Goal: Task Accomplishment & Management: Use online tool/utility

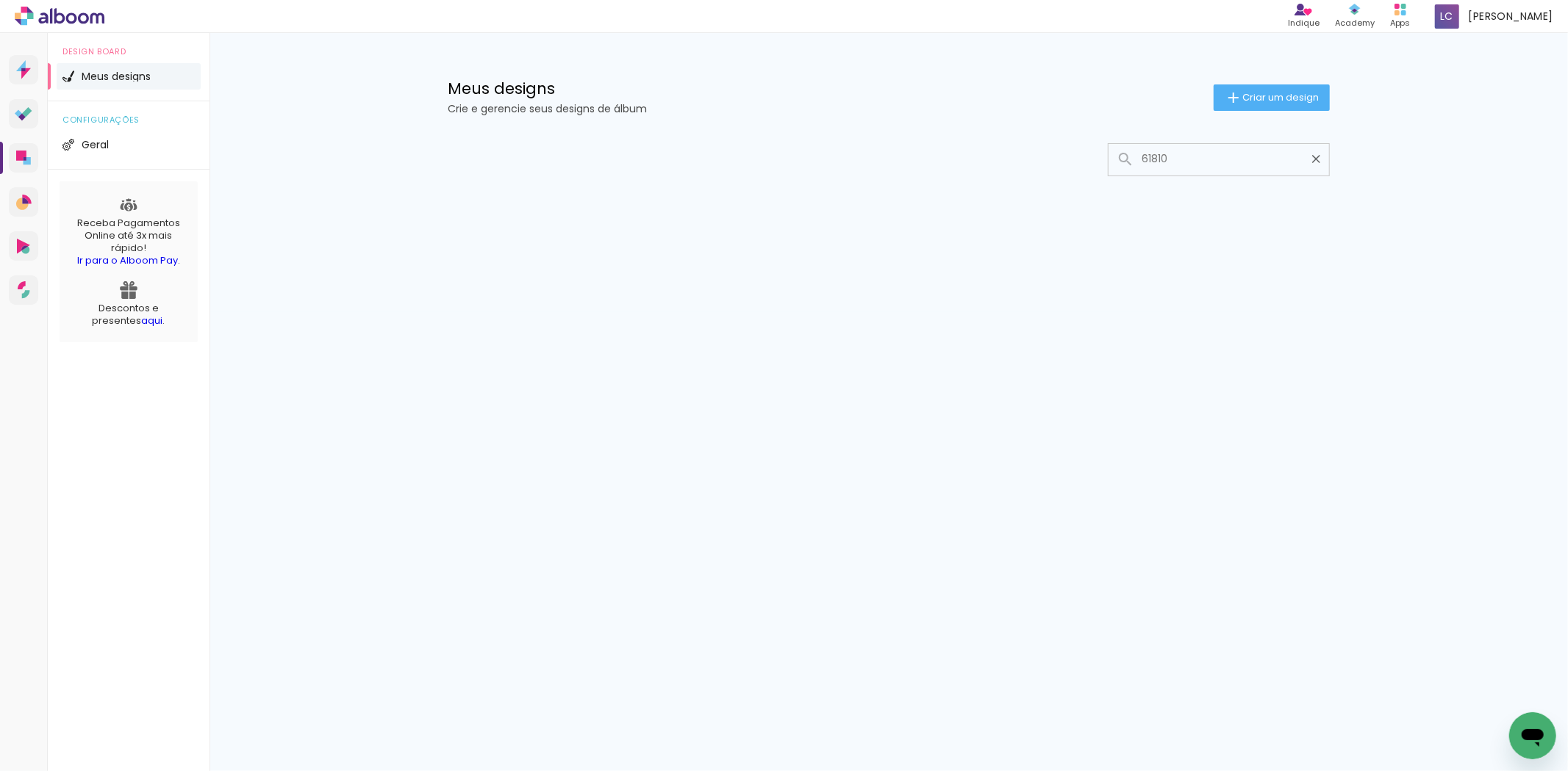
type input "61810"
type paper-input "61810"
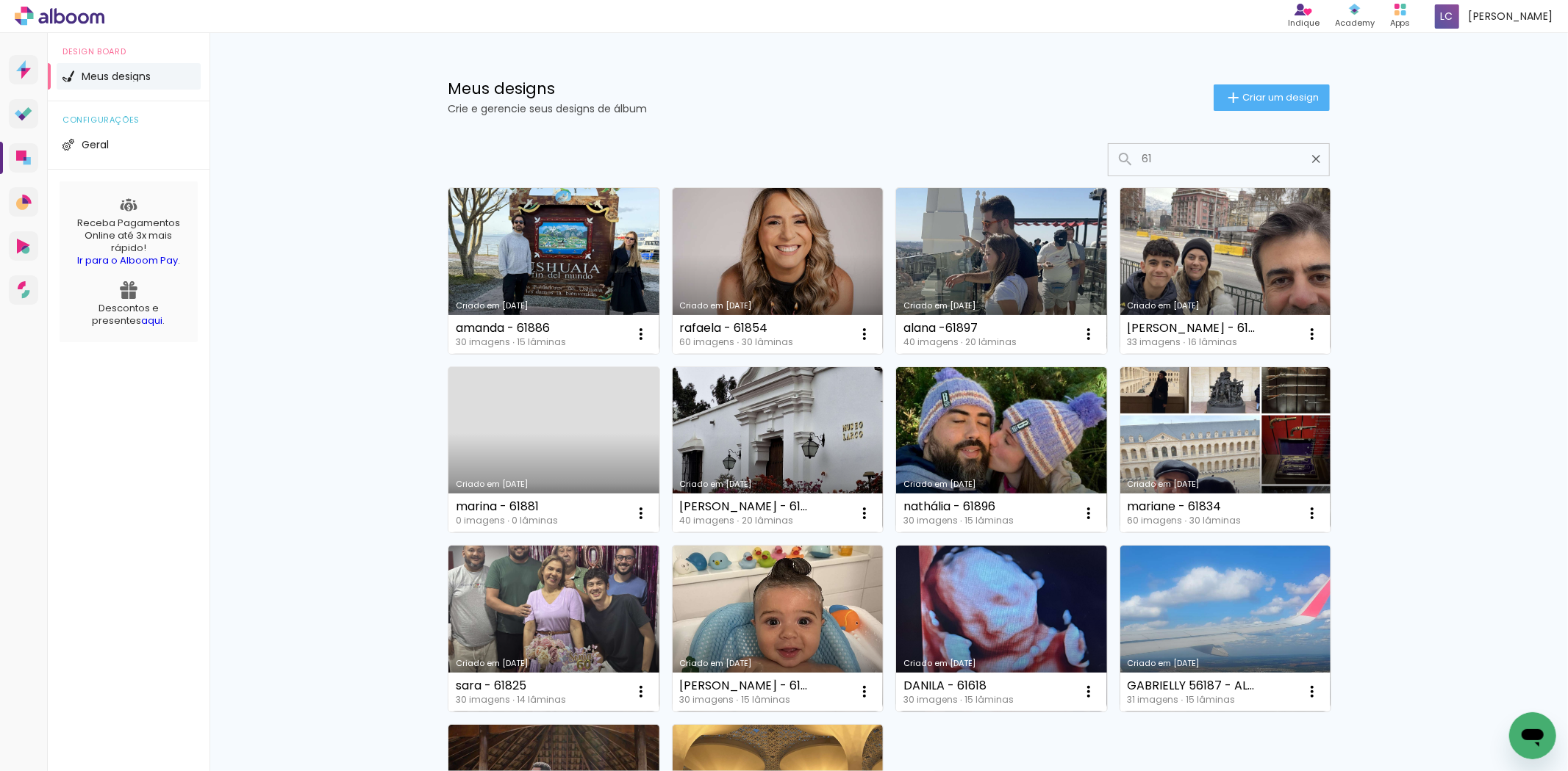
type input "6"
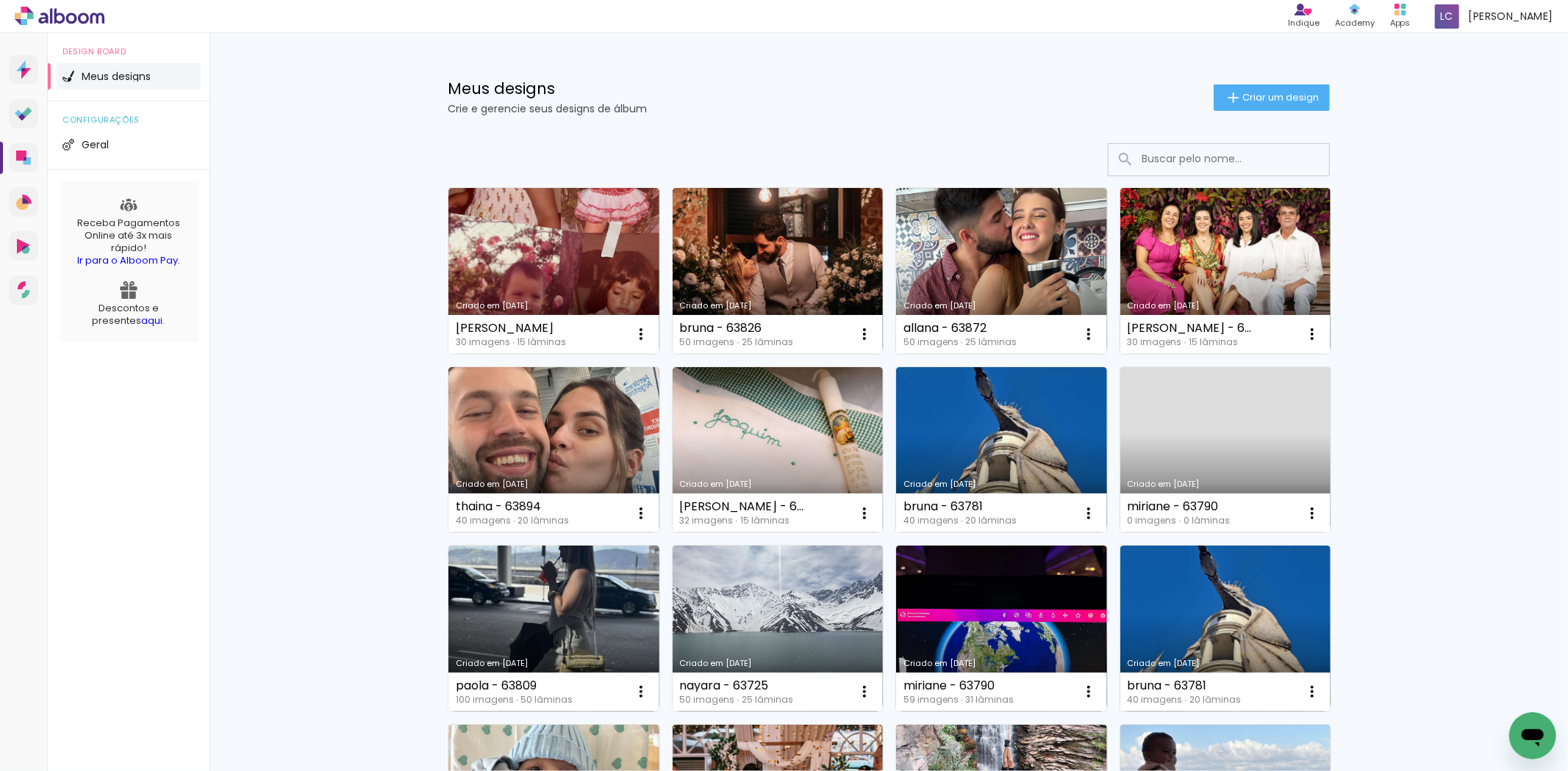
click at [1209, 165] on input at bounding box center [1238, 159] width 209 height 31
click at [1197, 160] on input at bounding box center [1238, 159] width 209 height 31
click at [1194, 160] on input at bounding box center [1238, 159] width 209 height 31
click at [1141, 169] on input at bounding box center [1238, 159] width 209 height 31
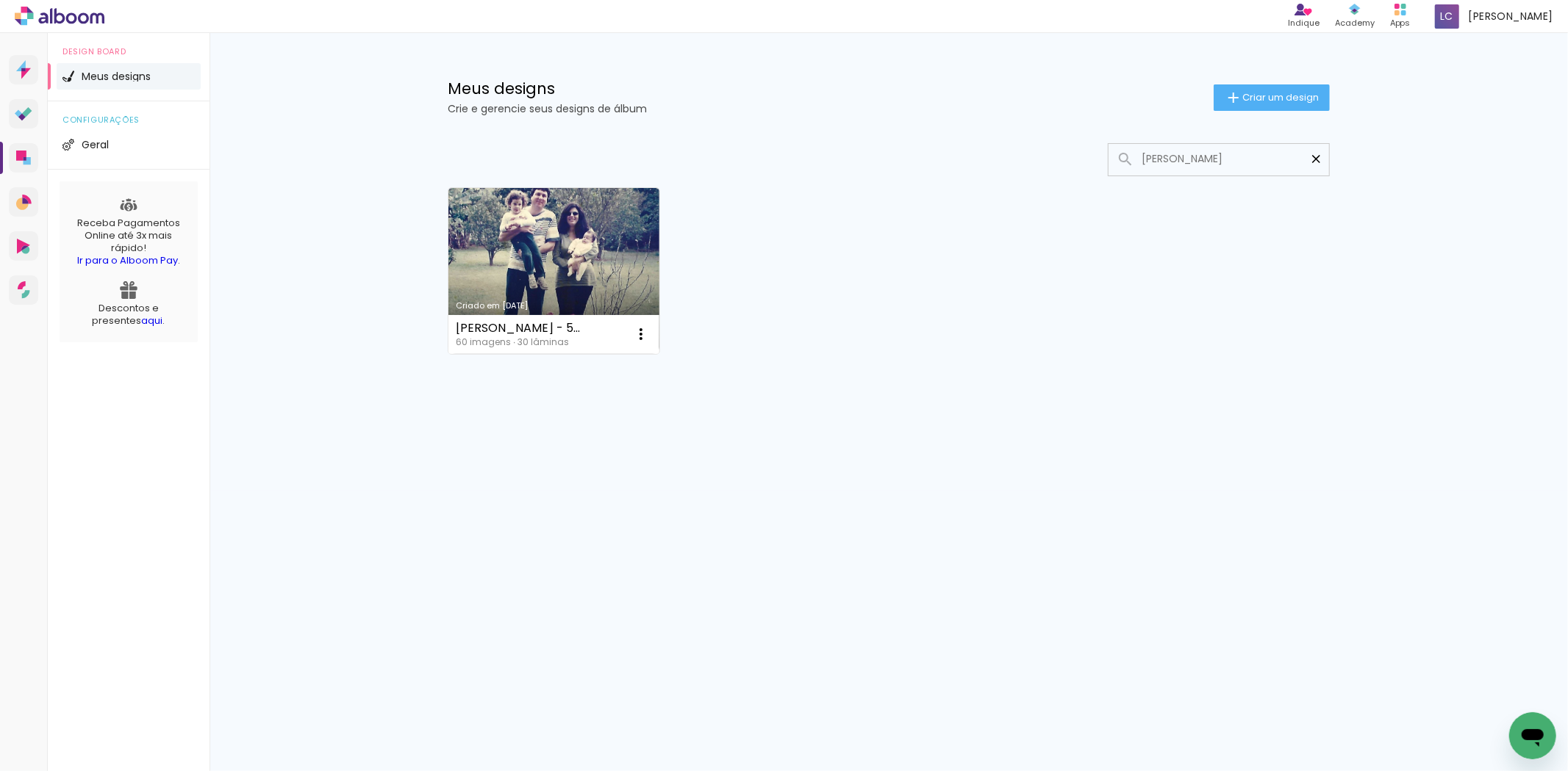
type input "NATASHA"
type paper-input "NATASHA"
drag, startPoint x: 1318, startPoint y: 156, endPoint x: 1270, endPoint y: 96, distance: 76.8
click at [1318, 156] on iron-icon at bounding box center [1317, 159] width 14 height 14
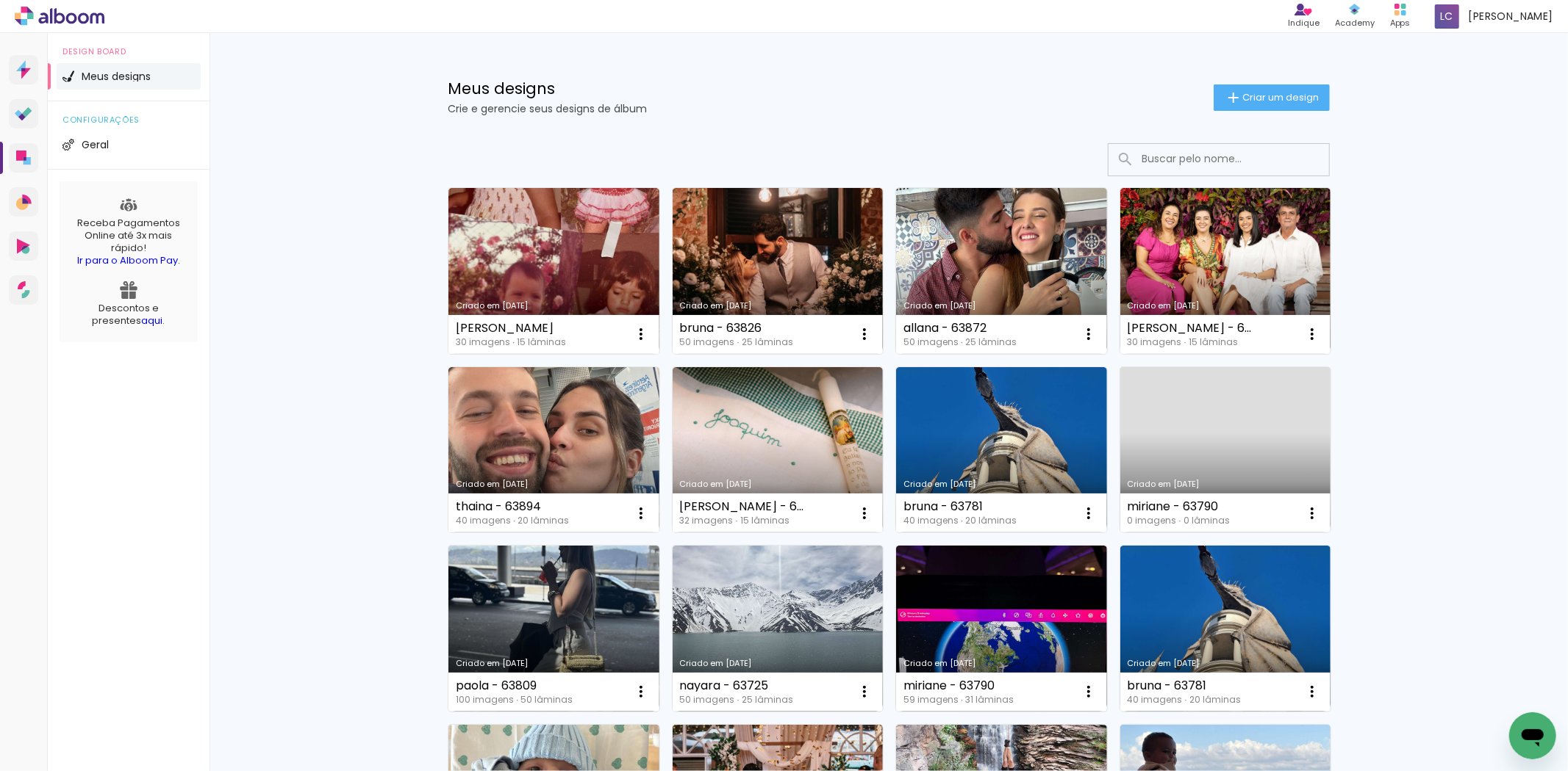
drag, startPoint x: 1281, startPoint y: 97, endPoint x: 1193, endPoint y: 111, distance: 89.1
click at [1281, 97] on span "Criar um design" at bounding box center [1280, 97] width 76 height 10
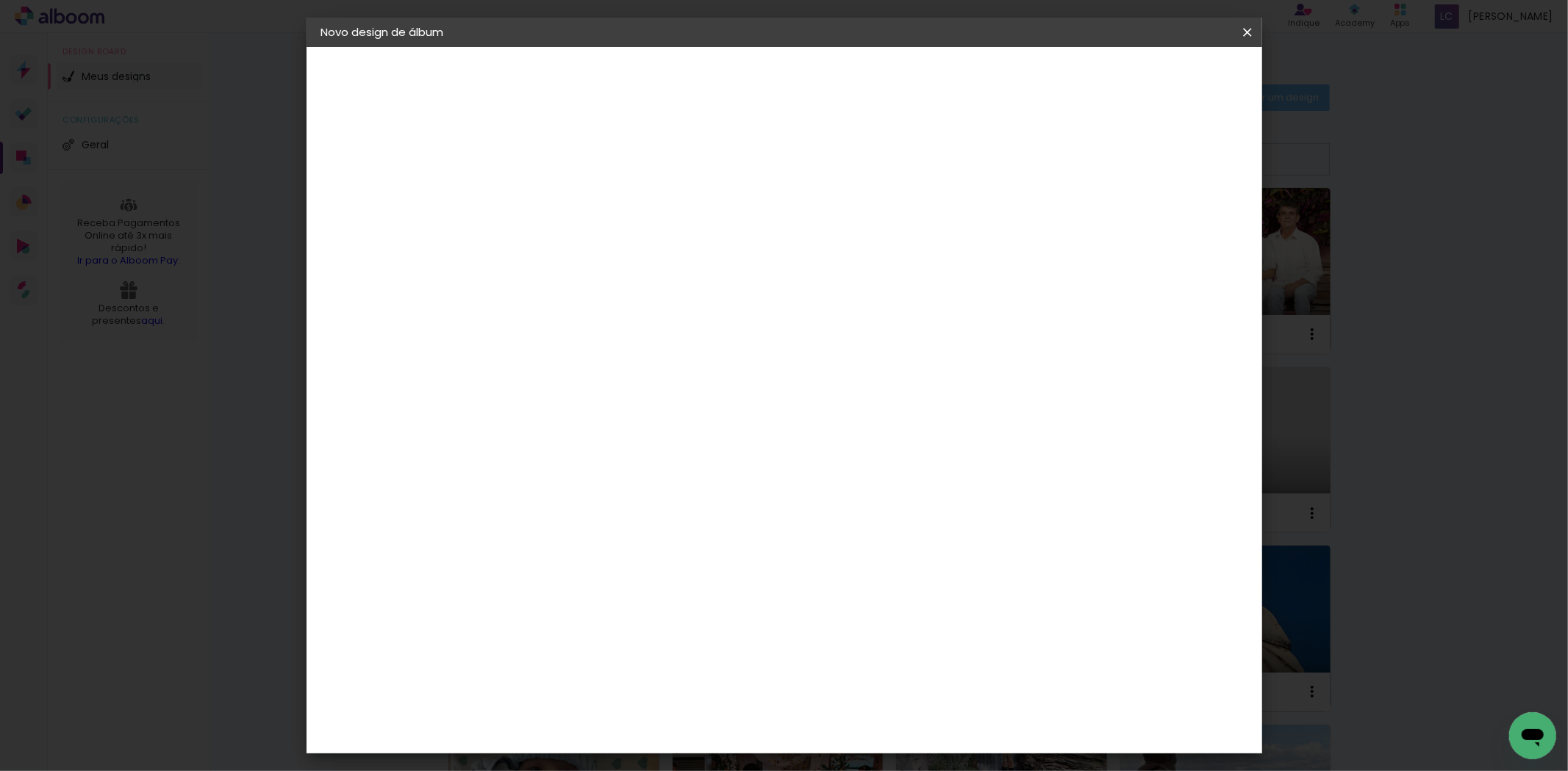
click at [561, 206] on input at bounding box center [561, 197] width 0 height 22
type input "[PERSON_NAME]"
type paper-input "[PERSON_NAME]"
click at [712, 88] on paper-button "Avançar" at bounding box center [676, 78] width 72 height 25
click at [836, 231] on paper-item "Tamanho Livre" at bounding box center [765, 223] width 141 height 32
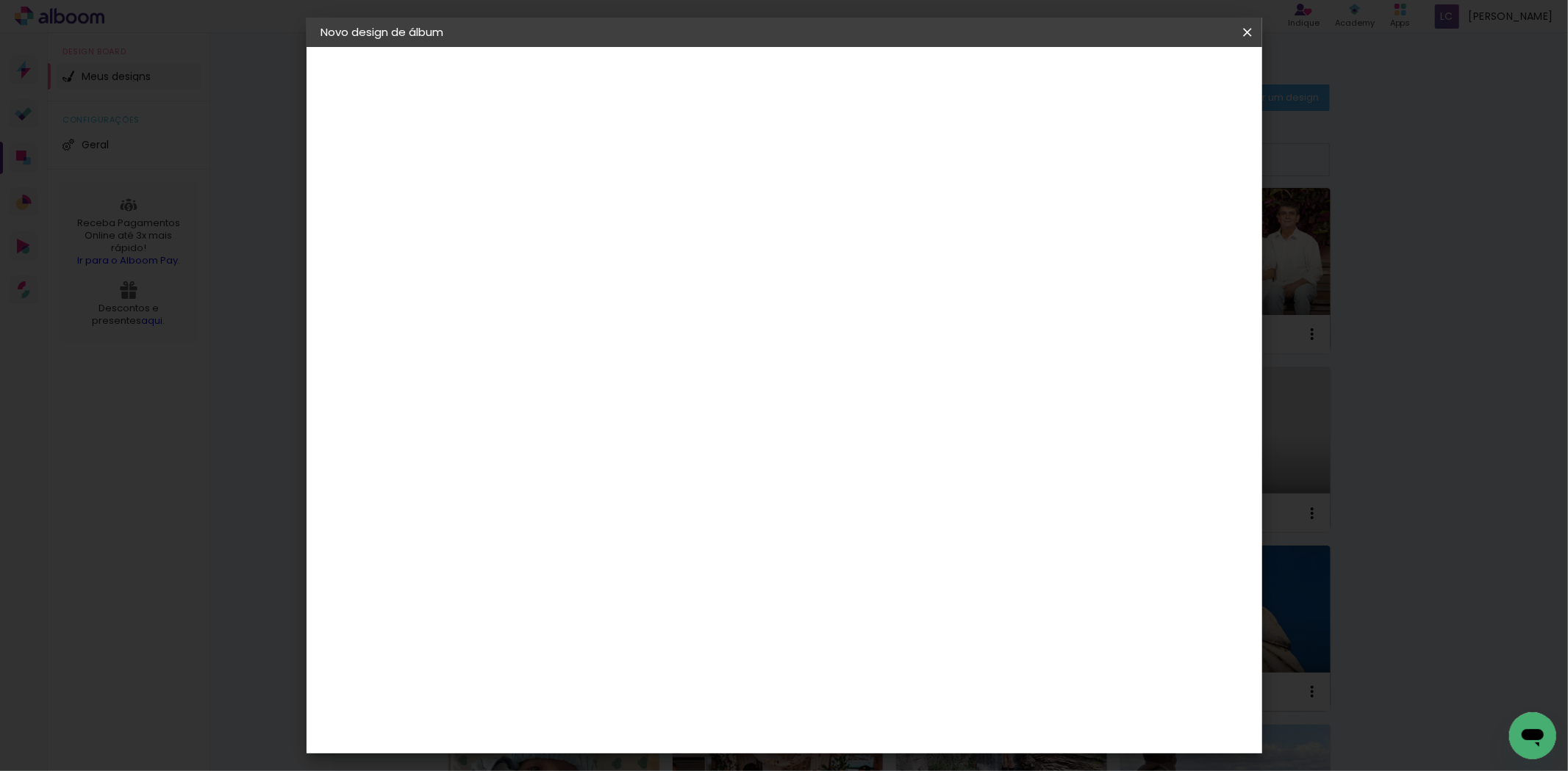
click at [0, 0] on slot "Avançar" at bounding box center [0, 0] width 0 height 0
click at [865, 609] on input "60" at bounding box center [864, 612] width 39 height 22
type input "40,6"
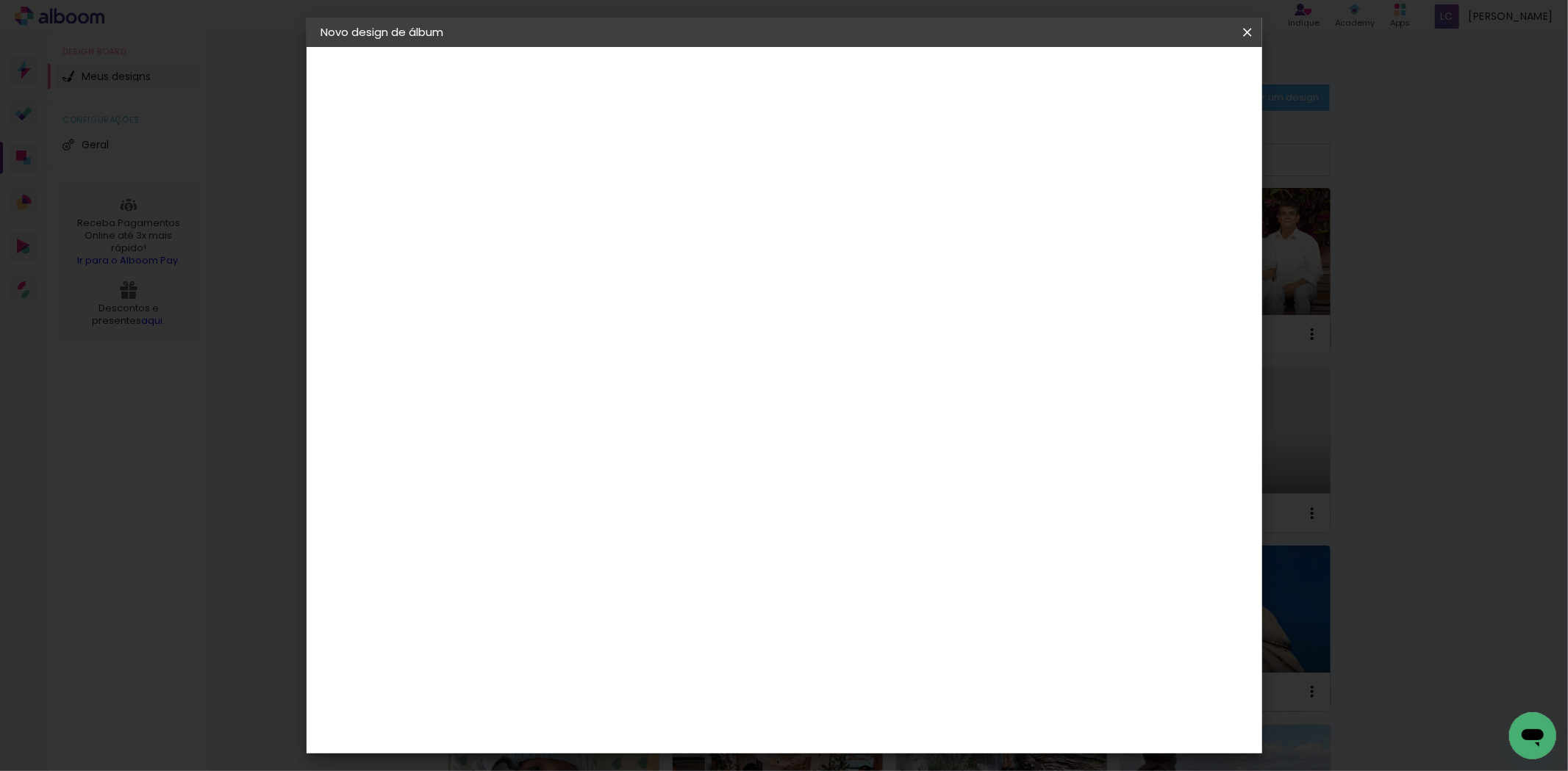
type paper-input "40,6"
click at [524, 466] on div "cm" at bounding box center [524, 486] width 72 height 425
click at [518, 490] on input "30" at bounding box center [515, 486] width 39 height 22
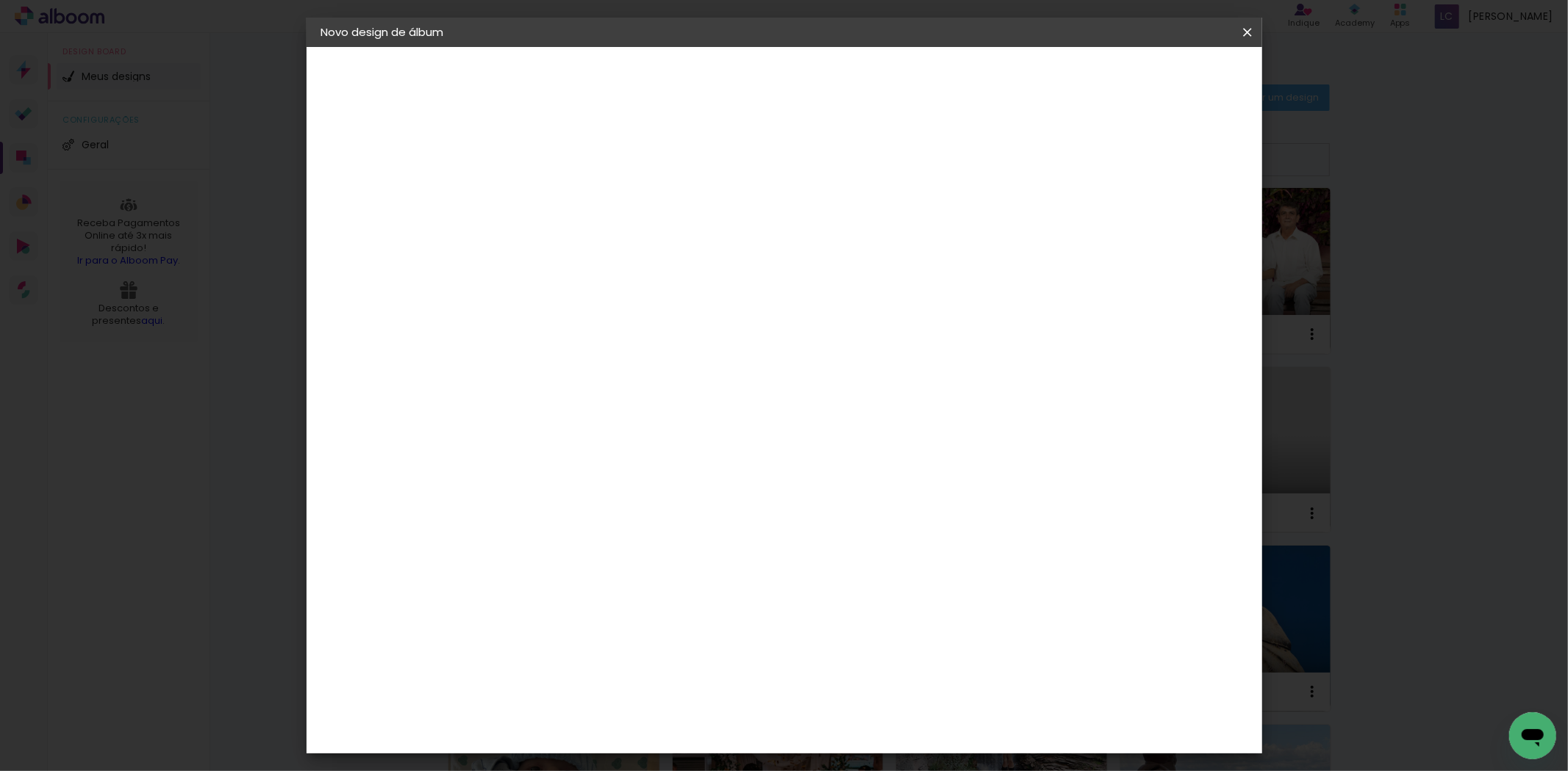
type input "20,3"
type paper-input "20,3"
type input "4"
type paper-input "4"
click at [1167, 231] on input "4" at bounding box center [1165, 223] width 26 height 22
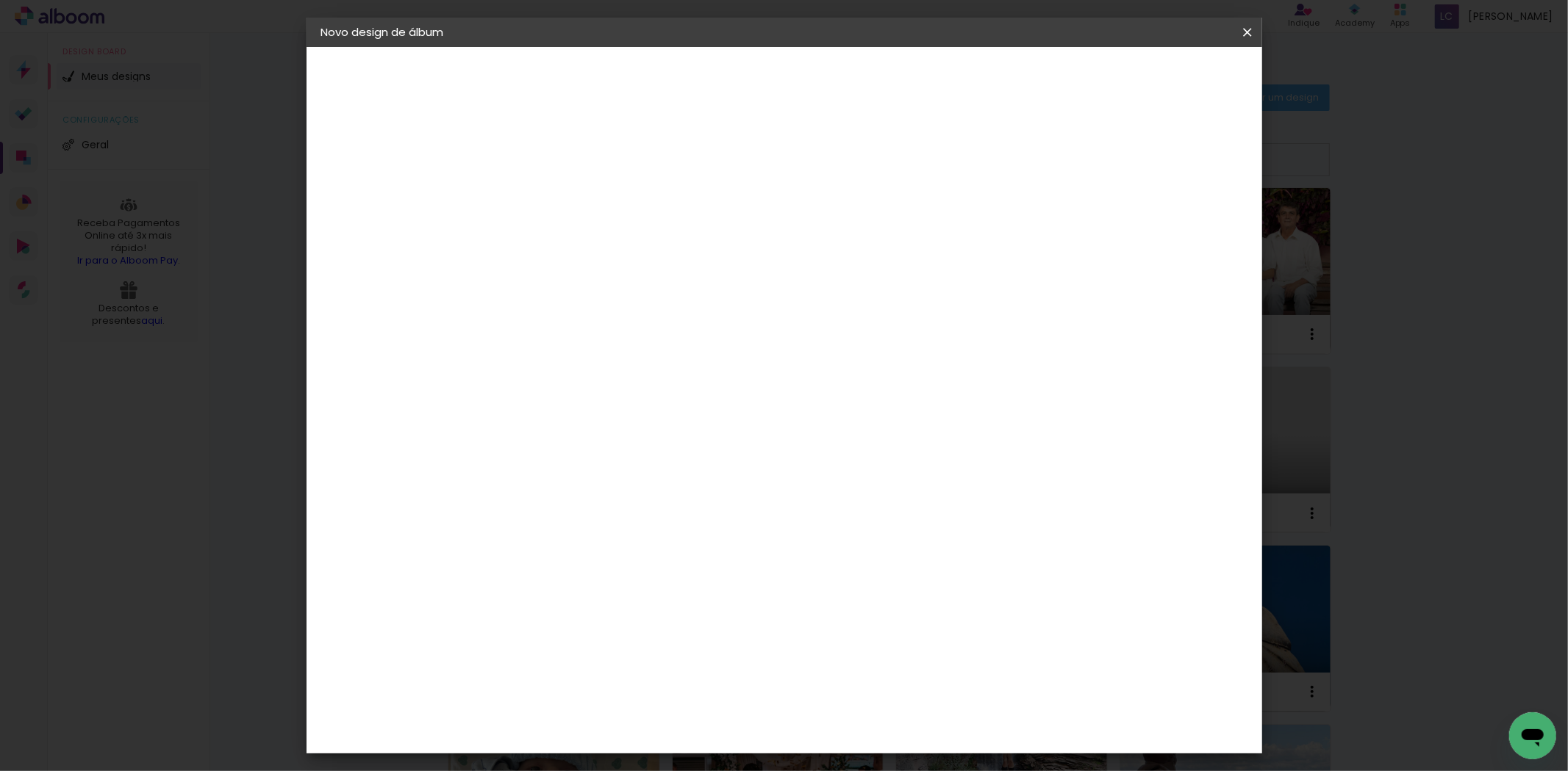
type input "3"
type paper-input "3"
click at [1173, 226] on input "3" at bounding box center [1167, 223] width 26 height 22
type input "2"
type paper-input "2"
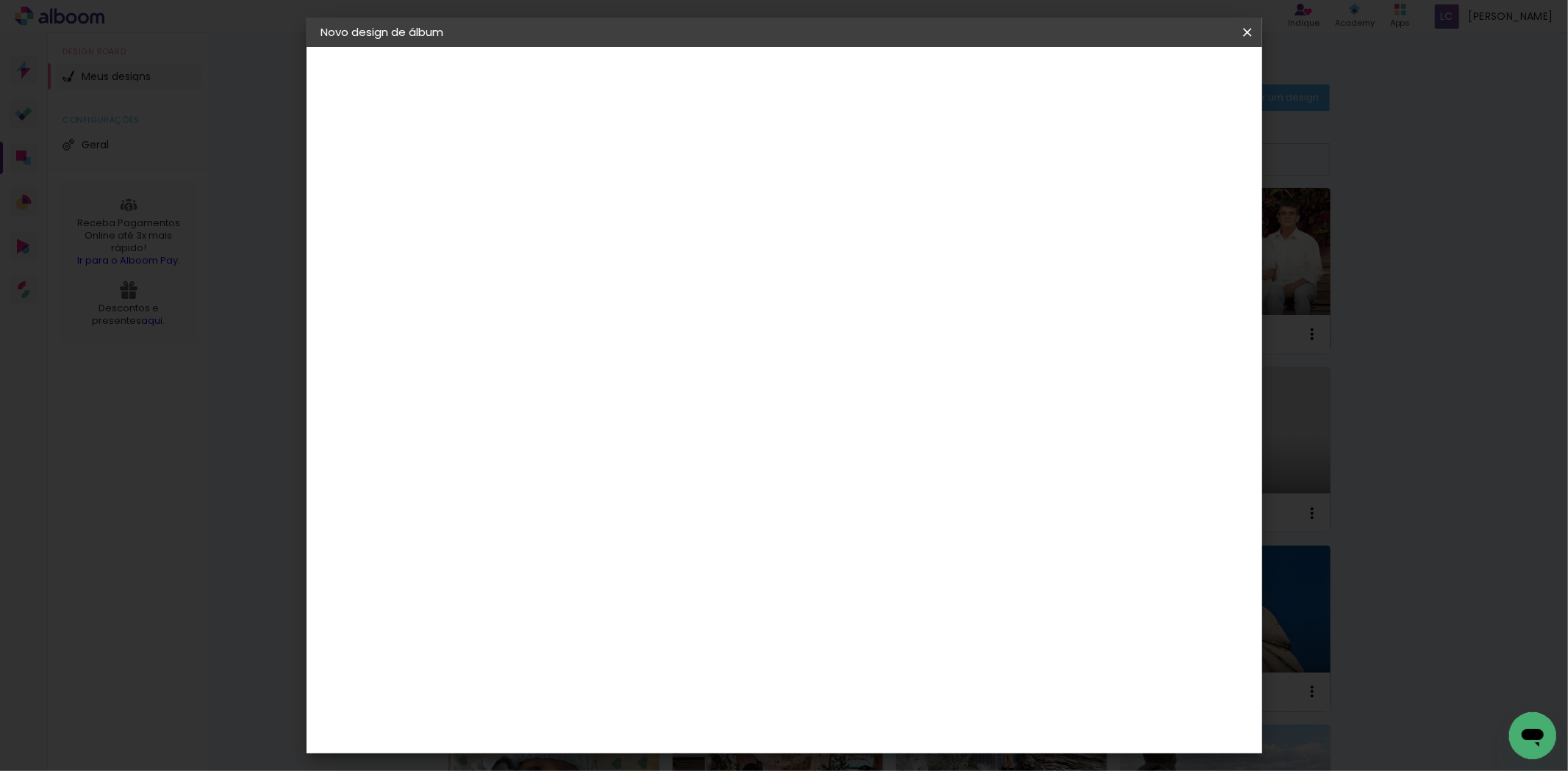
click at [1177, 226] on input "2" at bounding box center [1169, 223] width 26 height 22
click at [1154, 74] on span "Iniciar design" at bounding box center [1121, 77] width 66 height 10
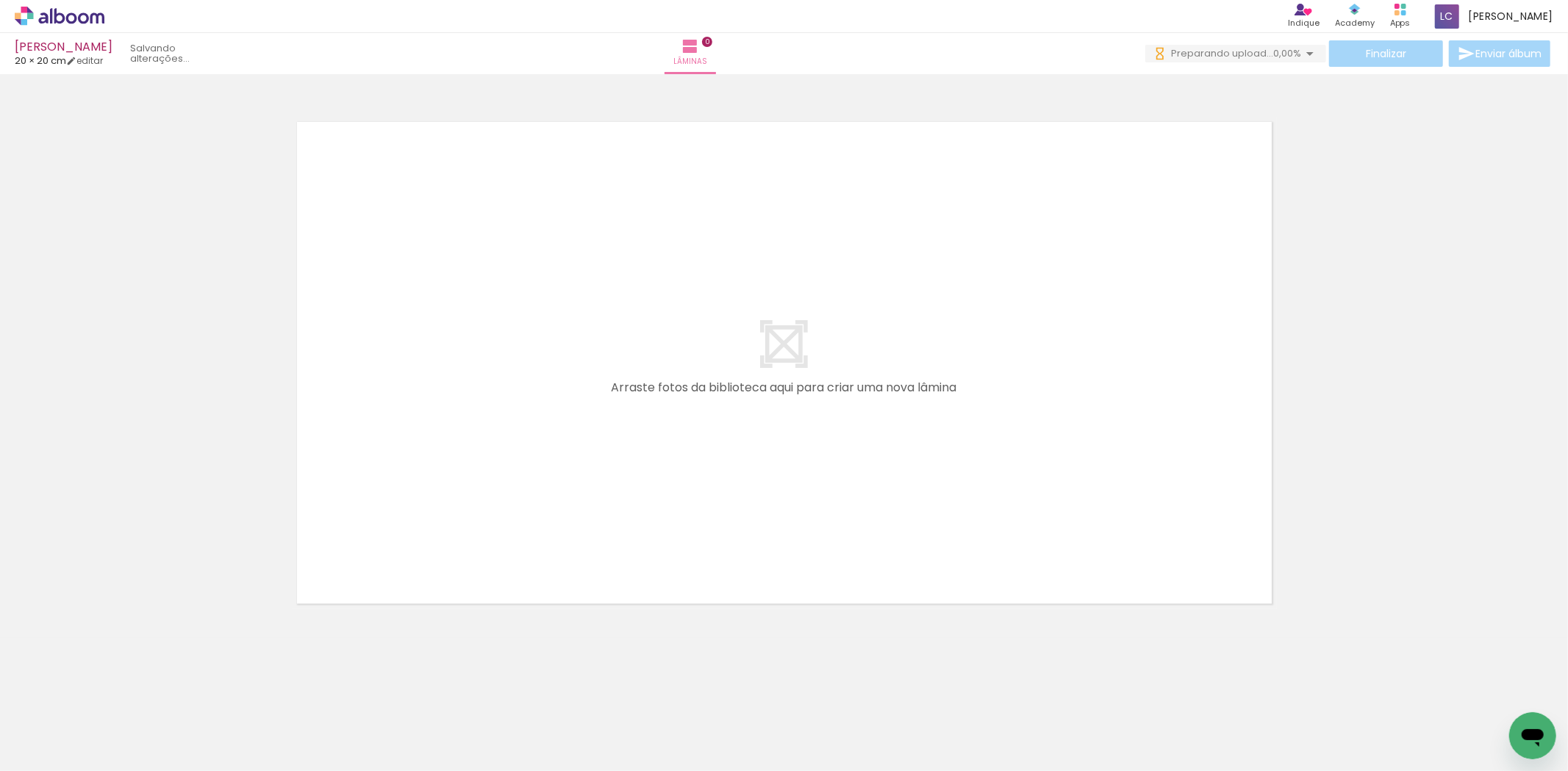
click at [265, 542] on quentale-workspace at bounding box center [784, 385] width 1568 height 771
drag, startPoint x: 185, startPoint y: 700, endPoint x: 287, endPoint y: 700, distance: 102.0
click at [439, 447] on quentale-workspace at bounding box center [784, 385] width 1568 height 771
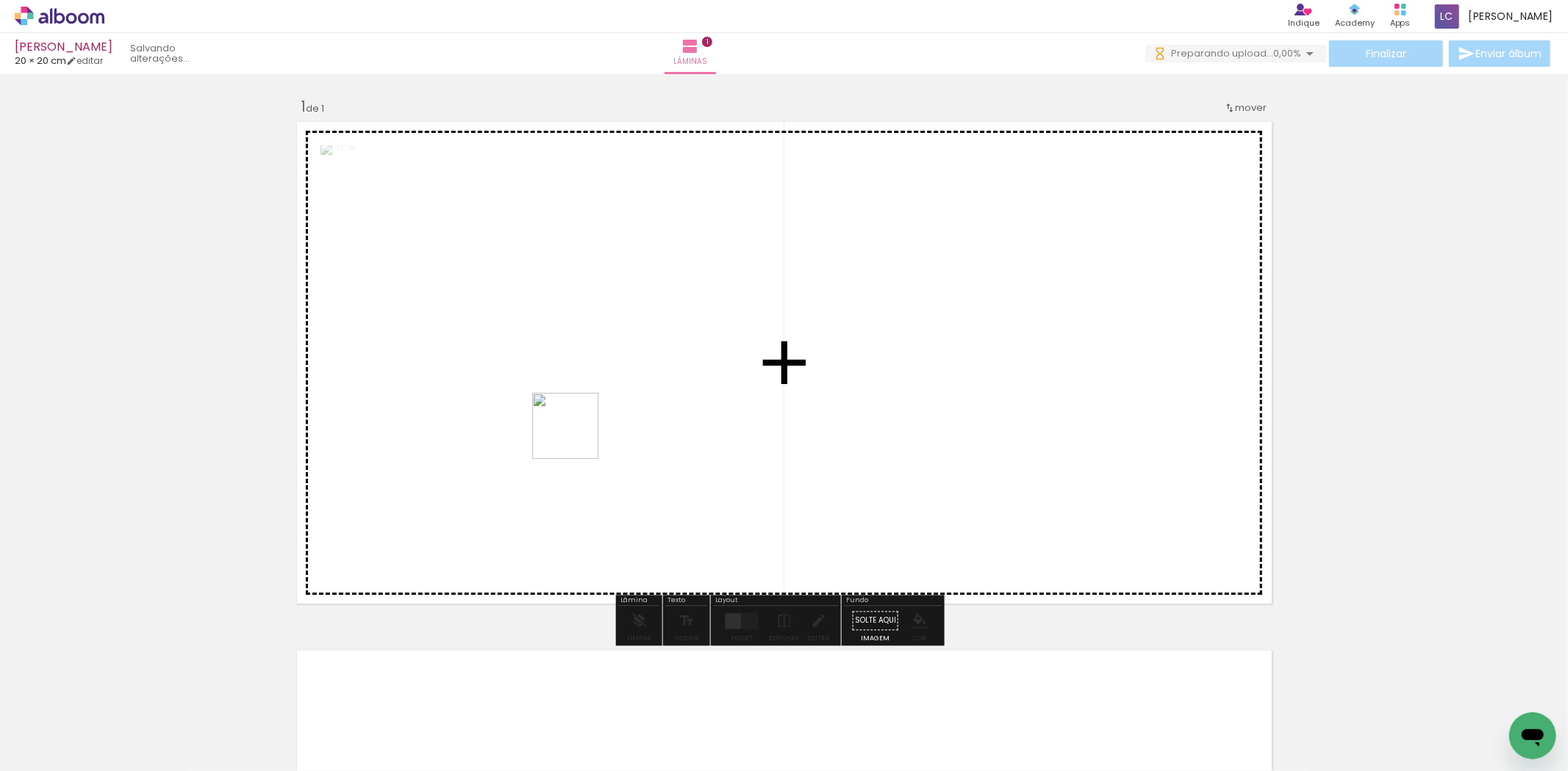
drag, startPoint x: 255, startPoint y: 699, endPoint x: 646, endPoint y: 518, distance: 430.9
click at [630, 407] on quentale-workspace at bounding box center [784, 385] width 1568 height 771
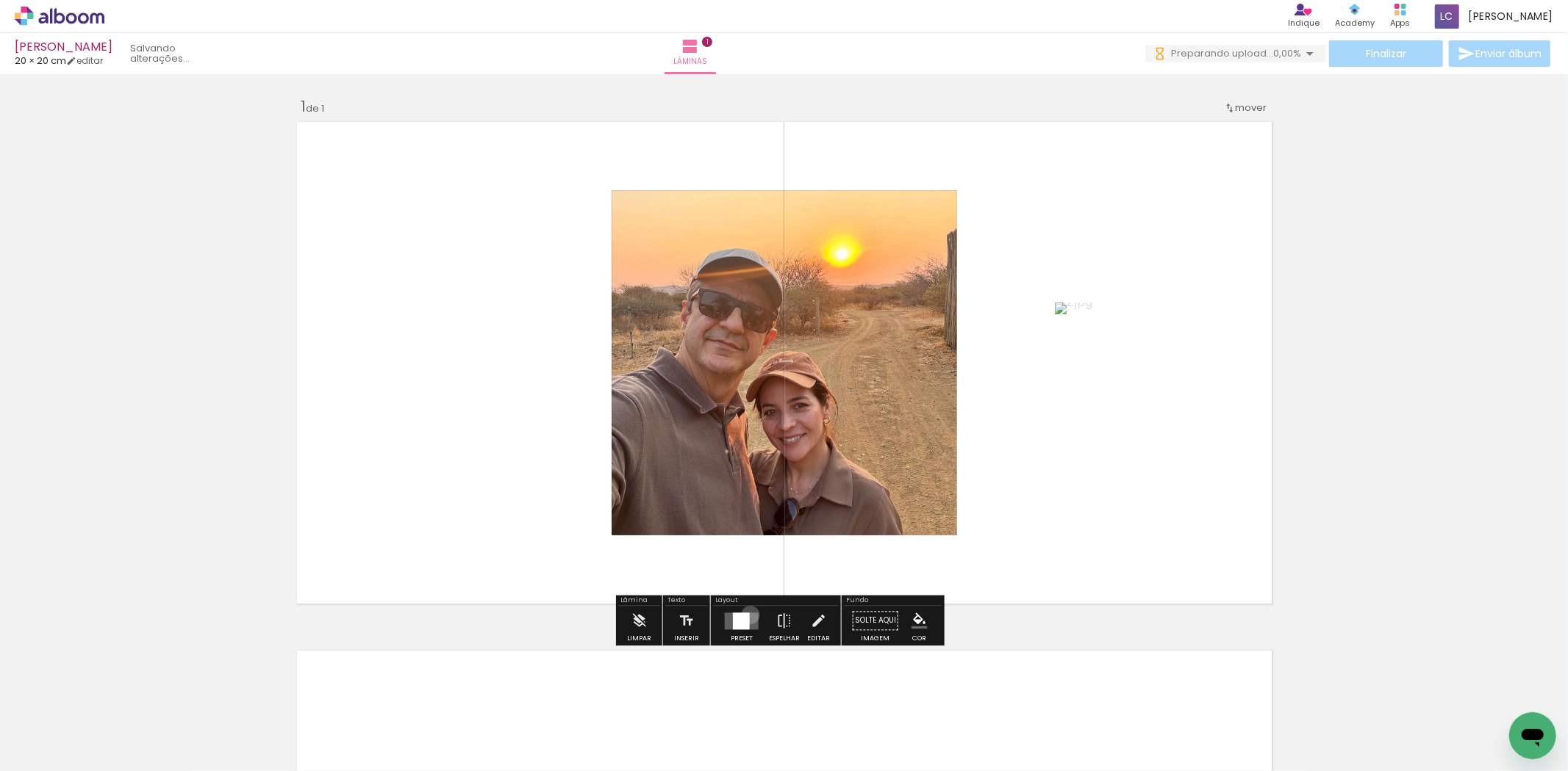
click at [747, 615] on quentale-layouter at bounding box center [742, 621] width 34 height 17
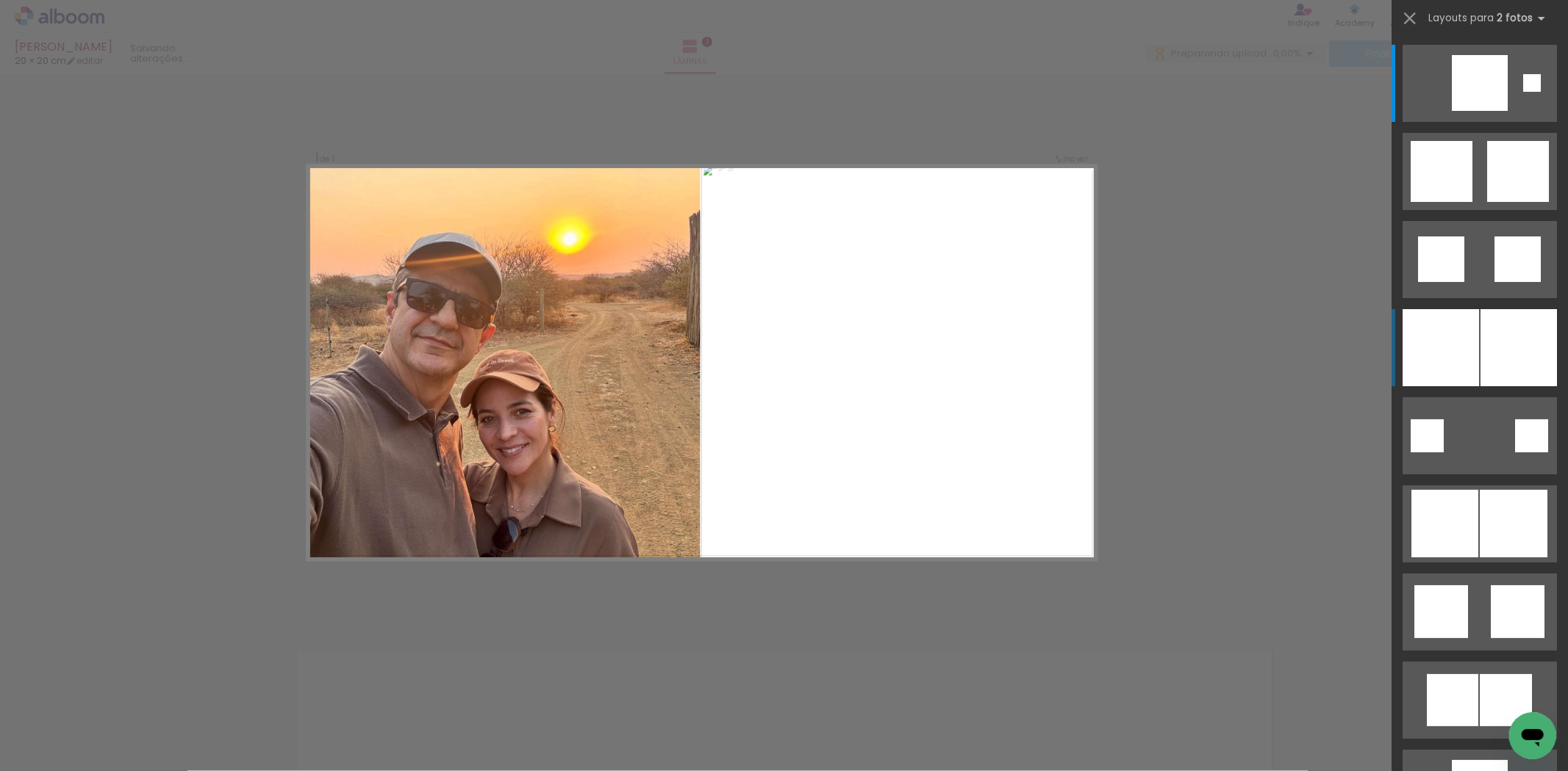
click at [1512, 339] on div at bounding box center [1519, 348] width 76 height 77
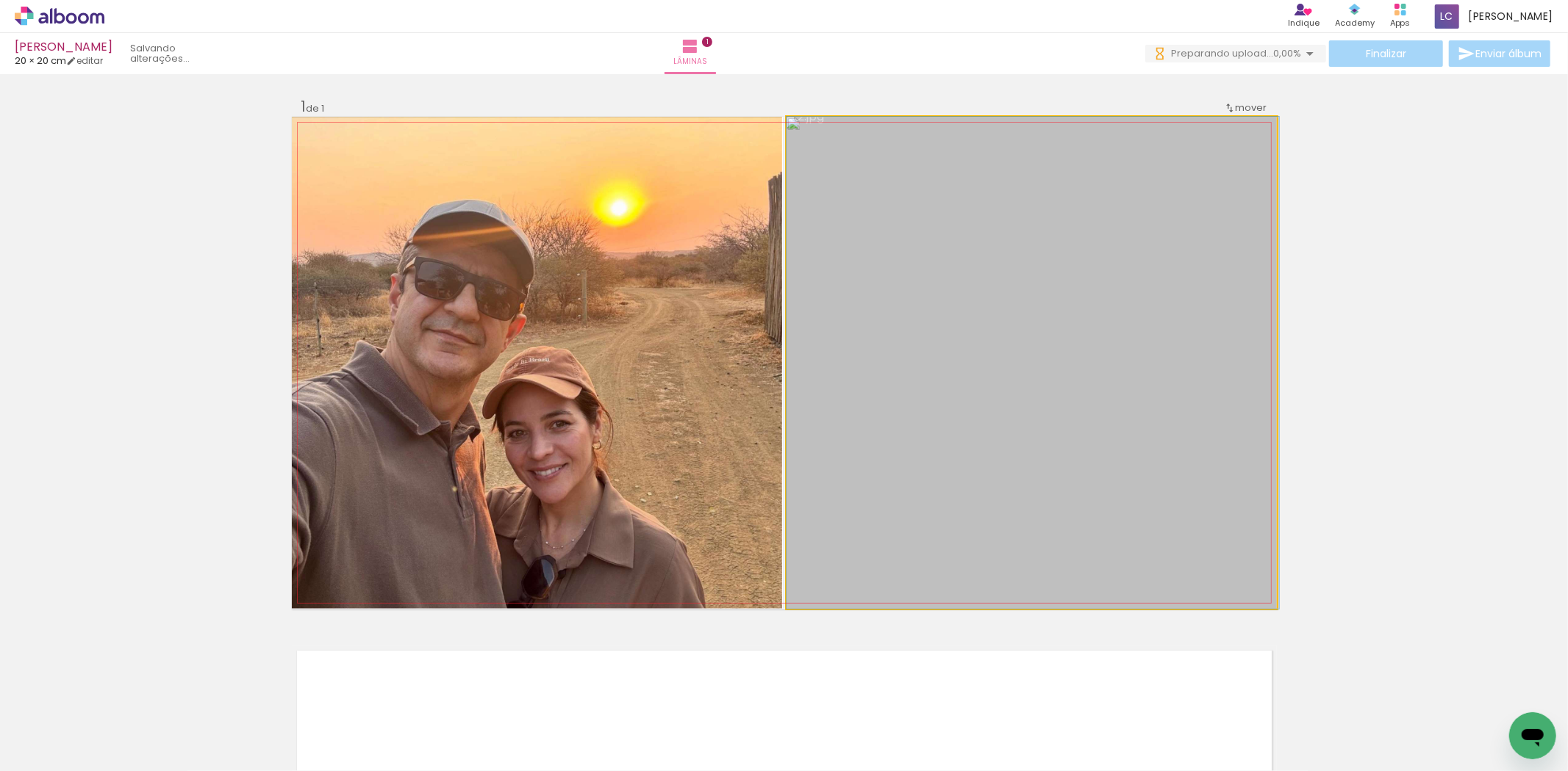
drag, startPoint x: 1023, startPoint y: 420, endPoint x: 1026, endPoint y: 434, distance: 14.3
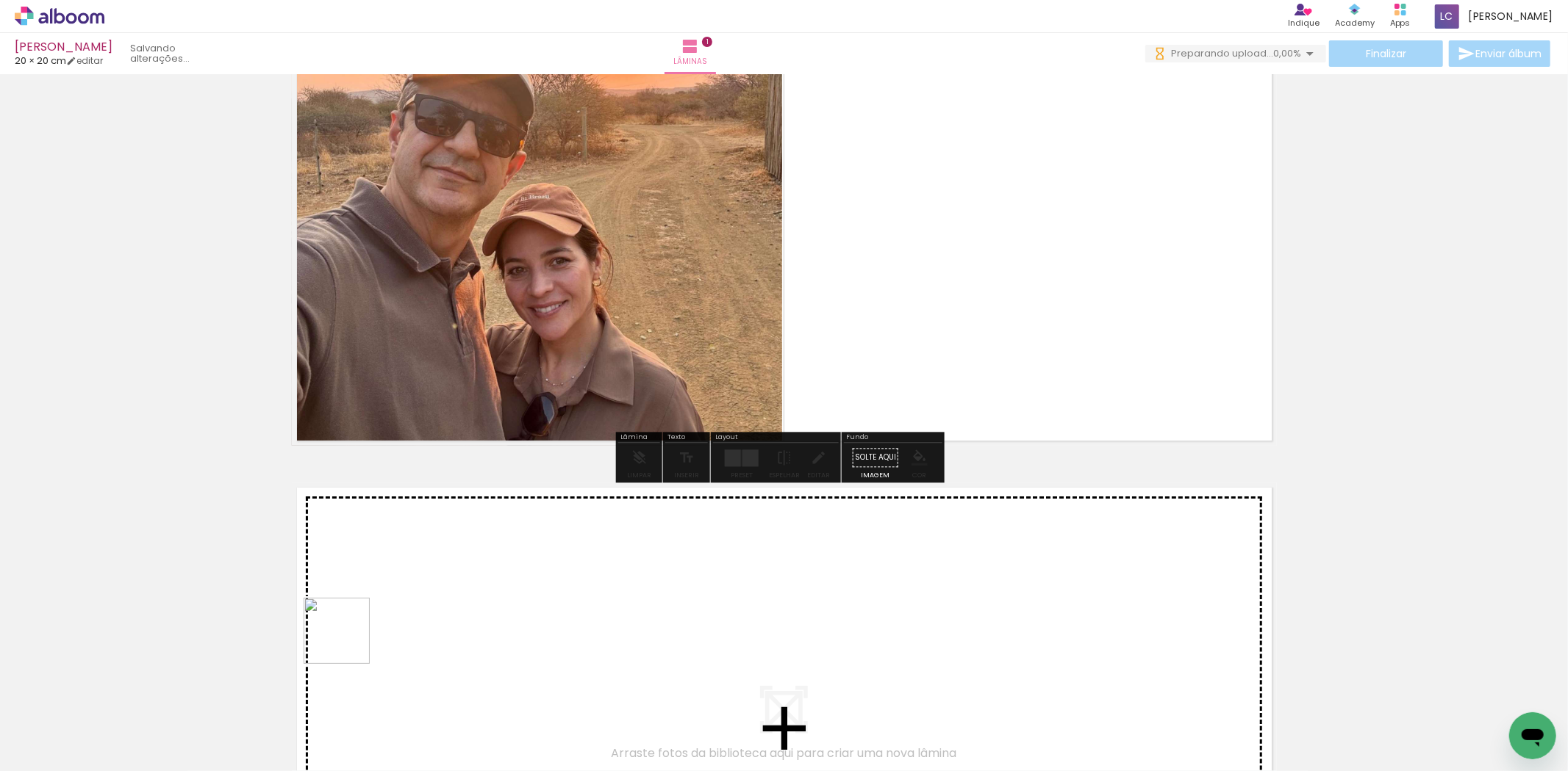
drag, startPoint x: 334, startPoint y: 743, endPoint x: 368, endPoint y: 739, distance: 34.2
click at [349, 644] on quentale-workspace at bounding box center [784, 385] width 1568 height 771
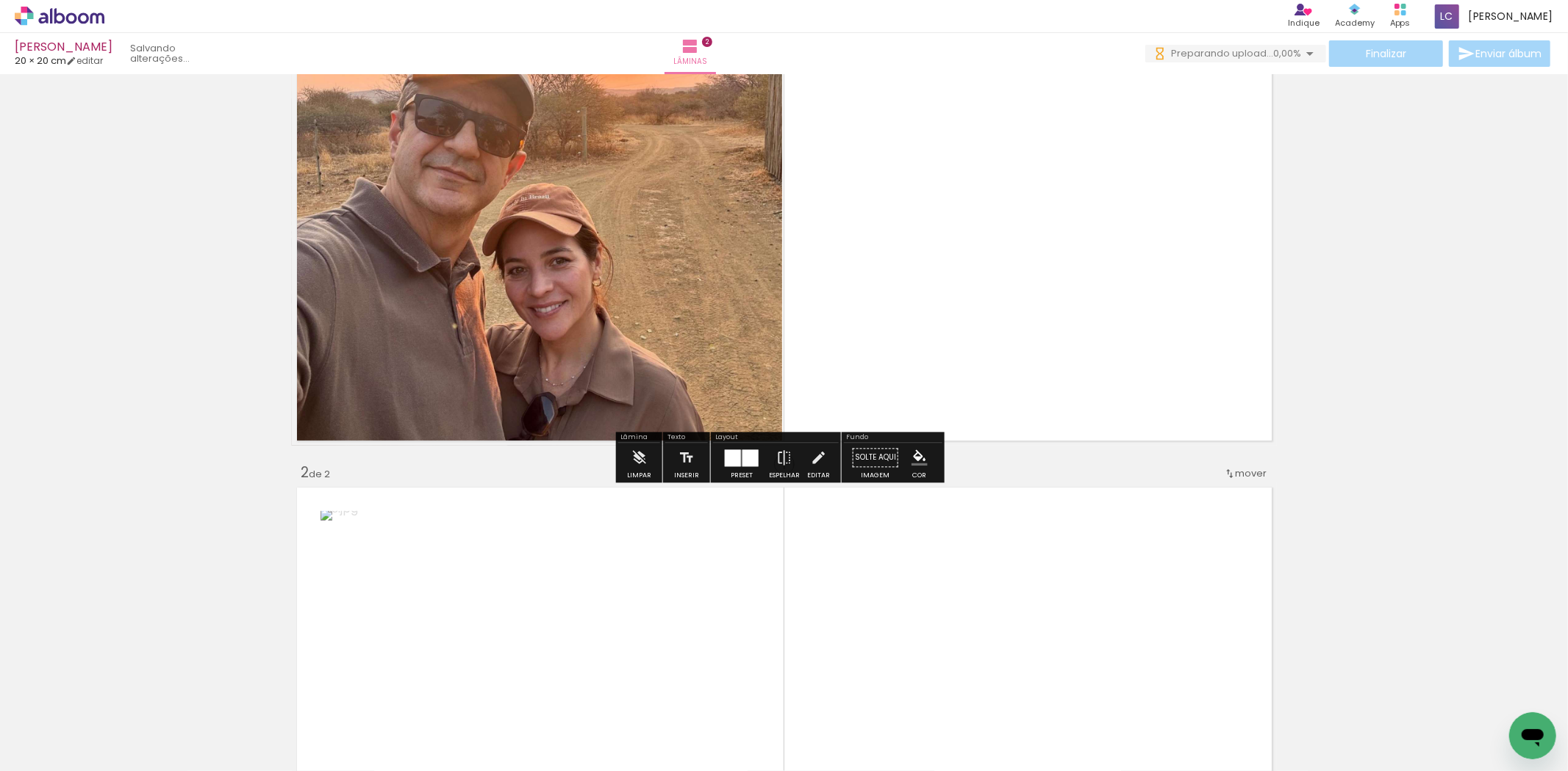
scroll to position [410, 0]
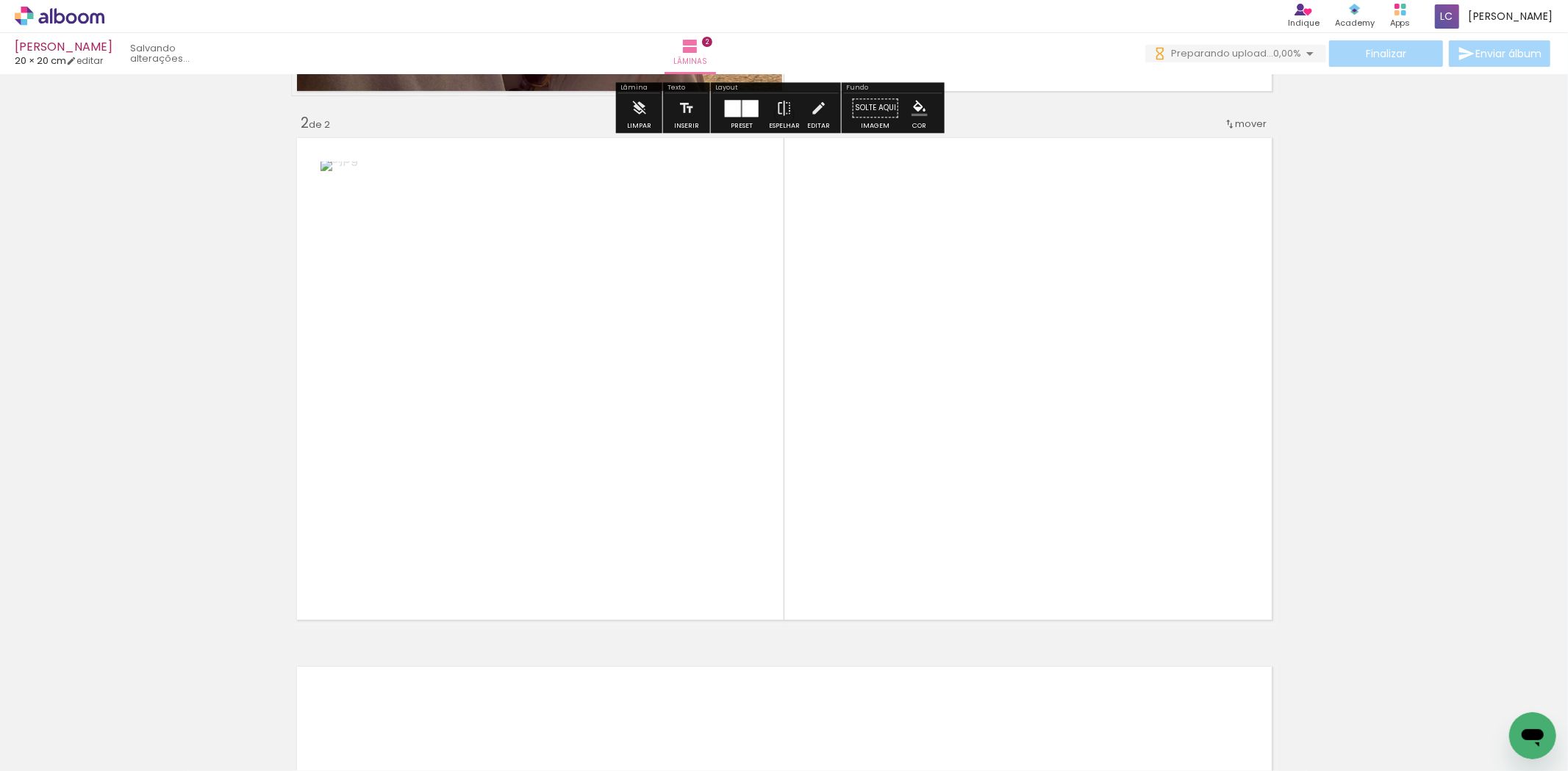
click at [519, 540] on quentale-workspace at bounding box center [784, 385] width 1568 height 771
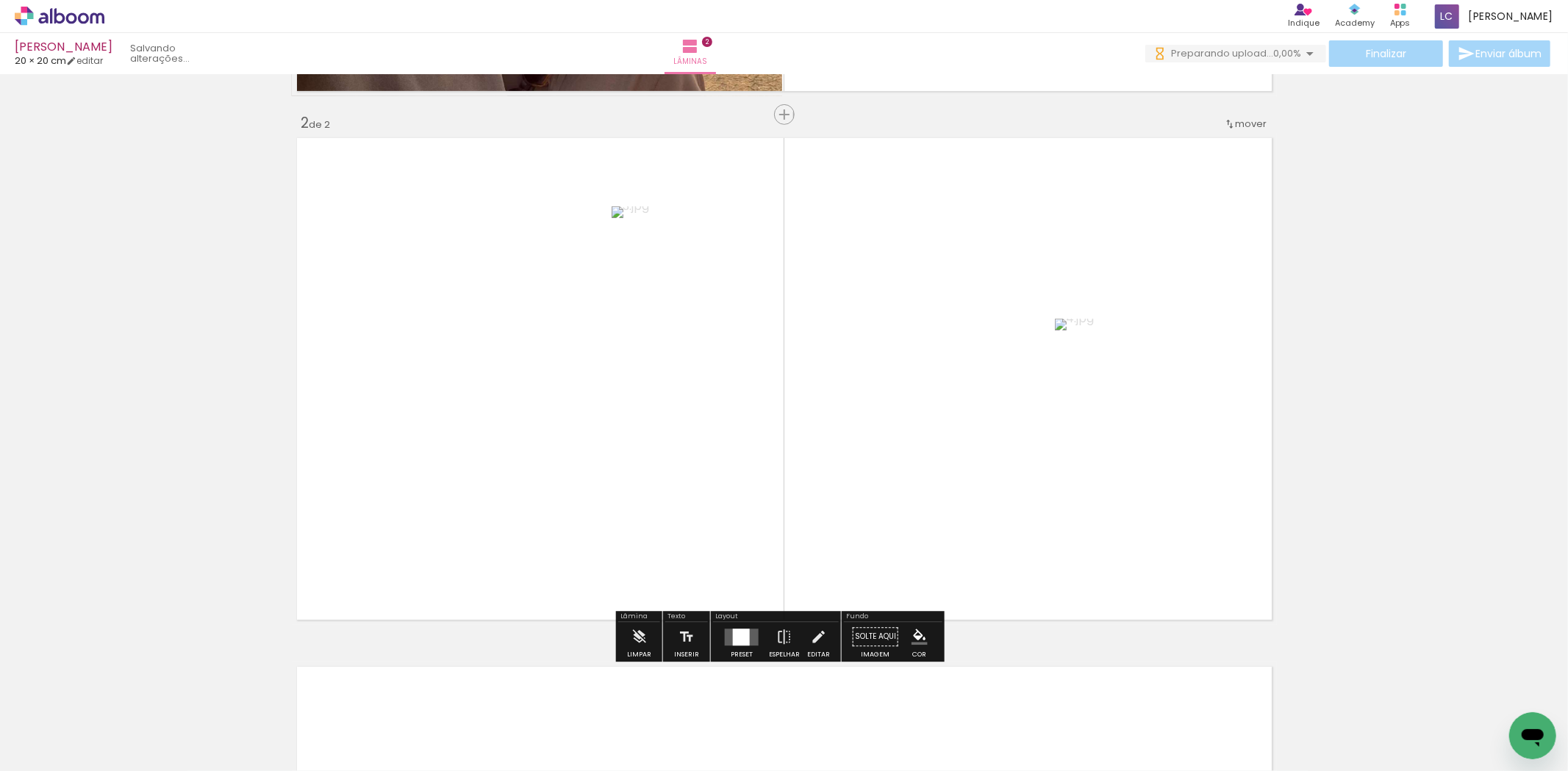
scroll to position [515, 0]
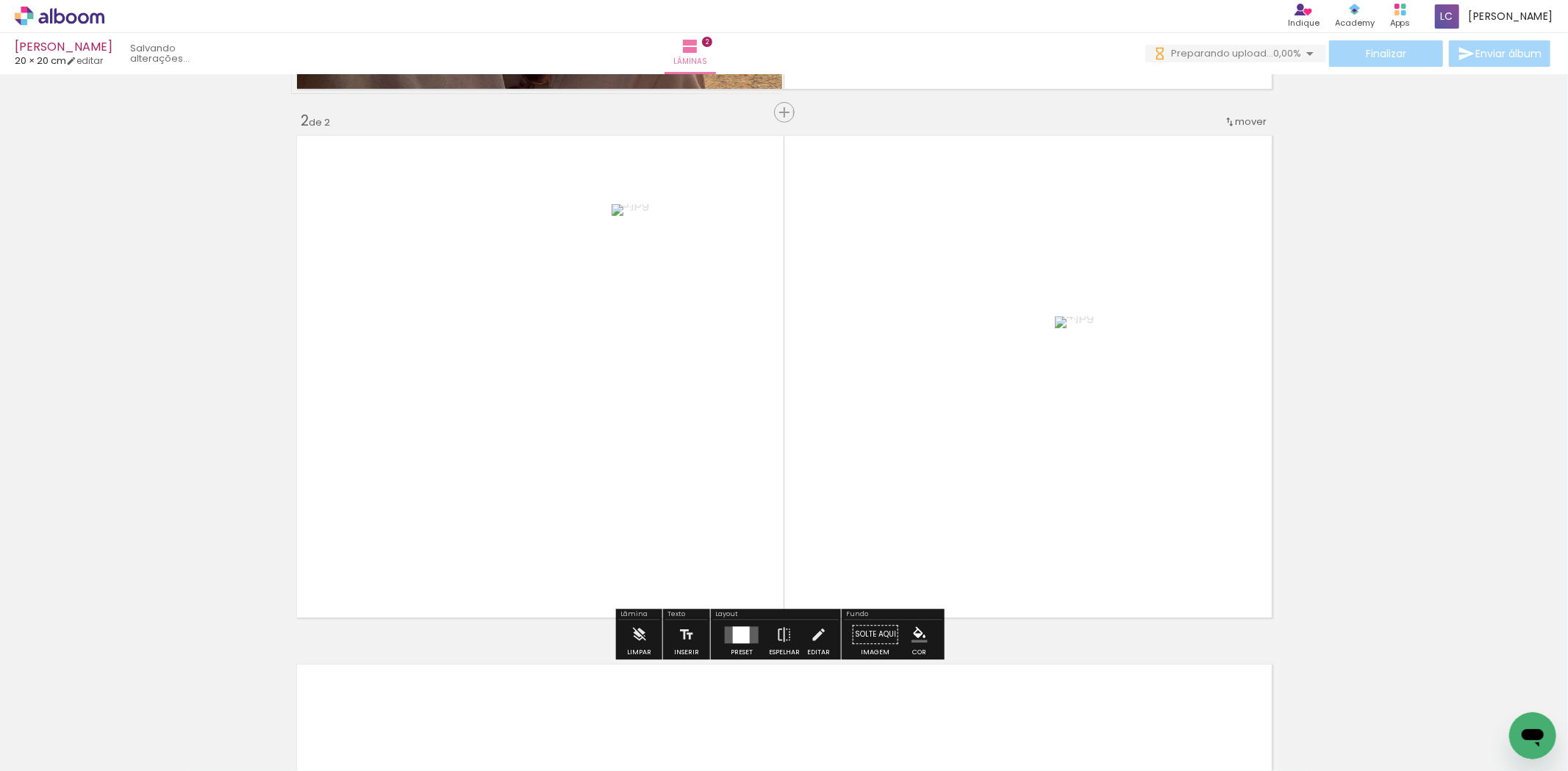
click at [718, 645] on paper-button "Preset" at bounding box center [742, 639] width 47 height 38
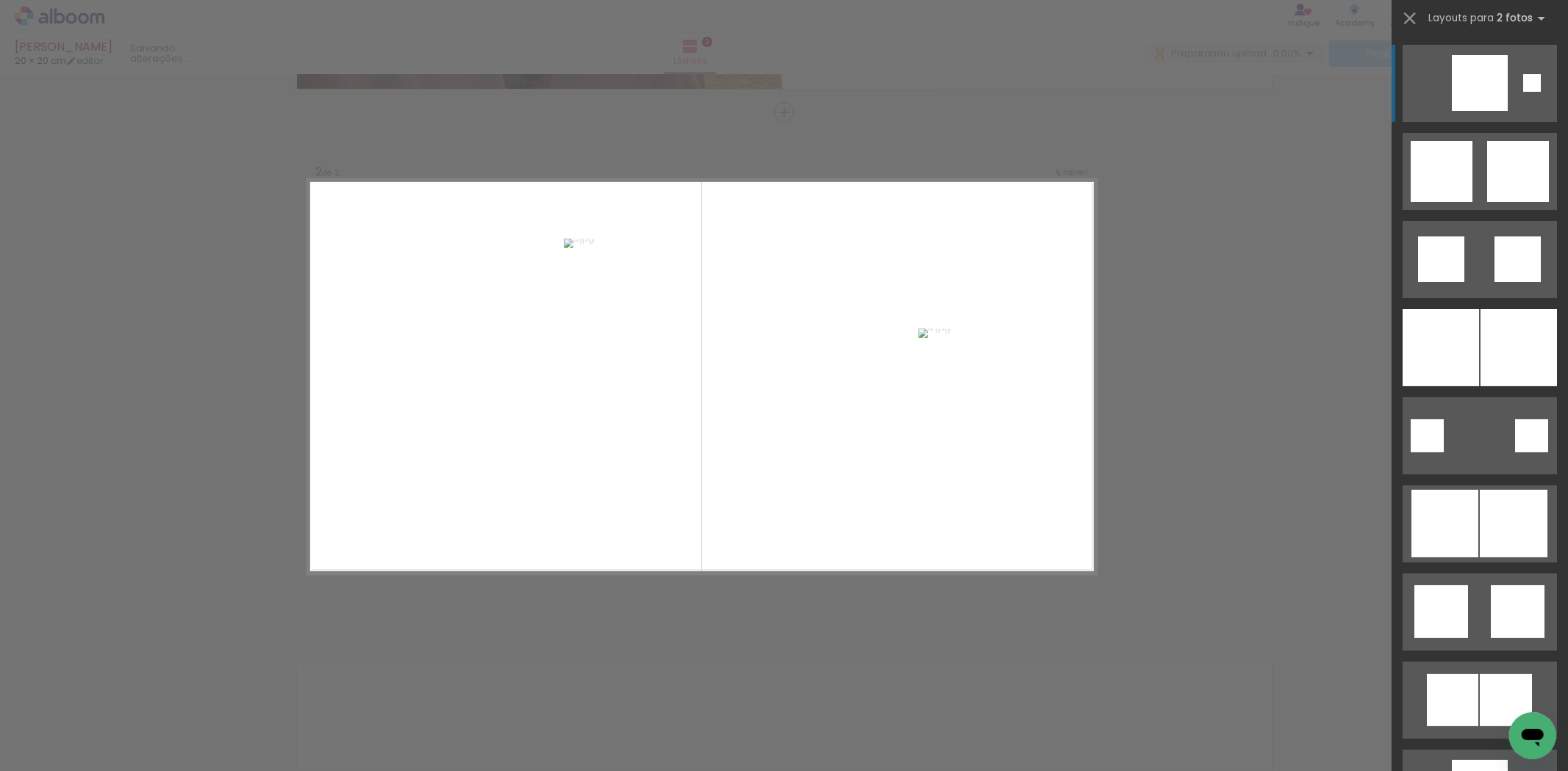
scroll to position [0, 0]
click at [1473, 350] on div at bounding box center [1440, 348] width 76 height 77
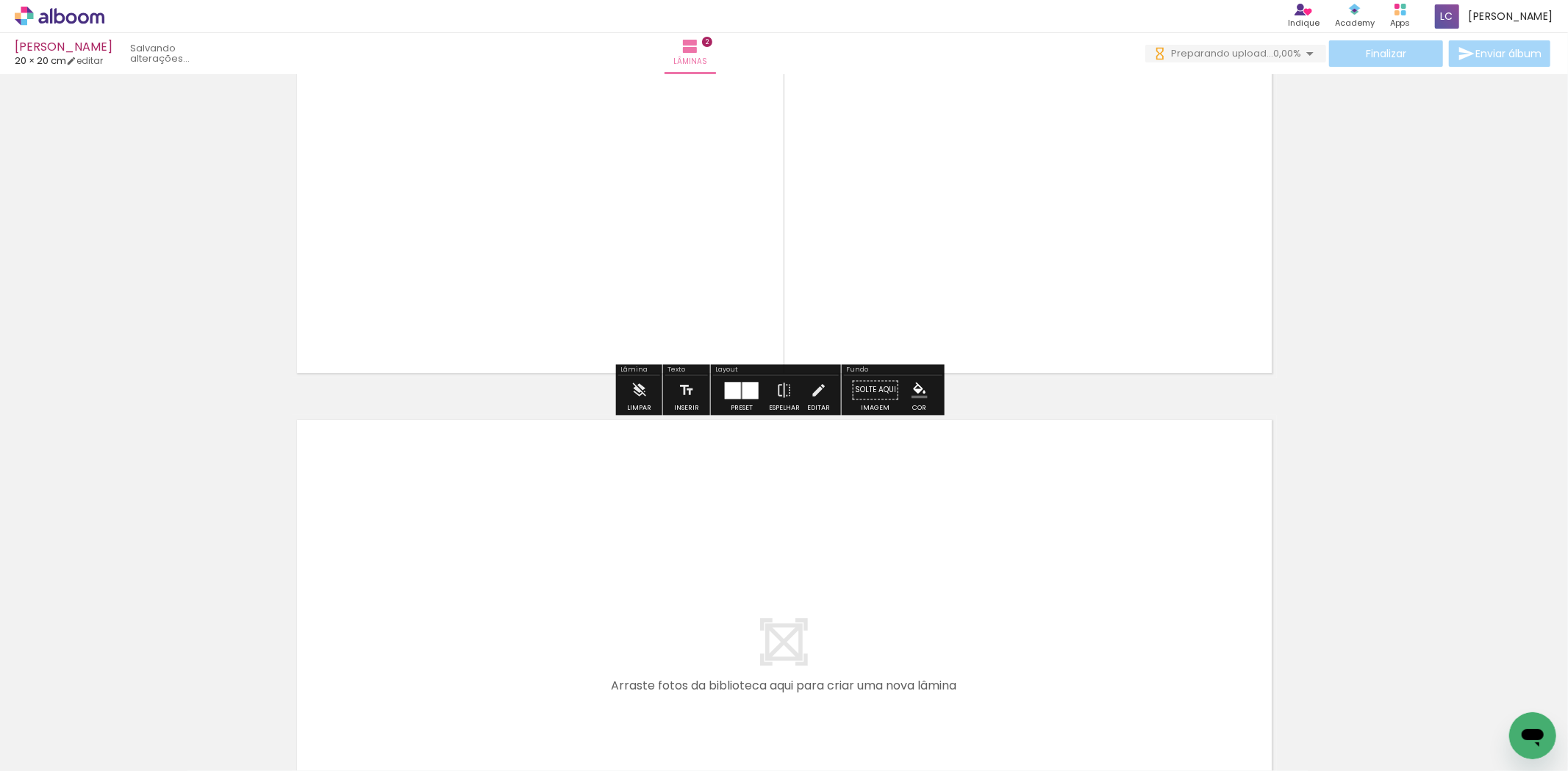
drag, startPoint x: 501, startPoint y: 723, endPoint x: 561, endPoint y: 700, distance: 64.3
click at [534, 561] on quentale-workspace at bounding box center [784, 385] width 1568 height 771
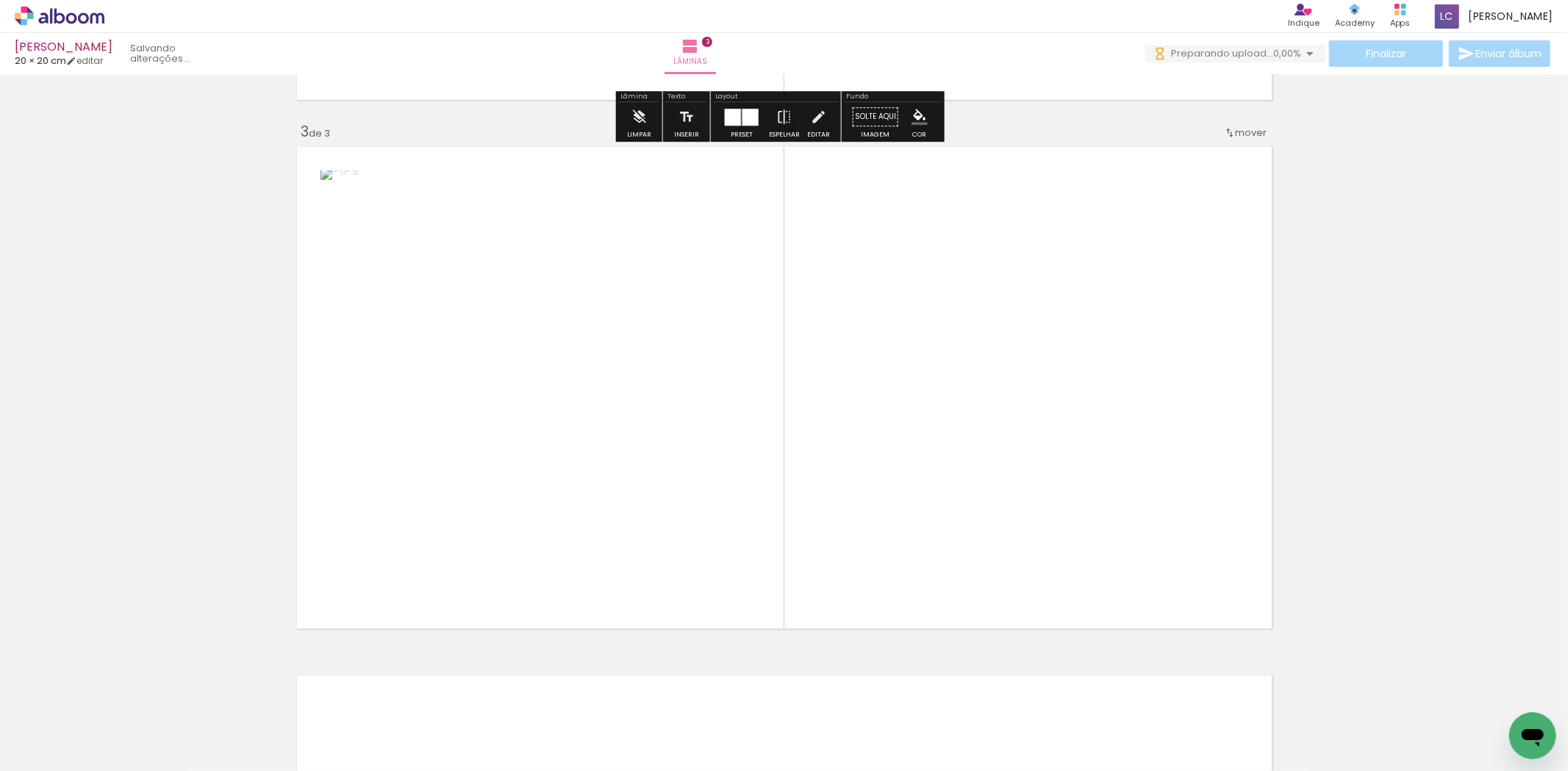
drag, startPoint x: 586, startPoint y: 630, endPoint x: 718, endPoint y: 530, distance: 165.6
click at [687, 442] on quentale-workspace at bounding box center [784, 385] width 1568 height 771
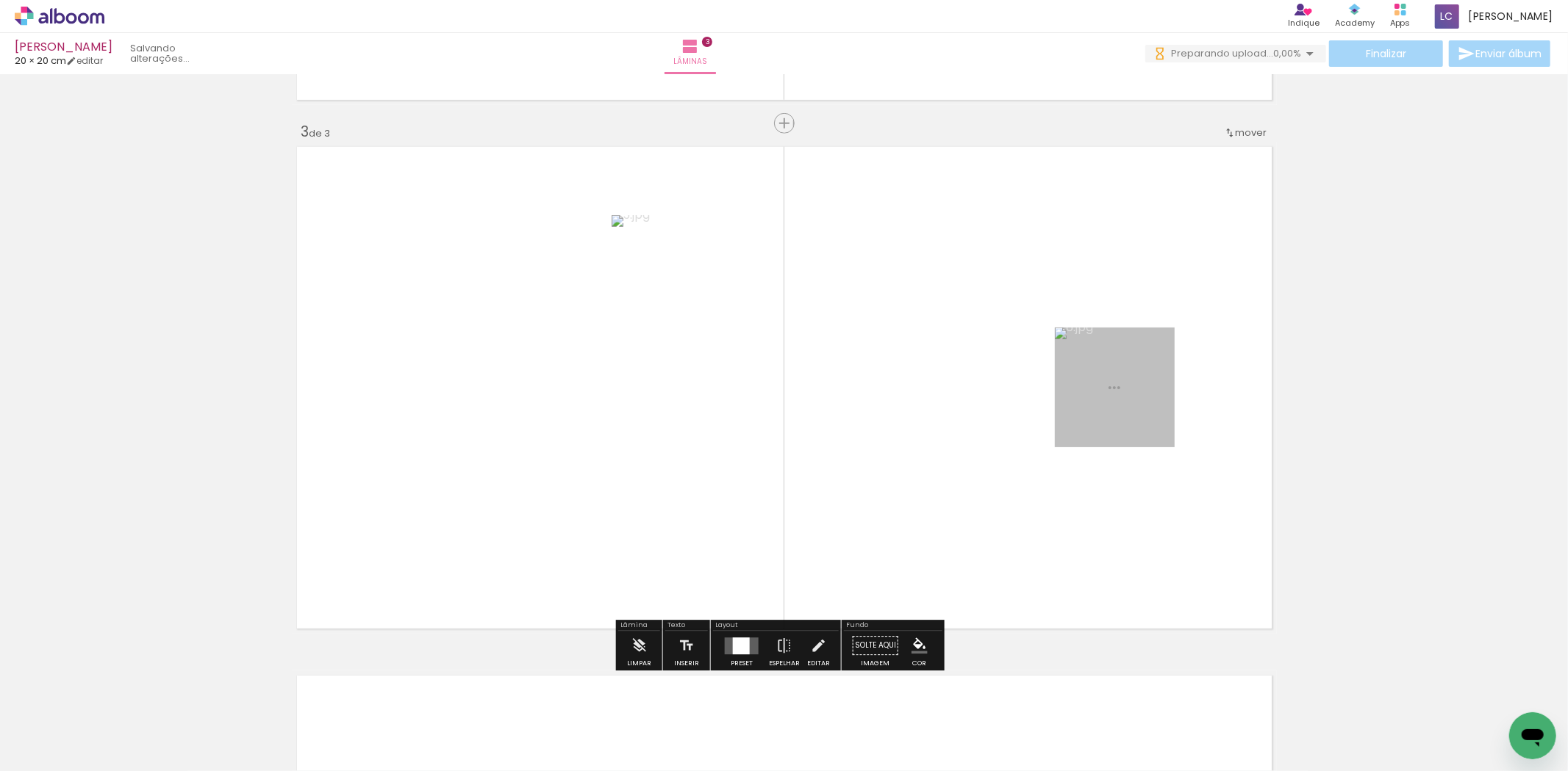
scroll to position [1044, 0]
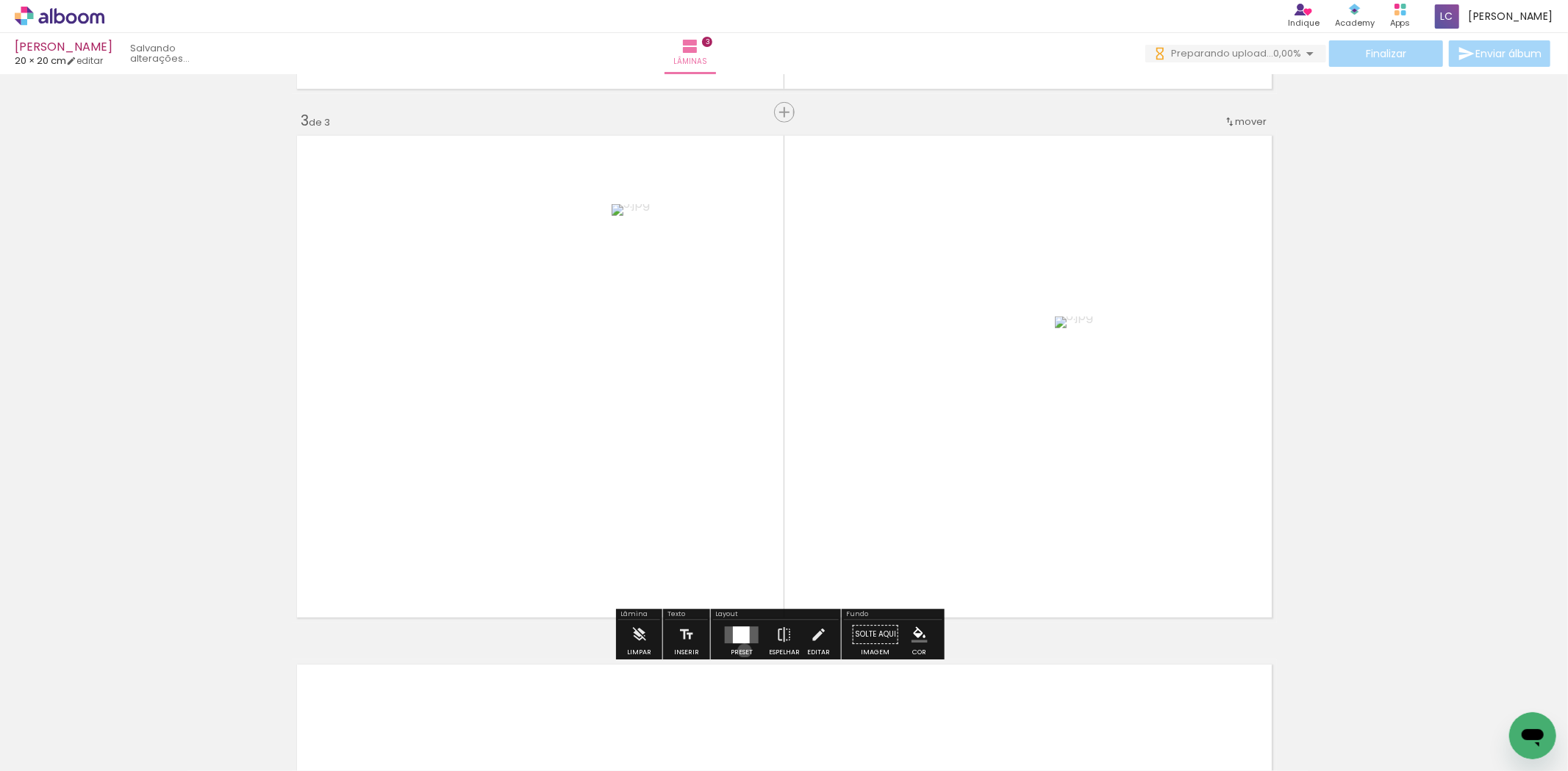
click at [741, 650] on div "Preset" at bounding box center [742, 653] width 22 height 6
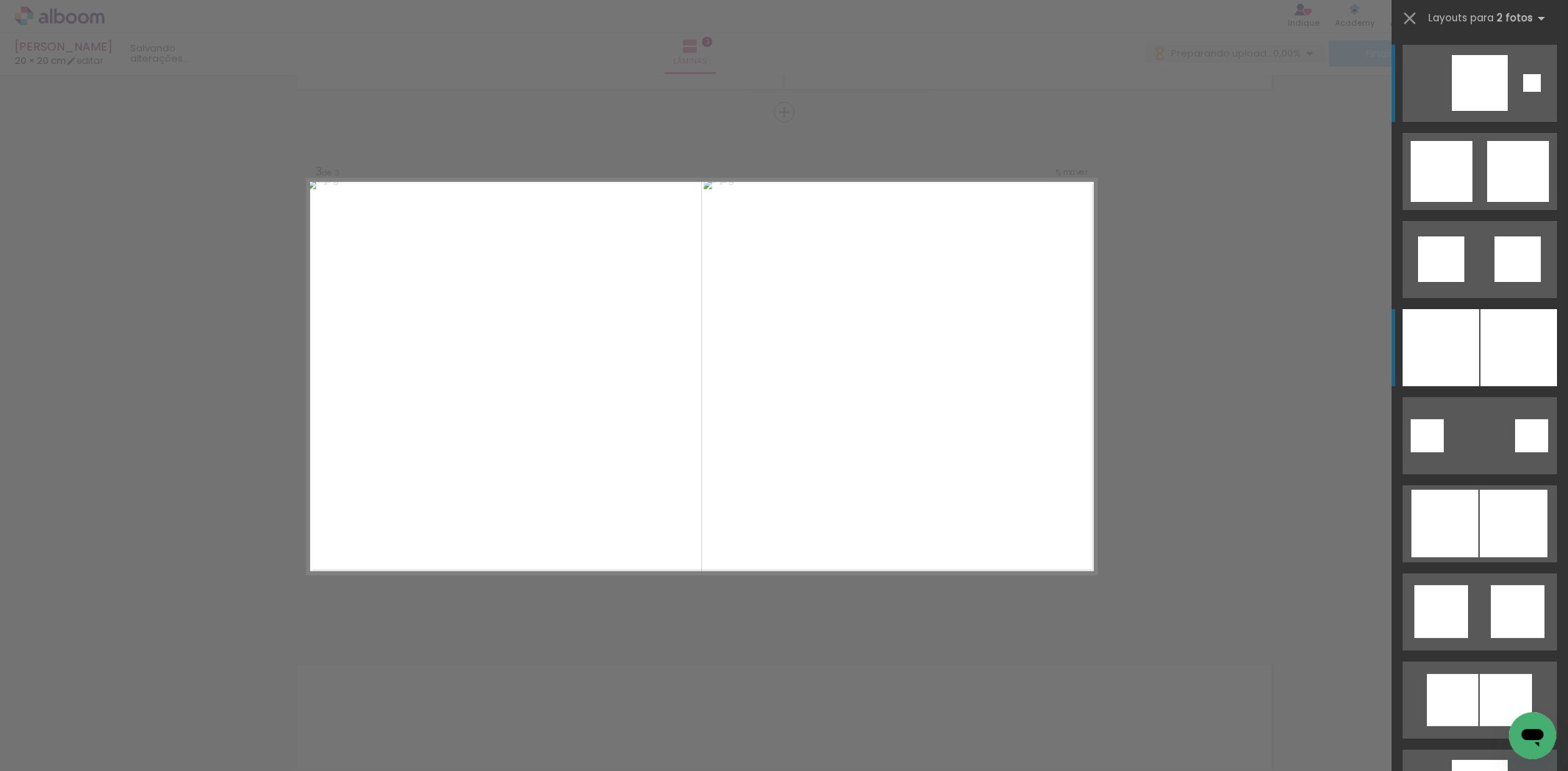
click at [1426, 342] on div at bounding box center [1440, 348] width 76 height 77
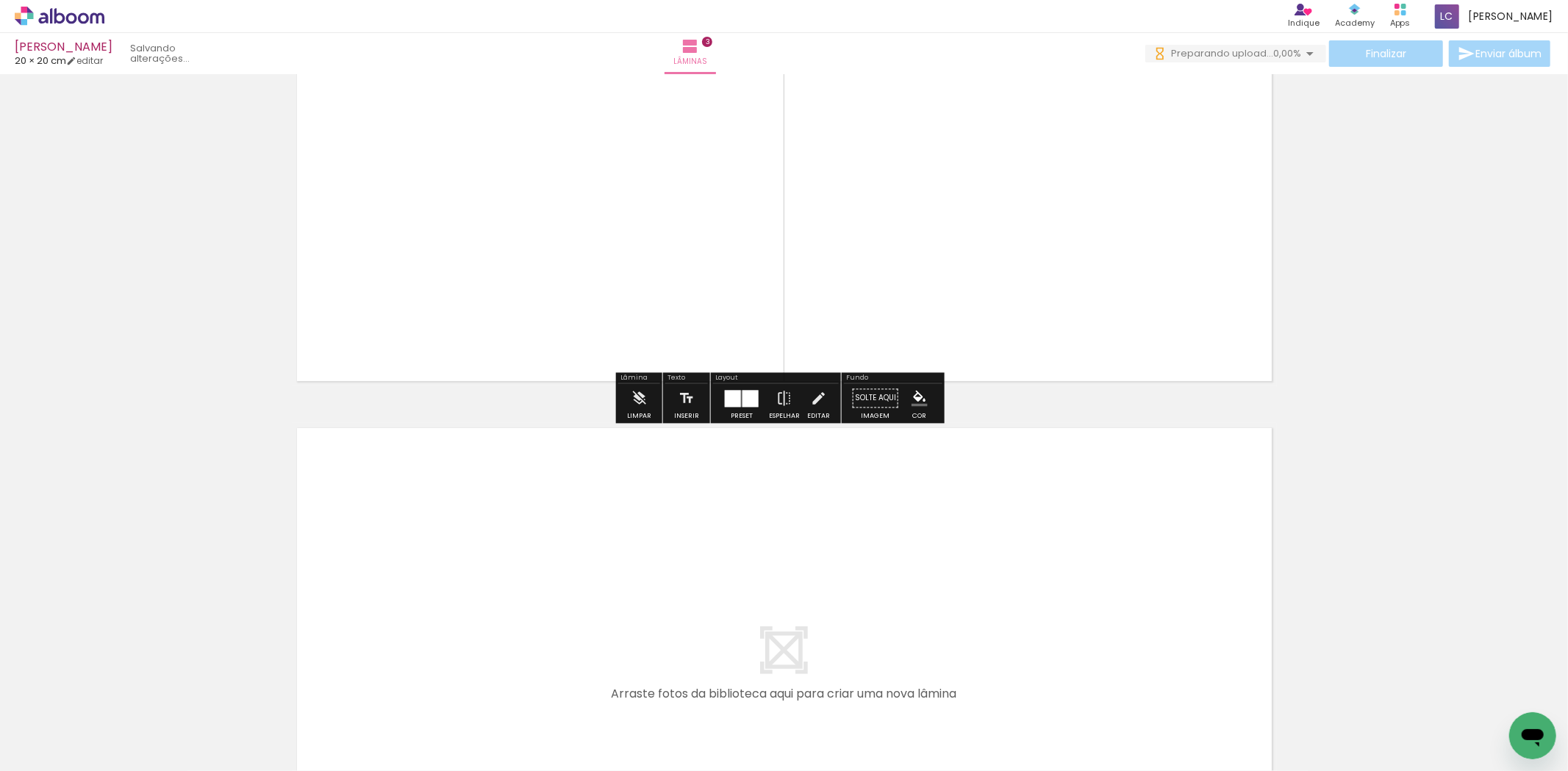
scroll to position [1289, 0]
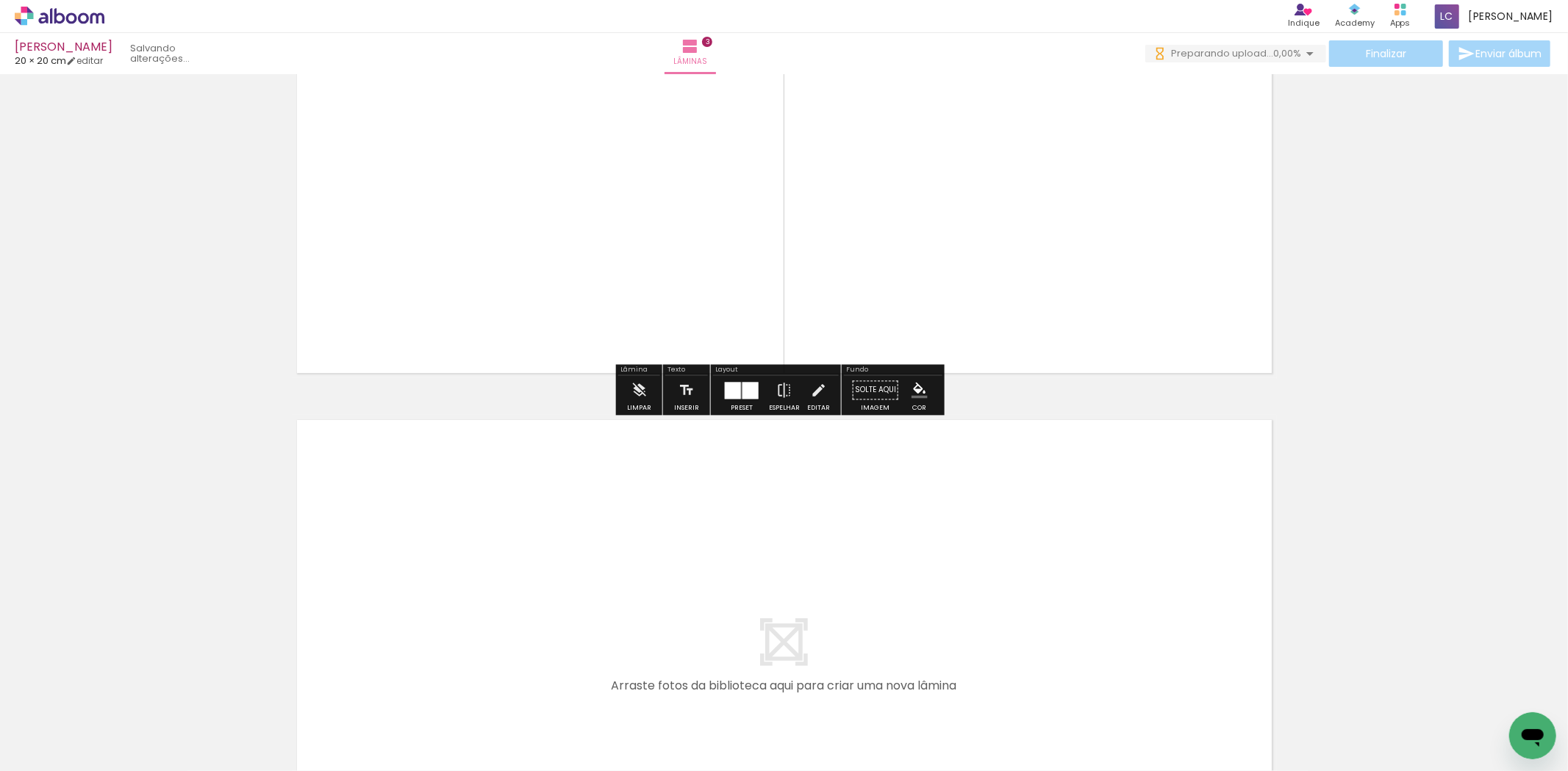
drag, startPoint x: 634, startPoint y: 720, endPoint x: 707, endPoint y: 730, distance: 73.7
click at [638, 565] on quentale-workspace at bounding box center [784, 385] width 1568 height 771
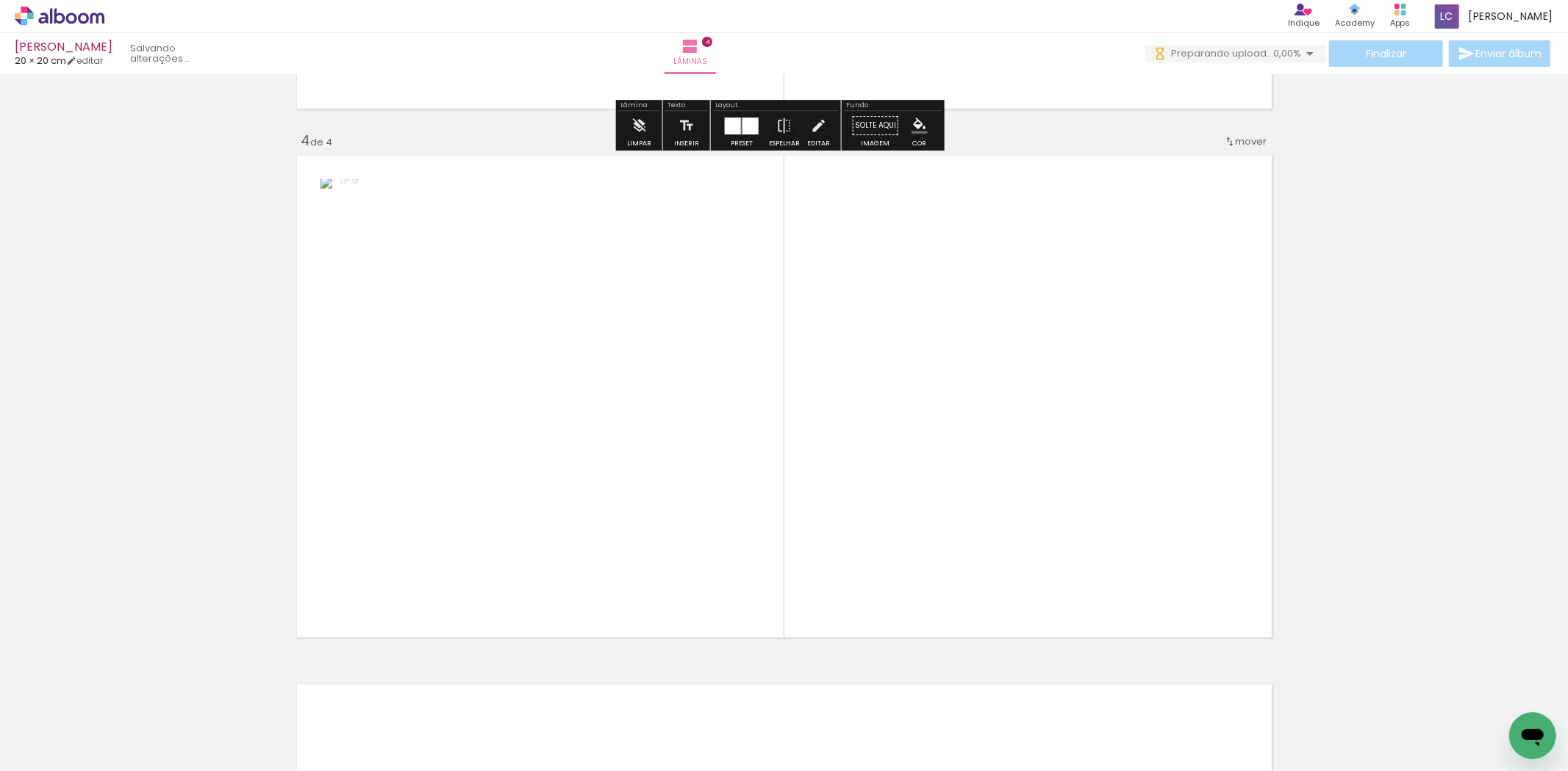
click at [783, 443] on quentale-workspace at bounding box center [784, 385] width 1568 height 771
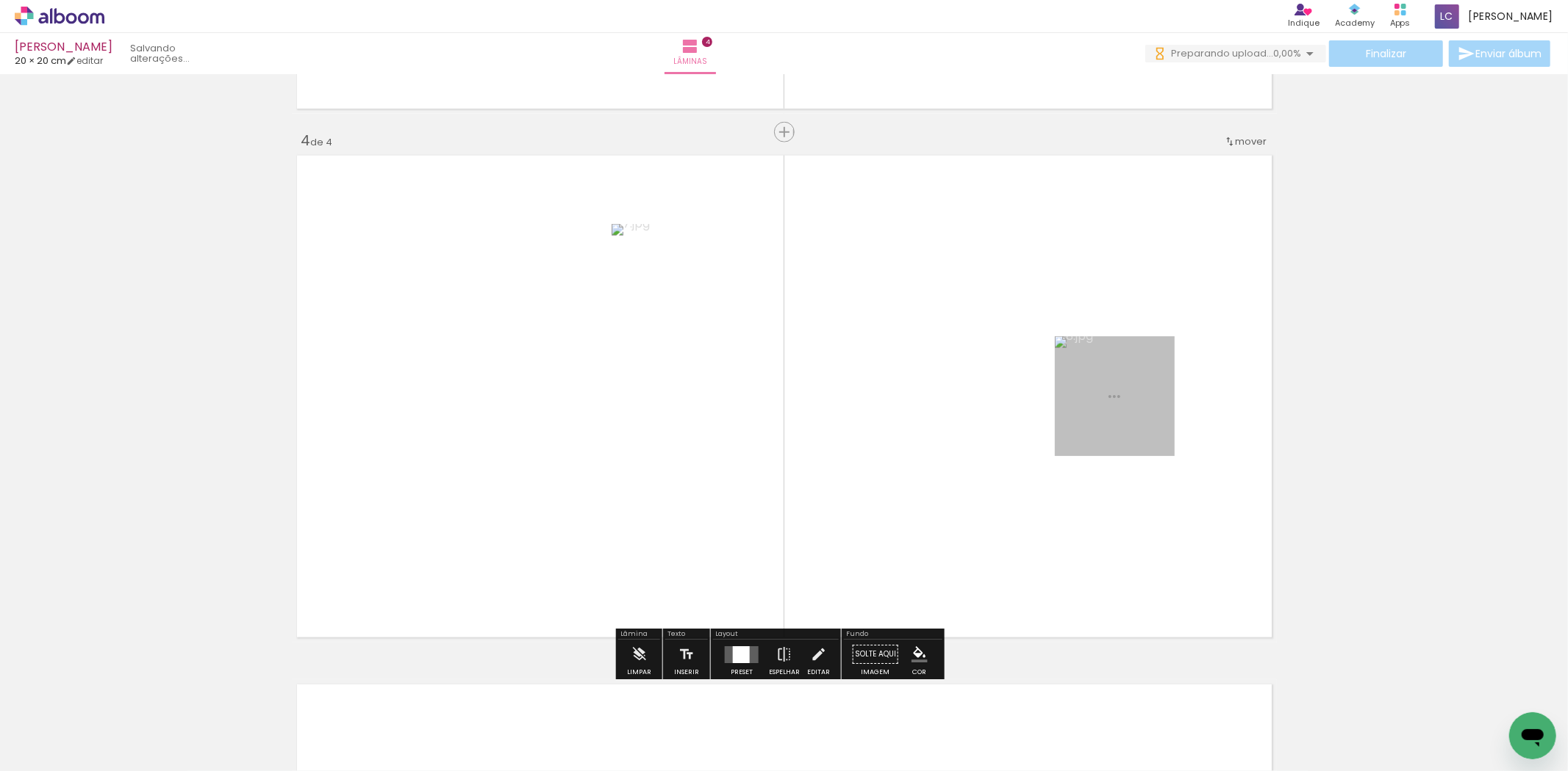
scroll to position [1573, 0]
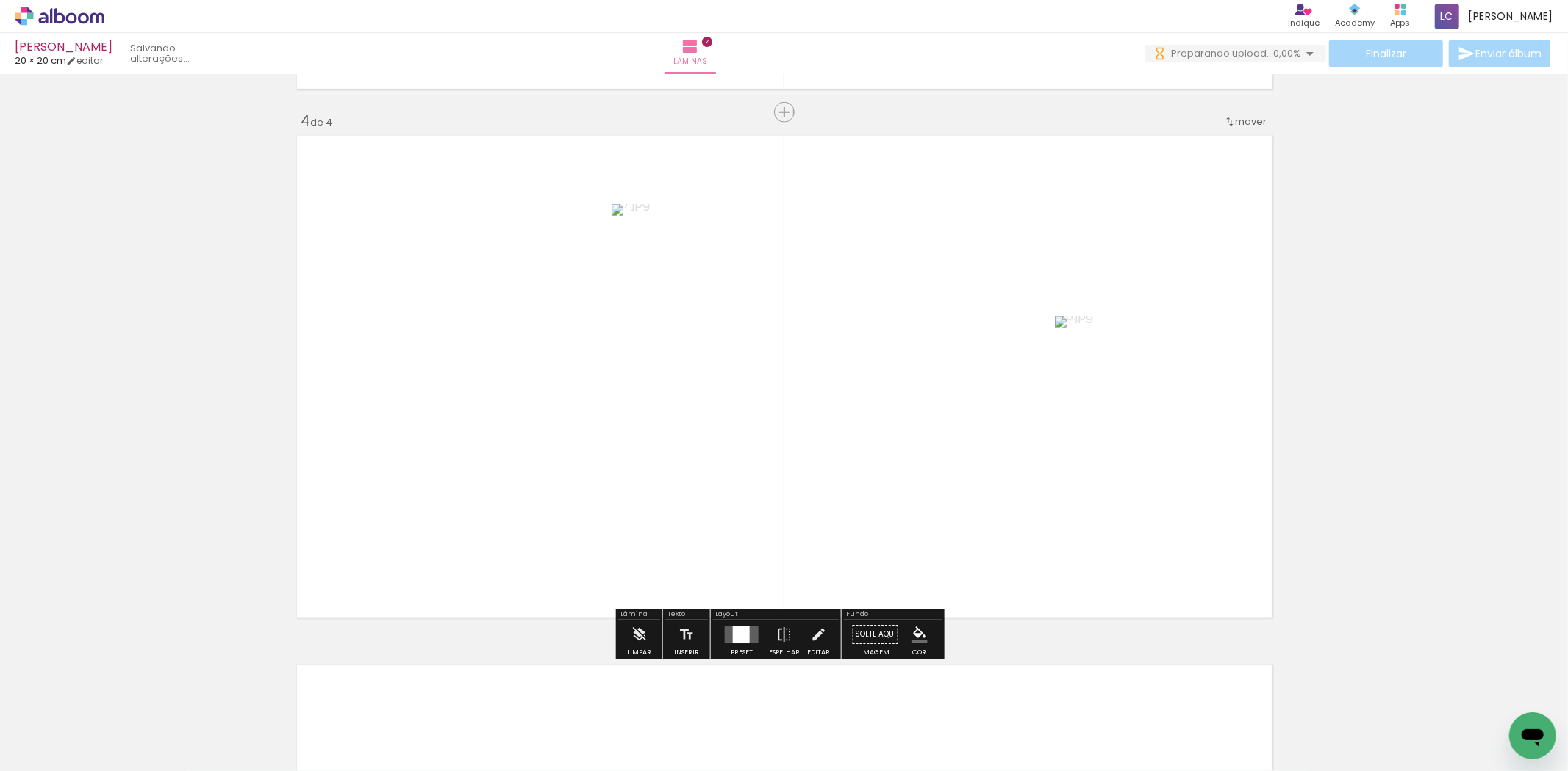
click at [739, 629] on div at bounding box center [741, 635] width 17 height 17
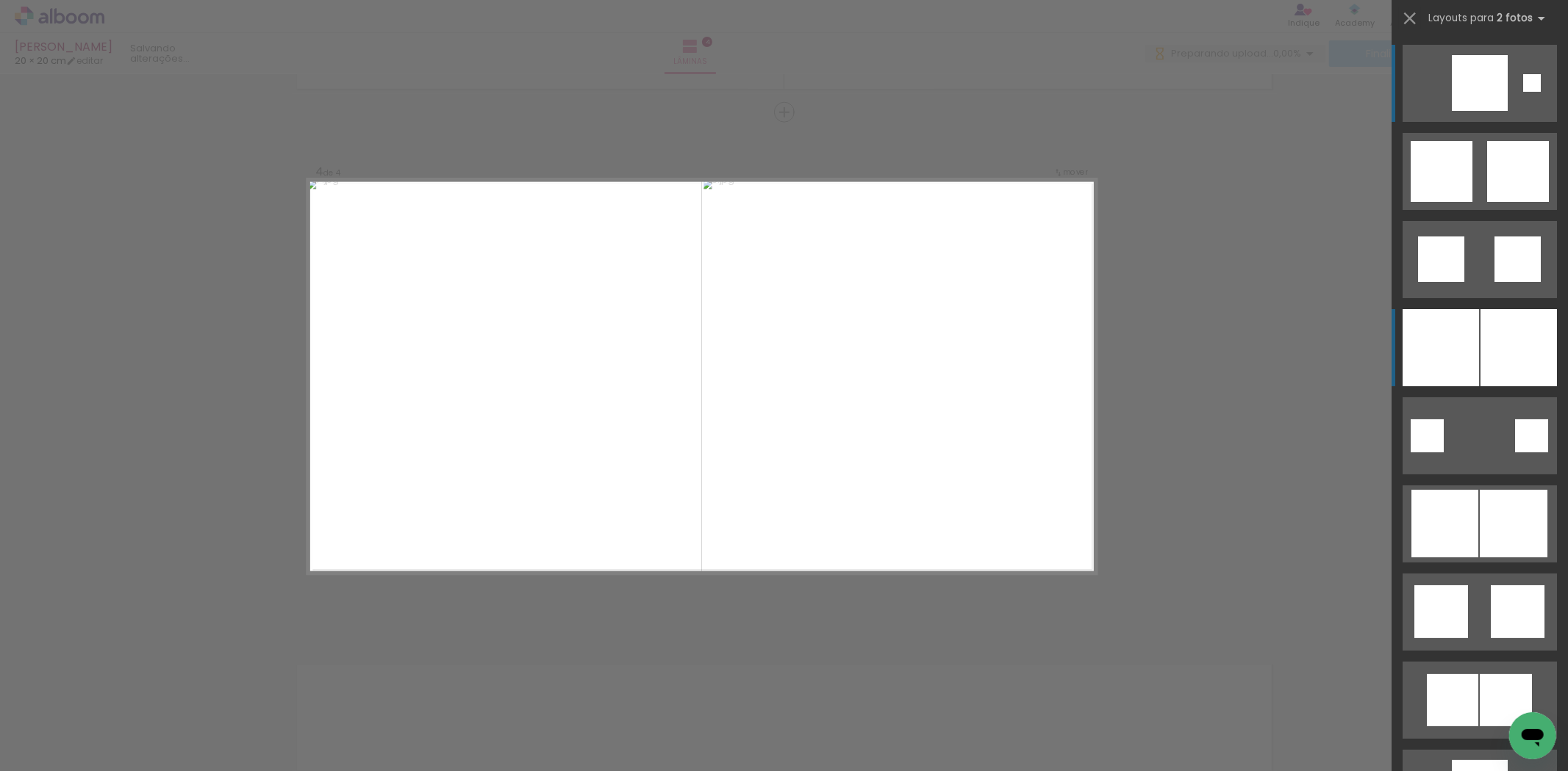
click at [1432, 341] on div at bounding box center [1440, 348] width 76 height 77
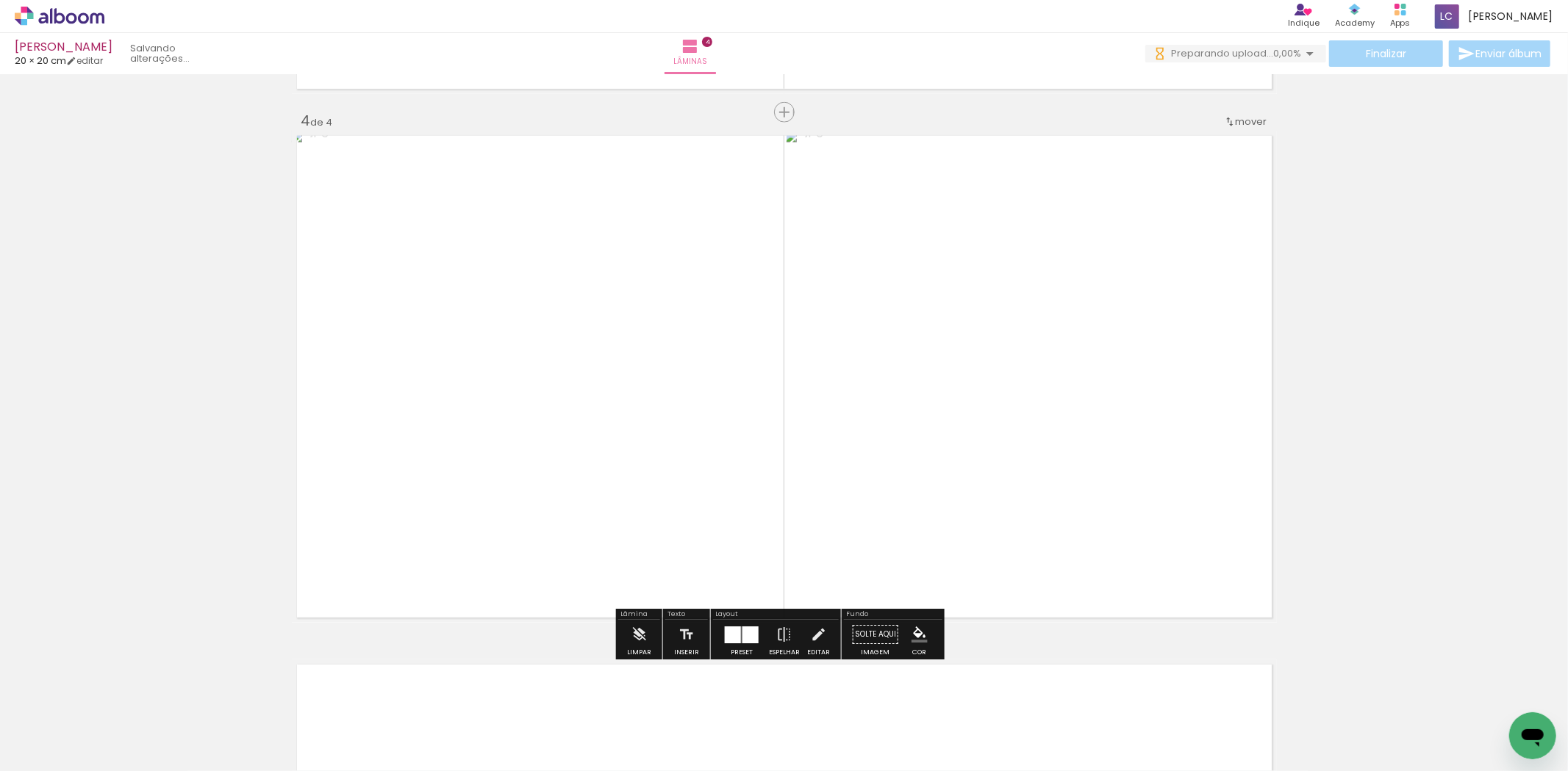
scroll to position [1818, 0]
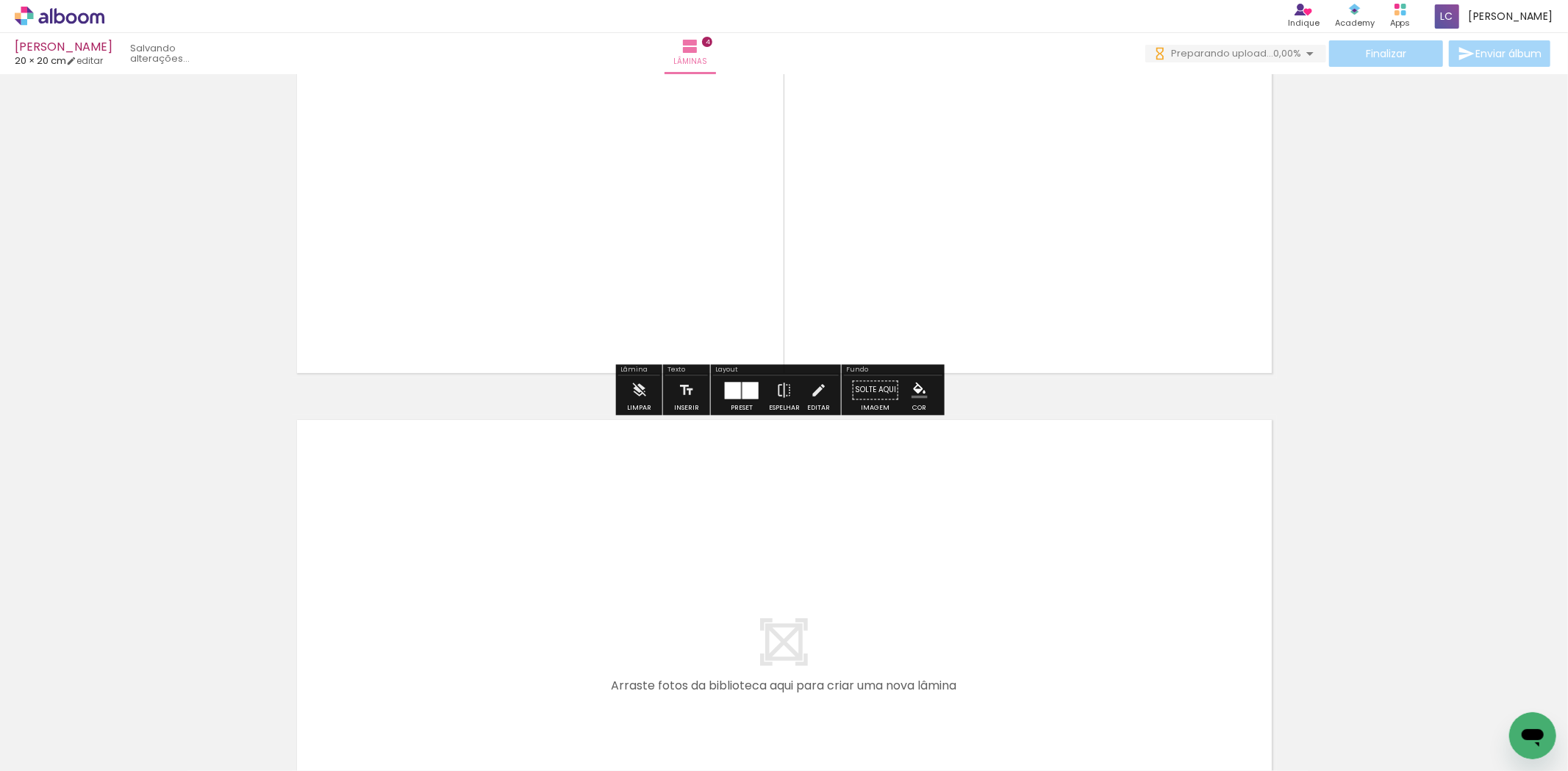
drag, startPoint x: 825, startPoint y: 727, endPoint x: 842, endPoint y: 716, distance: 20.2
click at [824, 674] on quentale-workspace at bounding box center [784, 385] width 1568 height 771
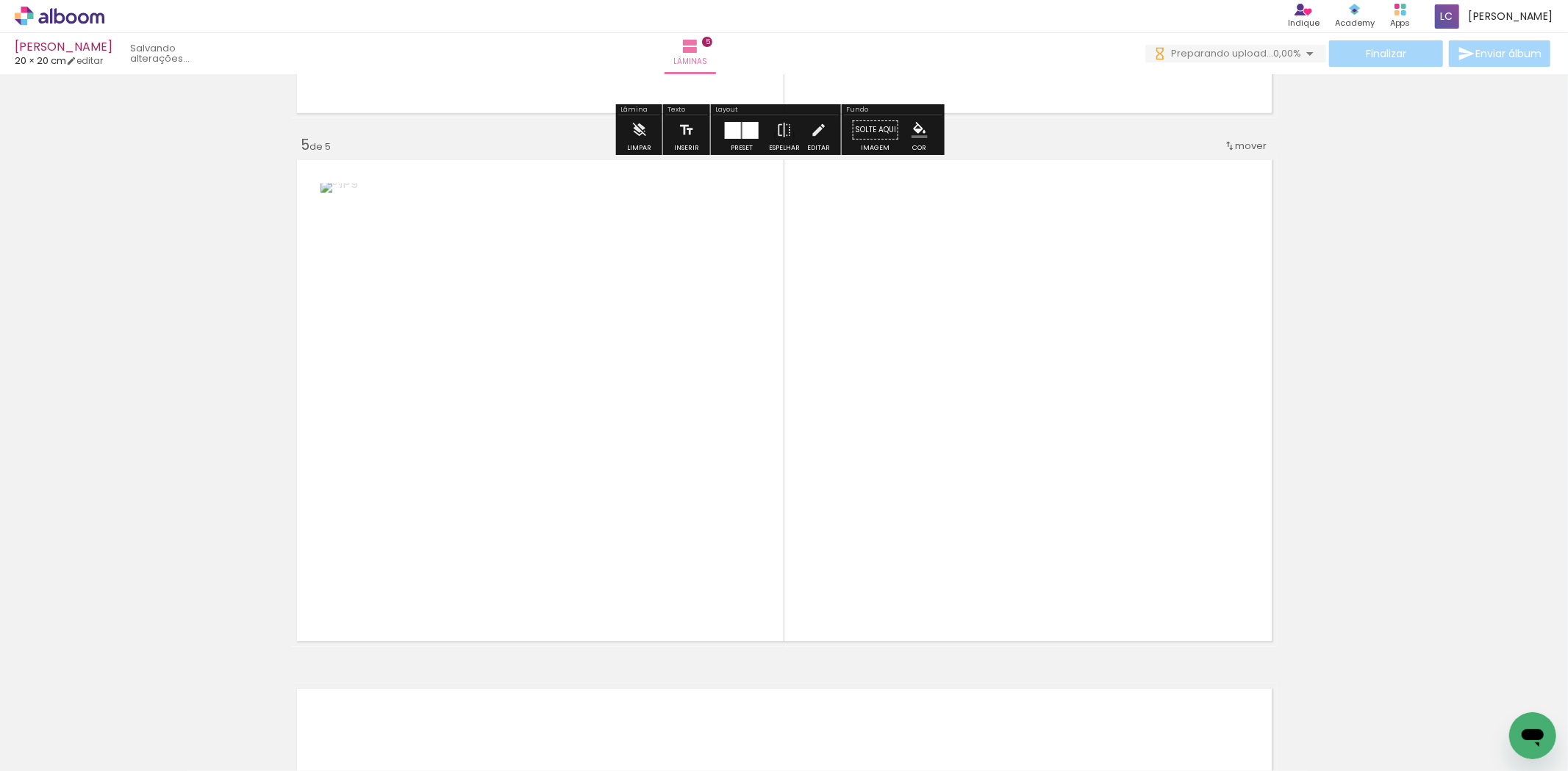
scroll to position [2102, 0]
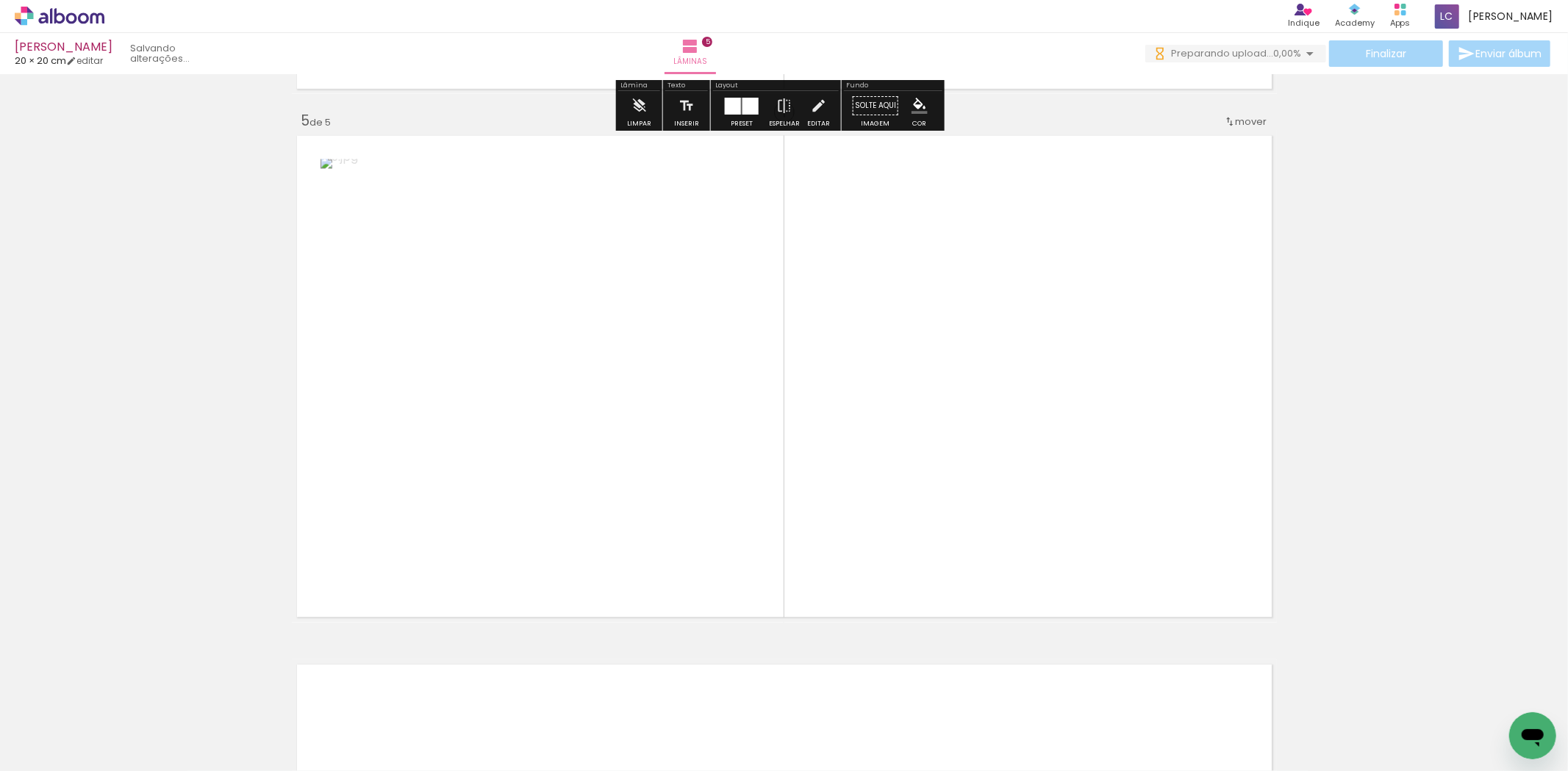
drag, startPoint x: 900, startPoint y: 706, endPoint x: 732, endPoint y: 623, distance: 187.4
click at [857, 554] on quentale-workspace at bounding box center [784, 385] width 1568 height 771
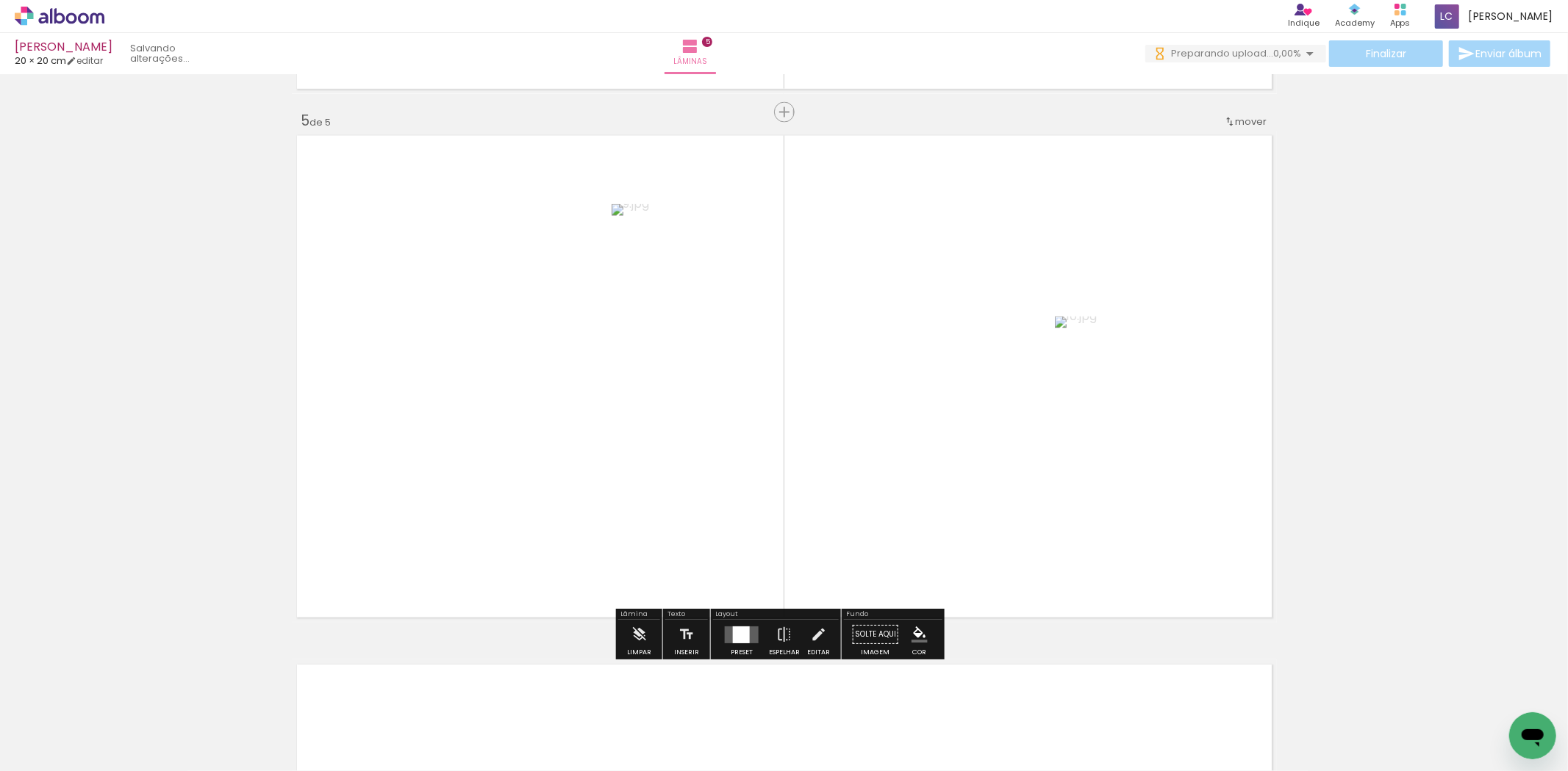
click at [722, 637] on div at bounding box center [742, 635] width 40 height 30
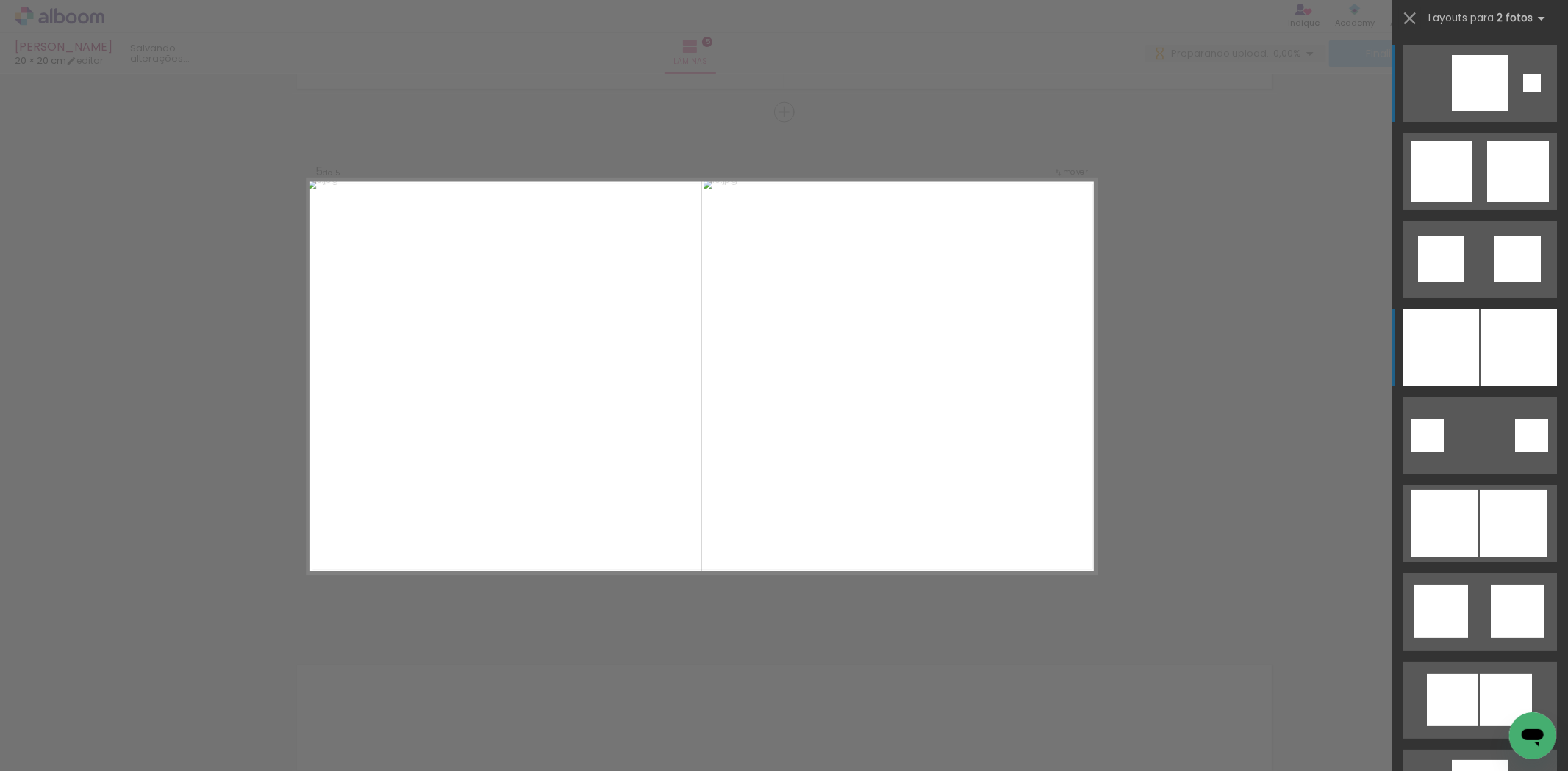
click at [1449, 321] on div at bounding box center [1440, 348] width 76 height 77
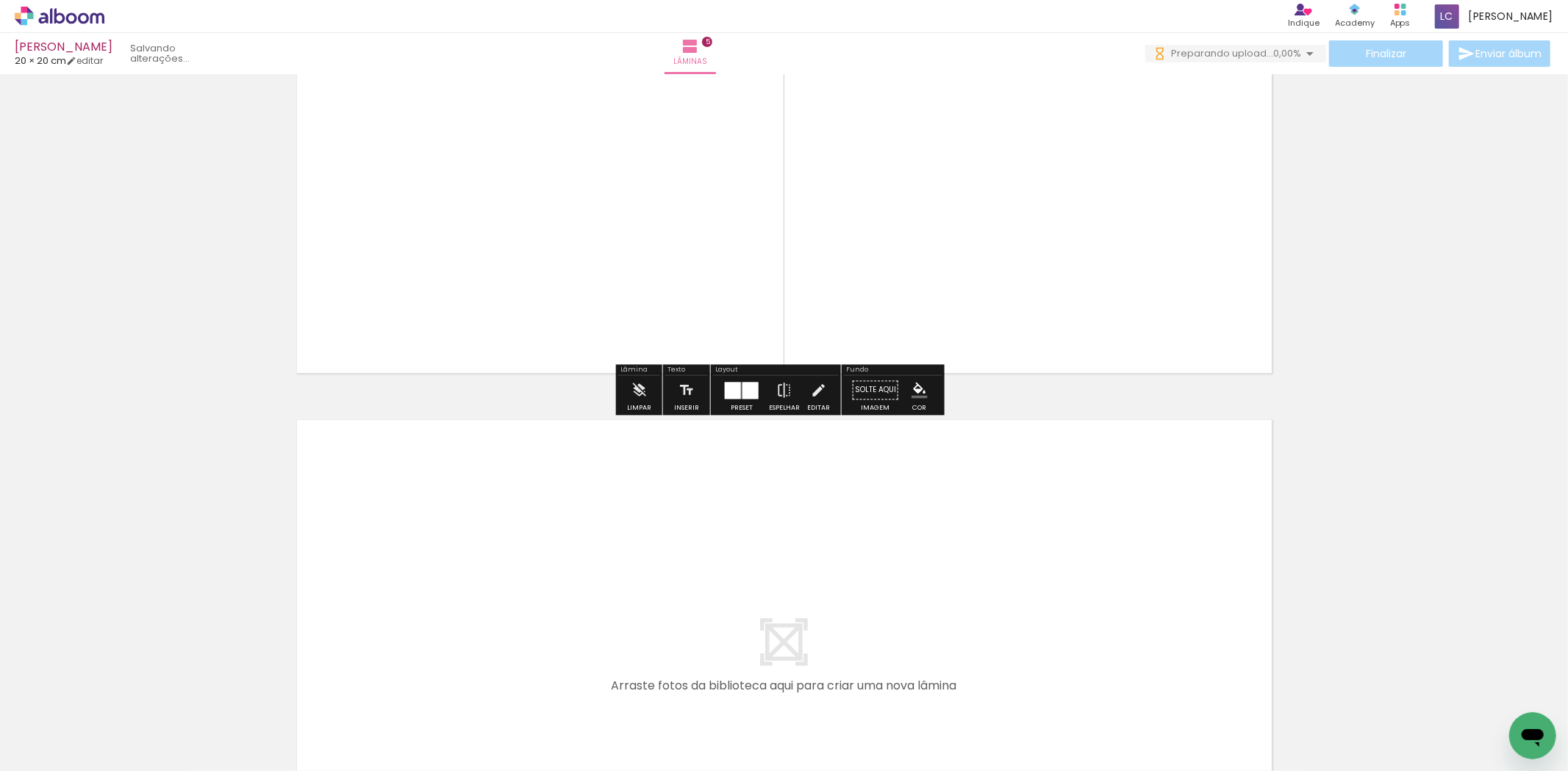
drag, startPoint x: 979, startPoint y: 728, endPoint x: 1044, endPoint y: 688, distance: 76.3
click at [980, 626] on quentale-workspace at bounding box center [784, 385] width 1568 height 771
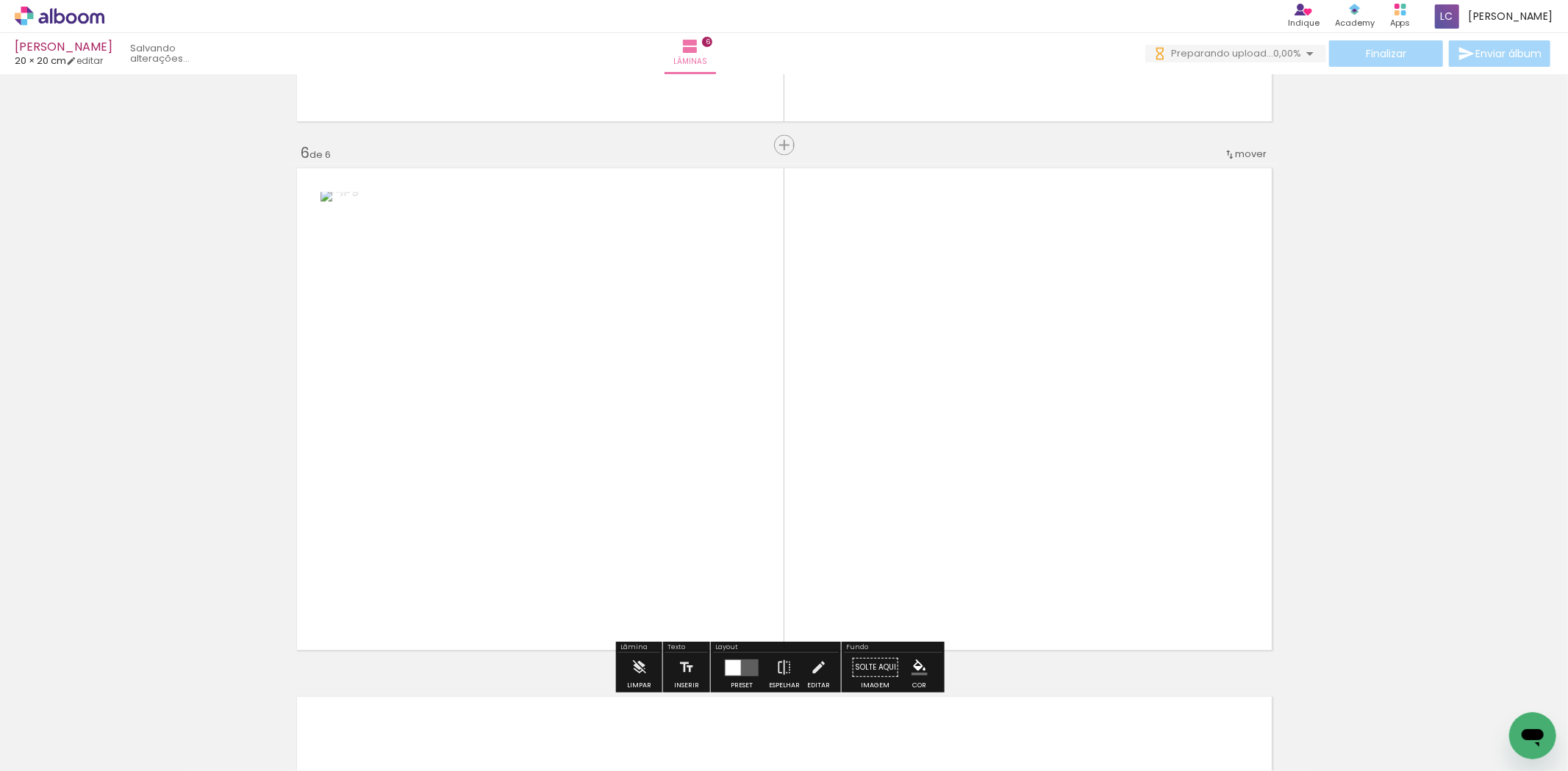
drag, startPoint x: 1083, startPoint y: 729, endPoint x: 876, endPoint y: 438, distance: 357.1
click at [1053, 500] on quentale-workspace at bounding box center [784, 385] width 1568 height 771
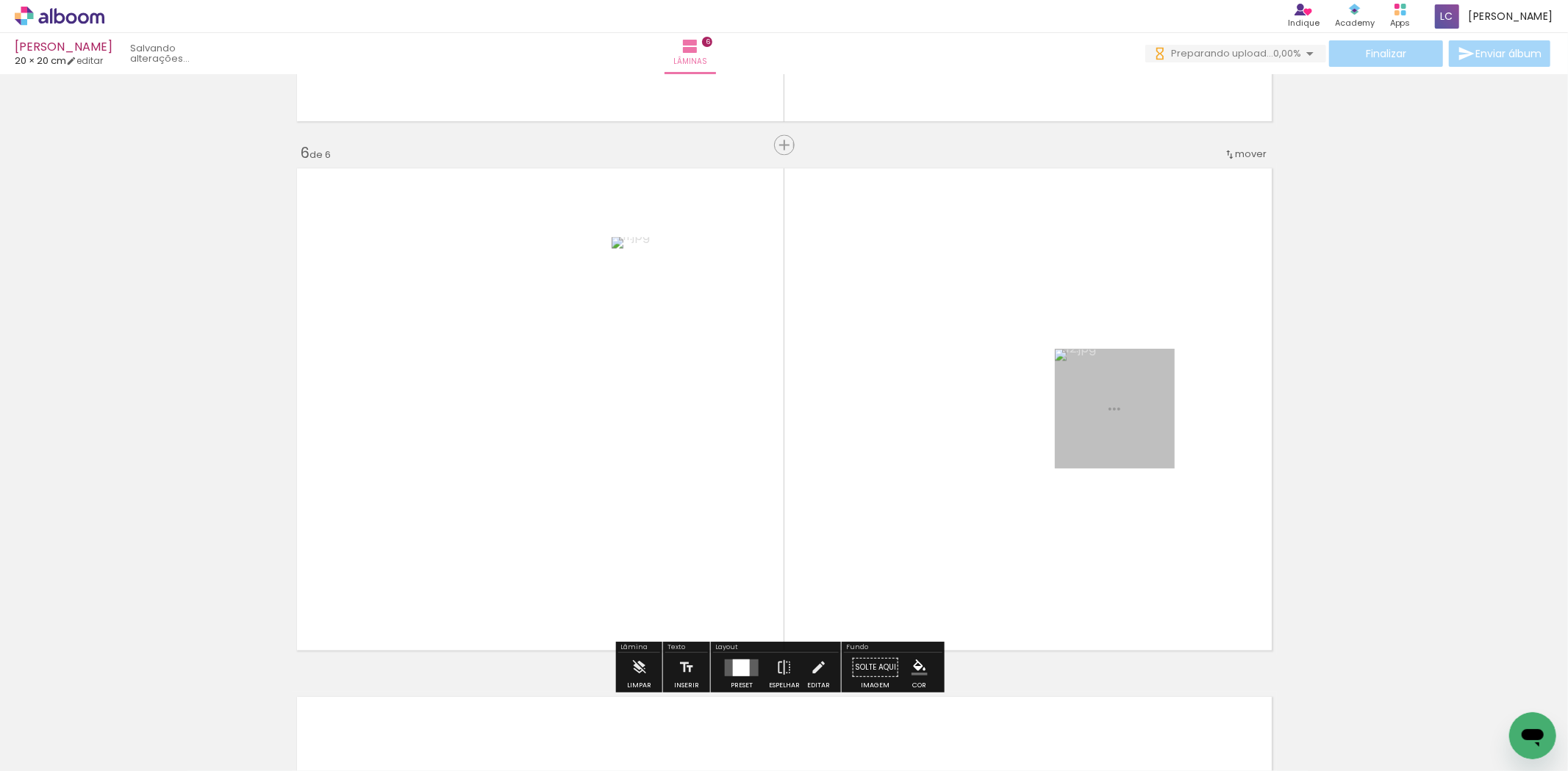
scroll to position [2631, 0]
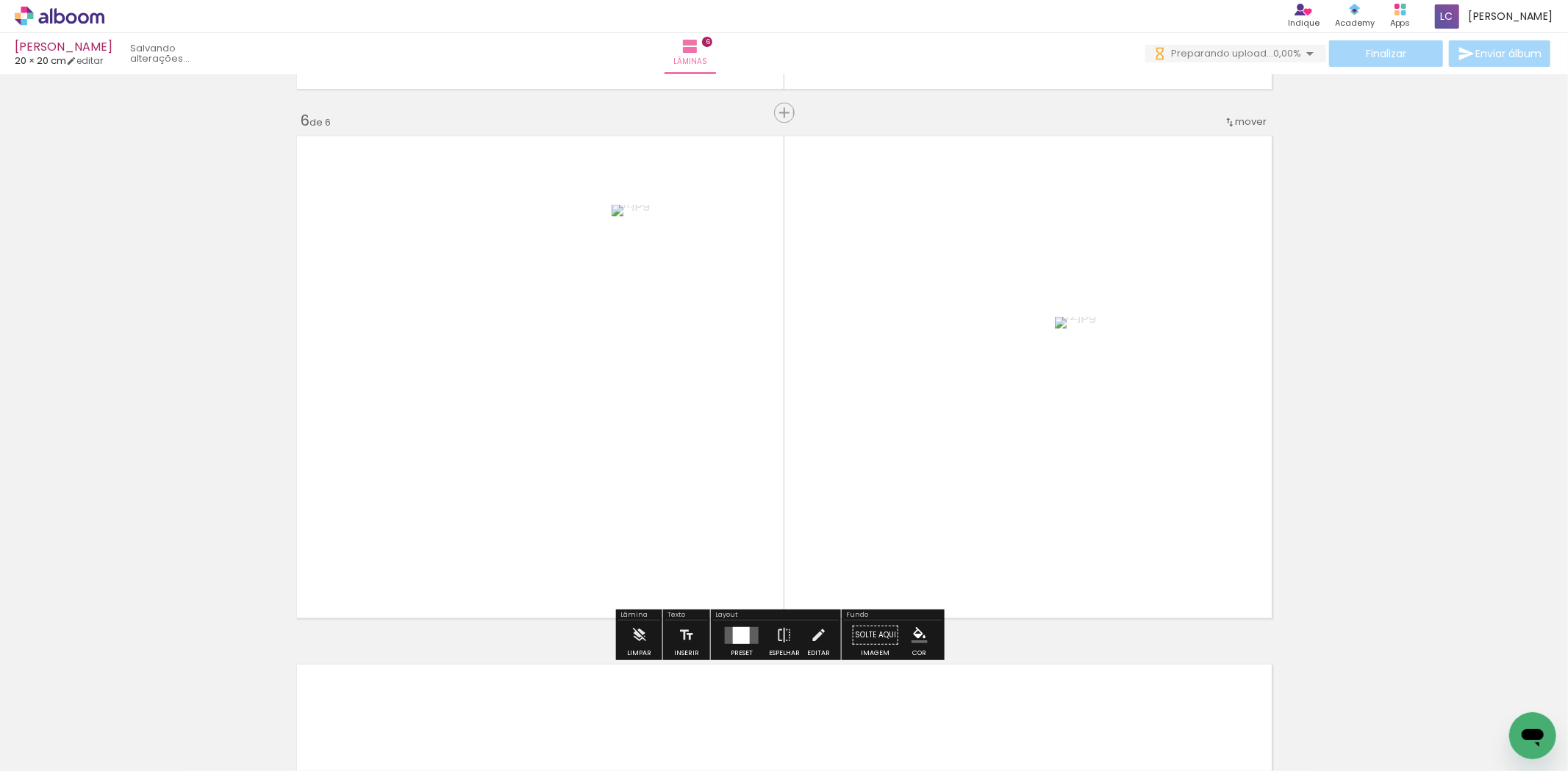
click at [747, 635] on quentale-layouter at bounding box center [742, 635] width 34 height 17
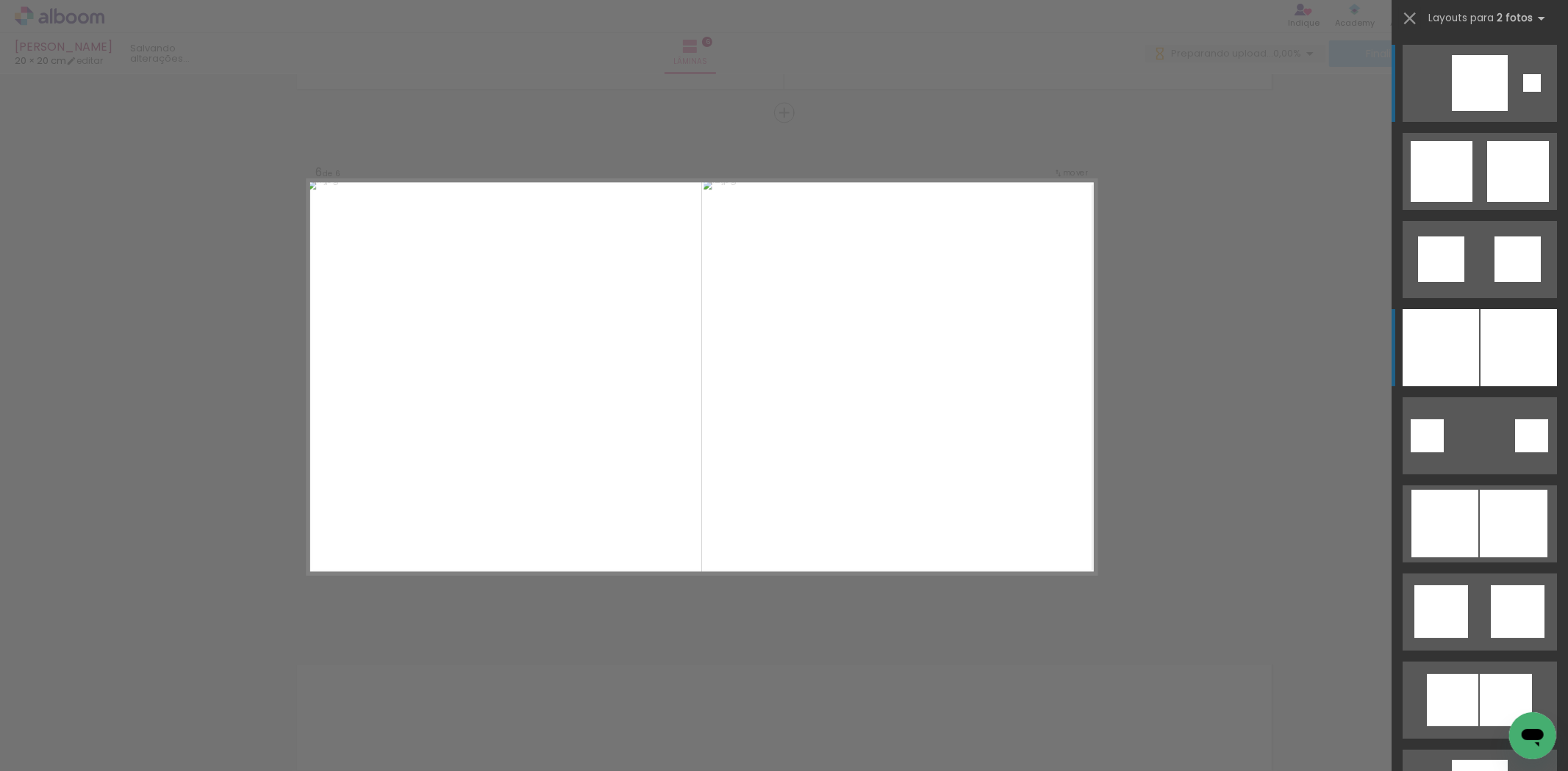
click at [1444, 363] on div at bounding box center [1440, 348] width 76 height 77
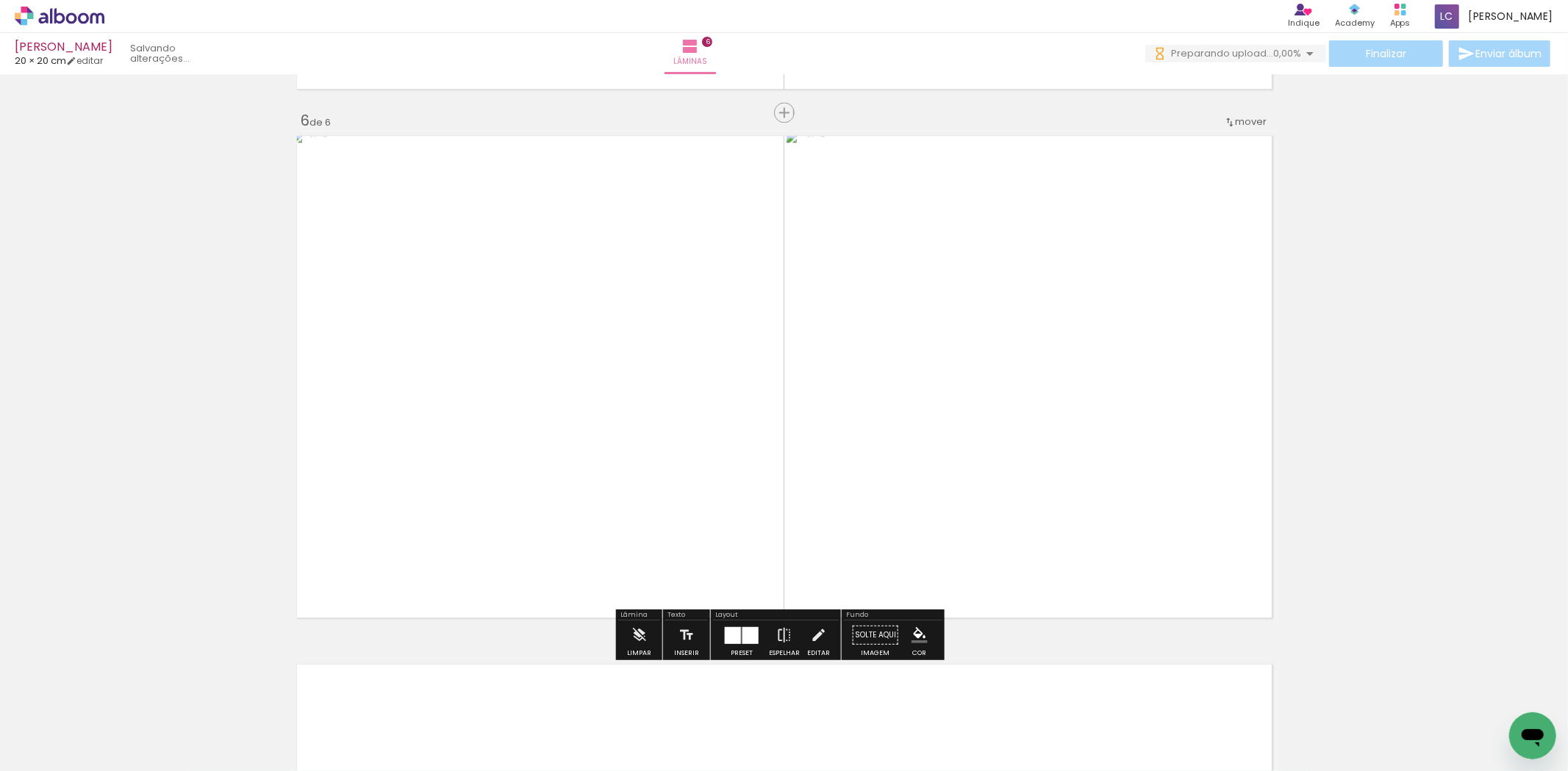
scroll to position [2957, 0]
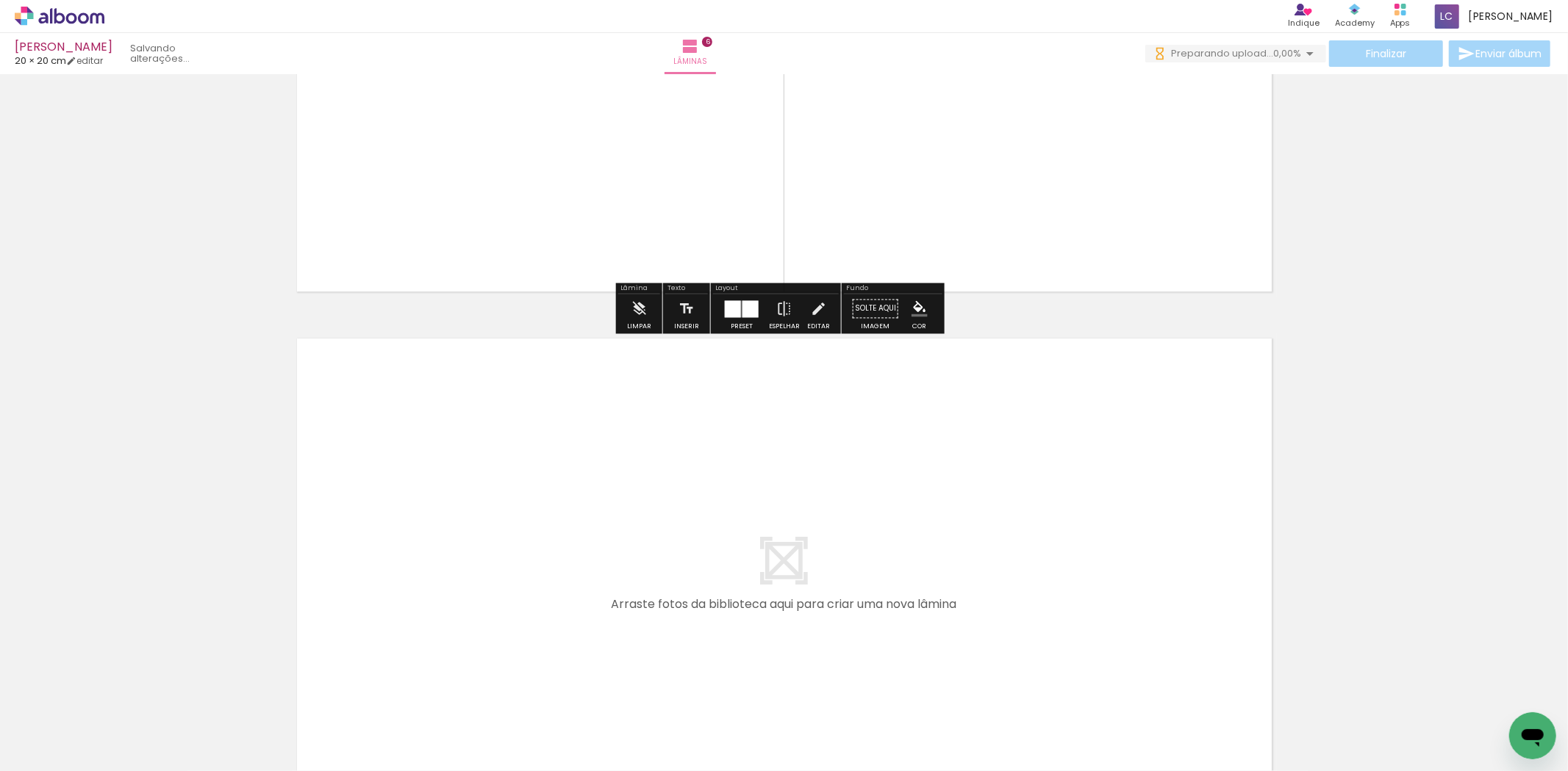
drag, startPoint x: 1184, startPoint y: 662, endPoint x: 1104, endPoint y: 628, distance: 86.9
click at [1104, 628] on quentale-workspace at bounding box center [784, 385] width 1568 height 771
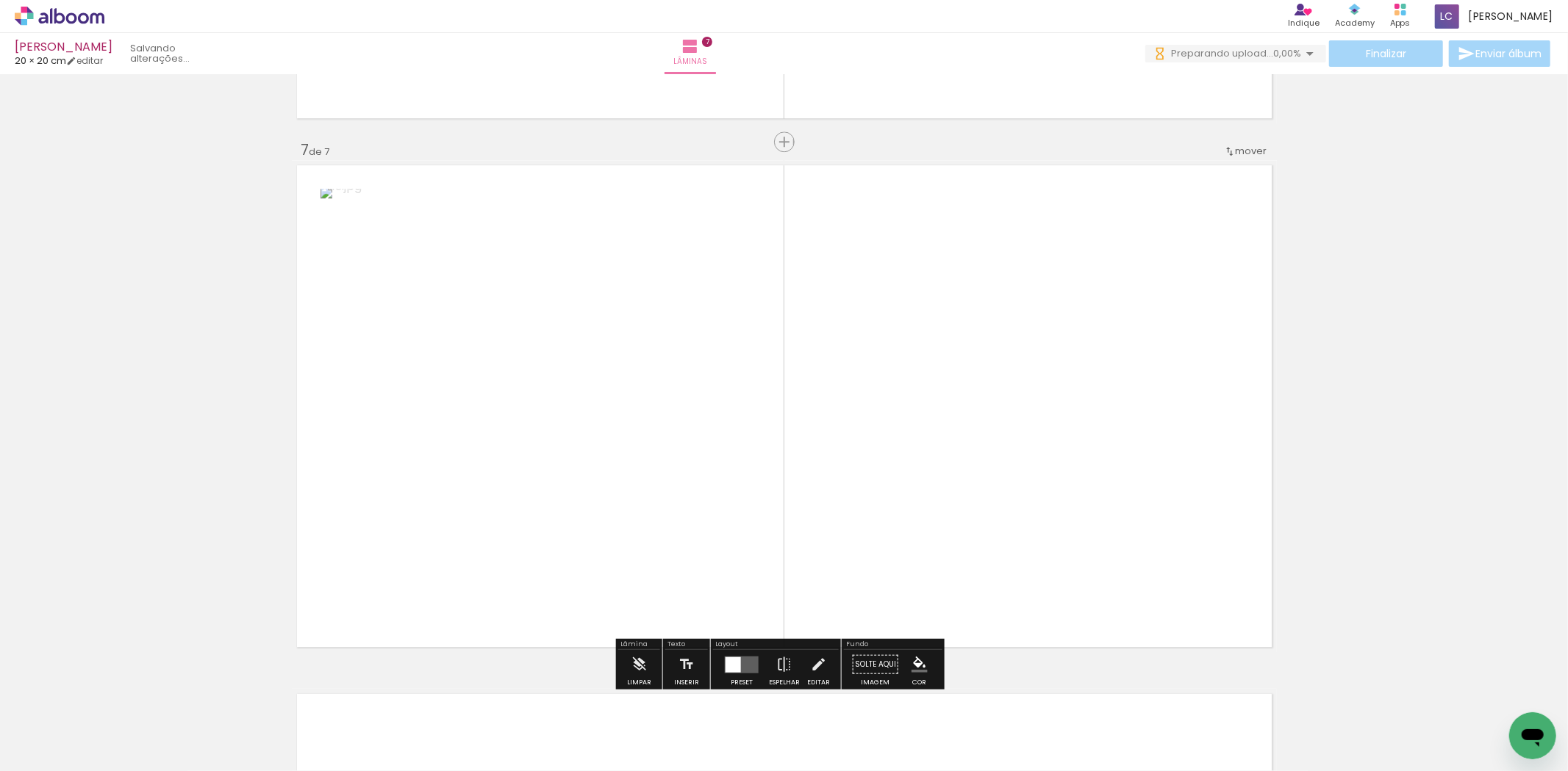
scroll to position [3160, 0]
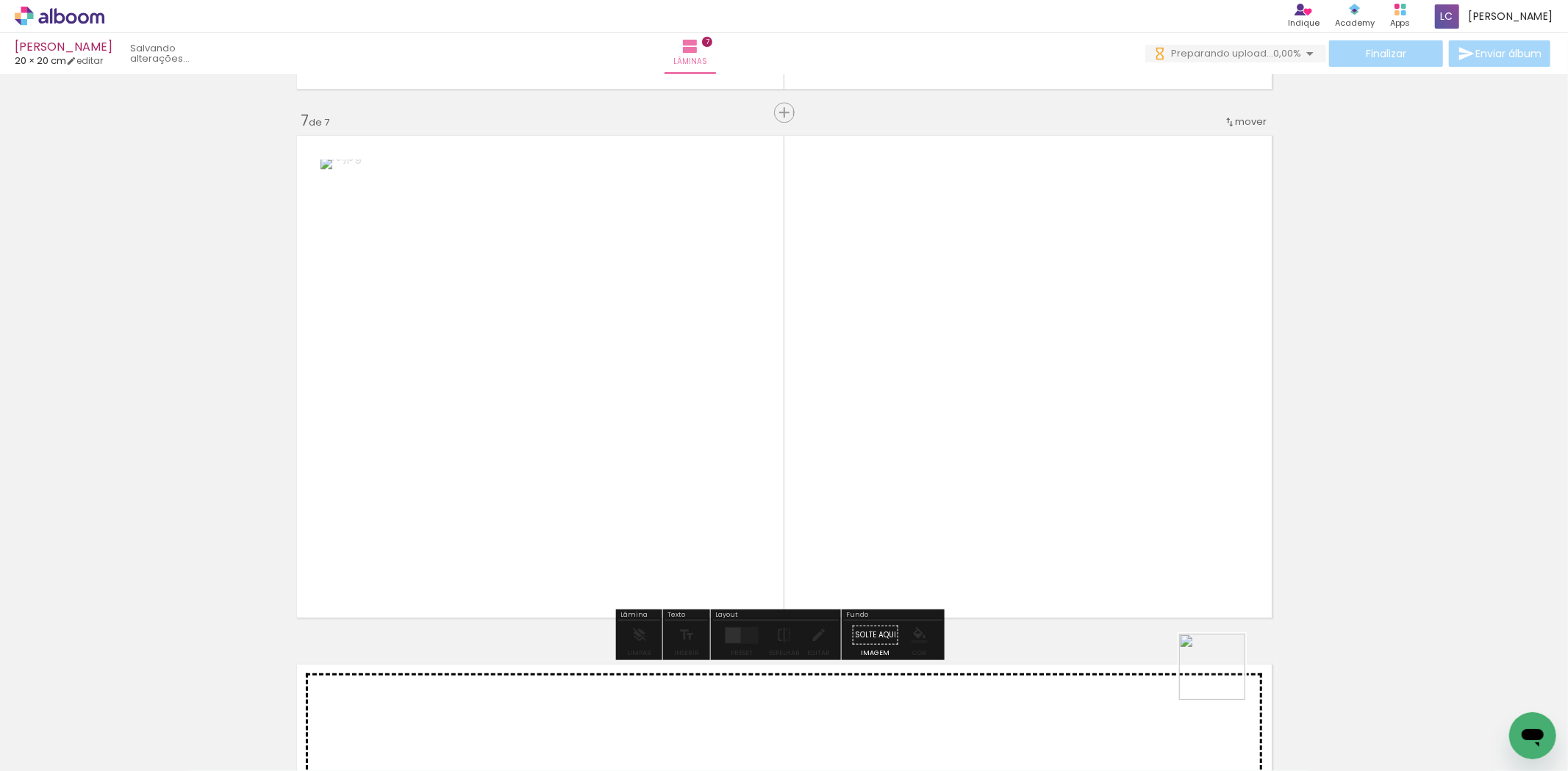
drag, startPoint x: 1223, startPoint y: 679, endPoint x: 925, endPoint y: 402, distance: 406.9
click at [943, 398] on quentale-workspace at bounding box center [784, 385] width 1568 height 771
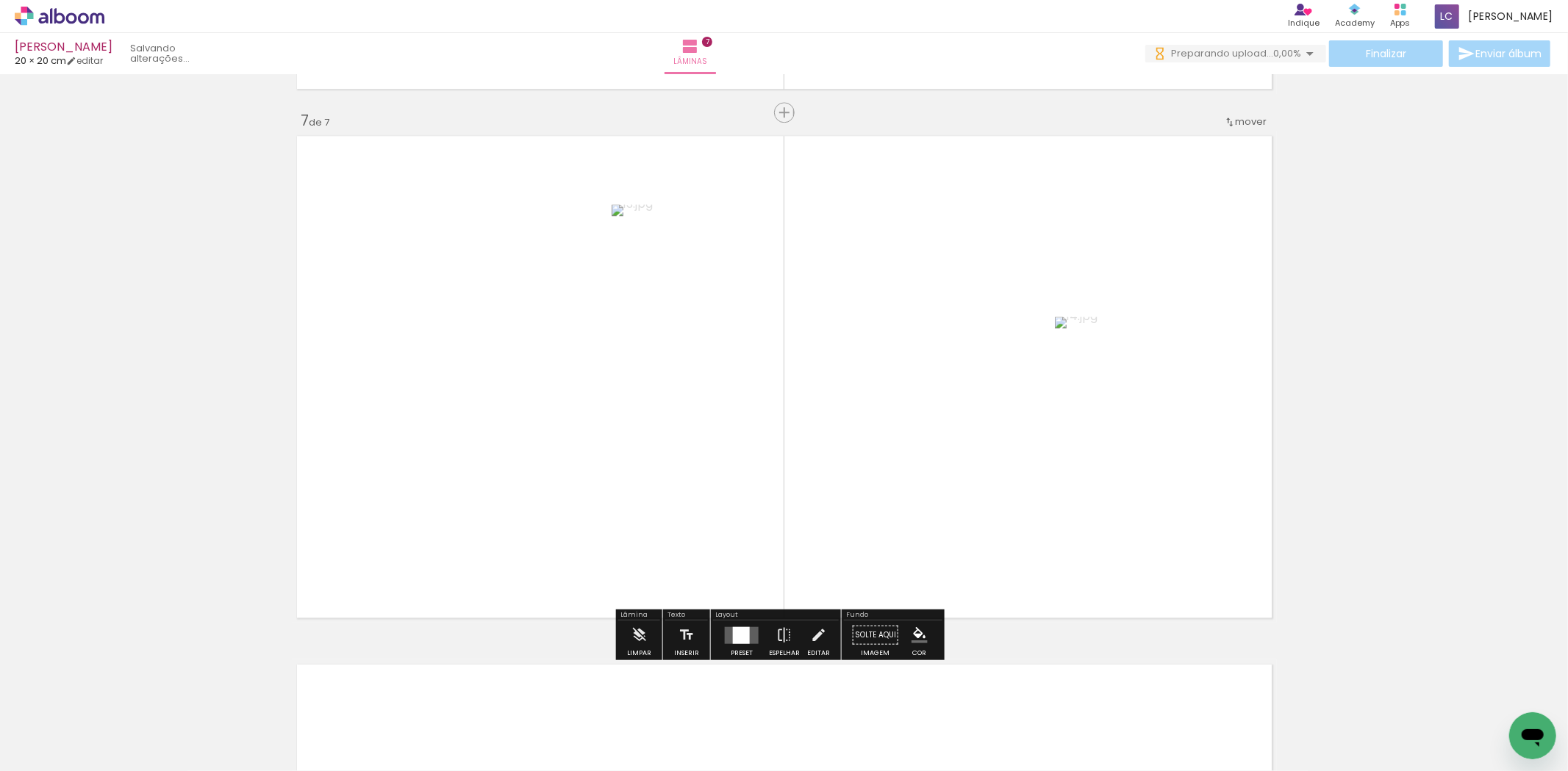
click at [743, 639] on div at bounding box center [741, 635] width 17 height 17
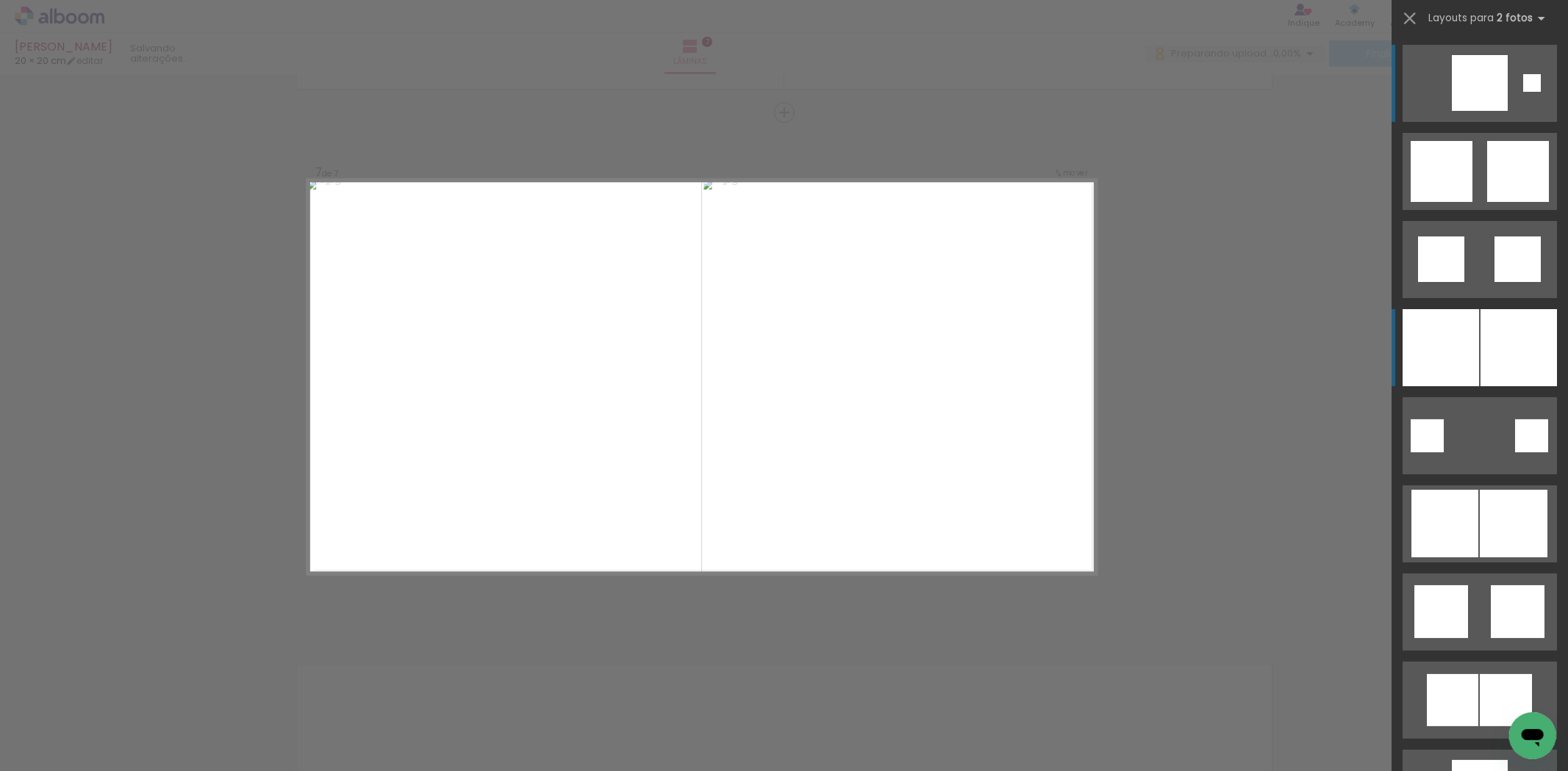
click at [1481, 350] on div at bounding box center [1519, 348] width 76 height 77
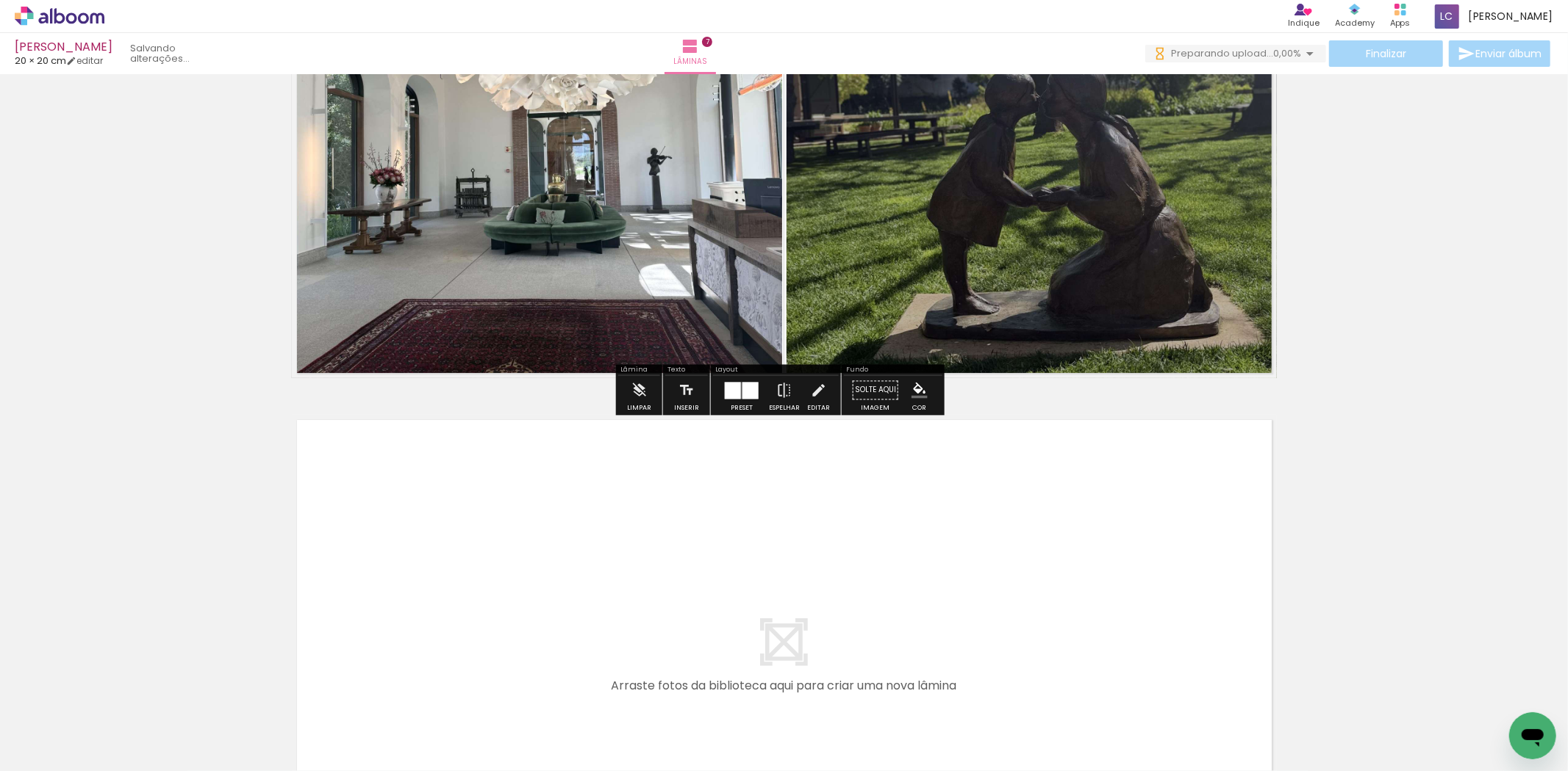
scroll to position [0, 569]
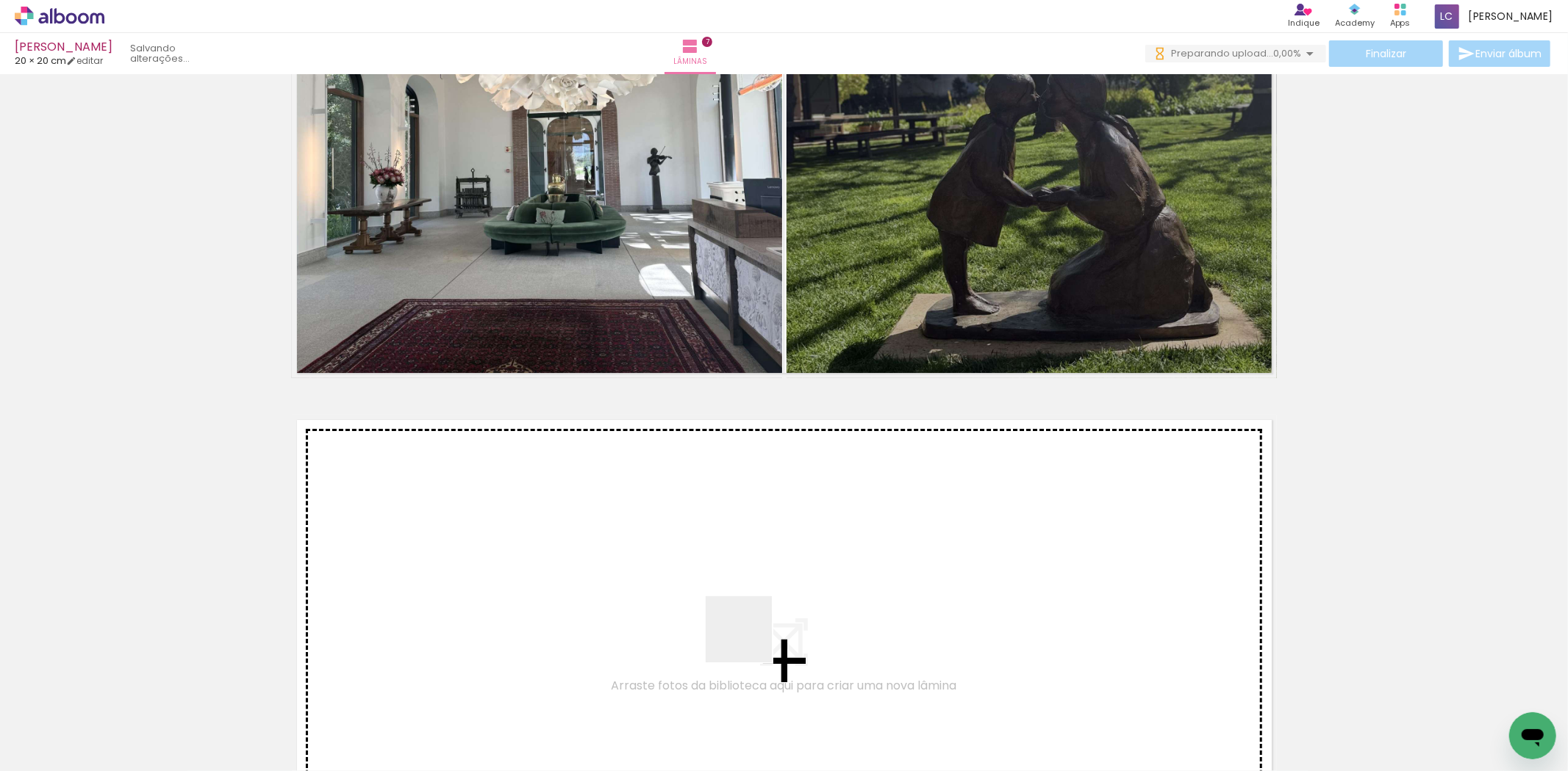
drag, startPoint x: 751, startPoint y: 722, endPoint x: 755, endPoint y: 629, distance: 93.1
click at [755, 629] on quentale-workspace at bounding box center [784, 385] width 1568 height 771
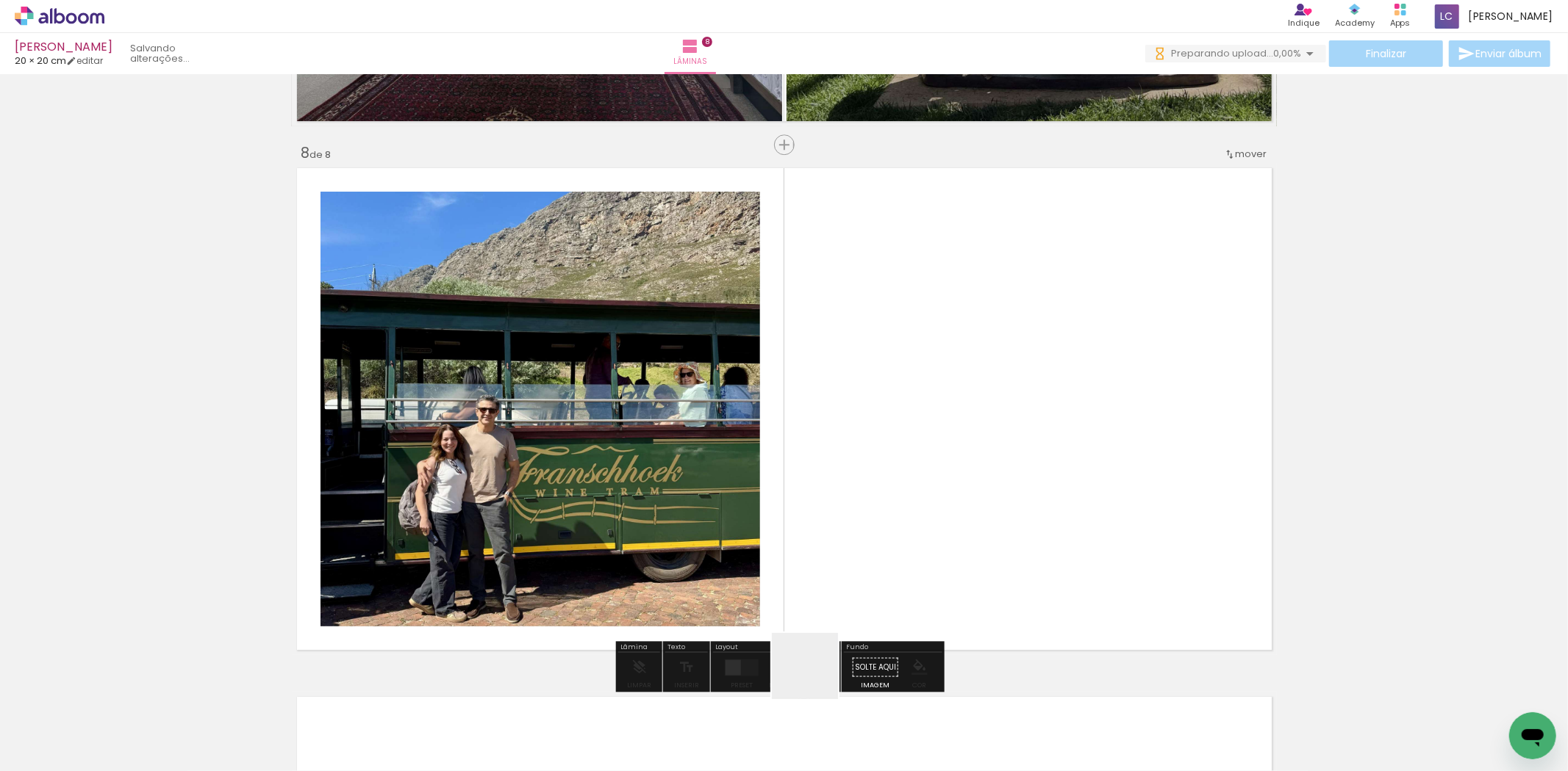
scroll to position [3689, 0]
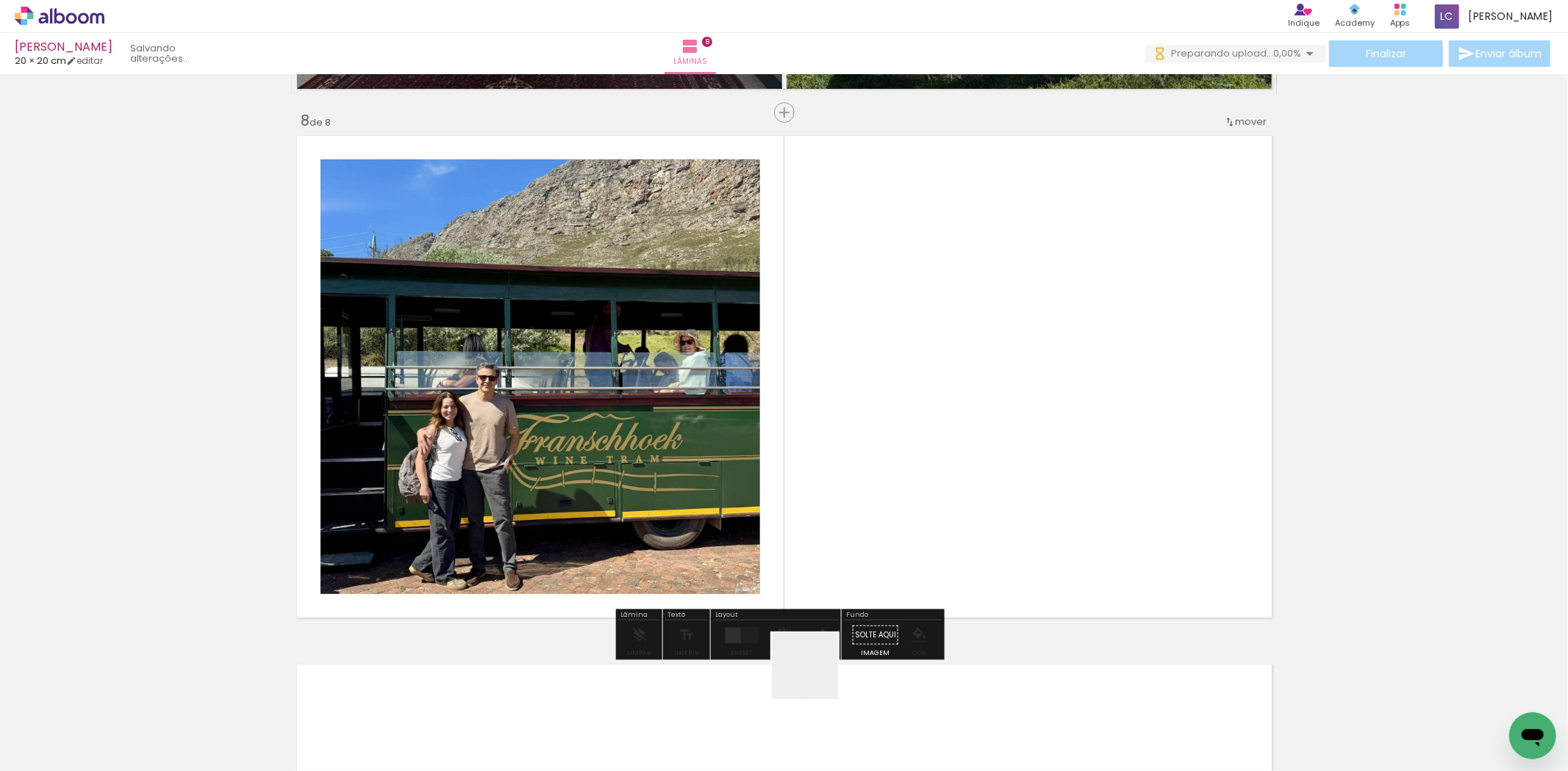
drag, startPoint x: 806, startPoint y: 695, endPoint x: 797, endPoint y: 585, distance: 110.4
click at [852, 548] on quentale-workspace at bounding box center [784, 385] width 1568 height 771
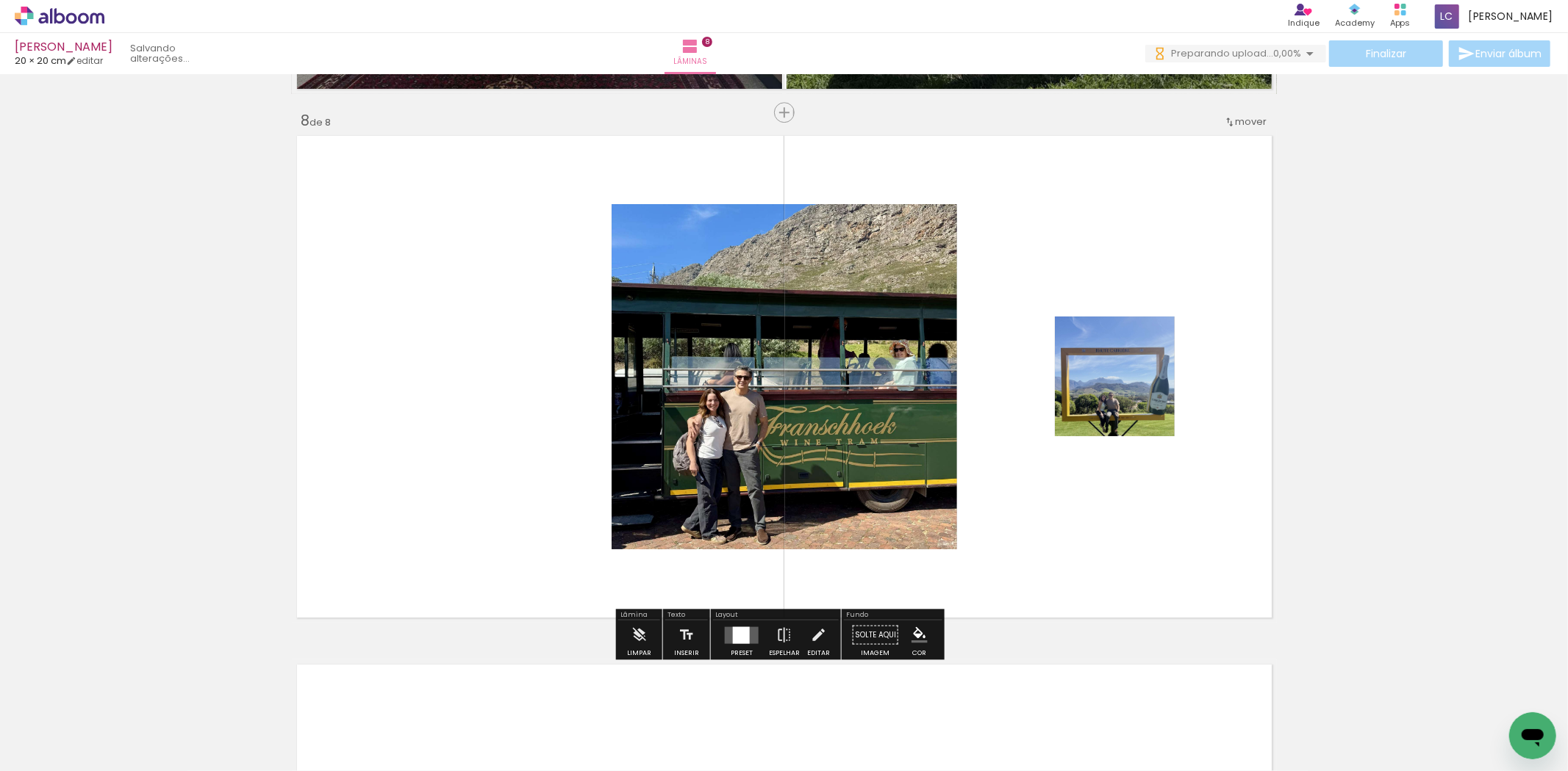
click at [738, 622] on div at bounding box center [742, 635] width 40 height 30
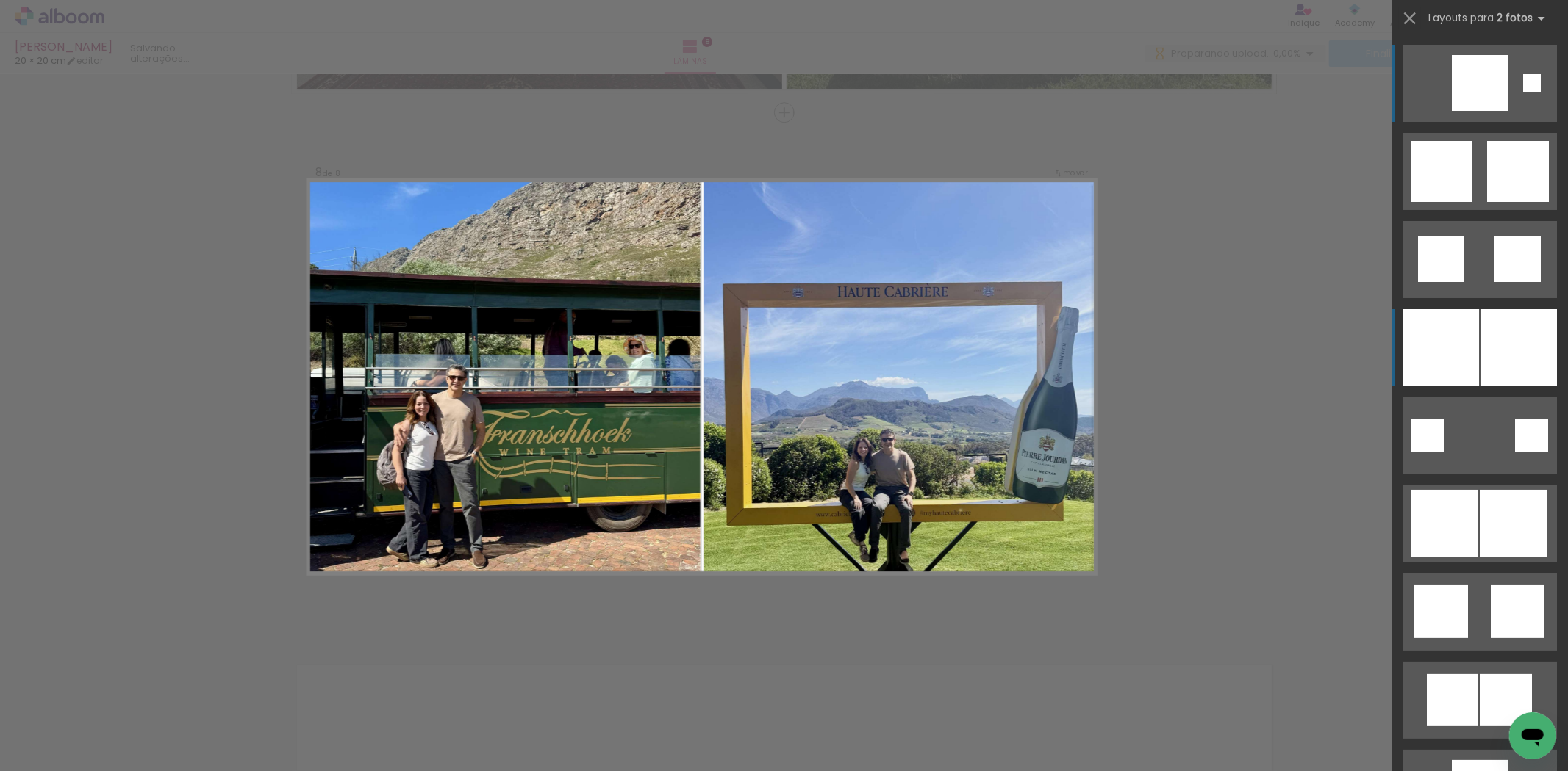
click at [1454, 329] on div at bounding box center [1440, 348] width 76 height 77
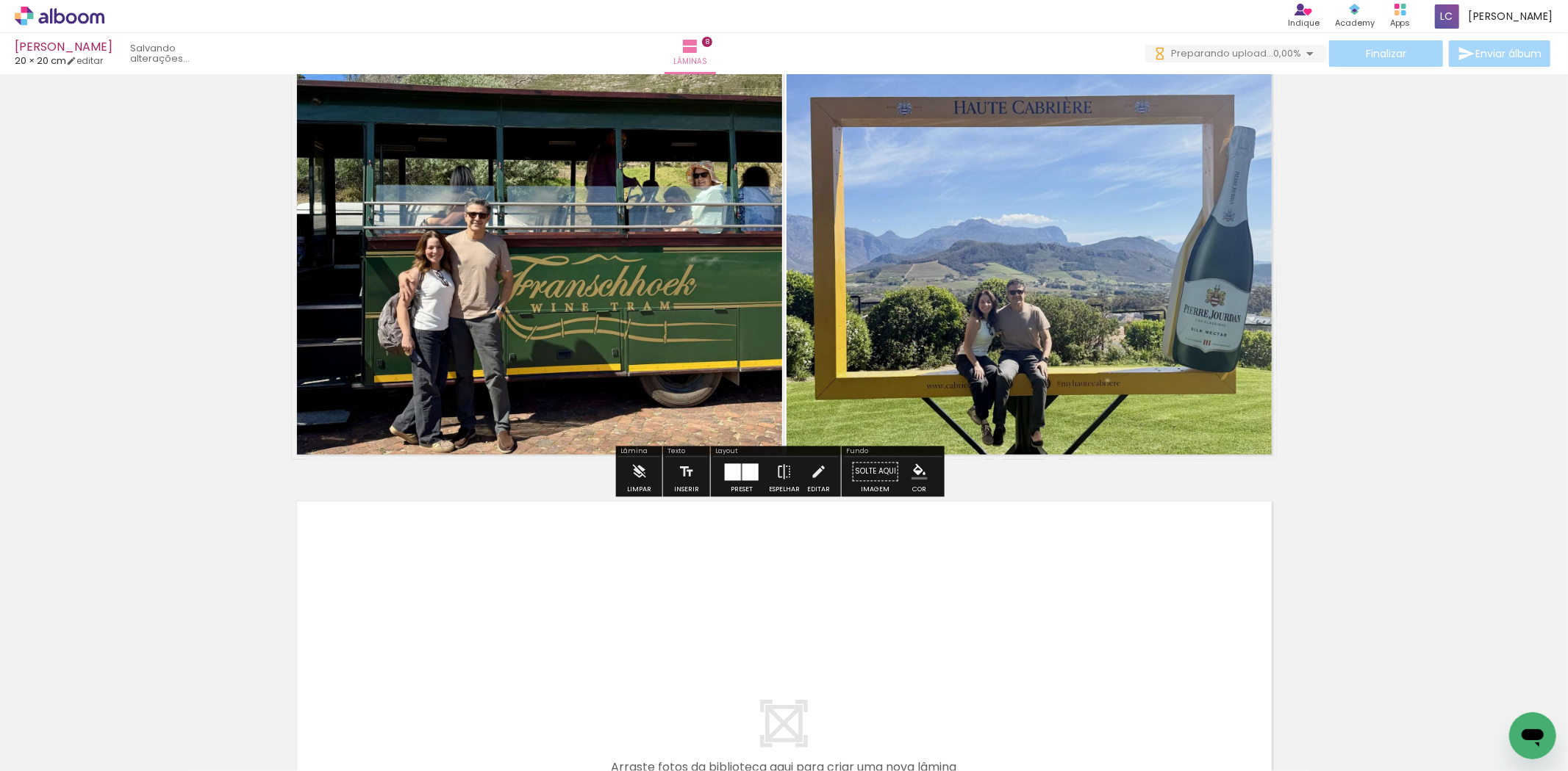
drag, startPoint x: 897, startPoint y: 672, endPoint x: 958, endPoint y: 699, distance: 66.7
click at [910, 618] on quentale-workspace at bounding box center [784, 385] width 1568 height 771
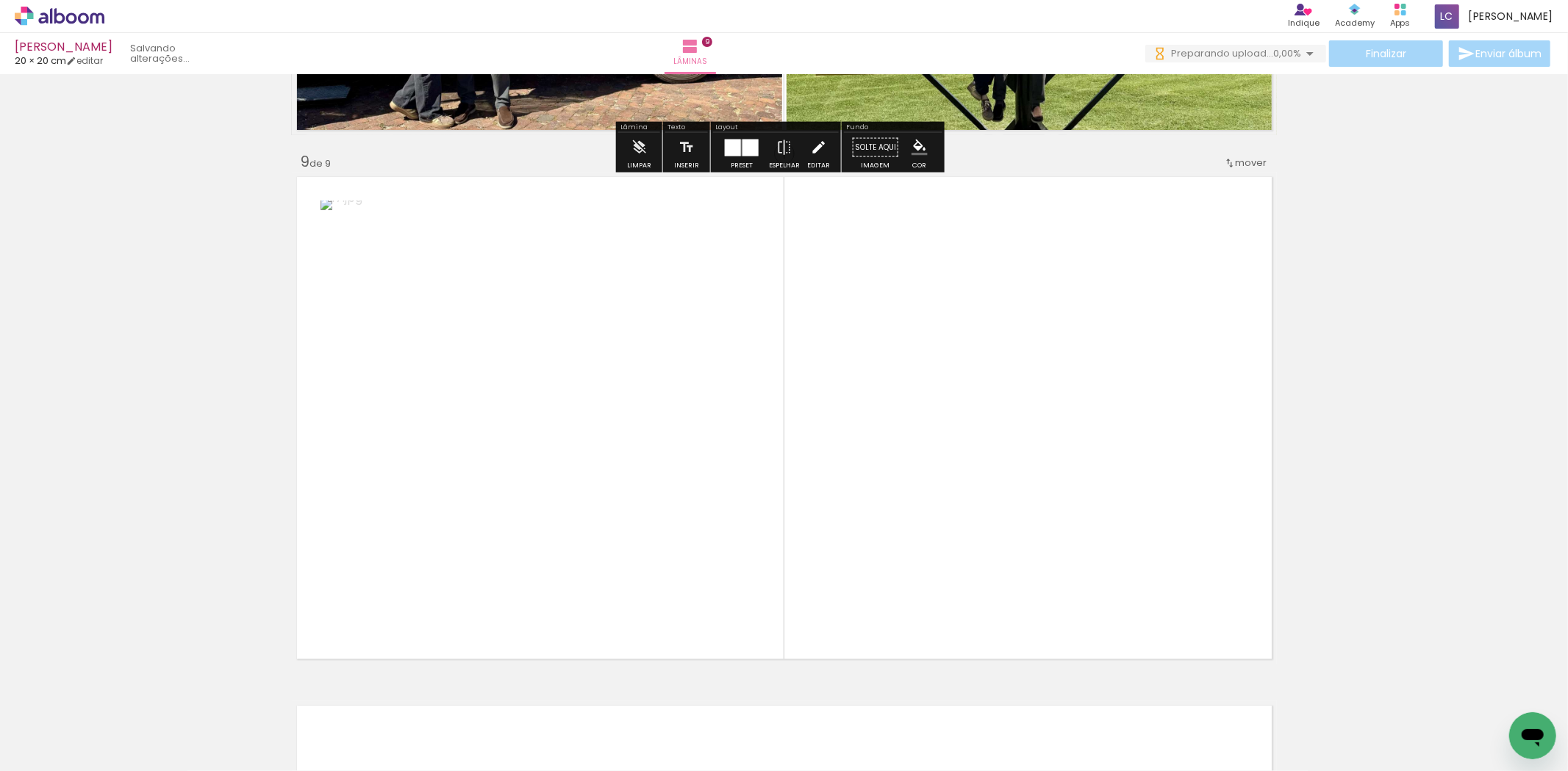
drag, startPoint x: 974, startPoint y: 711, endPoint x: 806, endPoint y: 622, distance: 190.1
click at [954, 608] on quentale-workspace at bounding box center [784, 385] width 1568 height 771
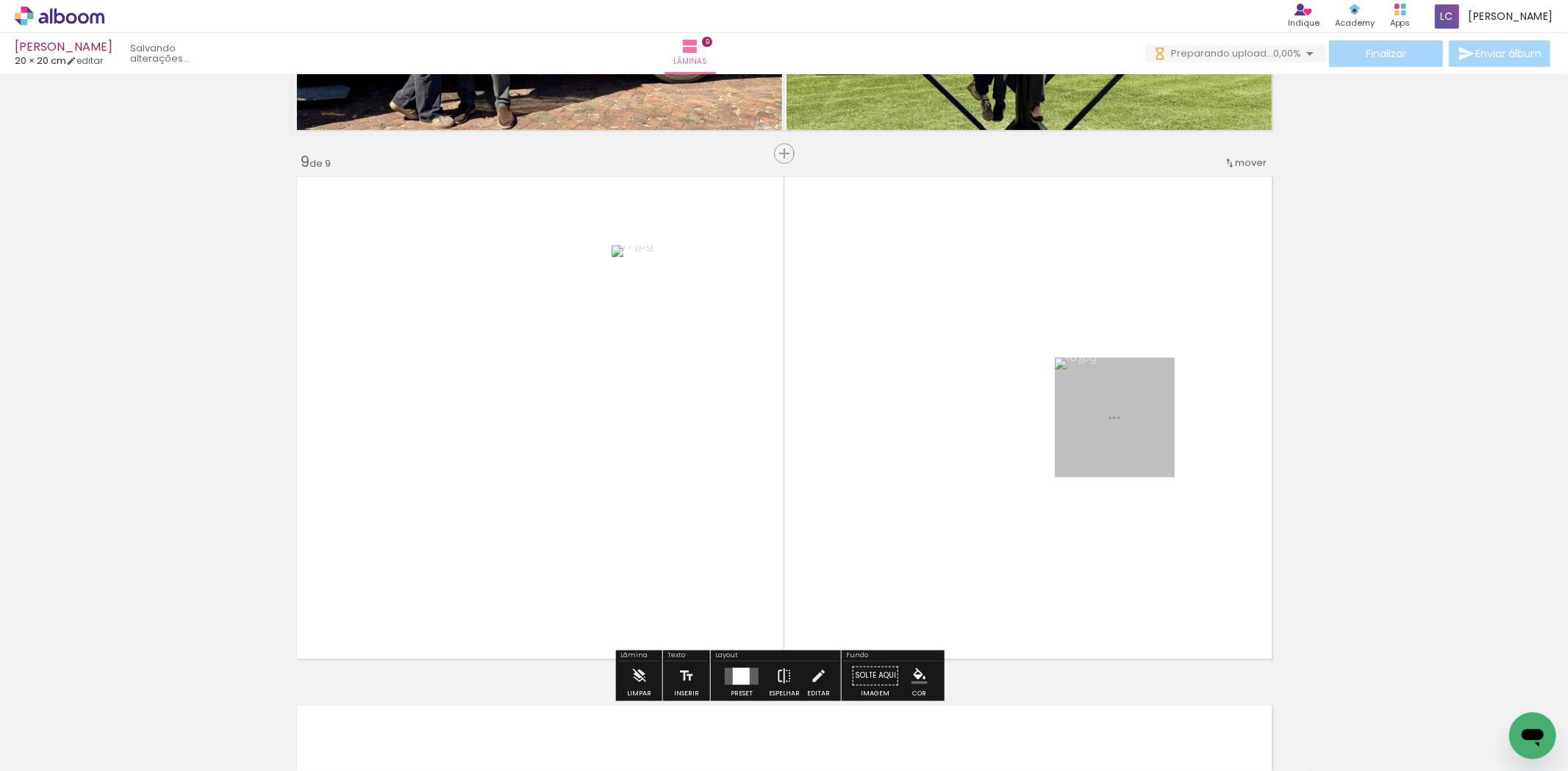
scroll to position [4218, 0]
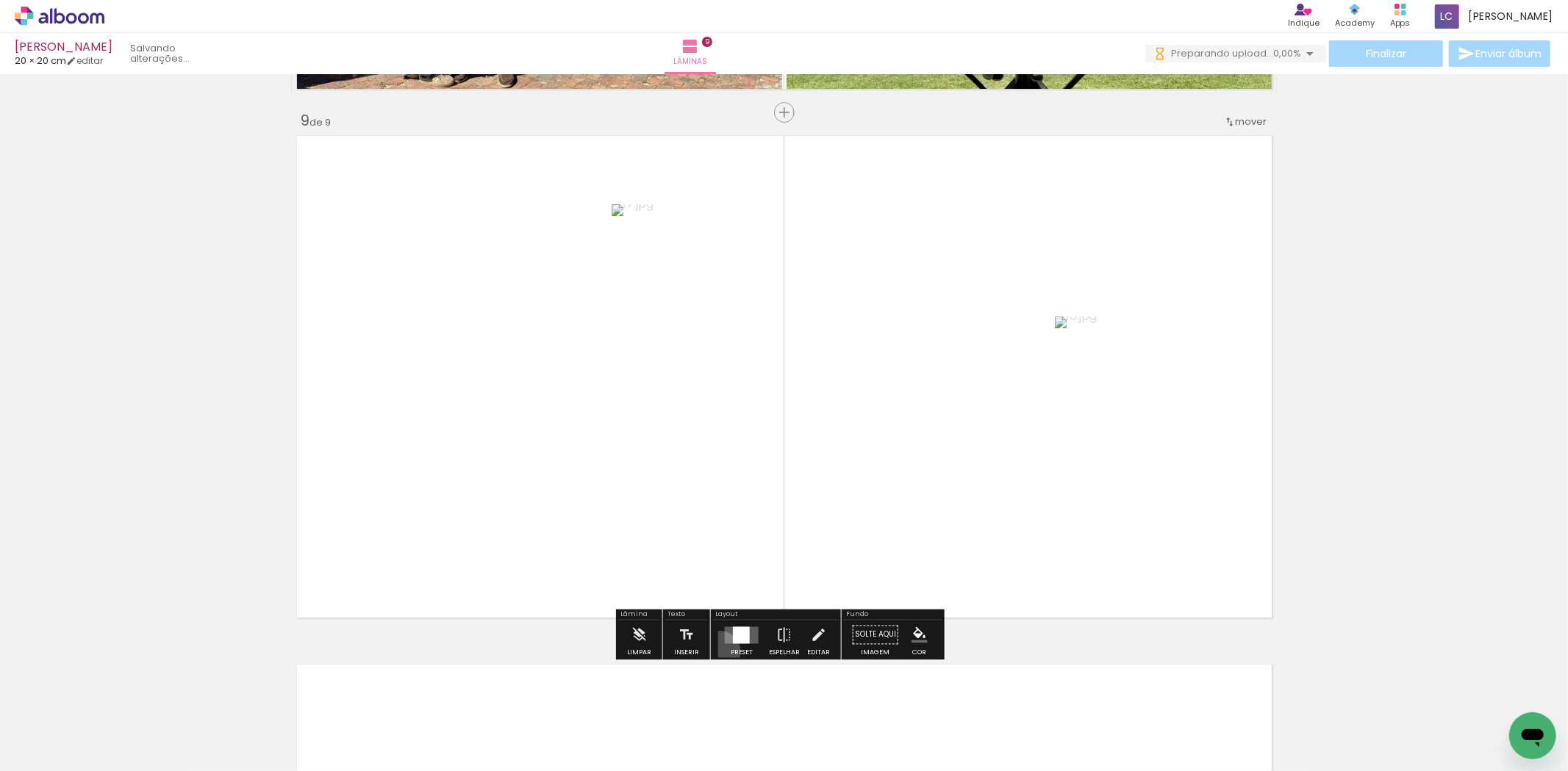
click at [718, 652] on paper-button "Preset" at bounding box center [742, 639] width 47 height 38
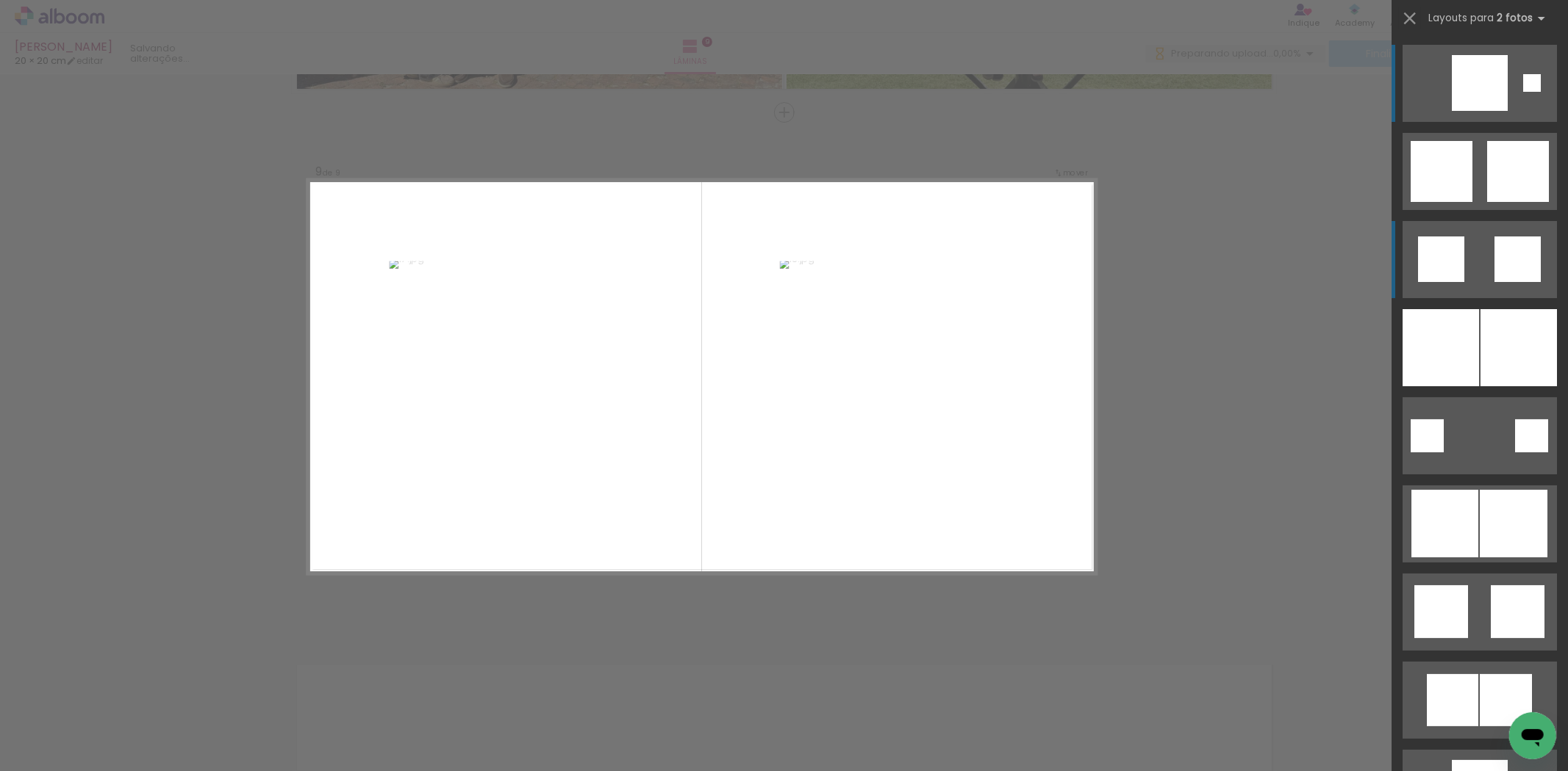
click at [1514, 294] on quentale-layouter at bounding box center [1480, 259] width 154 height 77
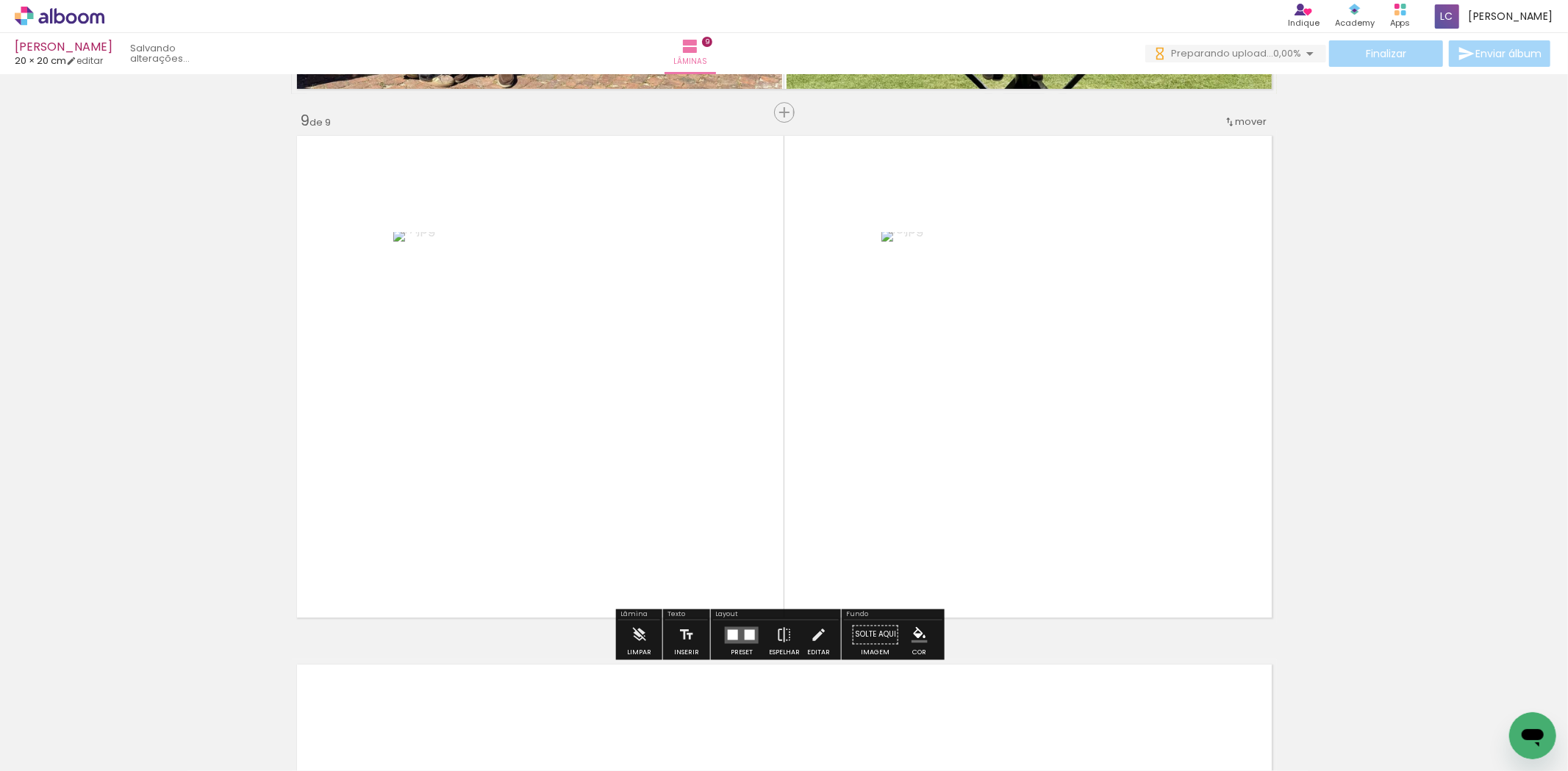
click at [736, 634] on quentale-layouter at bounding box center [742, 635] width 34 height 17
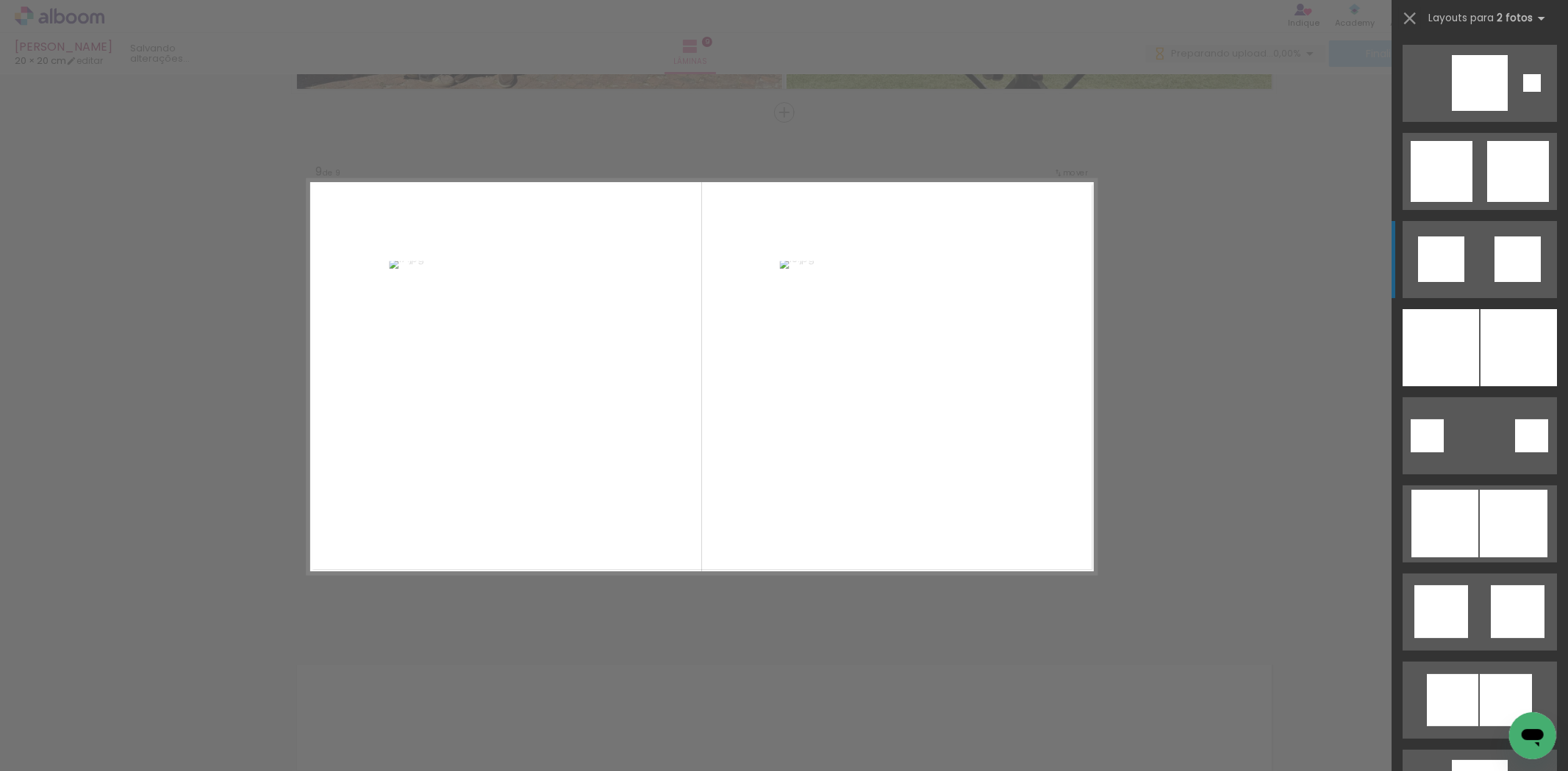
scroll to position [176, 0]
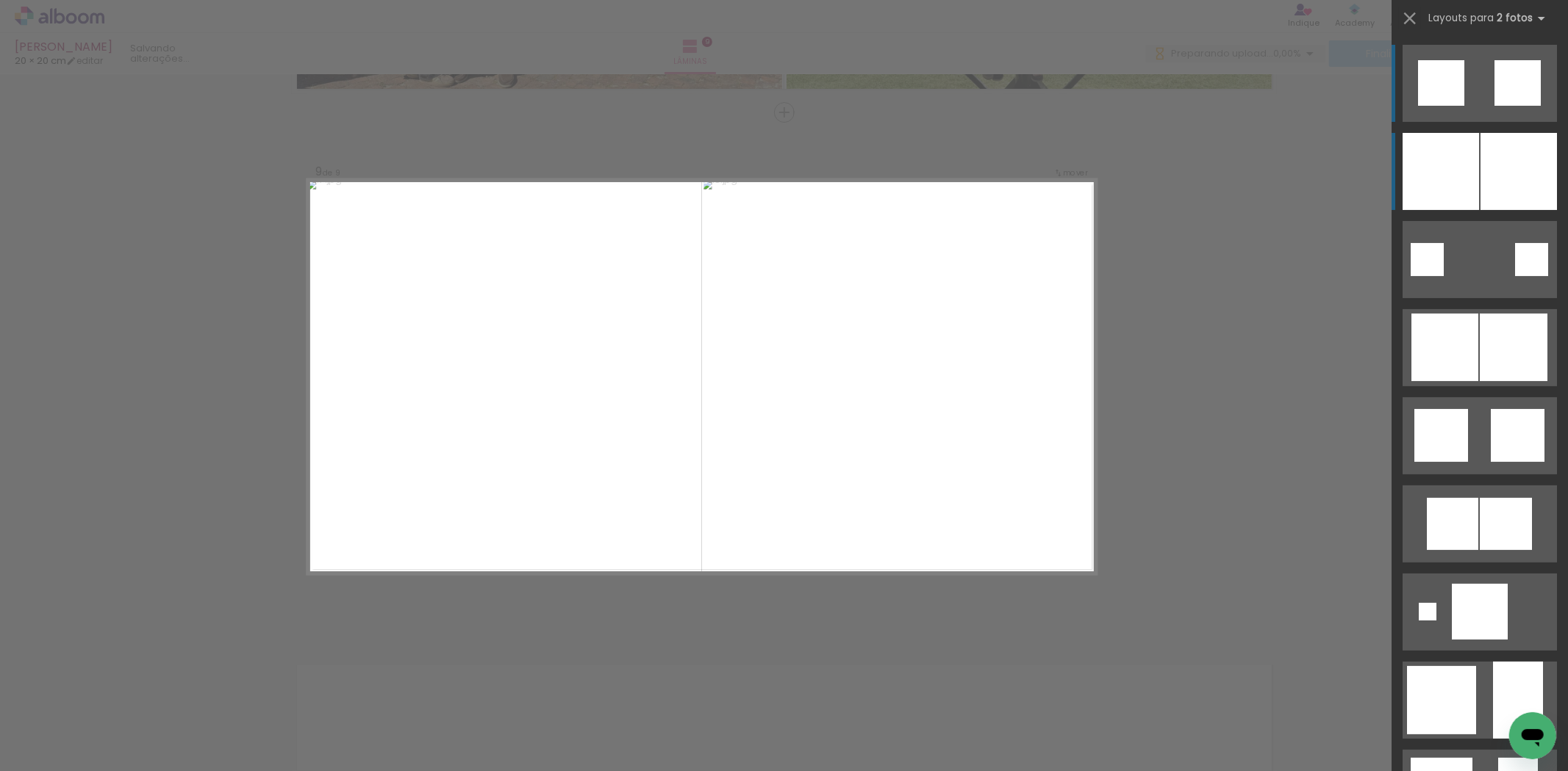
click at [1440, 198] on div at bounding box center [1440, 171] width 76 height 77
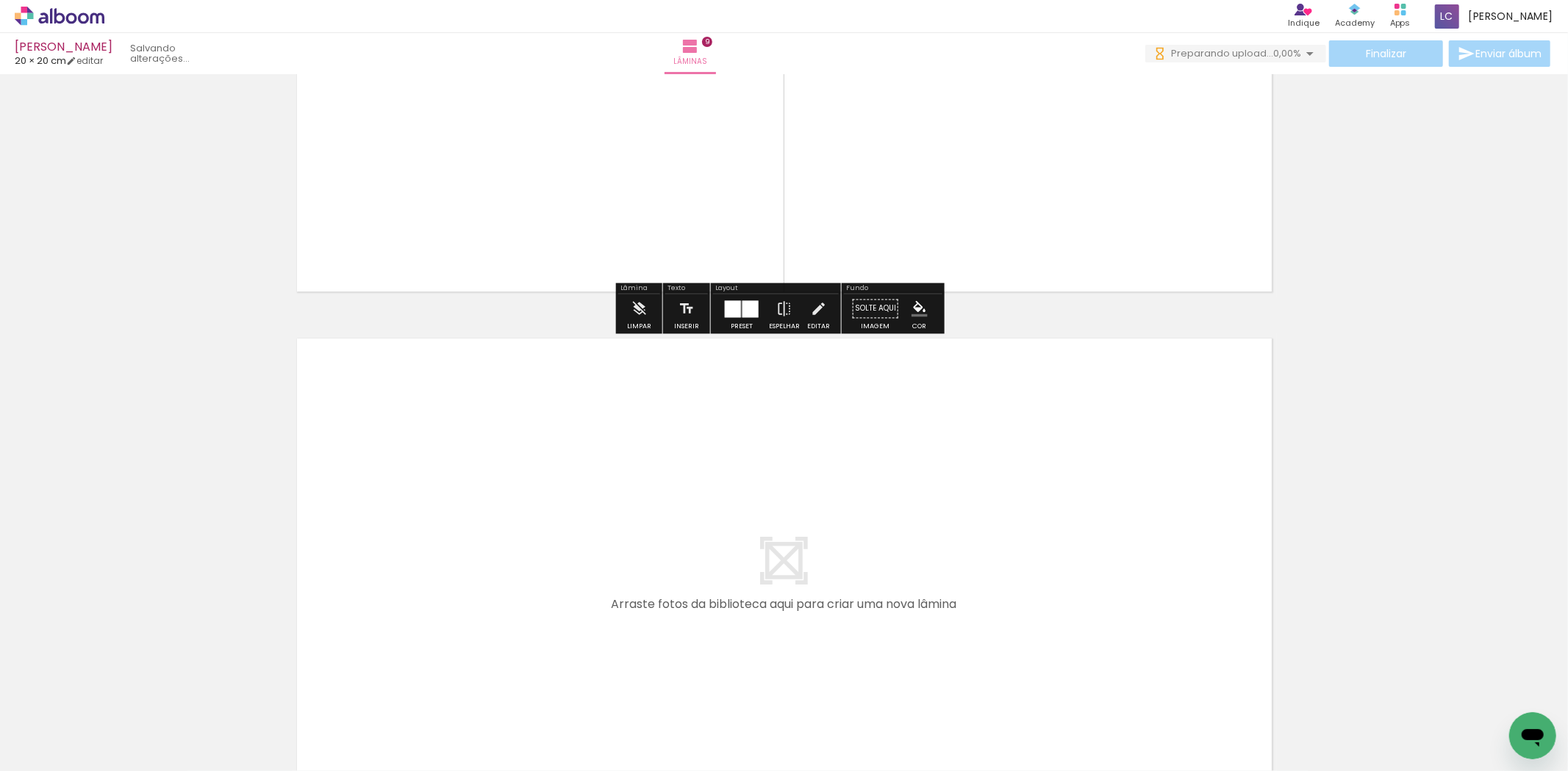
drag, startPoint x: 1070, startPoint y: 733, endPoint x: 1099, endPoint y: 709, distance: 37.6
click at [1060, 589] on quentale-workspace at bounding box center [784, 385] width 1568 height 771
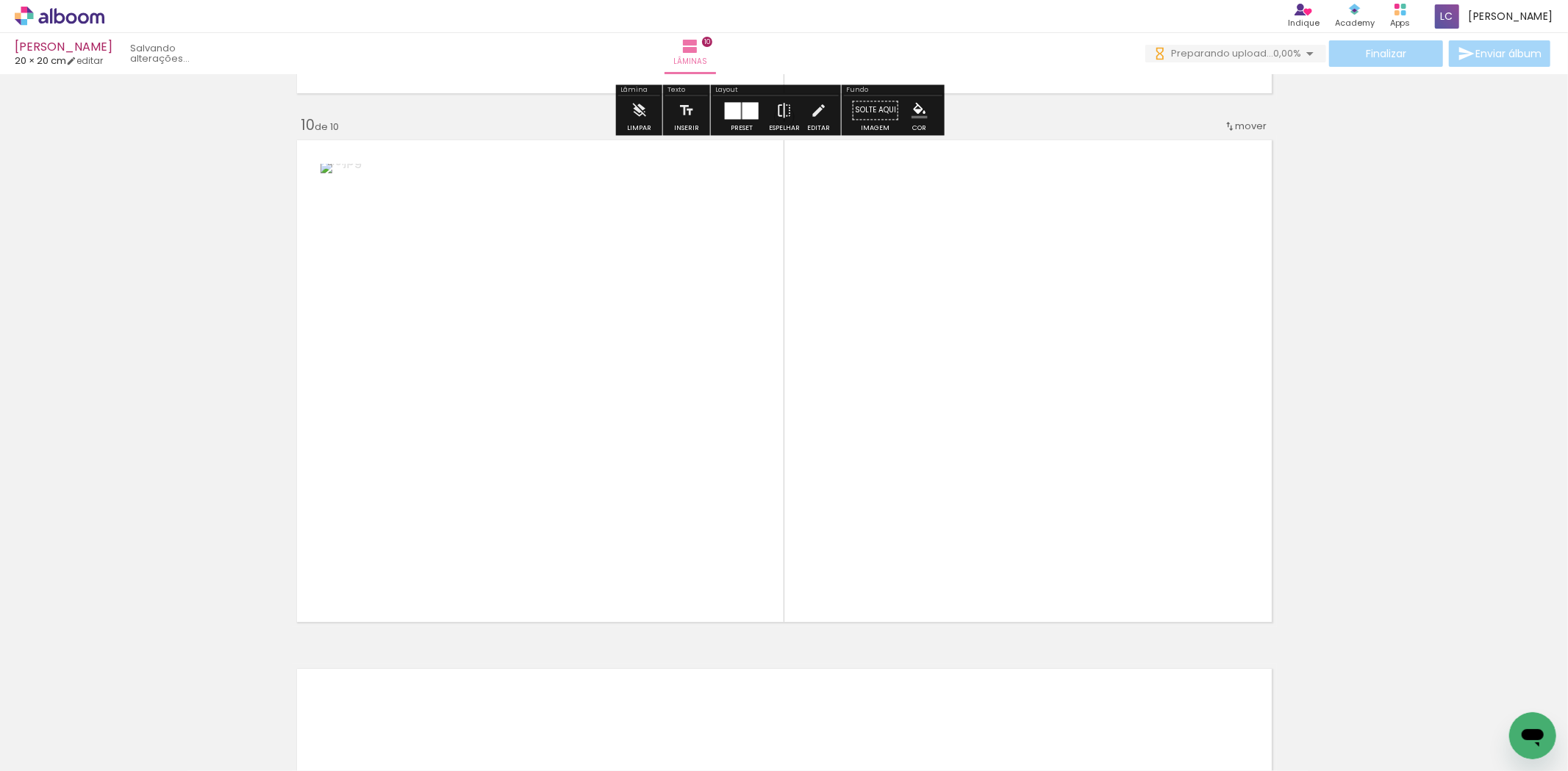
drag, startPoint x: 1071, startPoint y: 567, endPoint x: 787, endPoint y: 632, distance: 291.3
click at [1047, 553] on quentale-workspace at bounding box center [784, 385] width 1568 height 771
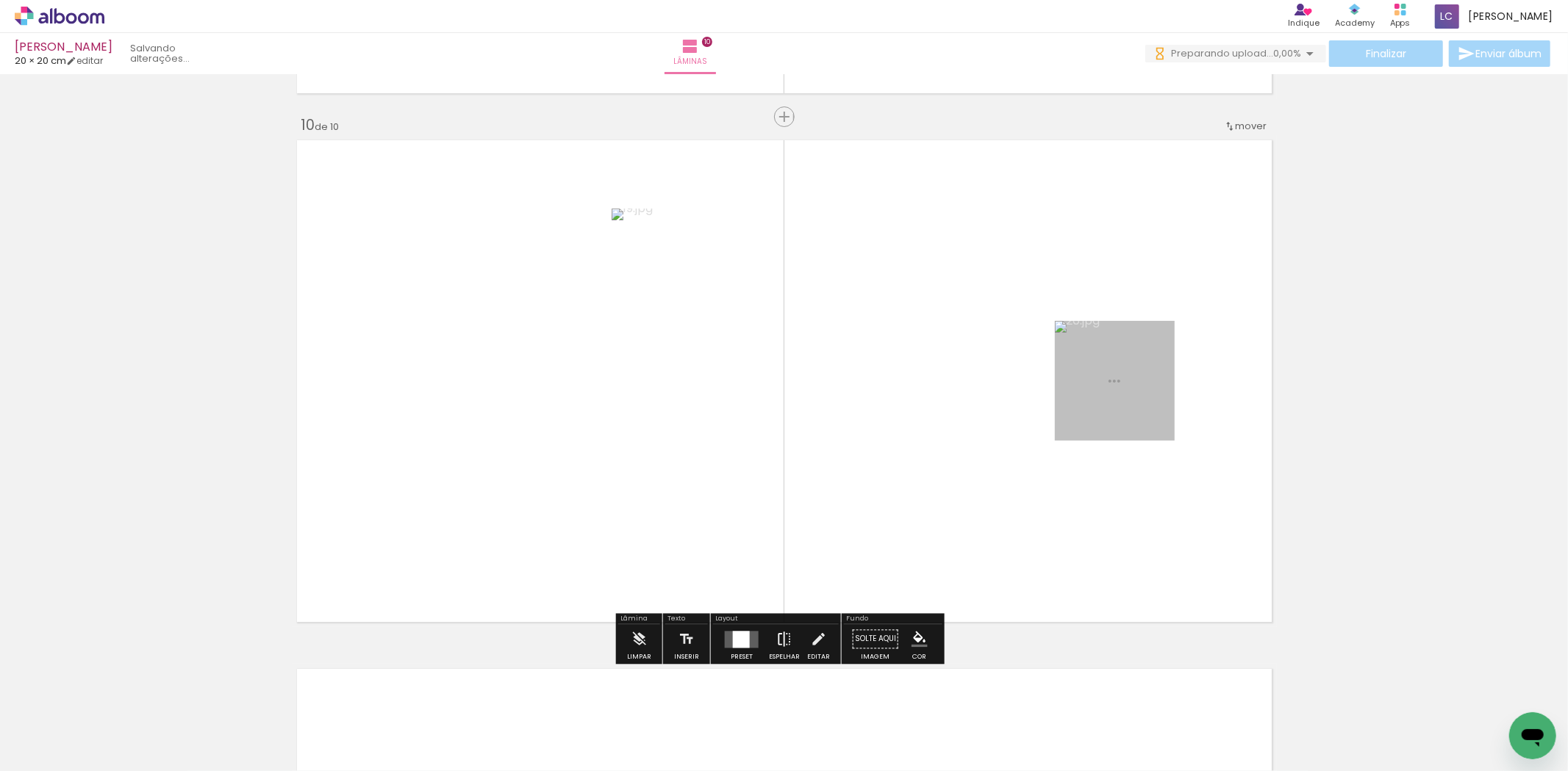
scroll to position [4747, 0]
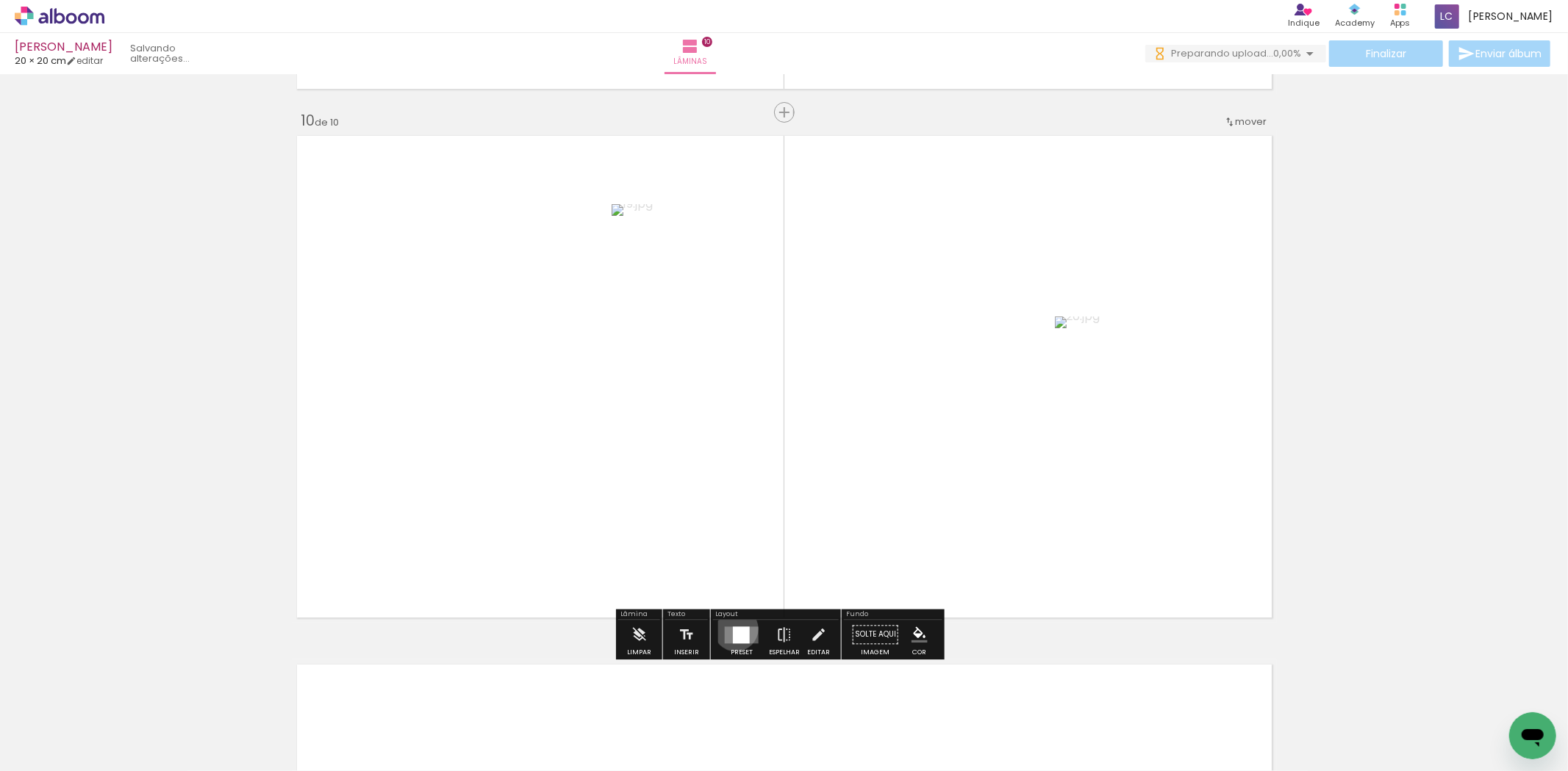
click at [733, 629] on div at bounding box center [741, 635] width 17 height 17
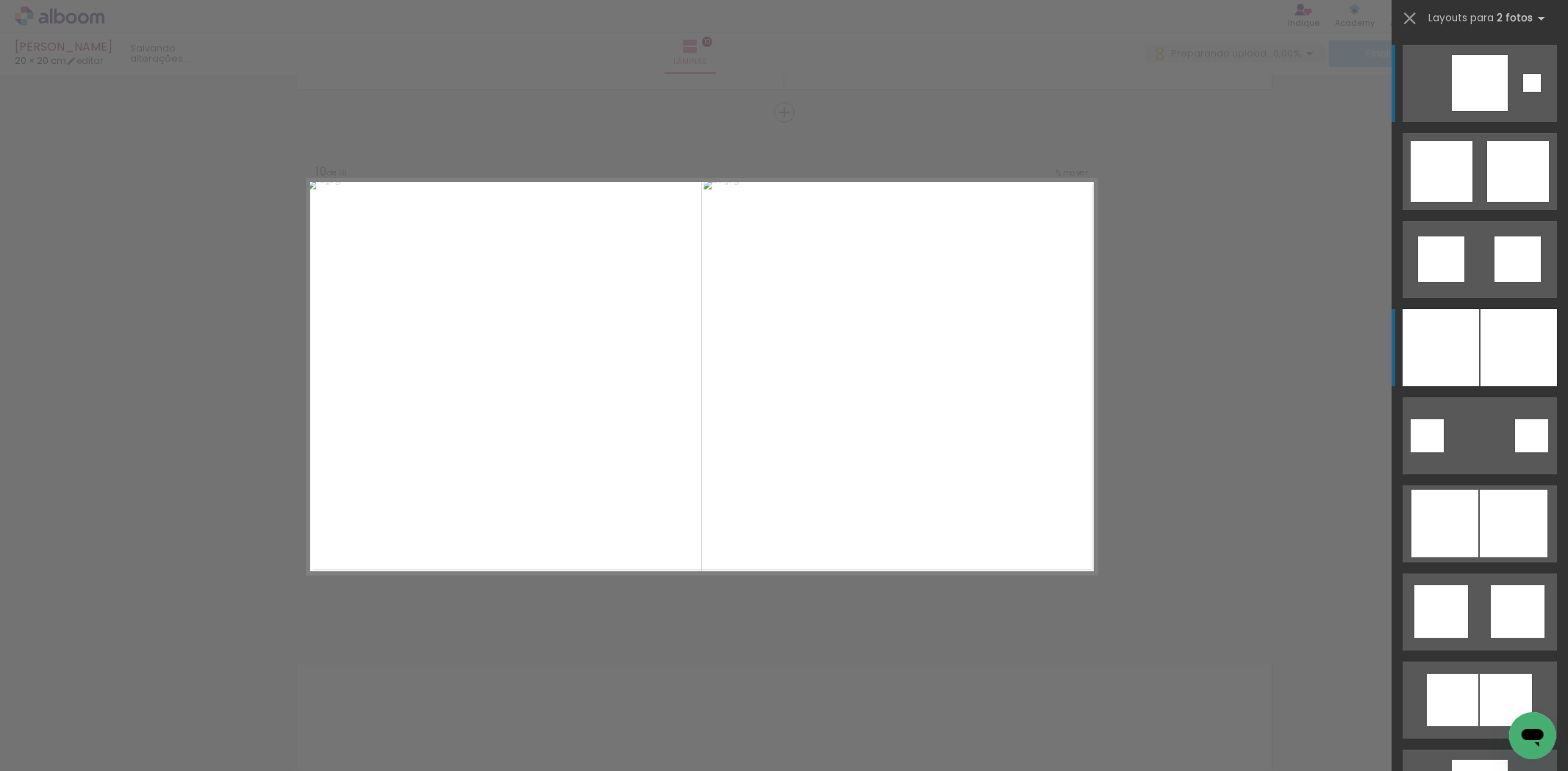
click at [1440, 322] on div at bounding box center [1440, 348] width 76 height 77
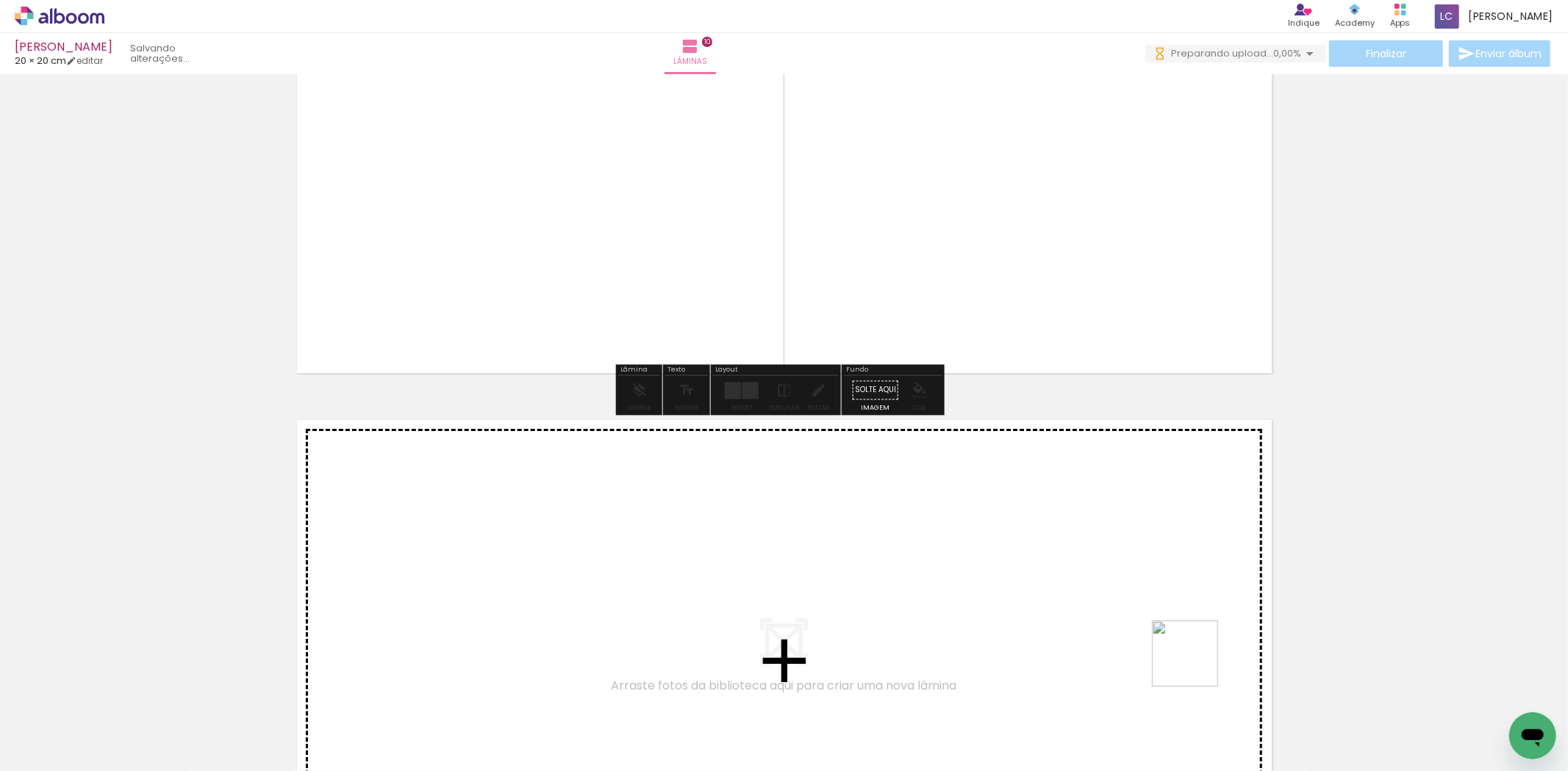
drag, startPoint x: 1216, startPoint y: 718, endPoint x: 1277, endPoint y: 697, distance: 64.5
click at [1149, 629] on quentale-workspace at bounding box center [784, 385] width 1568 height 771
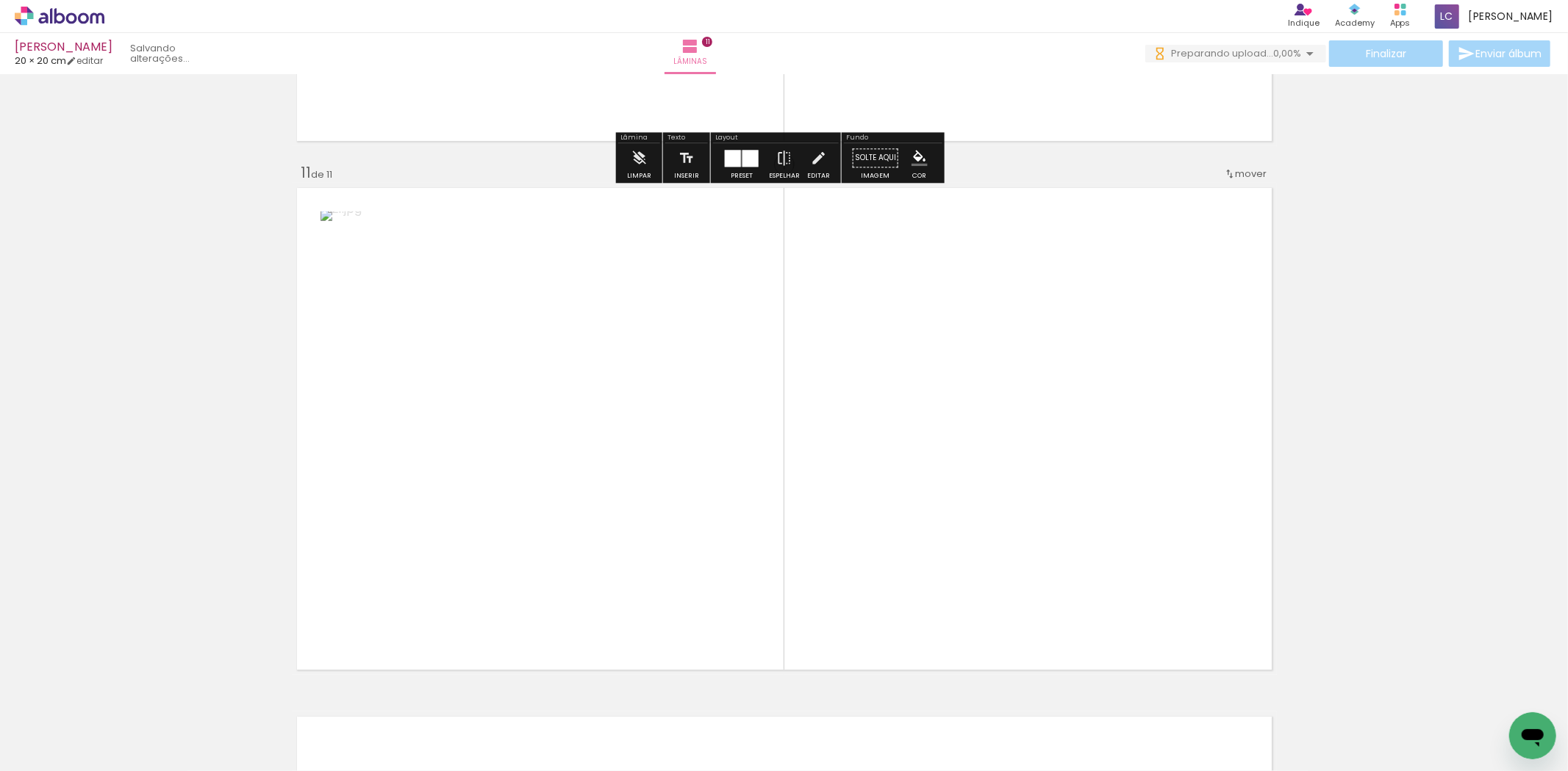
scroll to position [5276, 0]
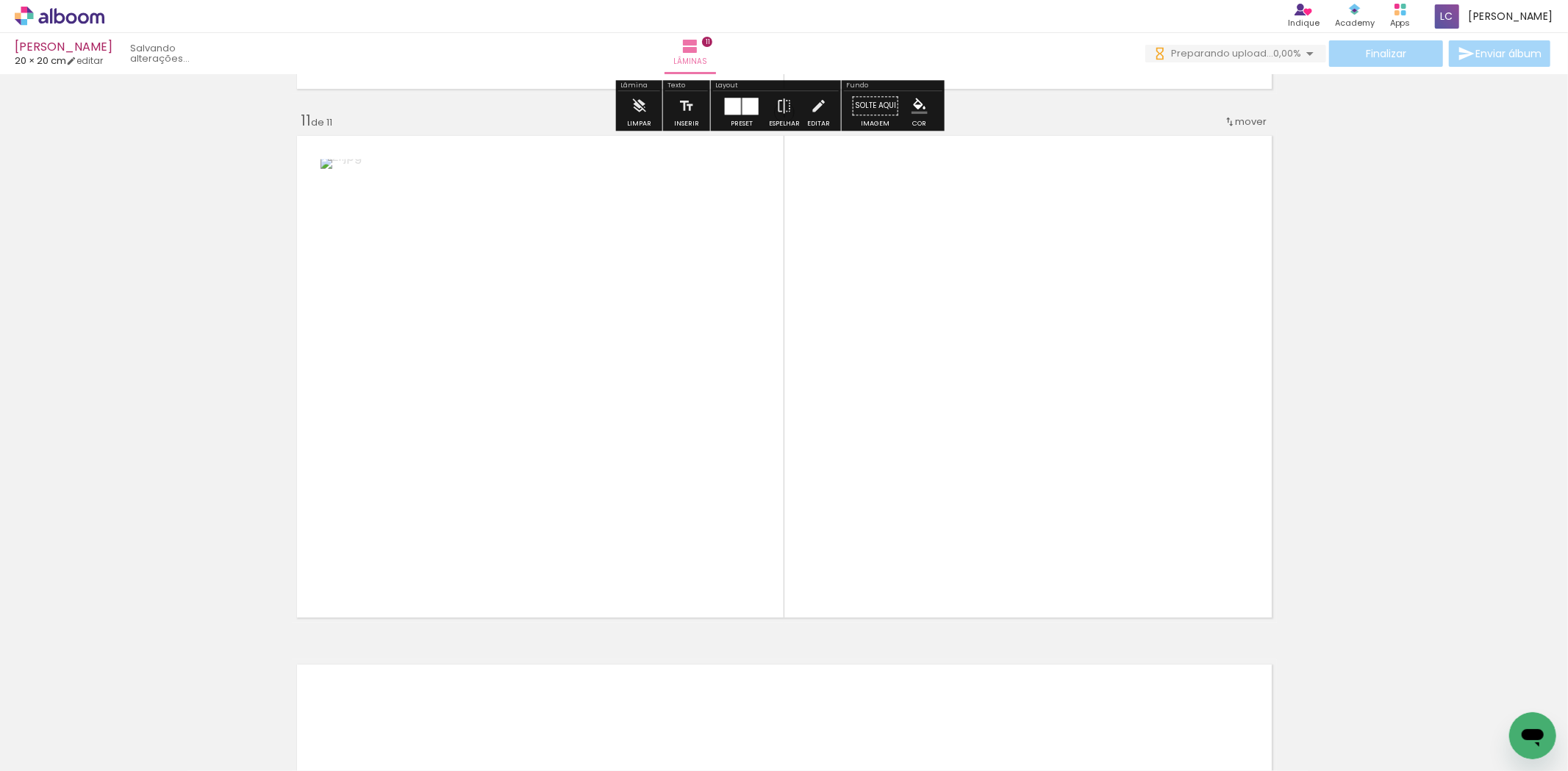
drag, startPoint x: 1299, startPoint y: 698, endPoint x: 836, endPoint y: 598, distance: 473.7
click at [1076, 561] on quentale-workspace at bounding box center [784, 385] width 1568 height 771
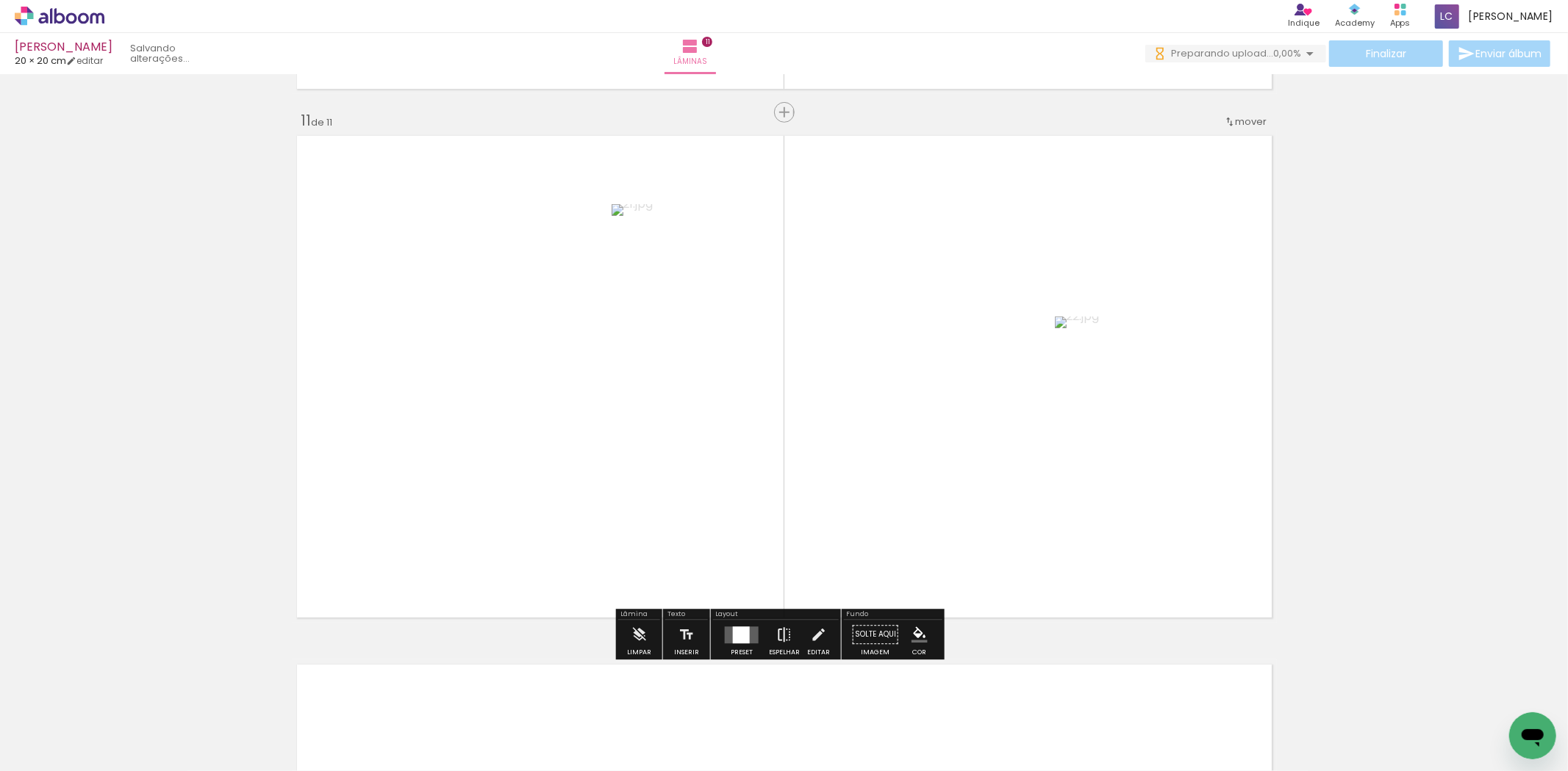
click at [766, 630] on paper-button "Espelhar" at bounding box center [784, 639] width 39 height 38
click at [743, 636] on div at bounding box center [741, 635] width 17 height 17
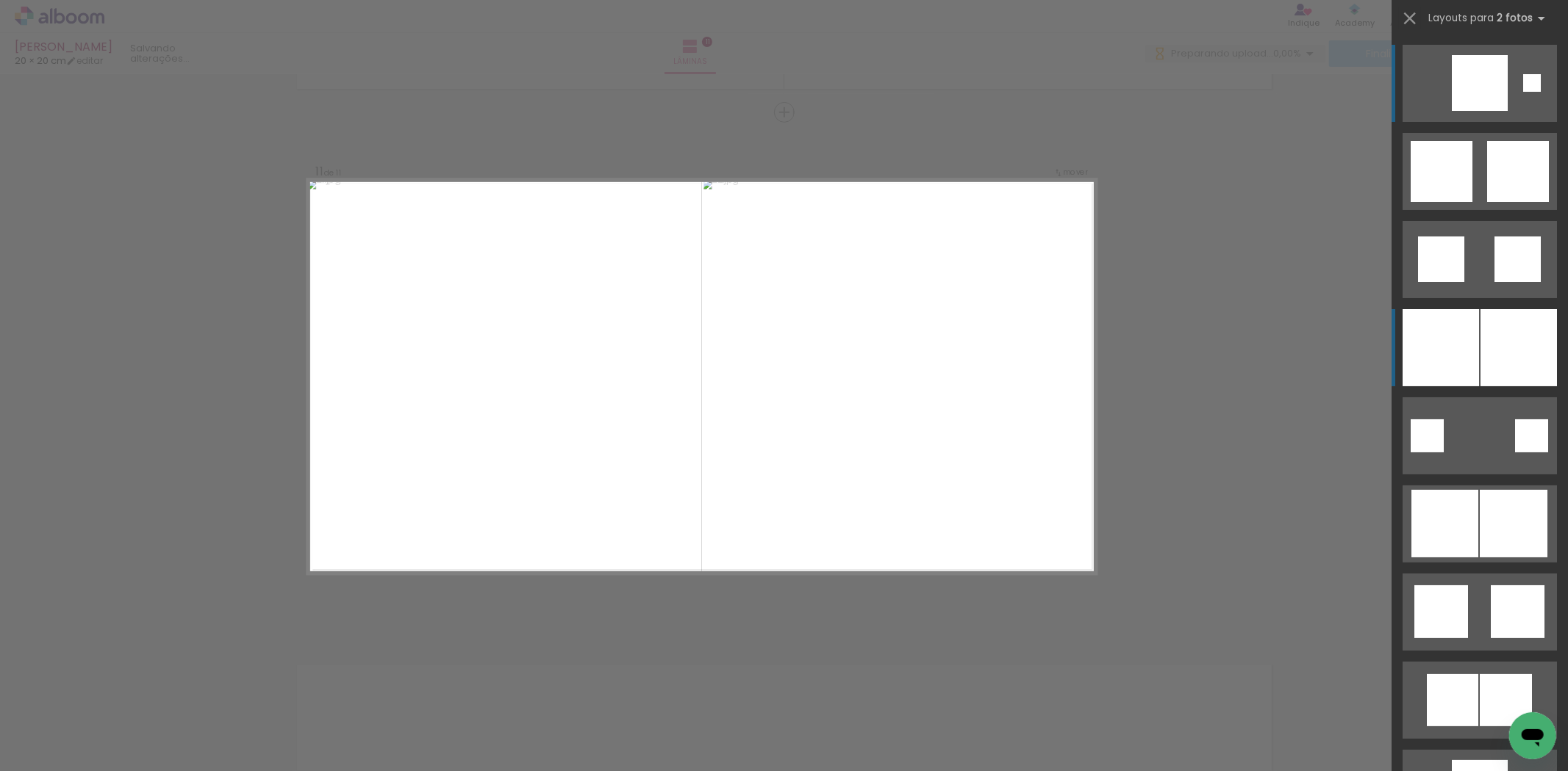
click at [1501, 340] on div at bounding box center [1519, 348] width 76 height 77
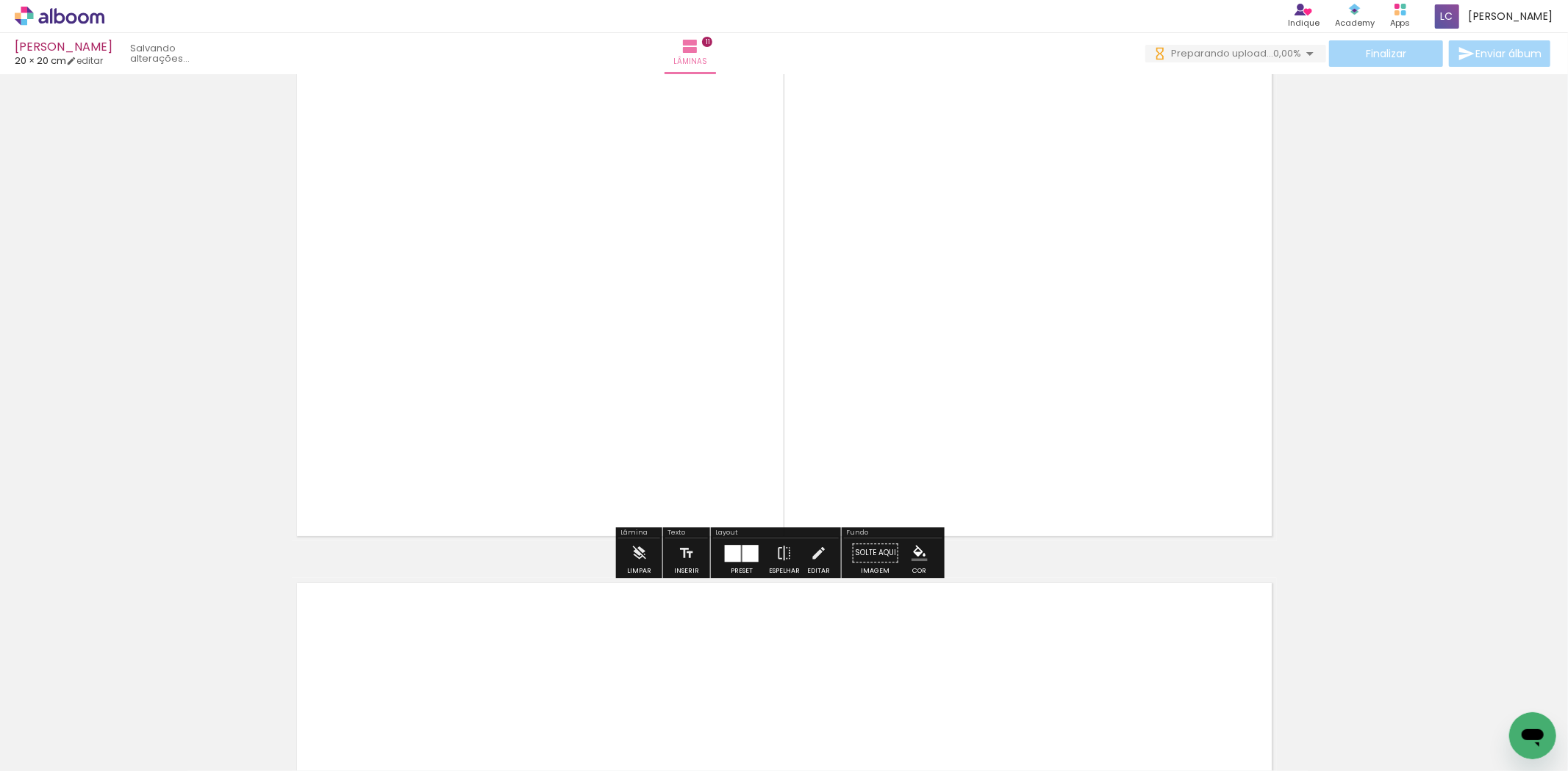
scroll to position [0, 1066]
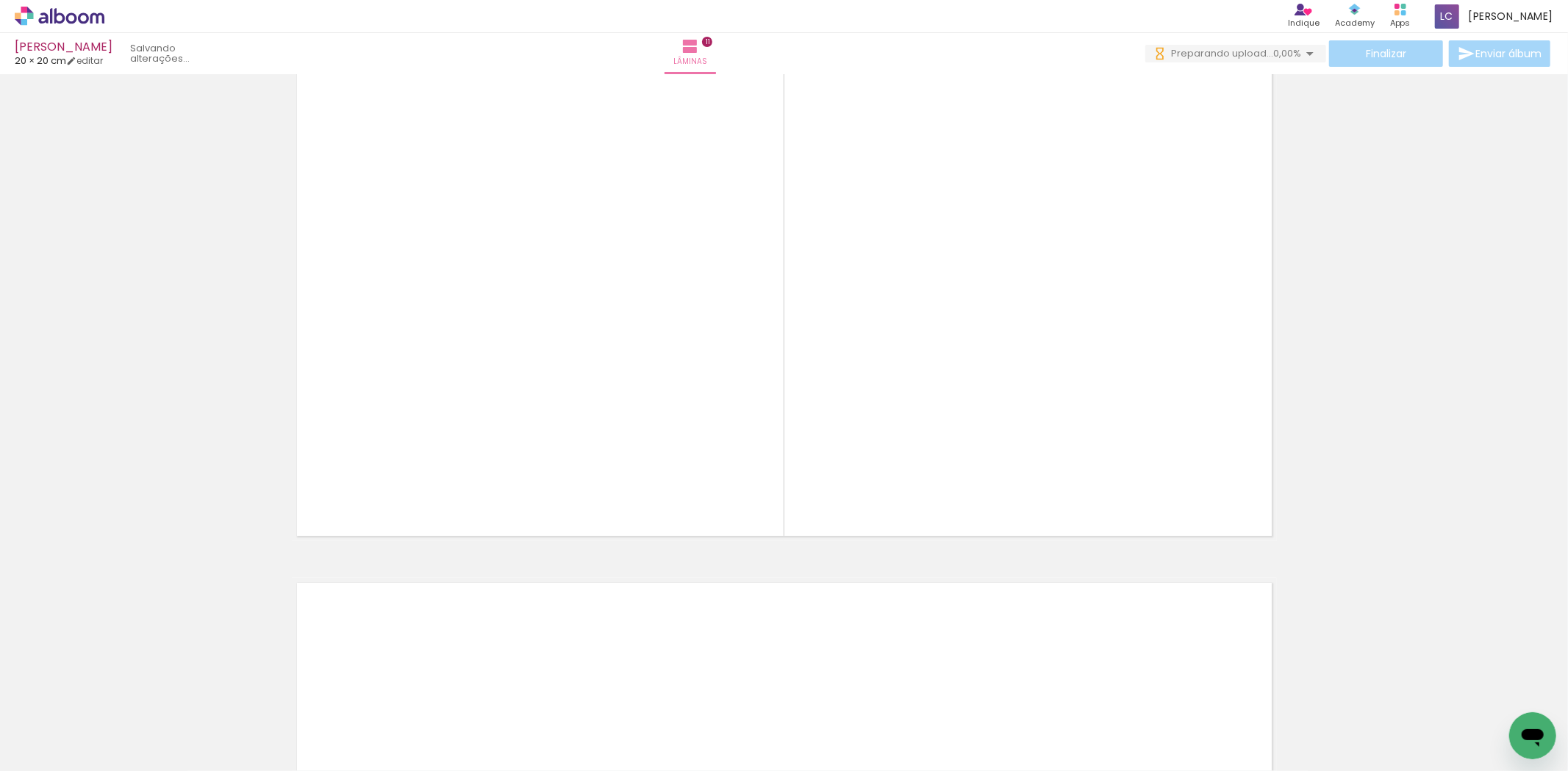
drag, startPoint x: 927, startPoint y: 724, endPoint x: 924, endPoint y: 670, distance: 54.1
click at [924, 689] on div at bounding box center [892, 723] width 66 height 66
drag, startPoint x: 918, startPoint y: 706, endPoint x: 967, endPoint y: 687, distance: 52.6
click at [936, 644] on quentale-workspace at bounding box center [784, 385] width 1568 height 771
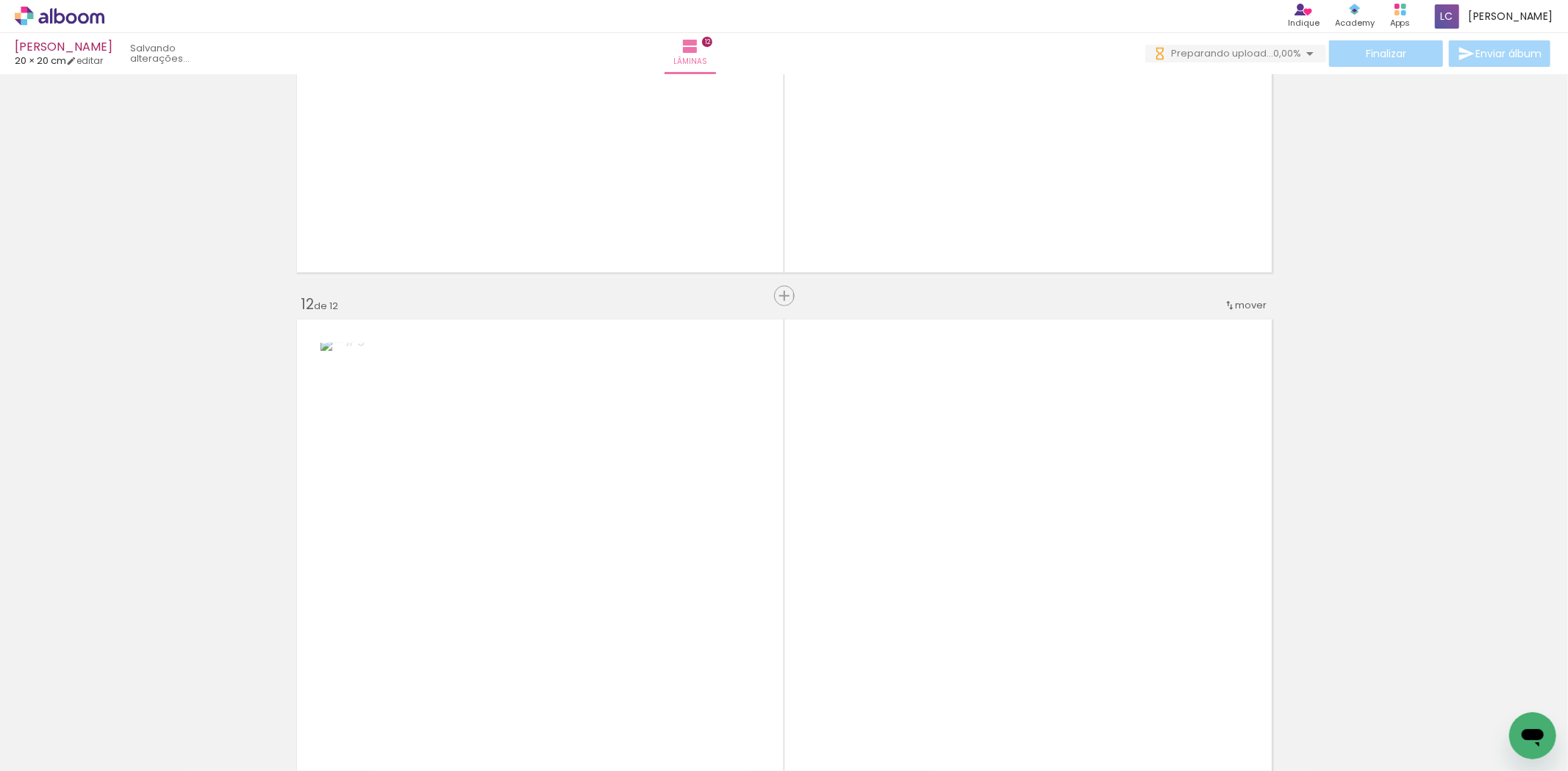
drag, startPoint x: 967, startPoint y: 687, endPoint x: 868, endPoint y: 613, distance: 123.6
click at [958, 612] on quentale-workspace at bounding box center [784, 385] width 1568 height 771
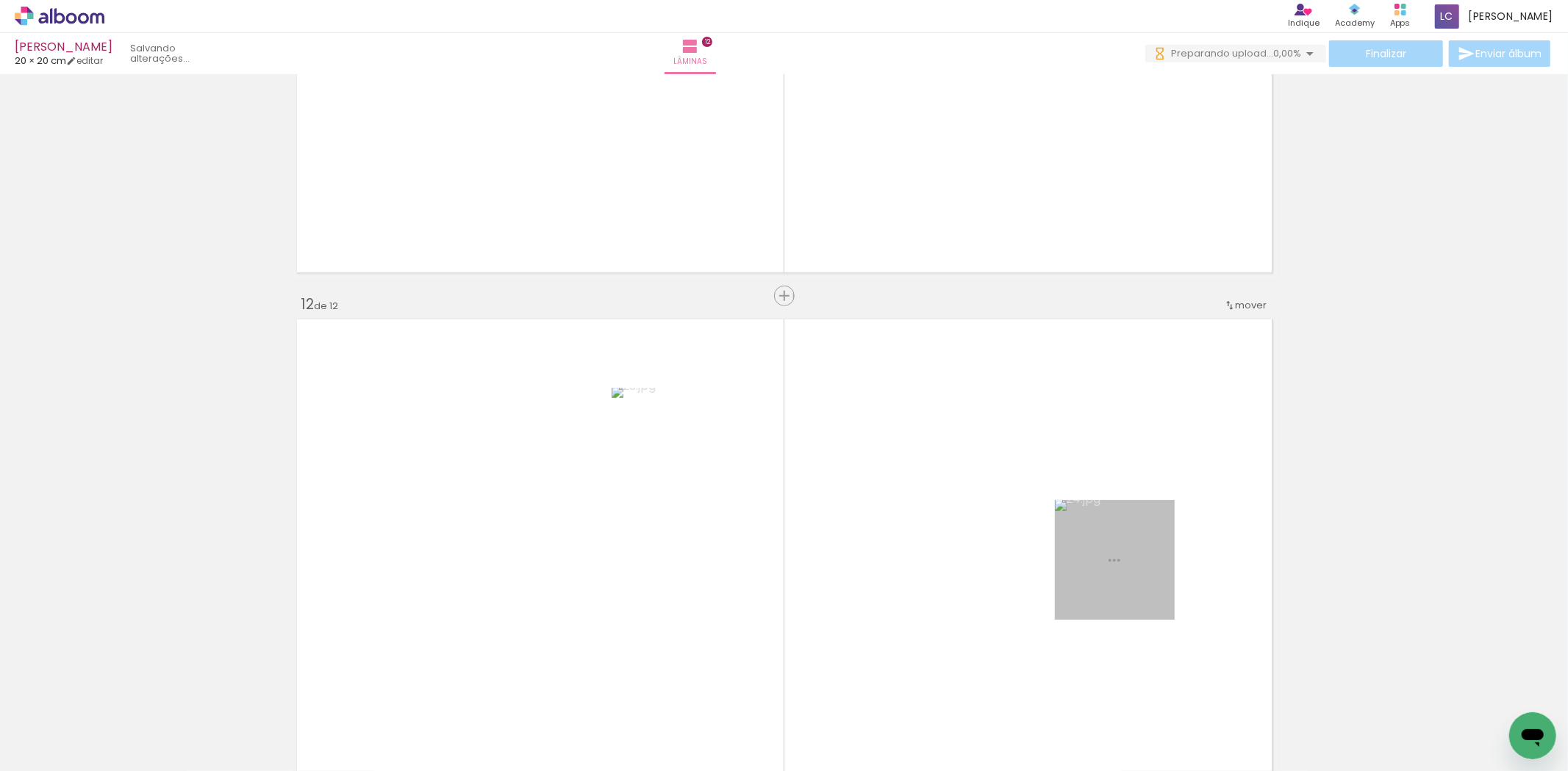
scroll to position [5804, 0]
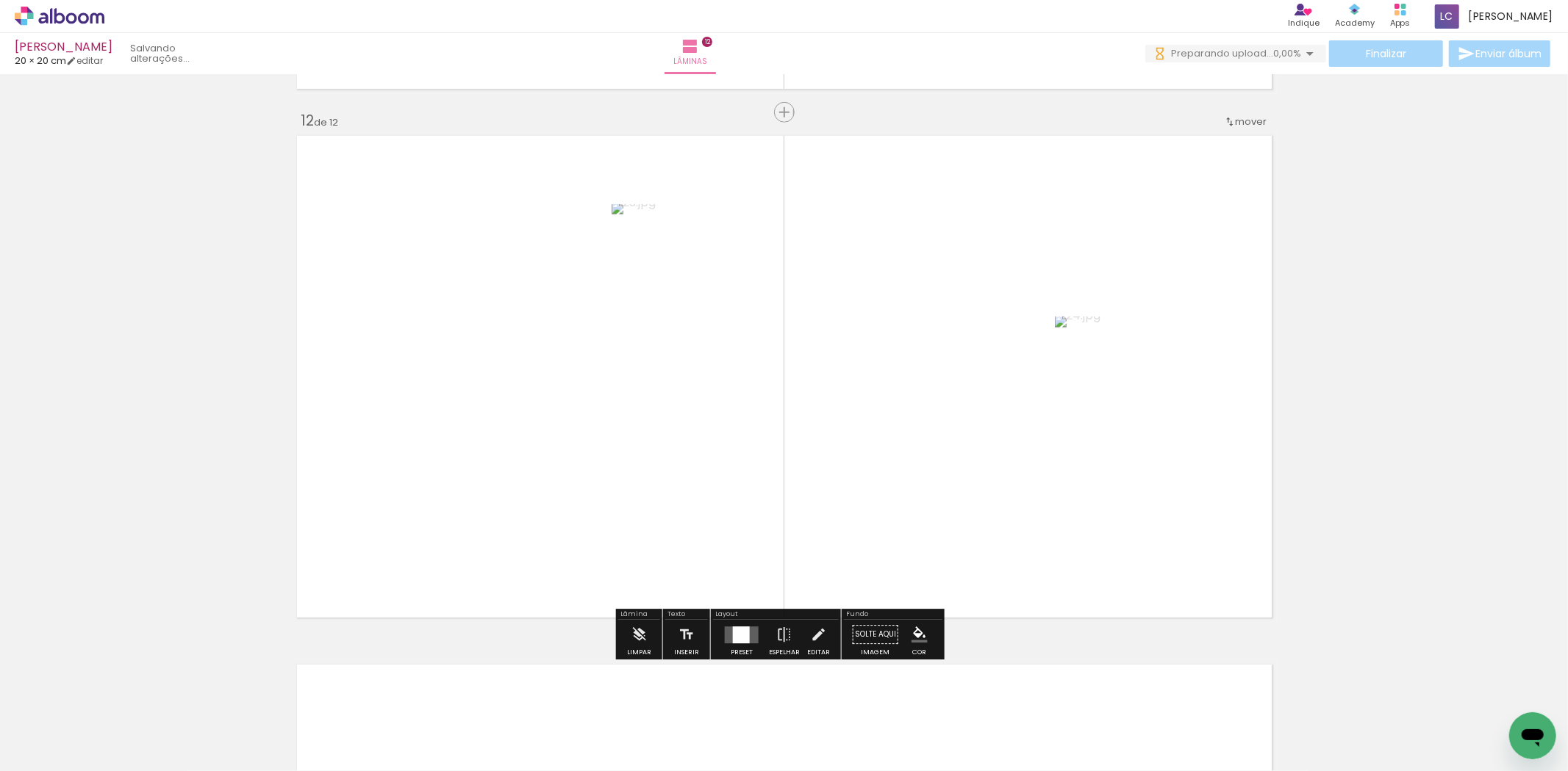
click at [726, 634] on quentale-layouter at bounding box center [742, 635] width 34 height 17
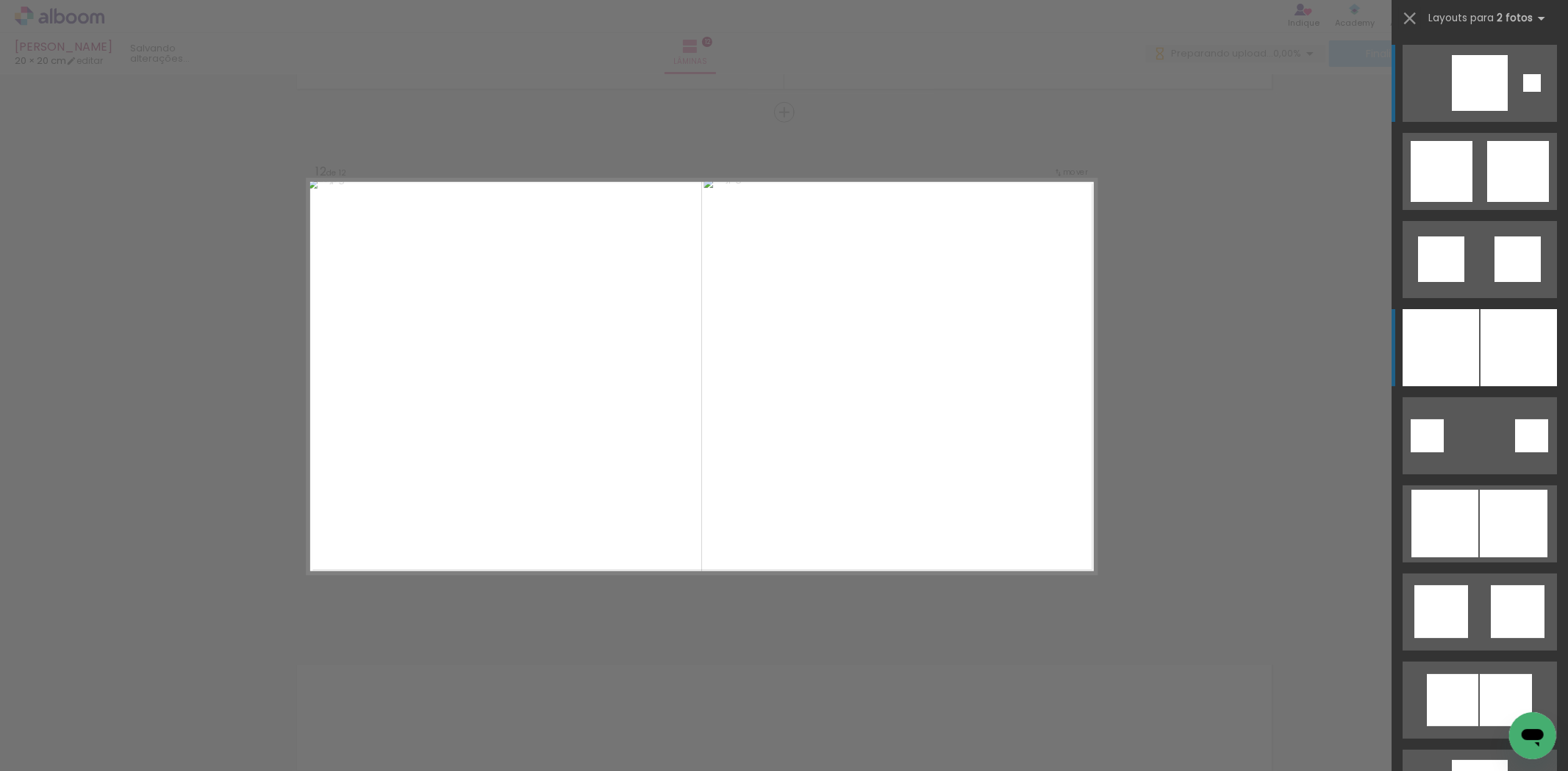
click at [1525, 326] on div at bounding box center [1519, 348] width 76 height 77
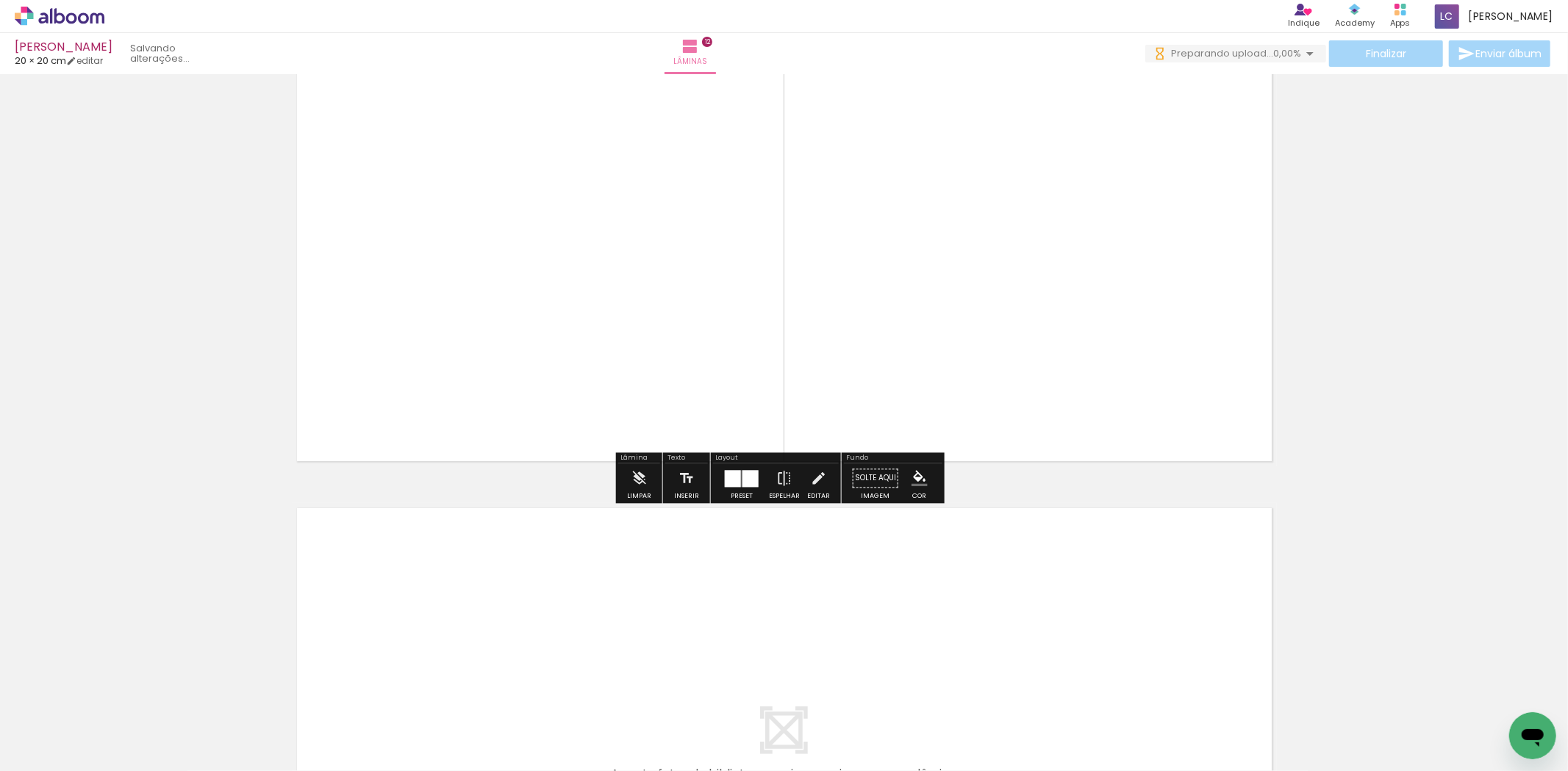
scroll to position [6050, 0]
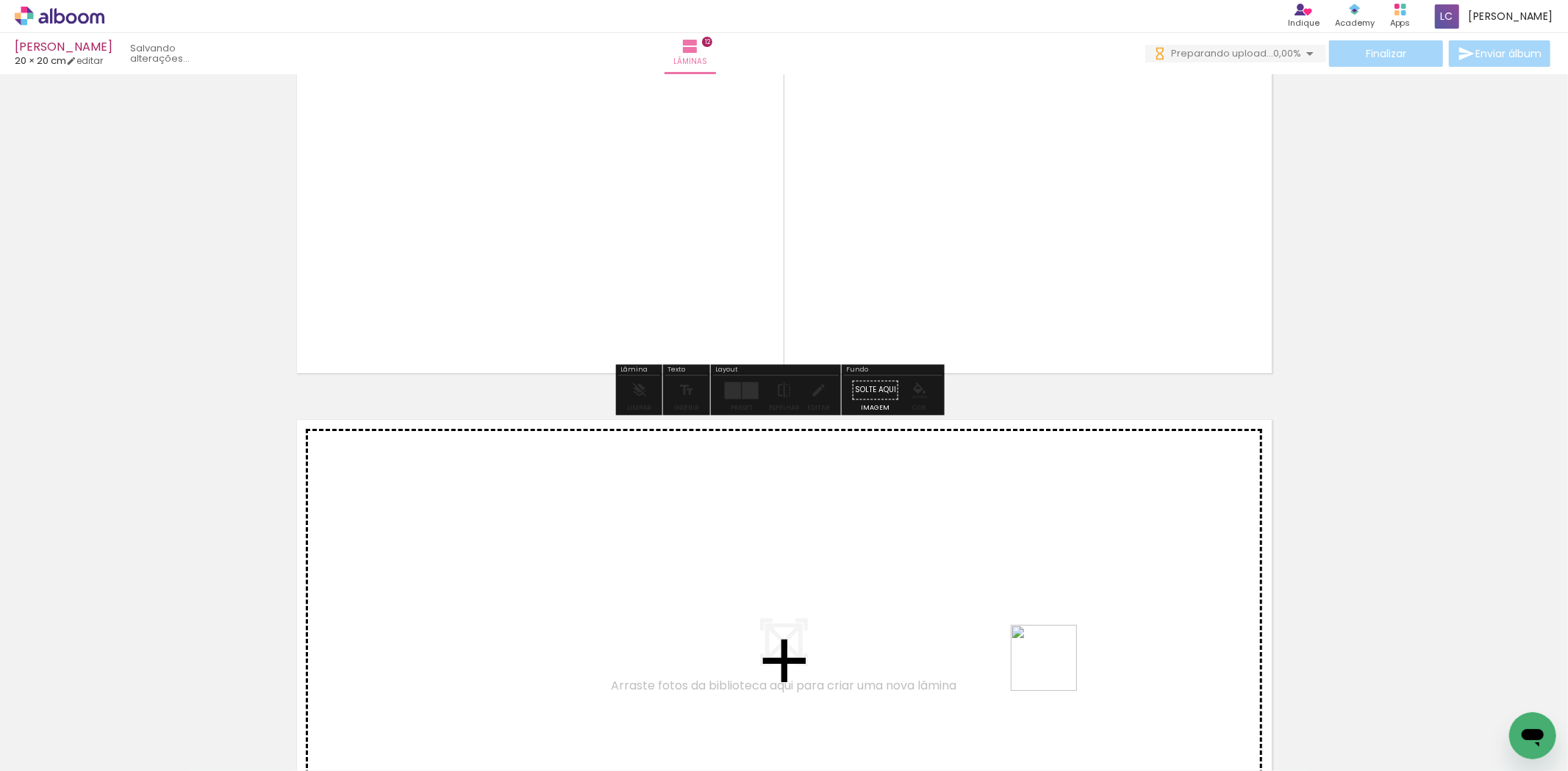
drag, startPoint x: 1055, startPoint y: 699, endPoint x: 1140, endPoint y: 702, distance: 85.1
click at [1055, 642] on quentale-workspace at bounding box center [784, 385] width 1568 height 771
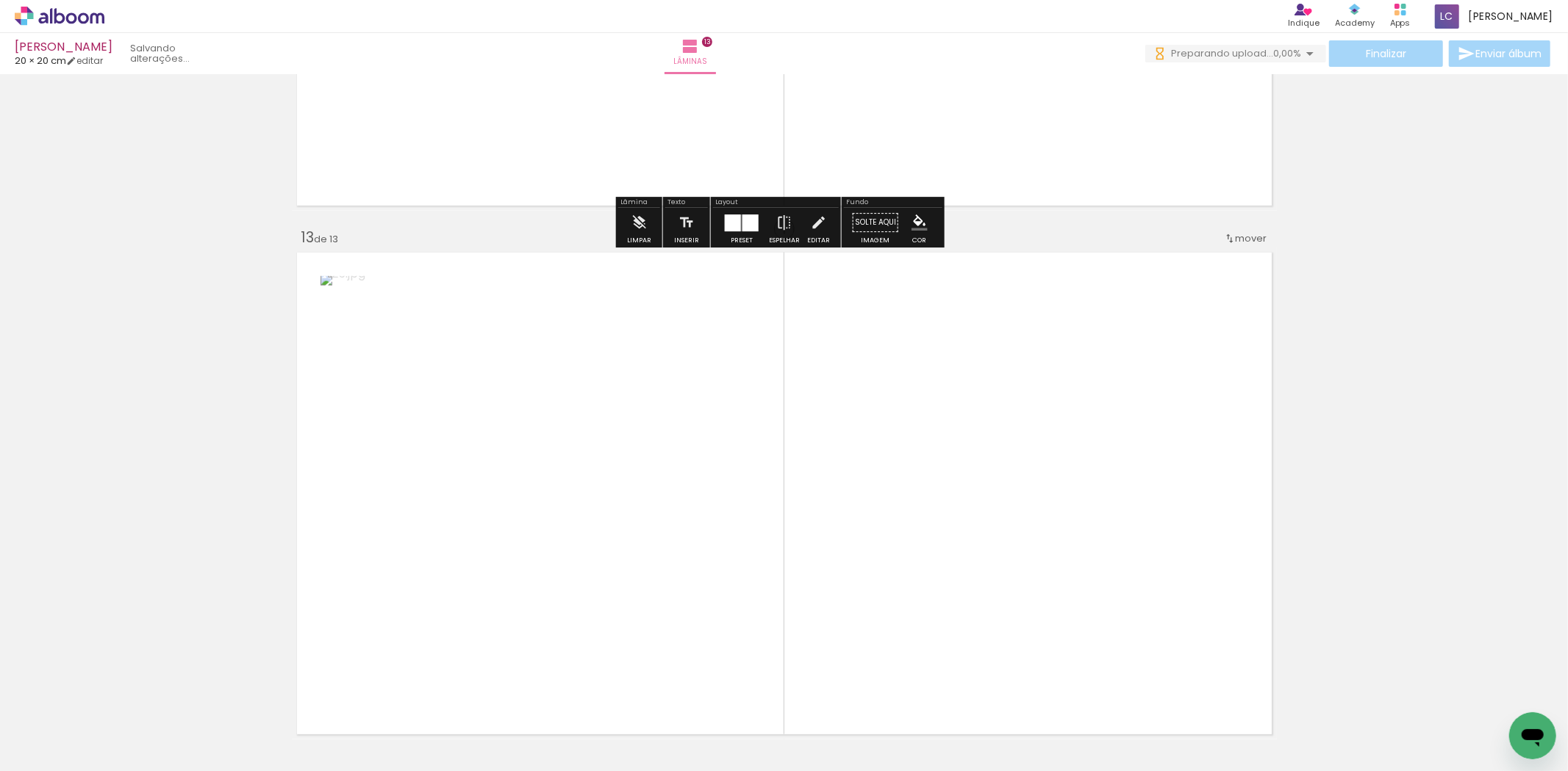
drag, startPoint x: 1091, startPoint y: 603, endPoint x: 713, endPoint y: 658, distance: 382.0
click at [1015, 574] on quentale-workspace at bounding box center [784, 385] width 1568 height 771
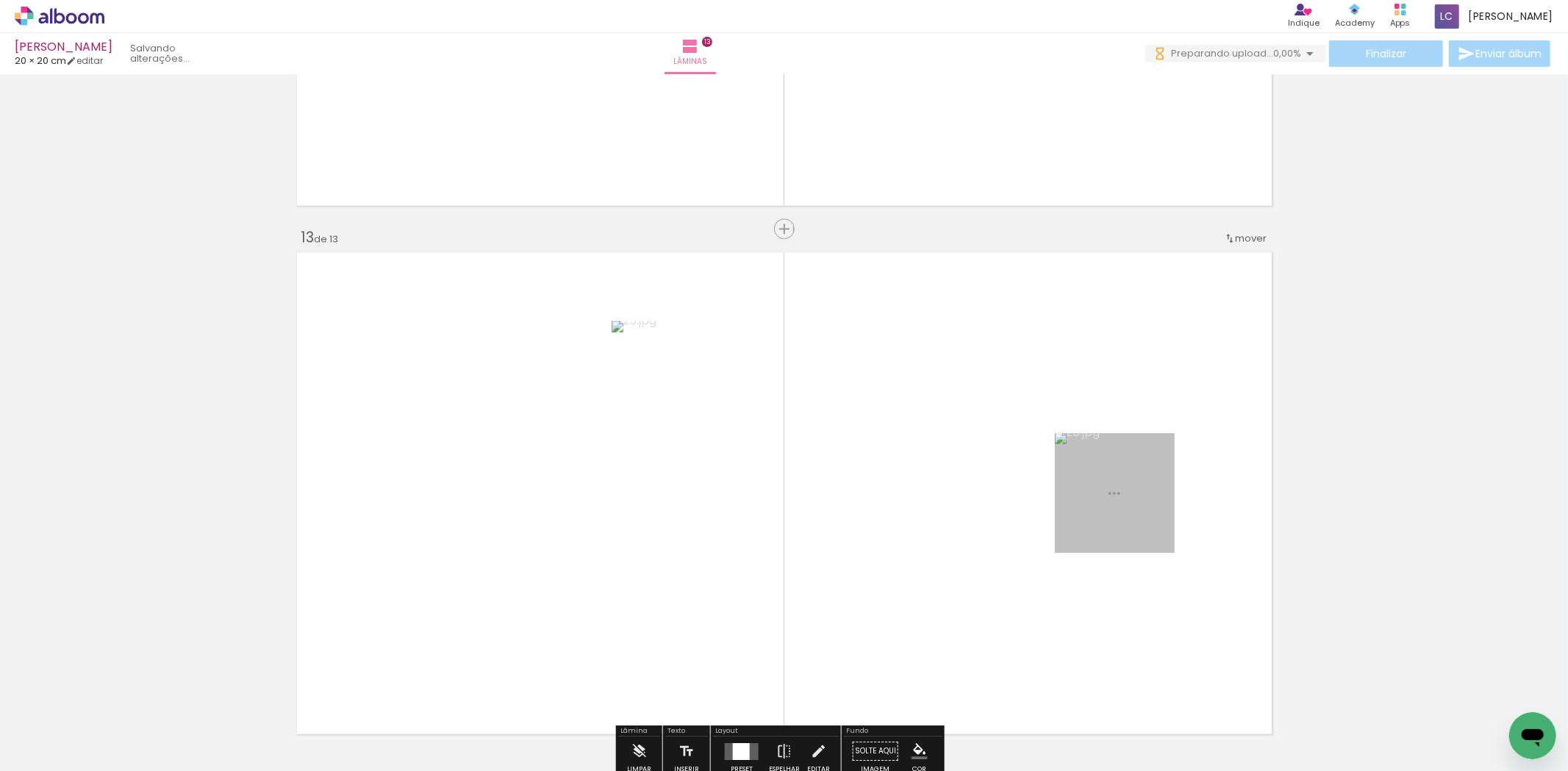
scroll to position [0, 0]
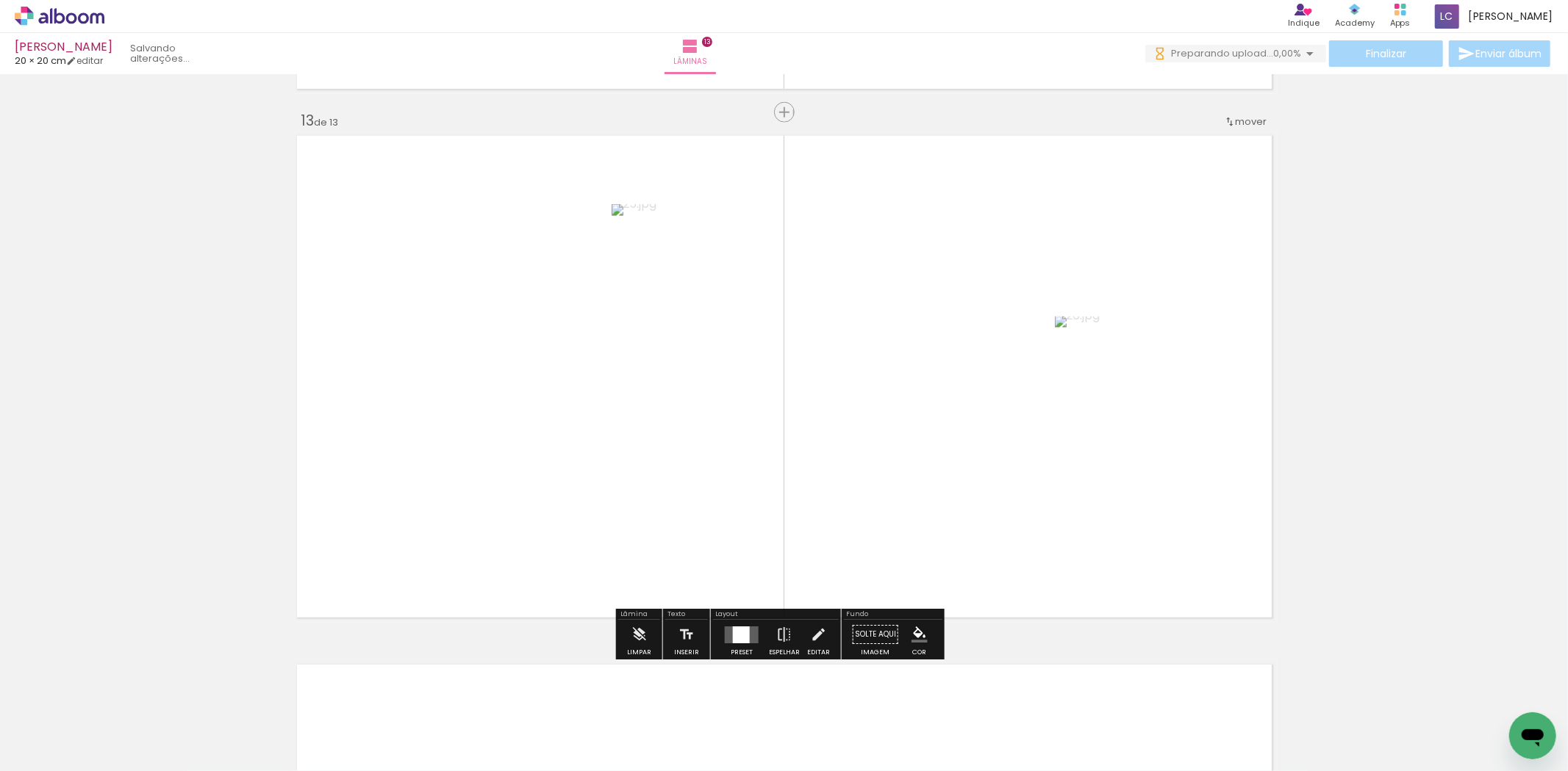
click at [743, 626] on div at bounding box center [741, 635] width 17 height 17
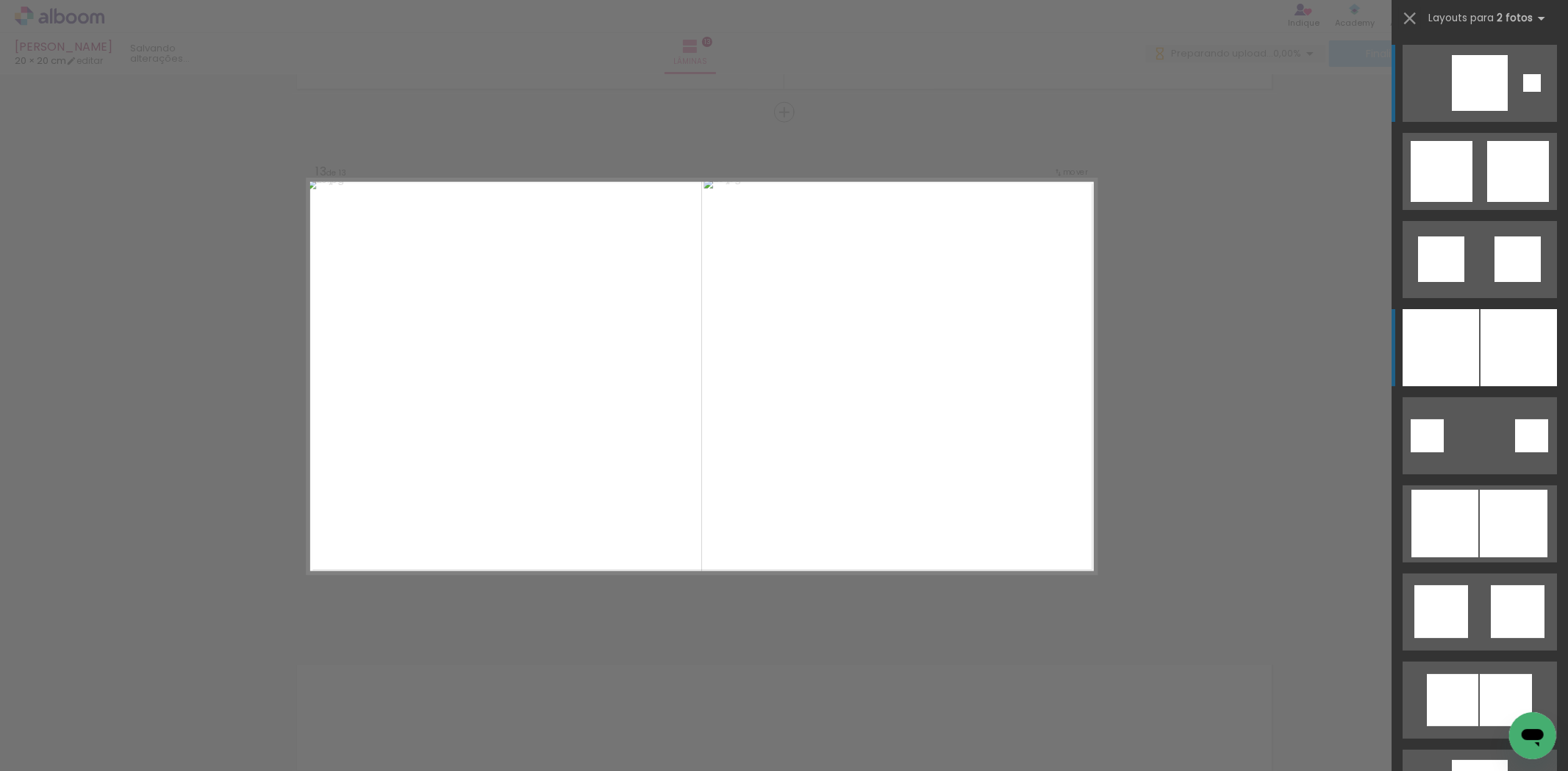
click at [1490, 310] on div at bounding box center [1519, 348] width 76 height 77
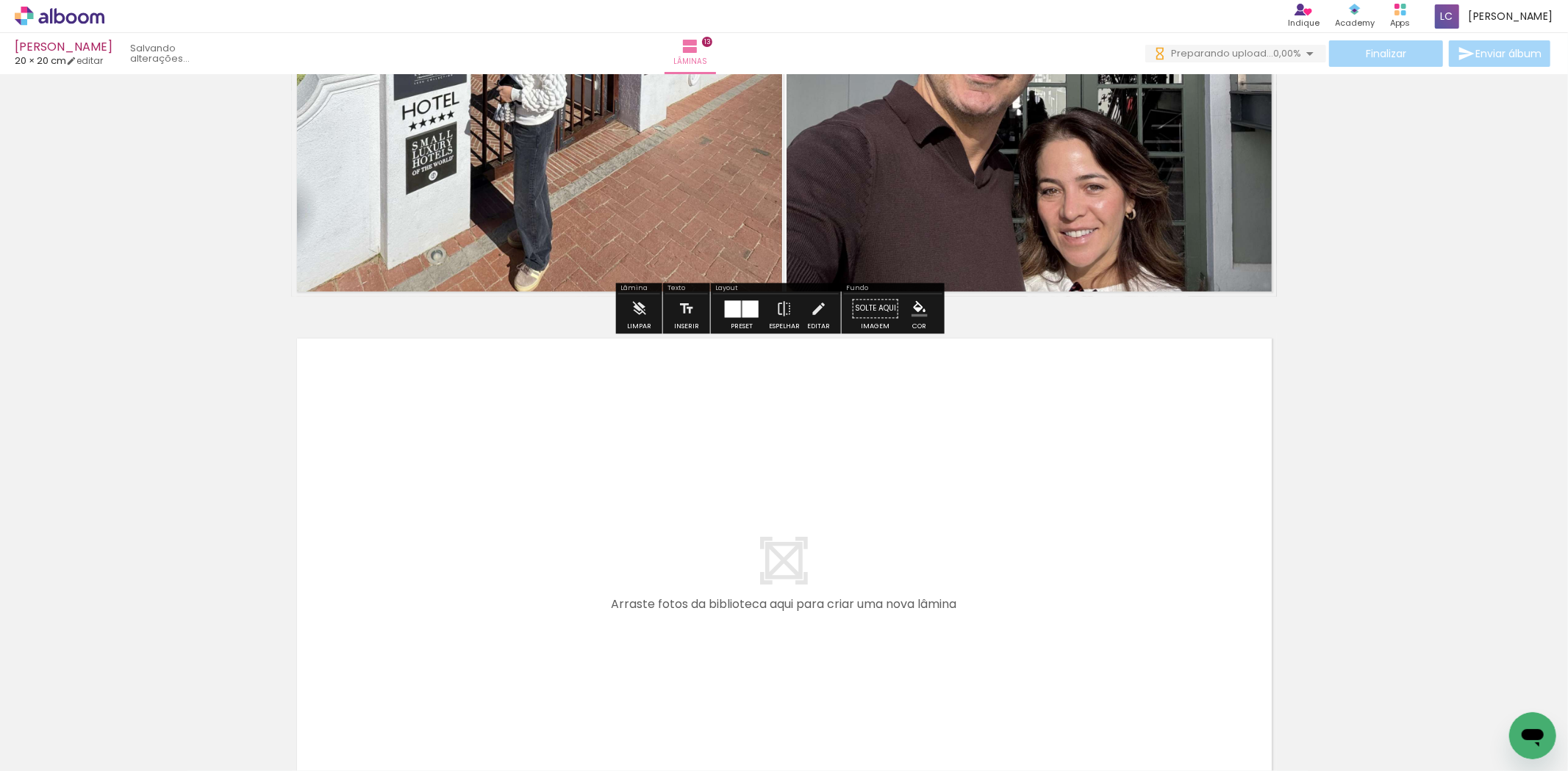
drag, startPoint x: 1225, startPoint y: 722, endPoint x: 1142, endPoint y: 600, distance: 147.6
click at [1142, 600] on quentale-workspace at bounding box center [784, 385] width 1568 height 771
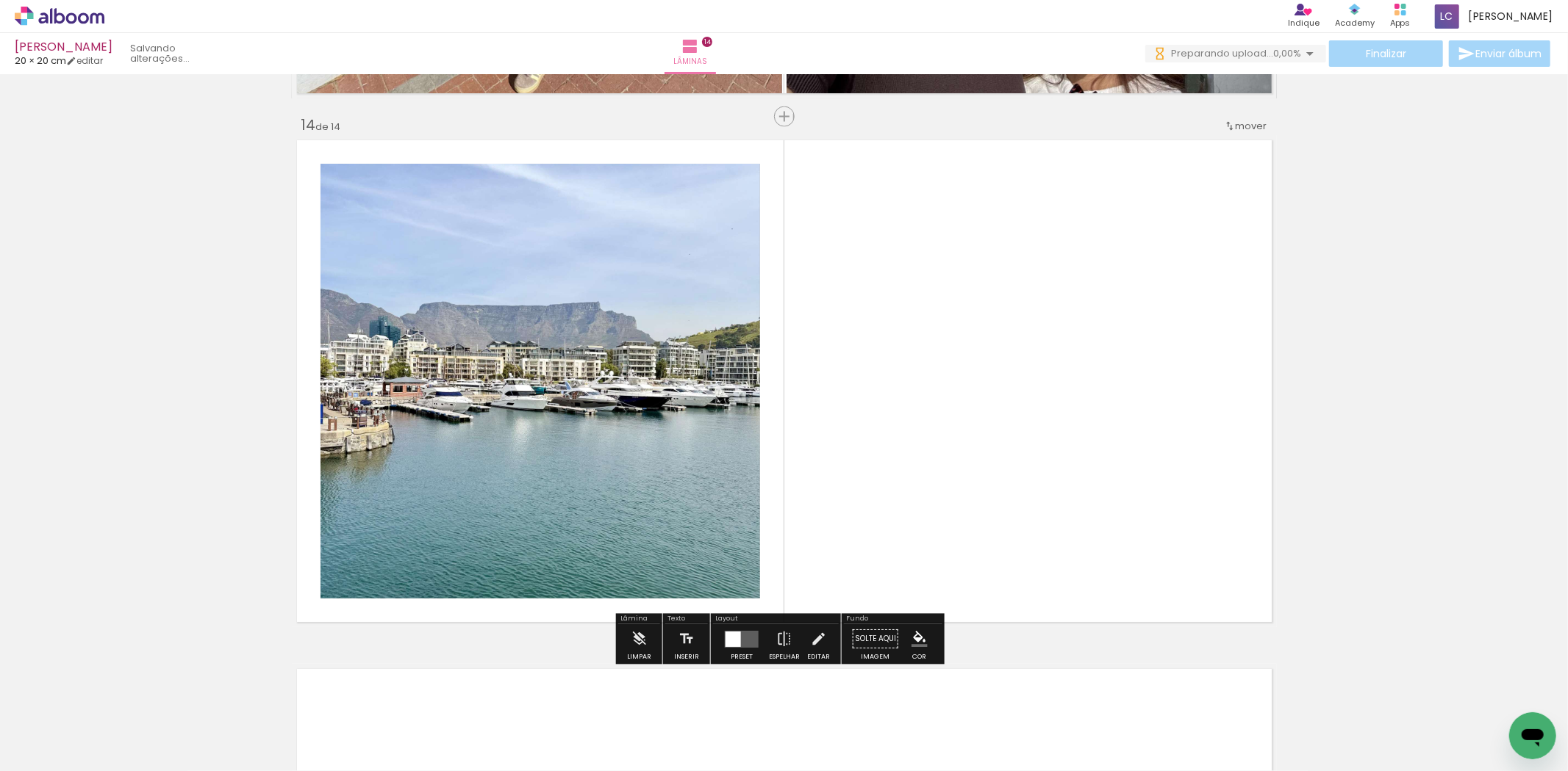
scroll to position [6863, 0]
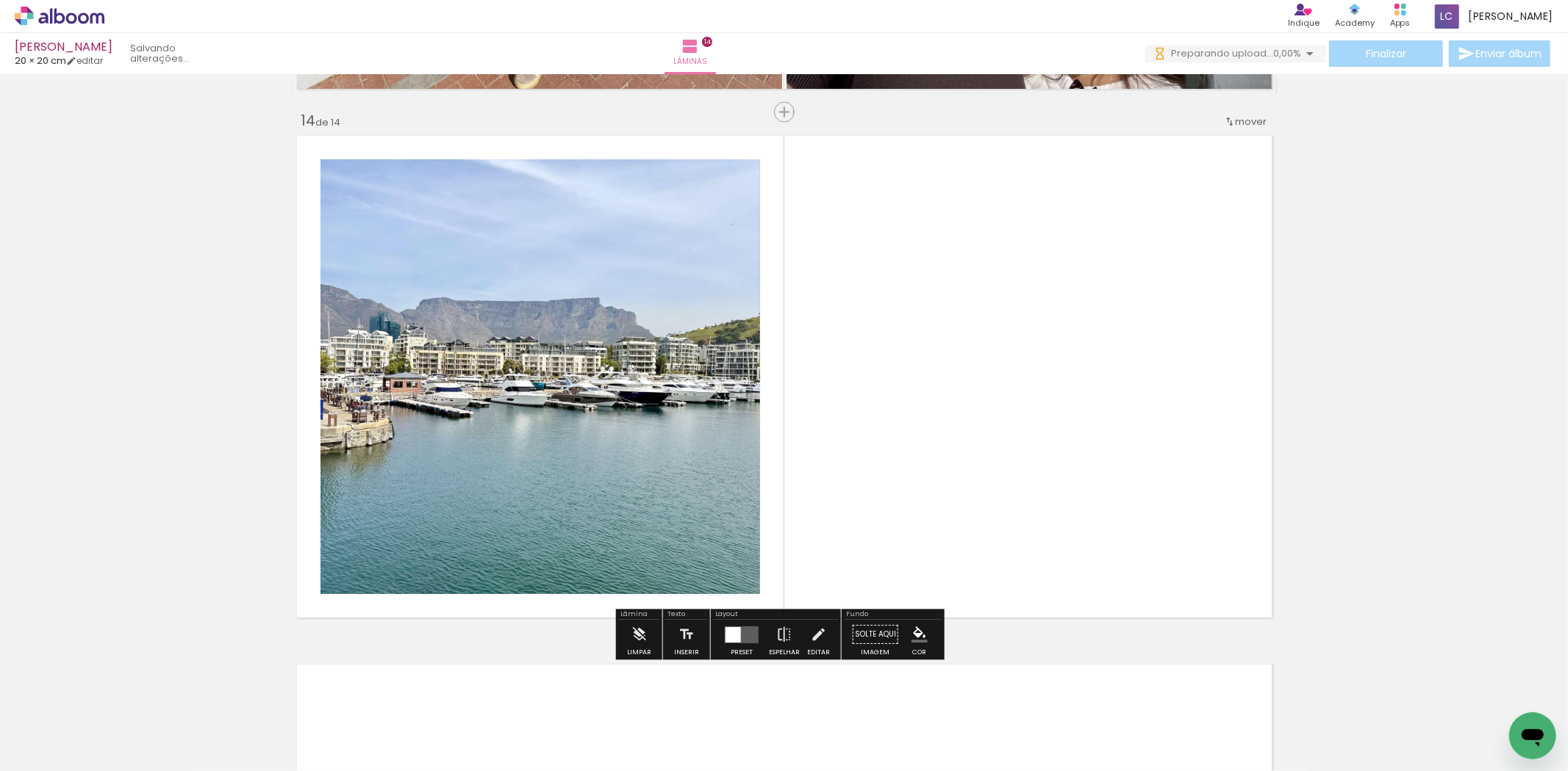
drag, startPoint x: 1301, startPoint y: 700, endPoint x: 639, endPoint y: 569, distance: 674.8
click at [963, 452] on quentale-workspace at bounding box center [784, 385] width 1568 height 771
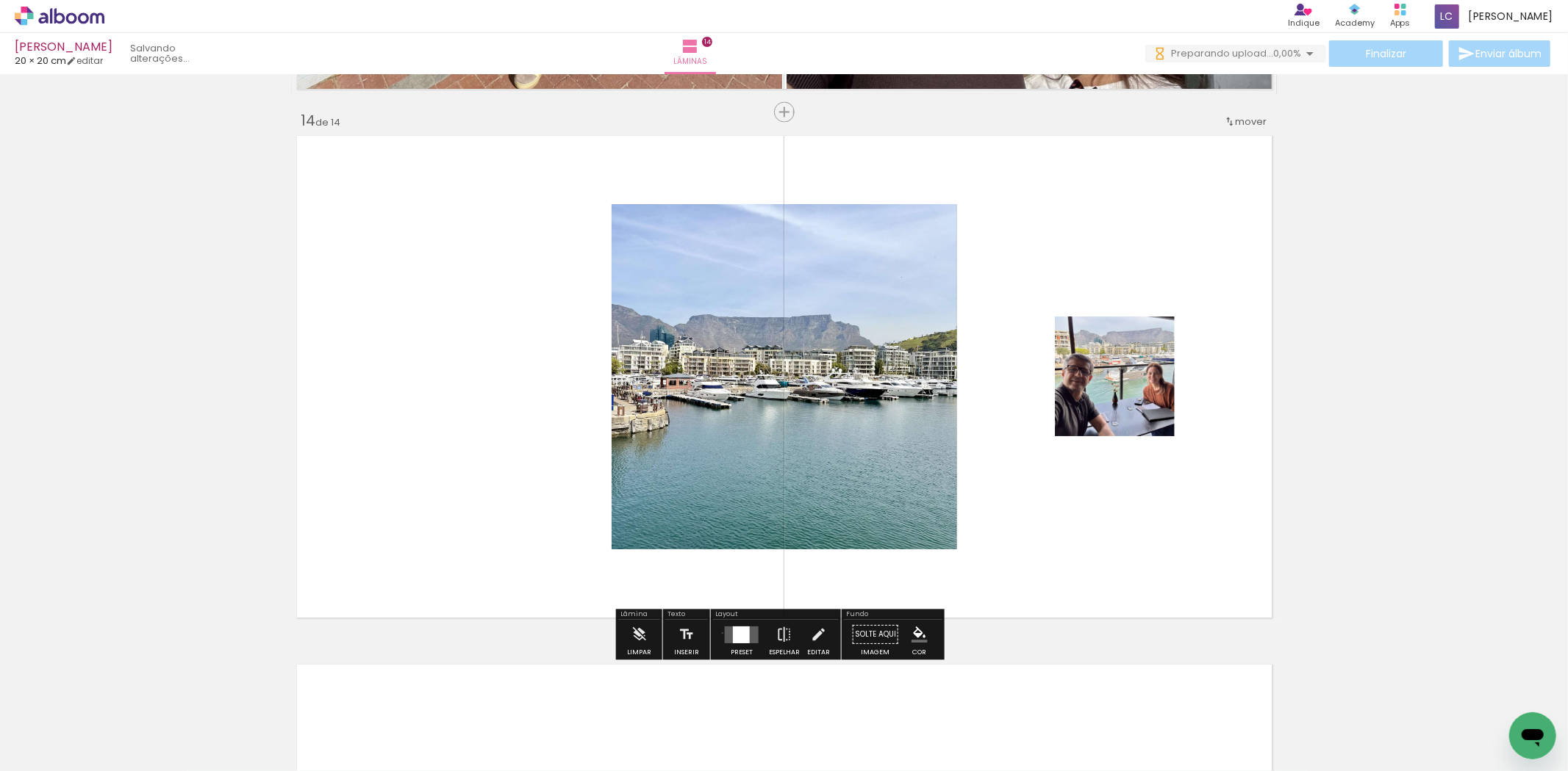
click at [722, 634] on div at bounding box center [742, 635] width 40 height 30
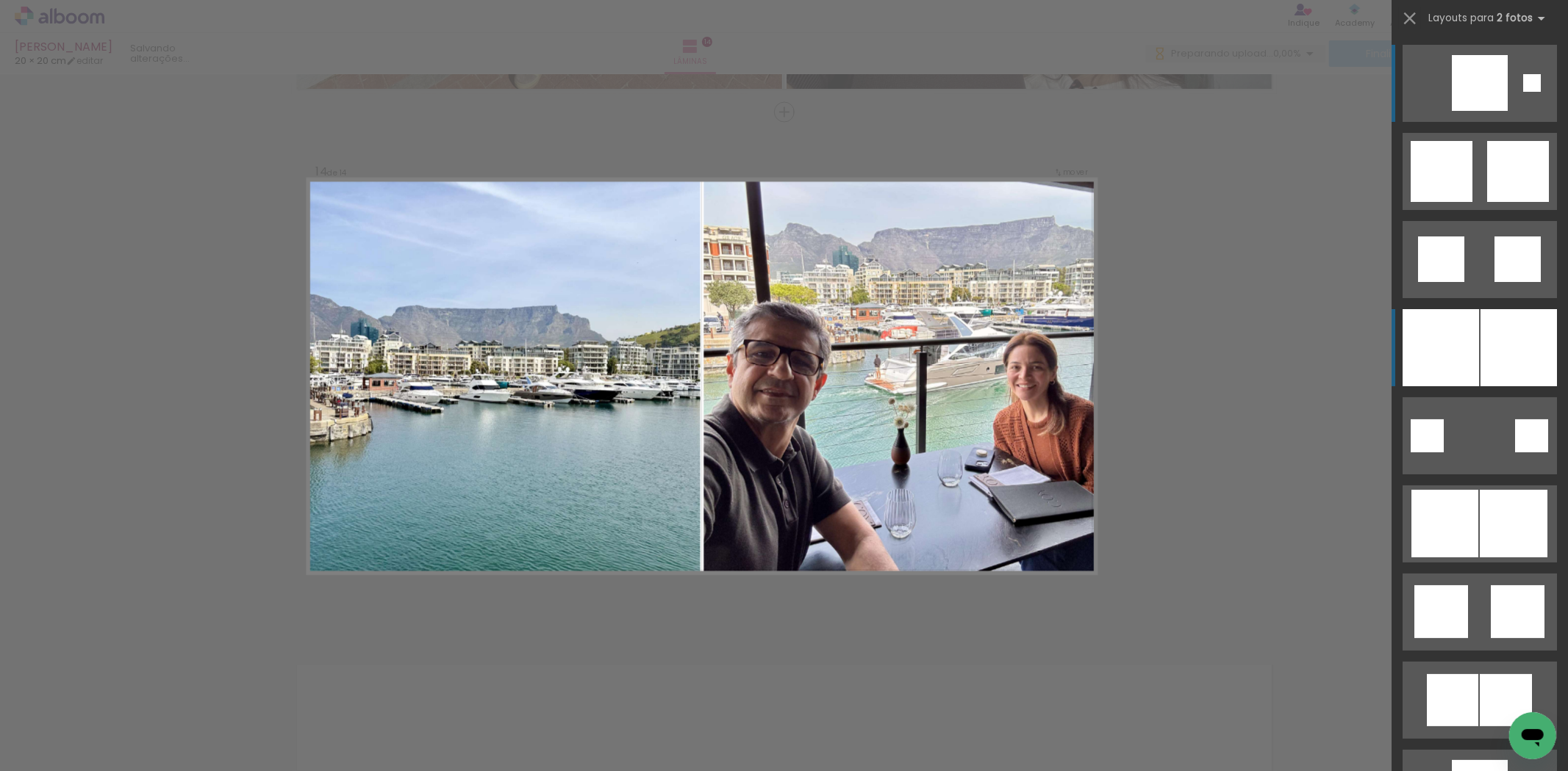
click at [1414, 346] on div at bounding box center [1440, 348] width 76 height 77
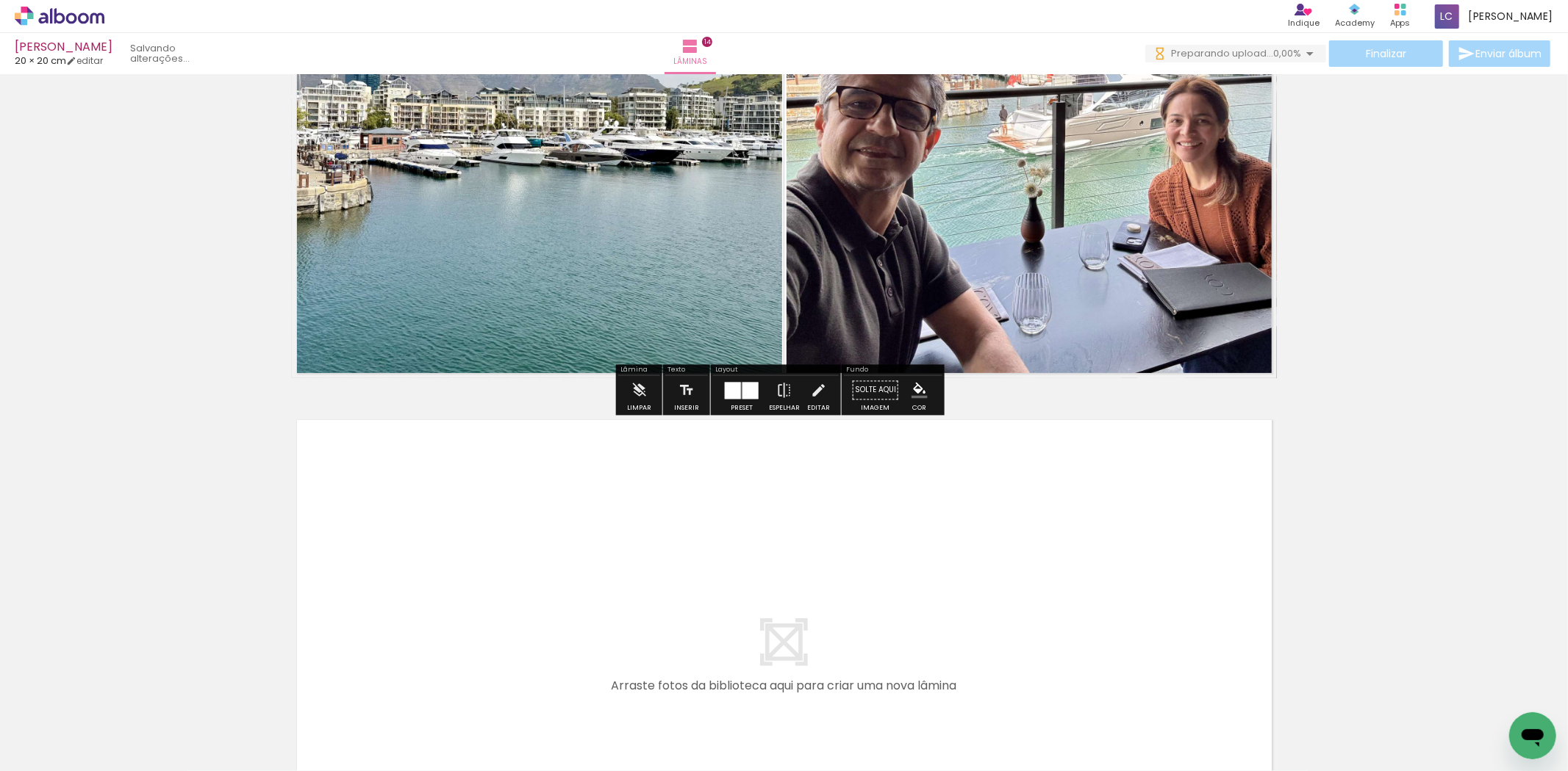
drag, startPoint x: 1375, startPoint y: 720, endPoint x: 1299, endPoint y: 677, distance: 87.3
click at [1144, 627] on quentale-workspace at bounding box center [784, 385] width 1568 height 771
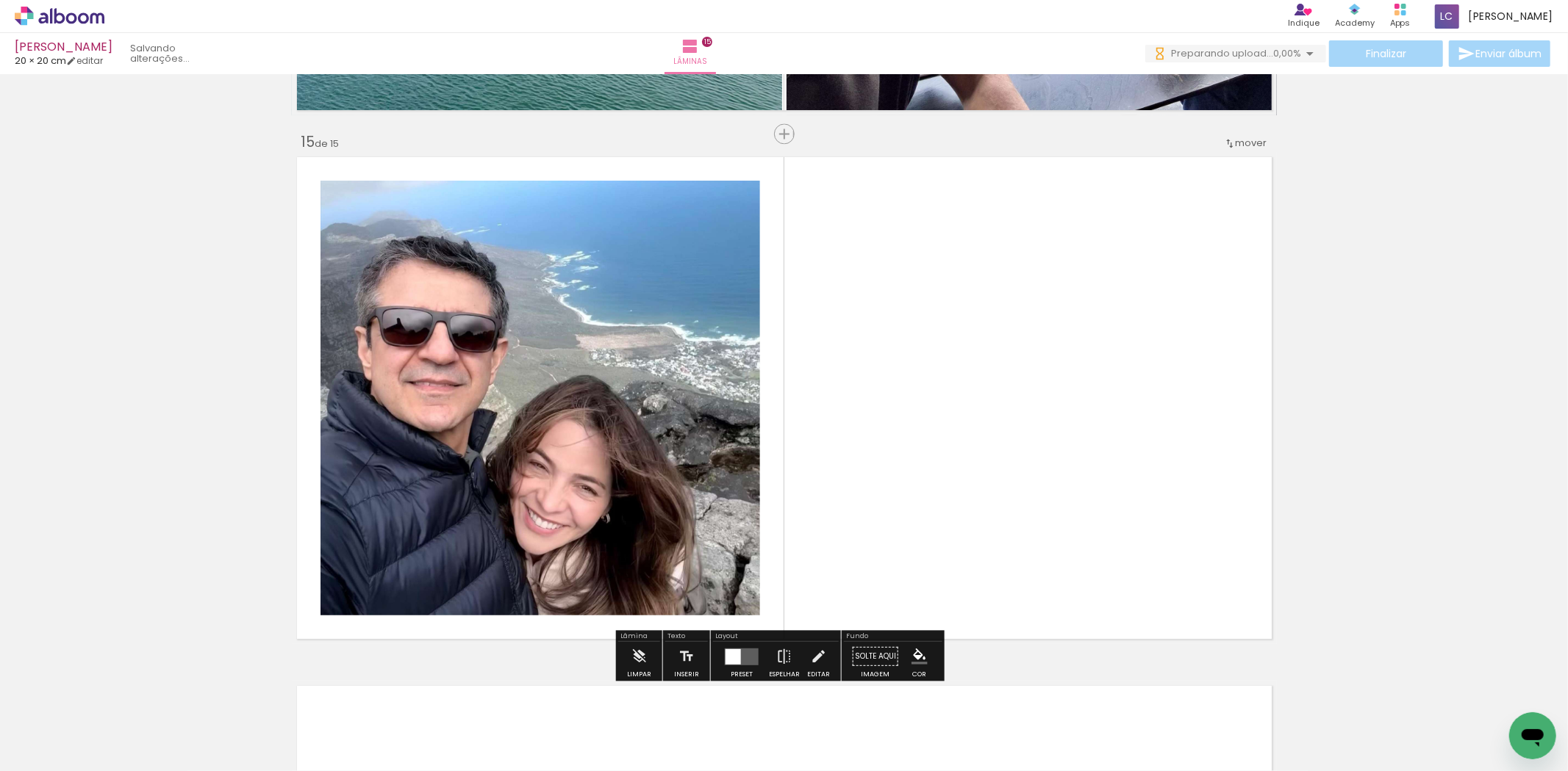
scroll to position [7391, 0]
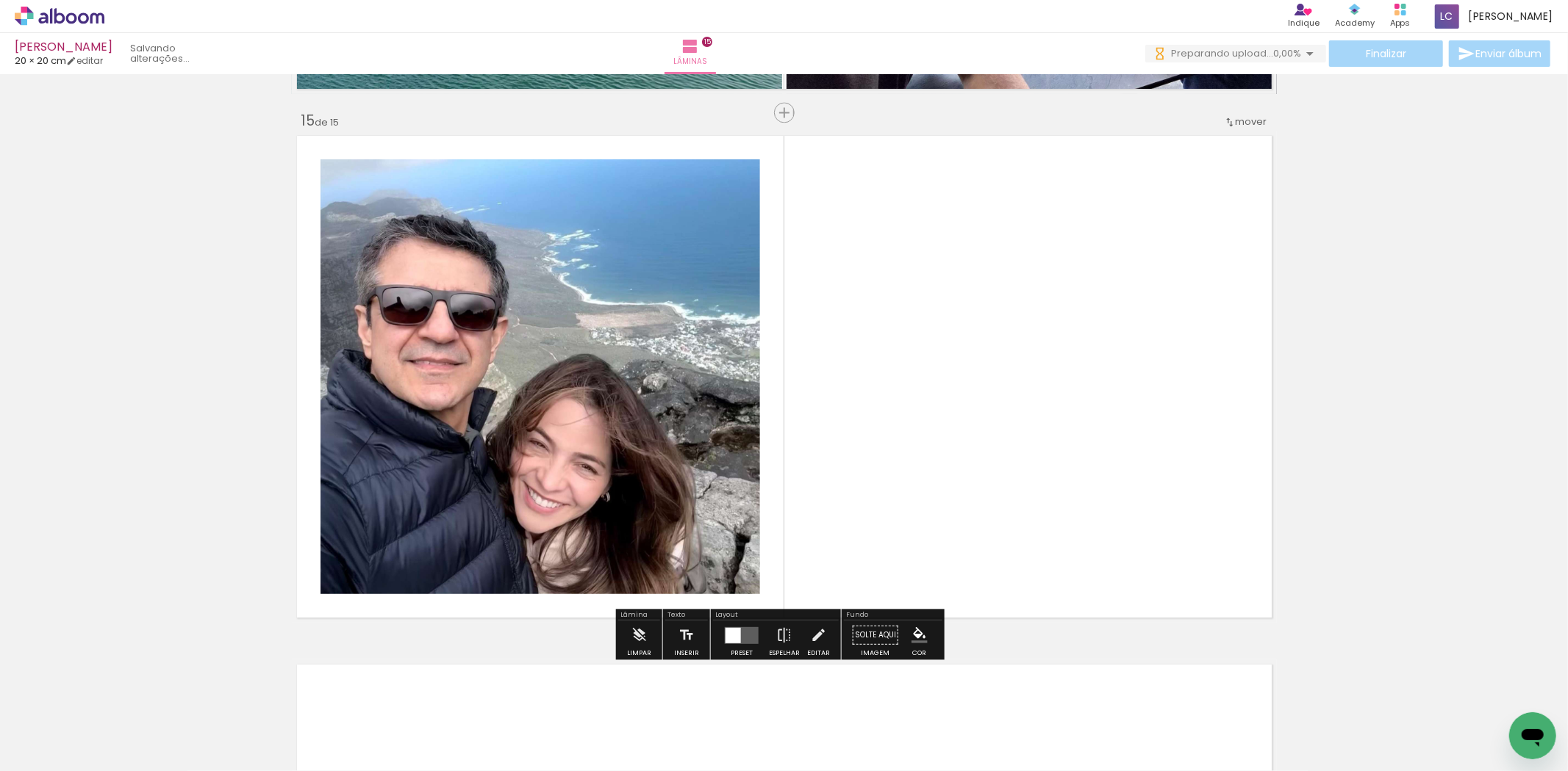
drag, startPoint x: 1488, startPoint y: 717, endPoint x: 971, endPoint y: 622, distance: 525.7
click at [1174, 553] on quentale-workspace at bounding box center [784, 385] width 1568 height 771
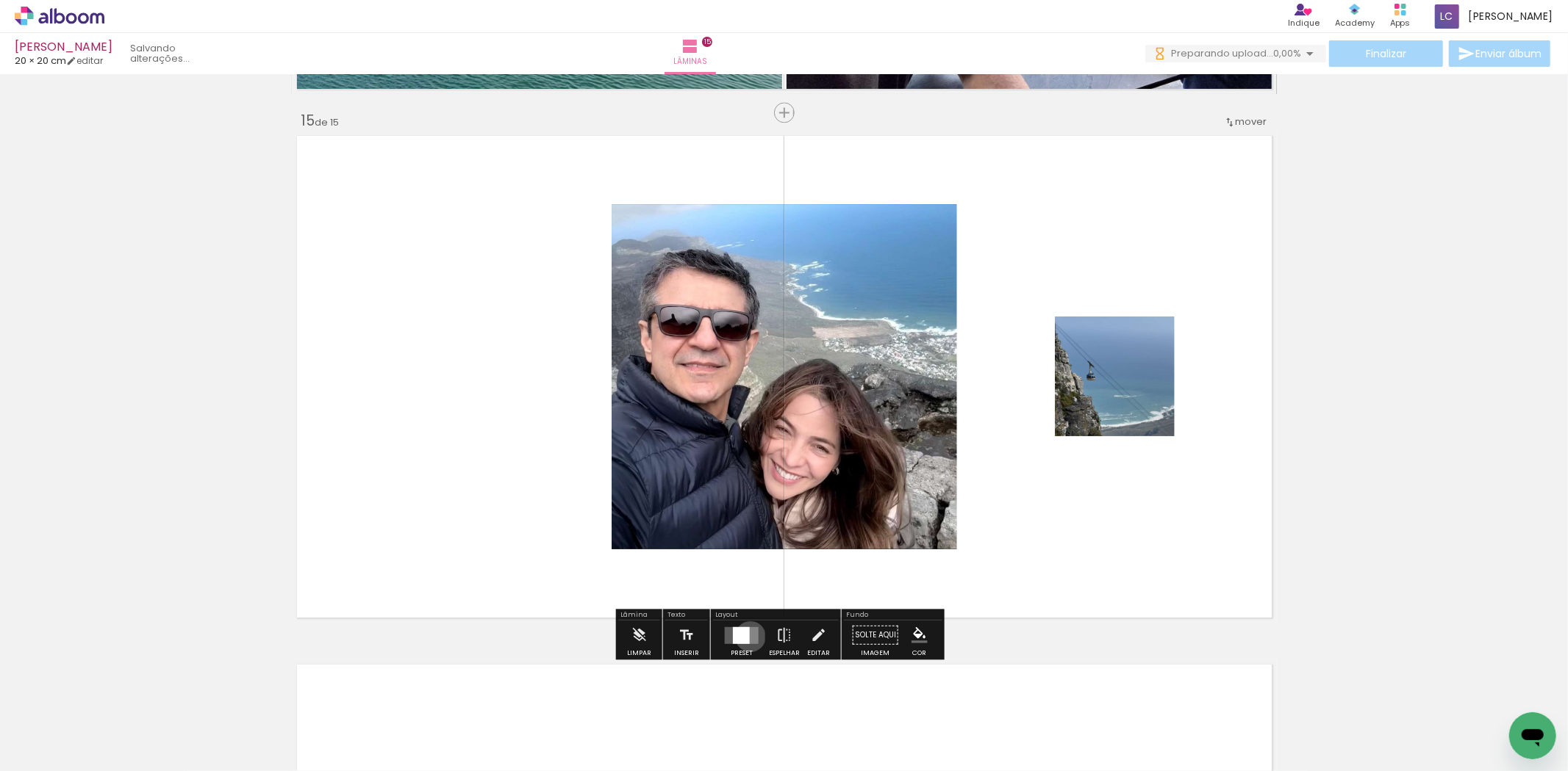
click at [747, 636] on quentale-layouter at bounding box center [742, 635] width 34 height 17
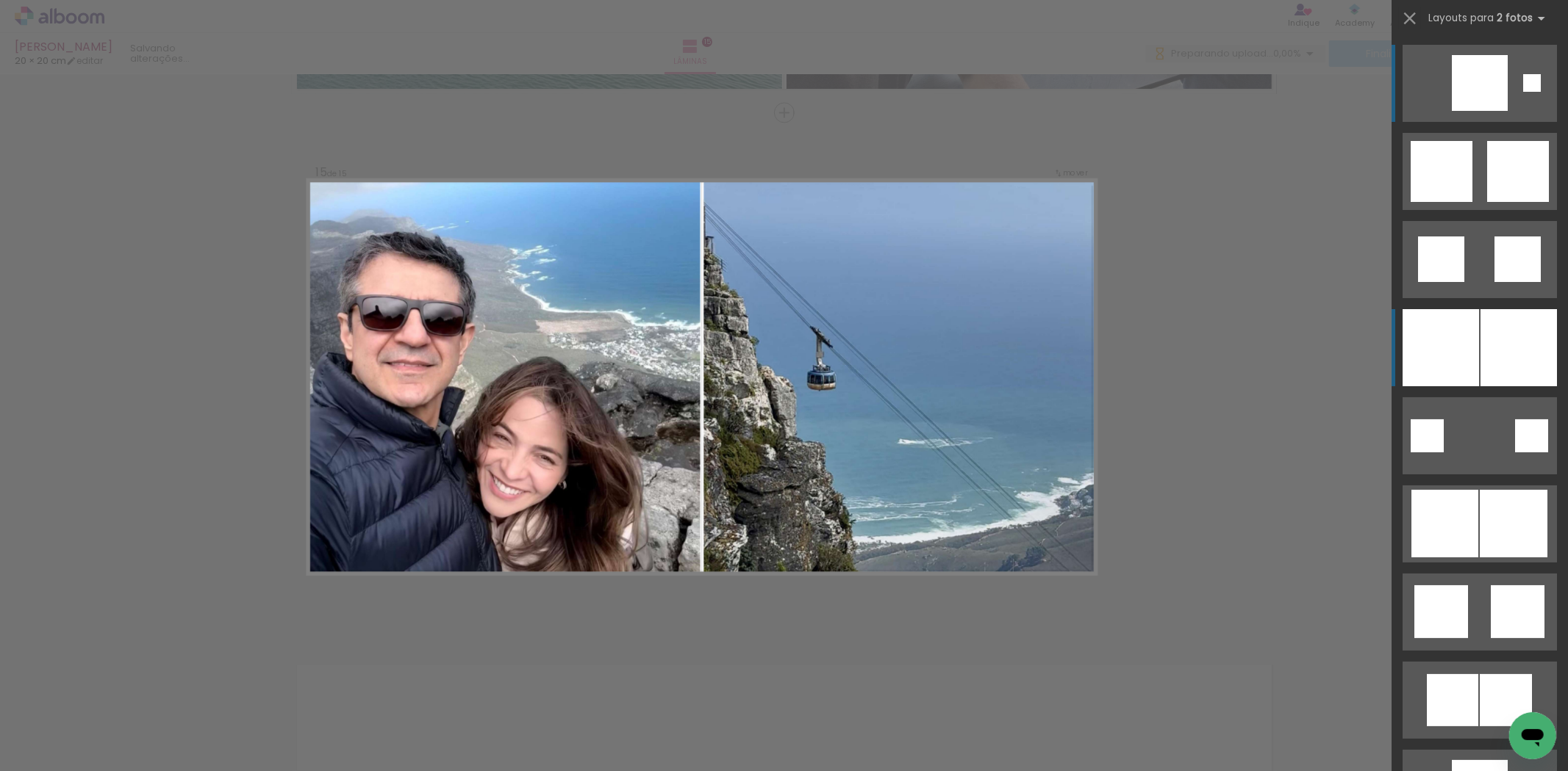
click at [1449, 336] on div at bounding box center [1440, 348] width 76 height 77
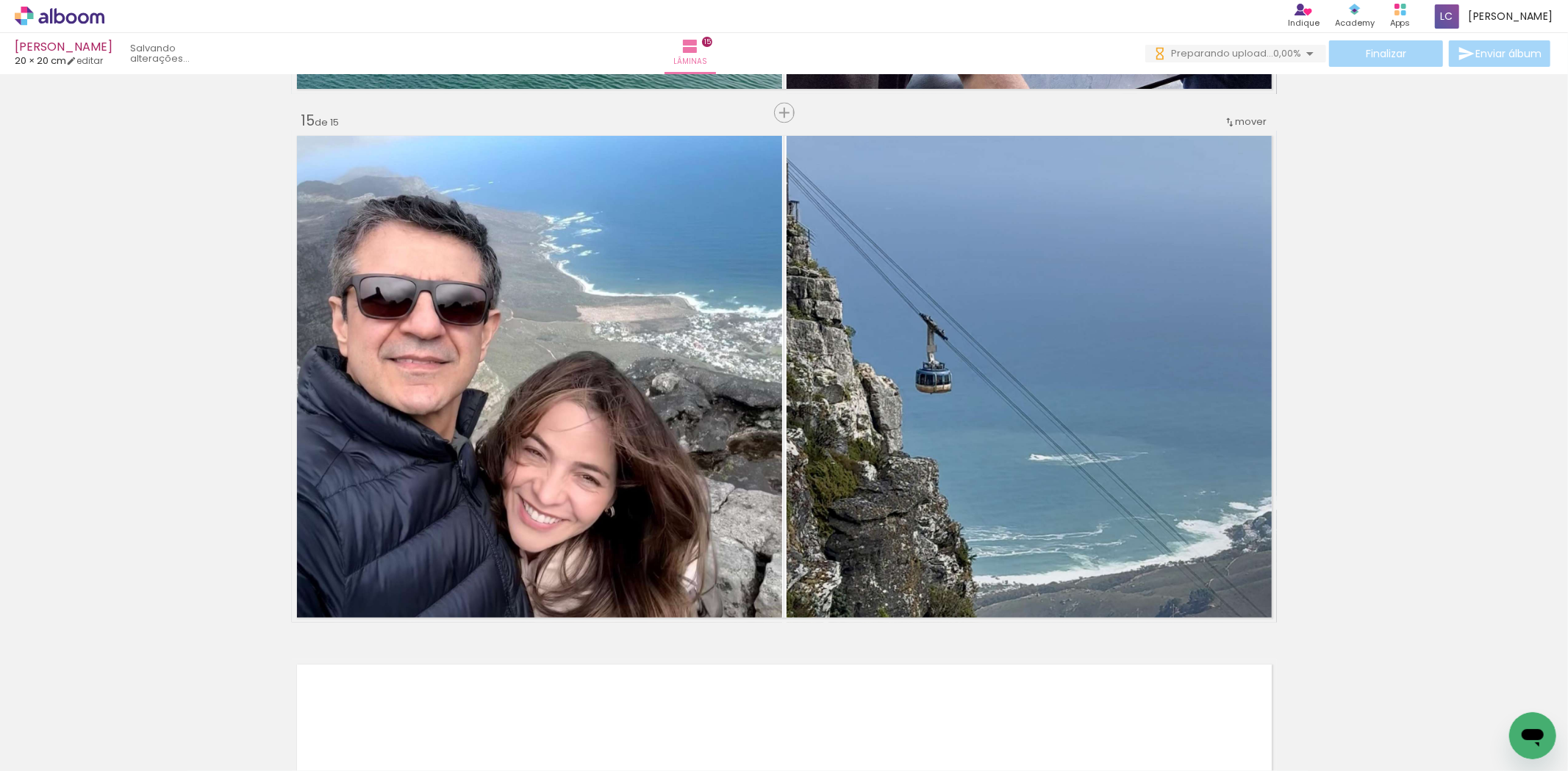
scroll to position [0, 1835]
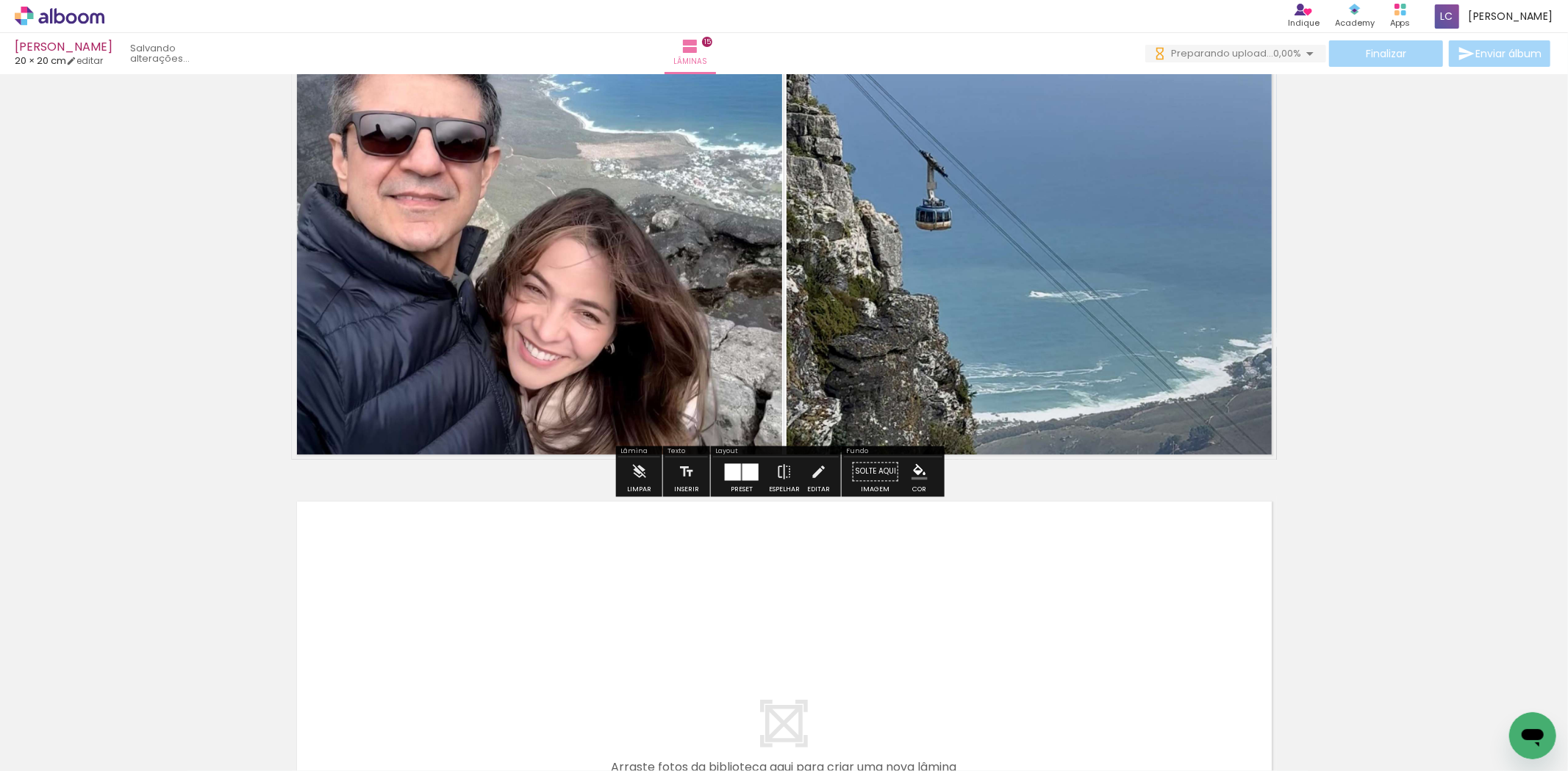
drag, startPoint x: 805, startPoint y: 722, endPoint x: 876, endPoint y: 697, distance: 75.3
click at [851, 634] on quentale-workspace at bounding box center [784, 385] width 1568 height 771
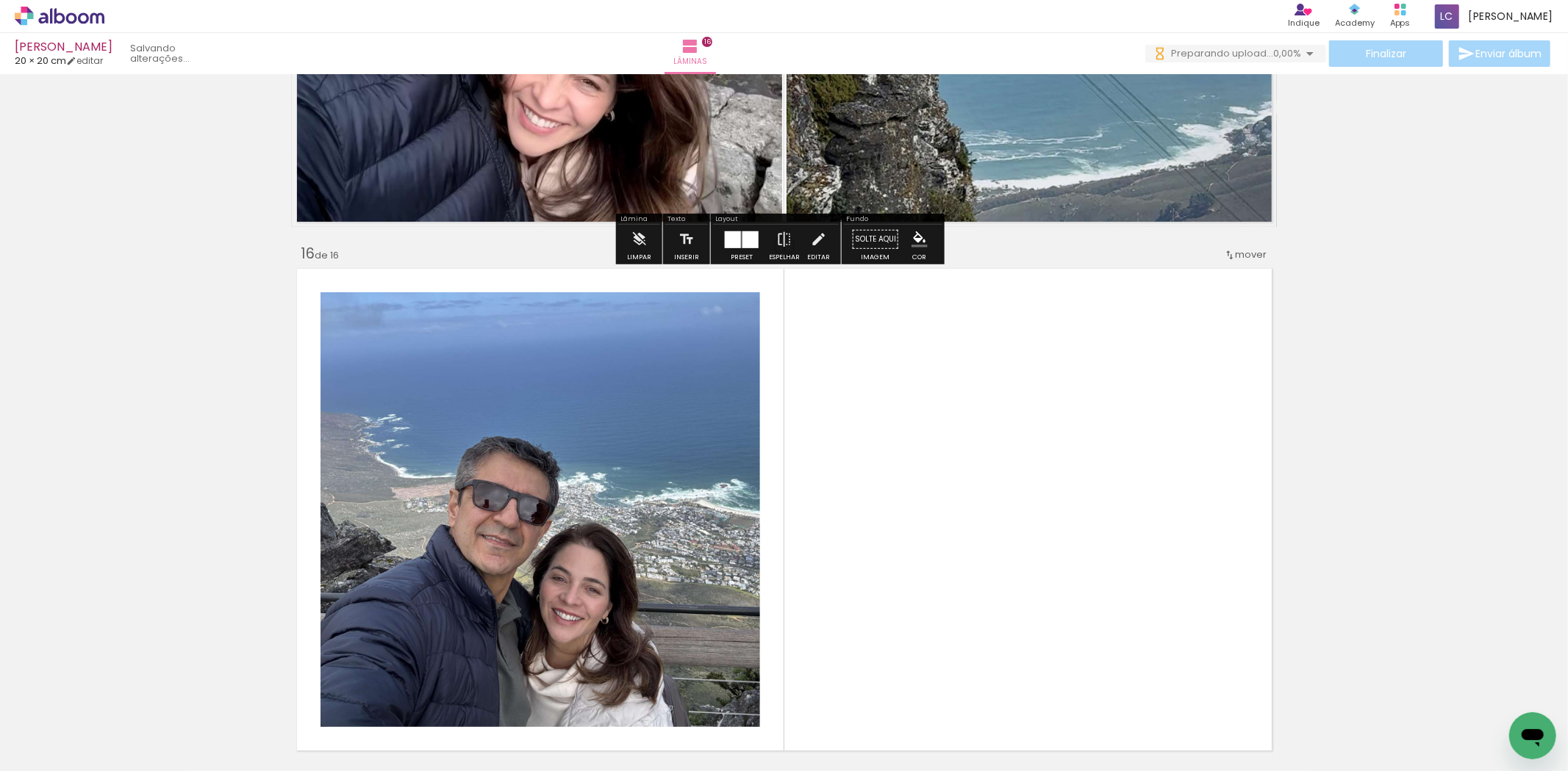
drag, startPoint x: 876, startPoint y: 634, endPoint x: 746, endPoint y: 670, distance: 134.9
click at [854, 549] on quentale-workspace at bounding box center [784, 385] width 1568 height 771
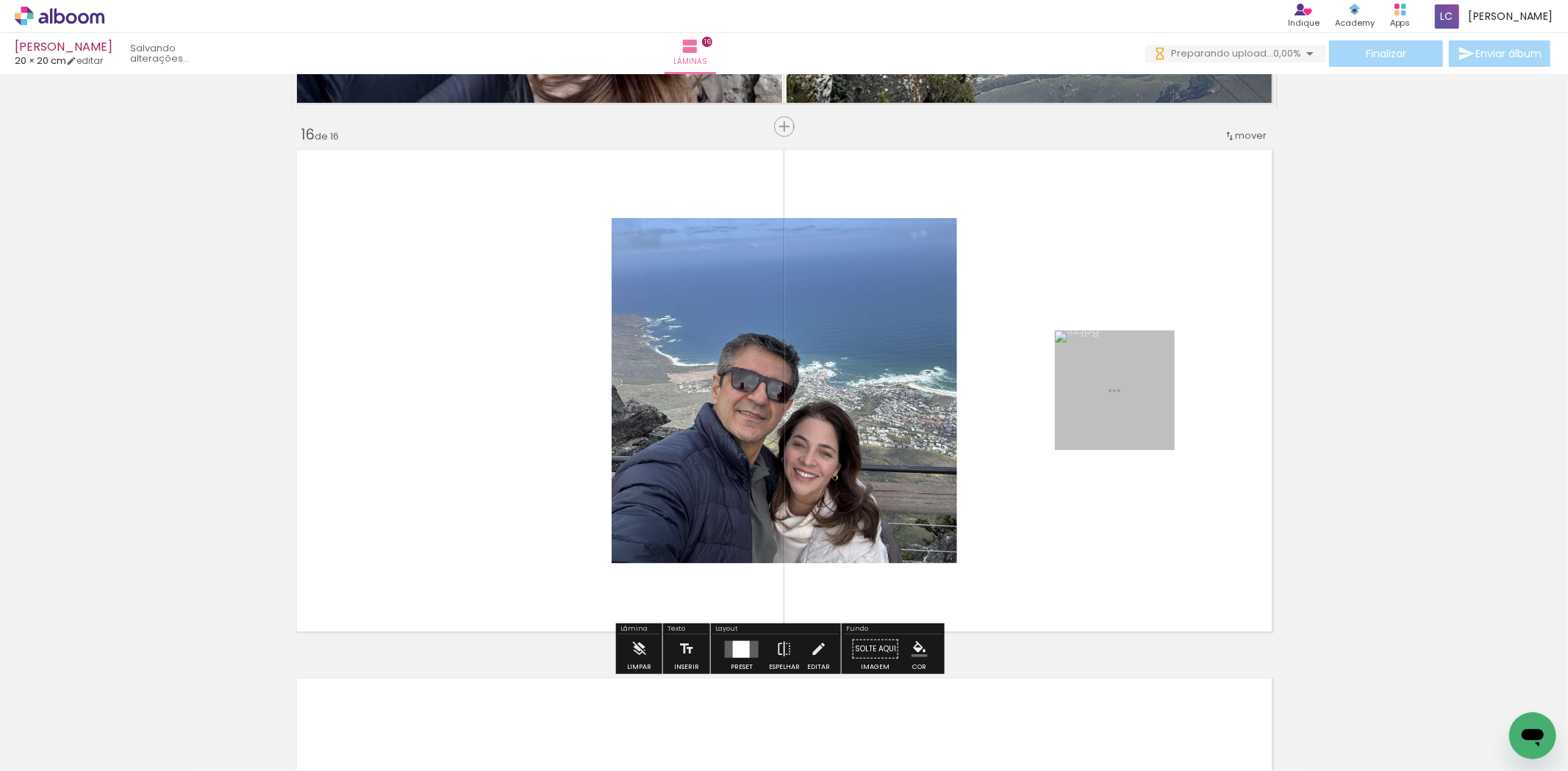
scroll to position [7921, 0]
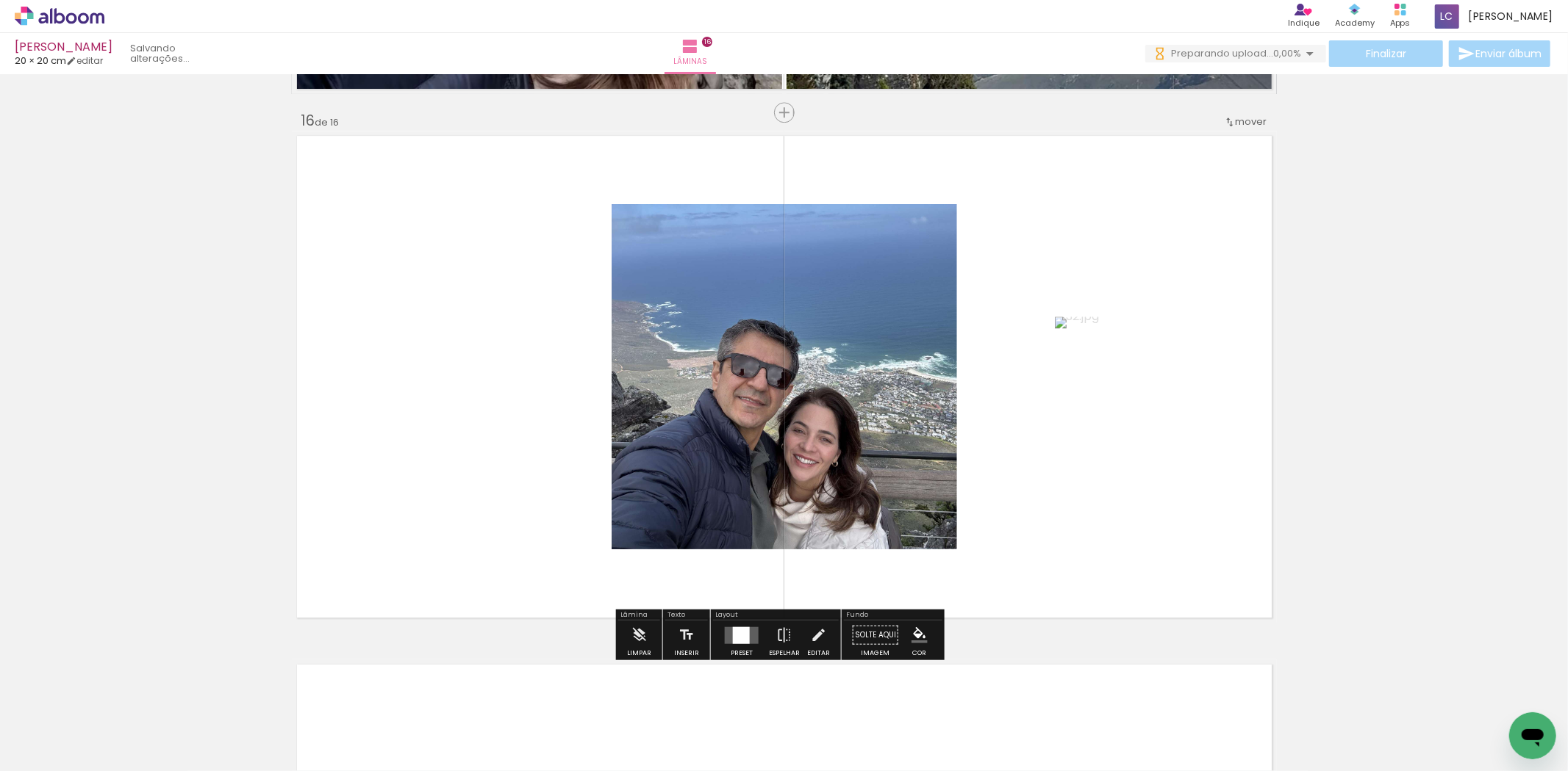
click at [739, 637] on div at bounding box center [741, 635] width 17 height 17
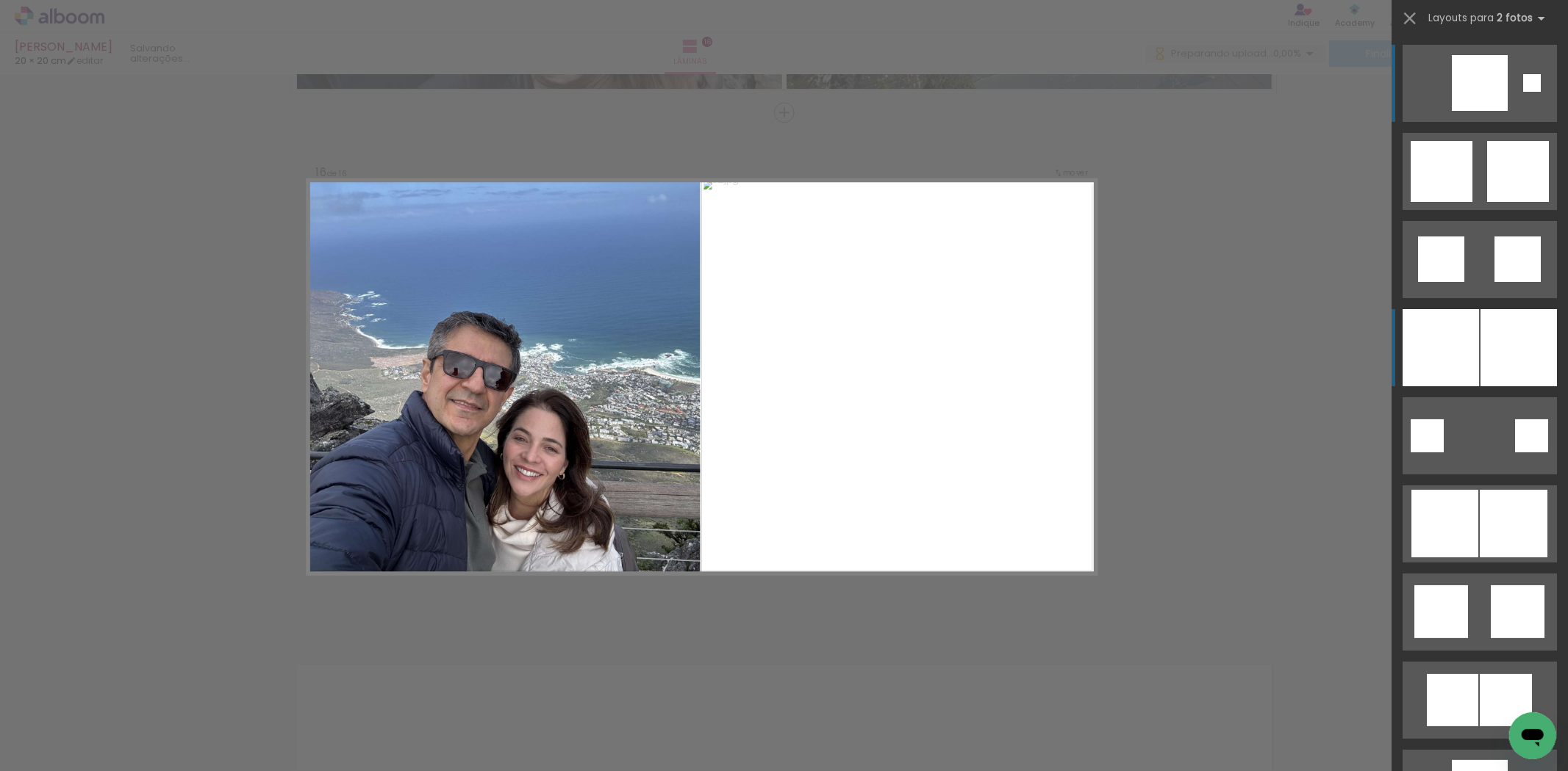
click at [1466, 333] on div at bounding box center [1440, 348] width 76 height 77
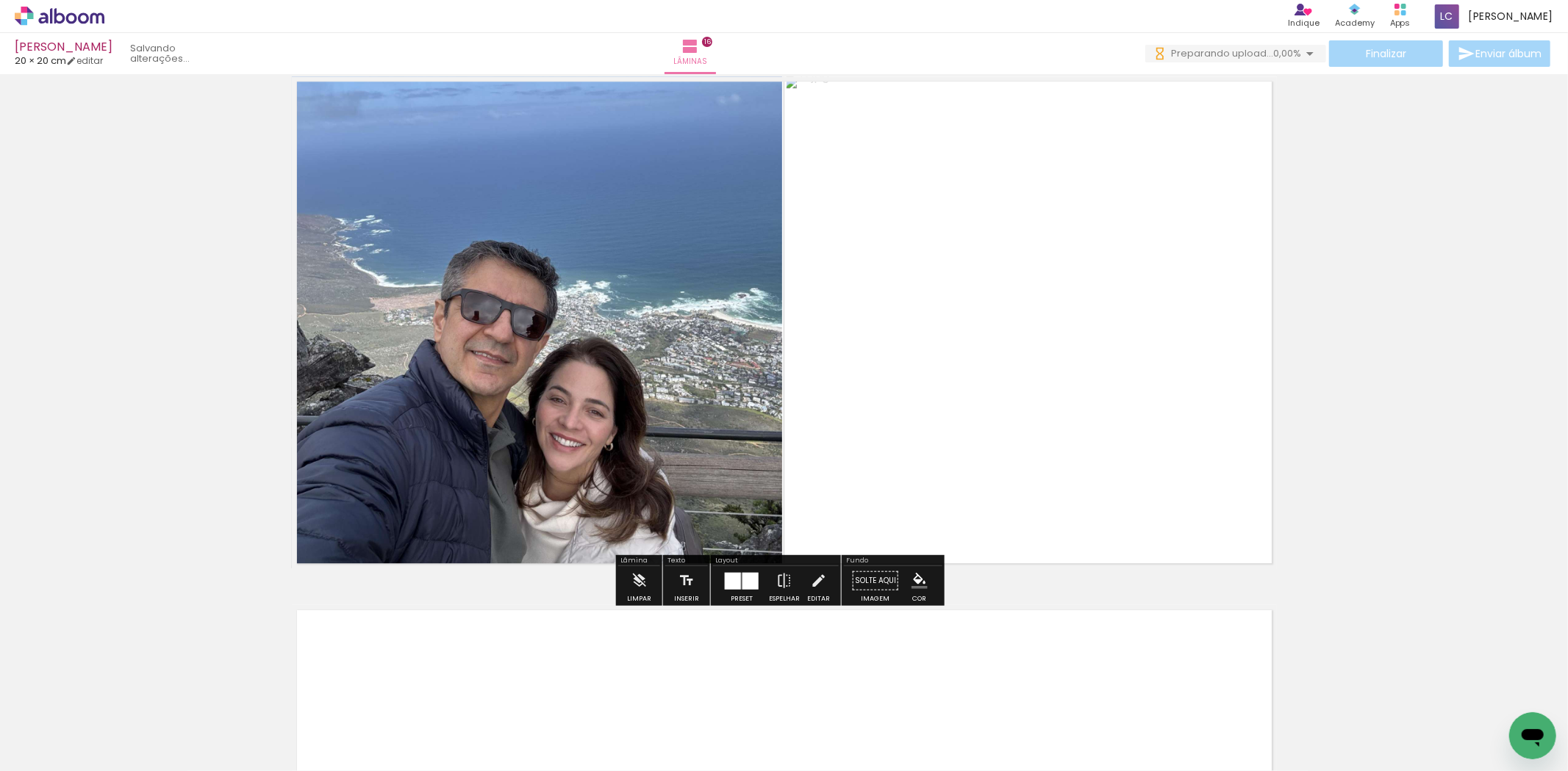
scroll to position [8083, 0]
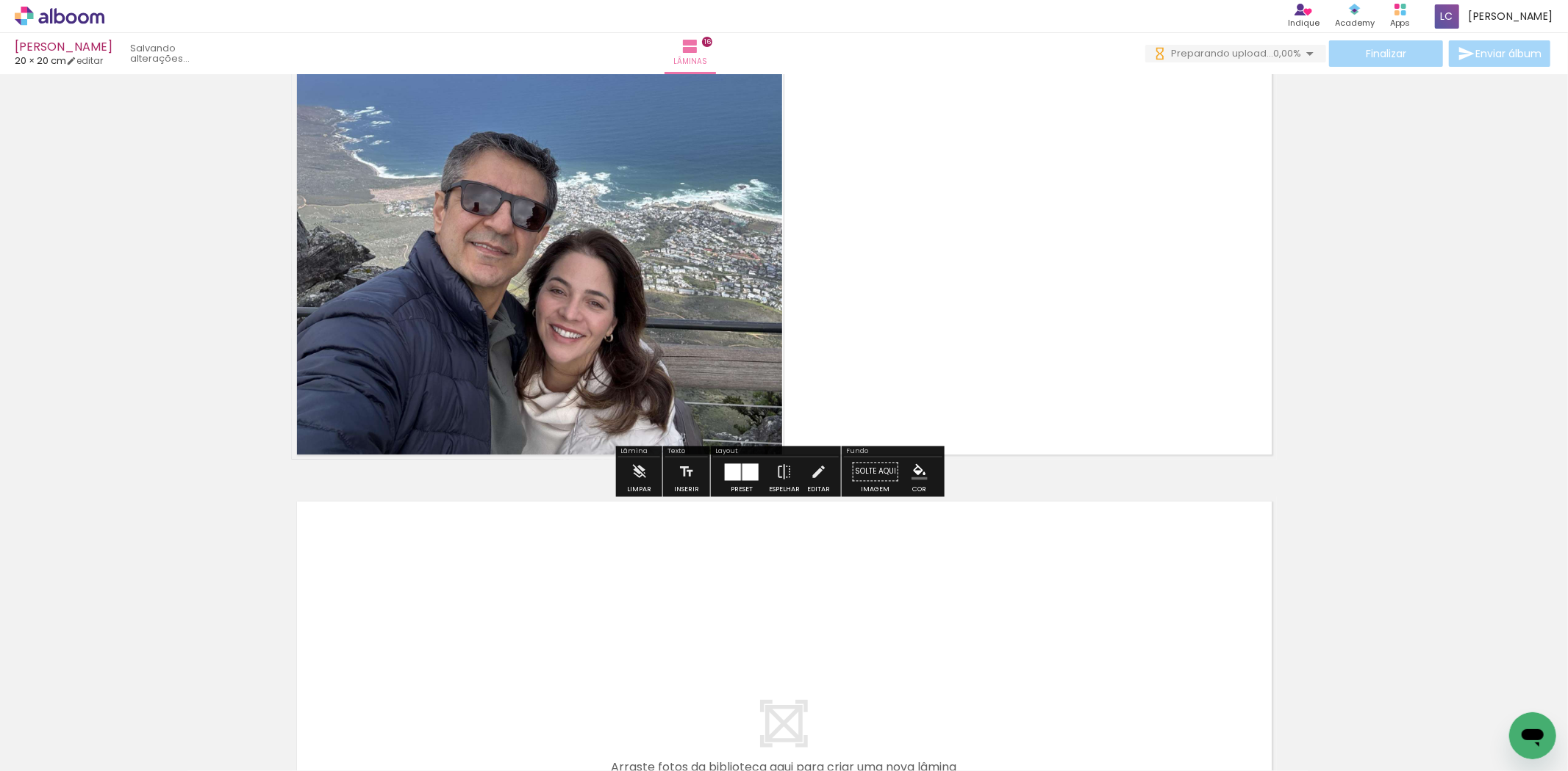
drag, startPoint x: 964, startPoint y: 711, endPoint x: 1097, endPoint y: 751, distance: 138.9
click at [958, 566] on quentale-workspace at bounding box center [784, 385] width 1568 height 771
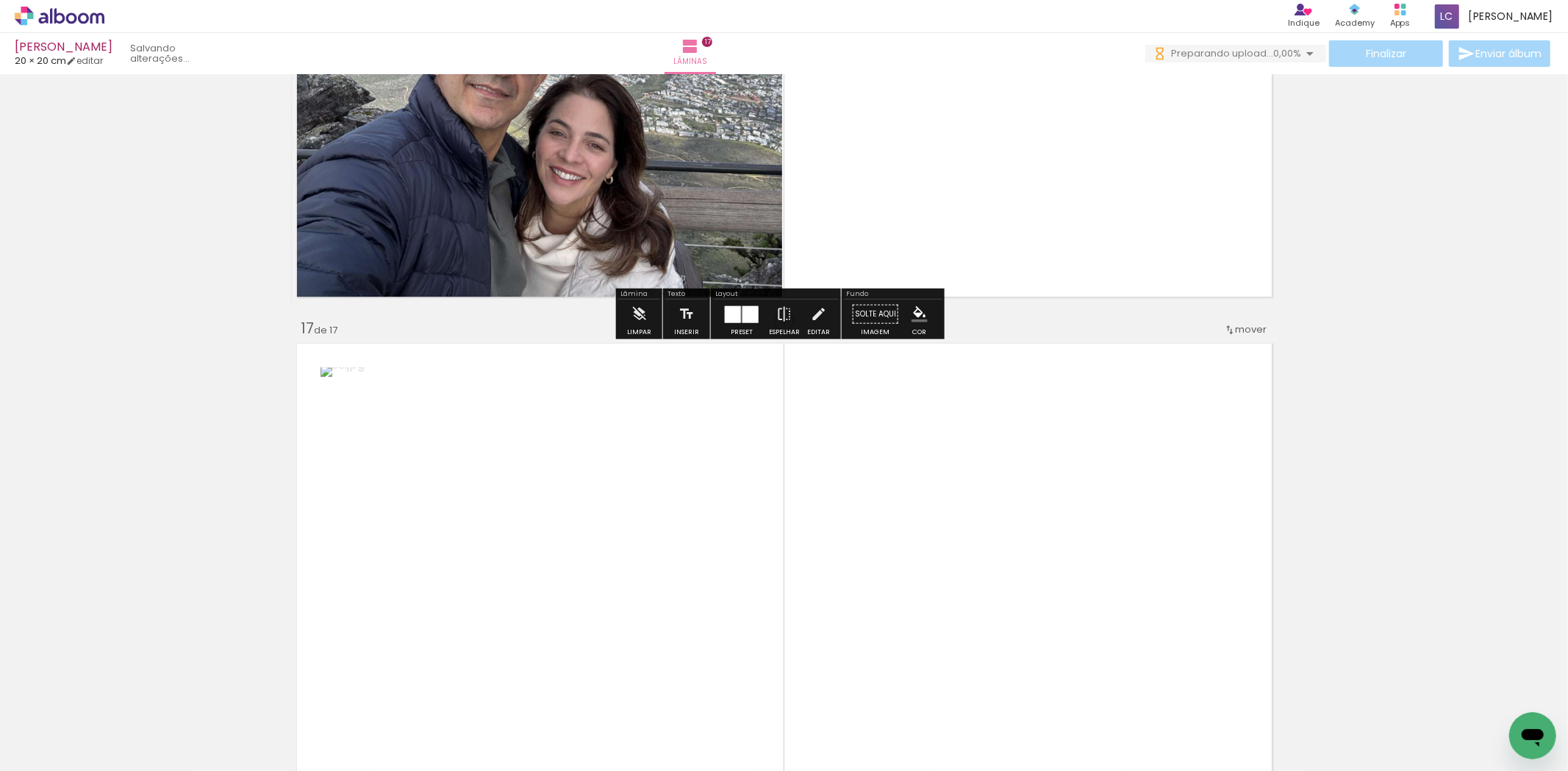
scroll to position [8450, 0]
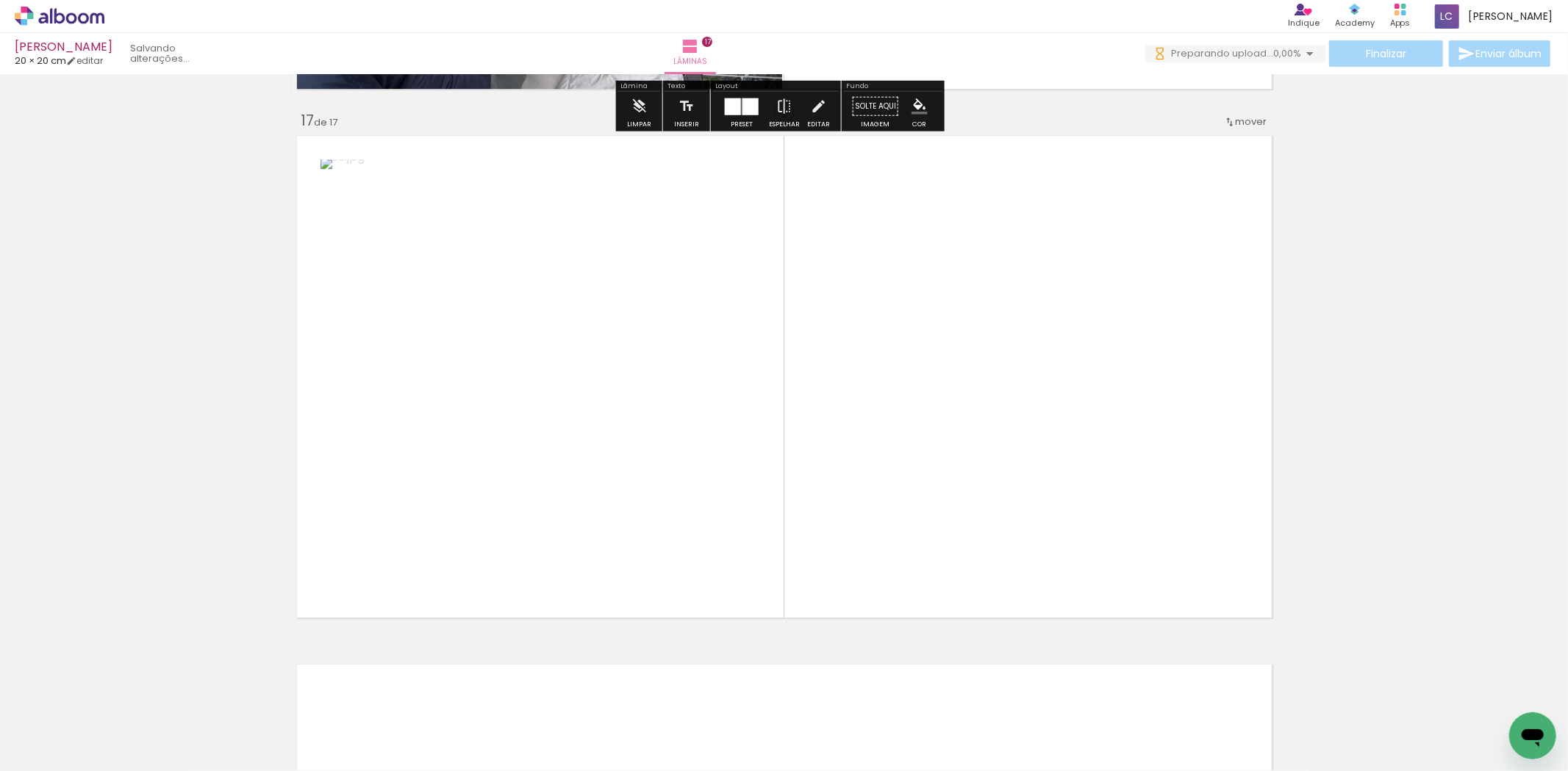
drag, startPoint x: 995, startPoint y: 605, endPoint x: 926, endPoint y: 449, distance: 170.6
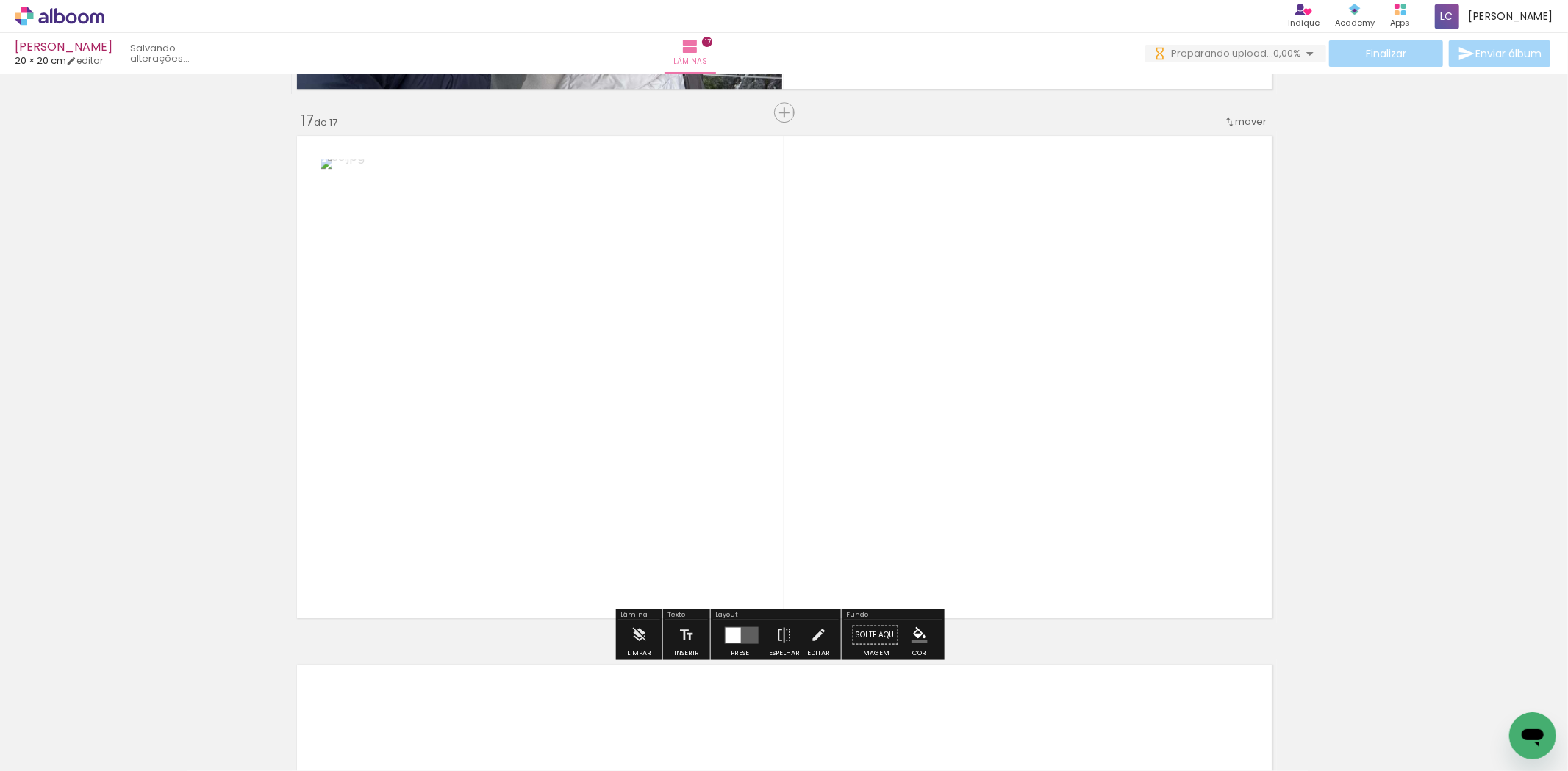
drag, startPoint x: 1048, startPoint y: 711, endPoint x: 703, endPoint y: 503, distance: 402.9
click at [945, 466] on quentale-workspace at bounding box center [784, 385] width 1568 height 771
click at [751, 637] on quentale-layouter at bounding box center [742, 635] width 34 height 17
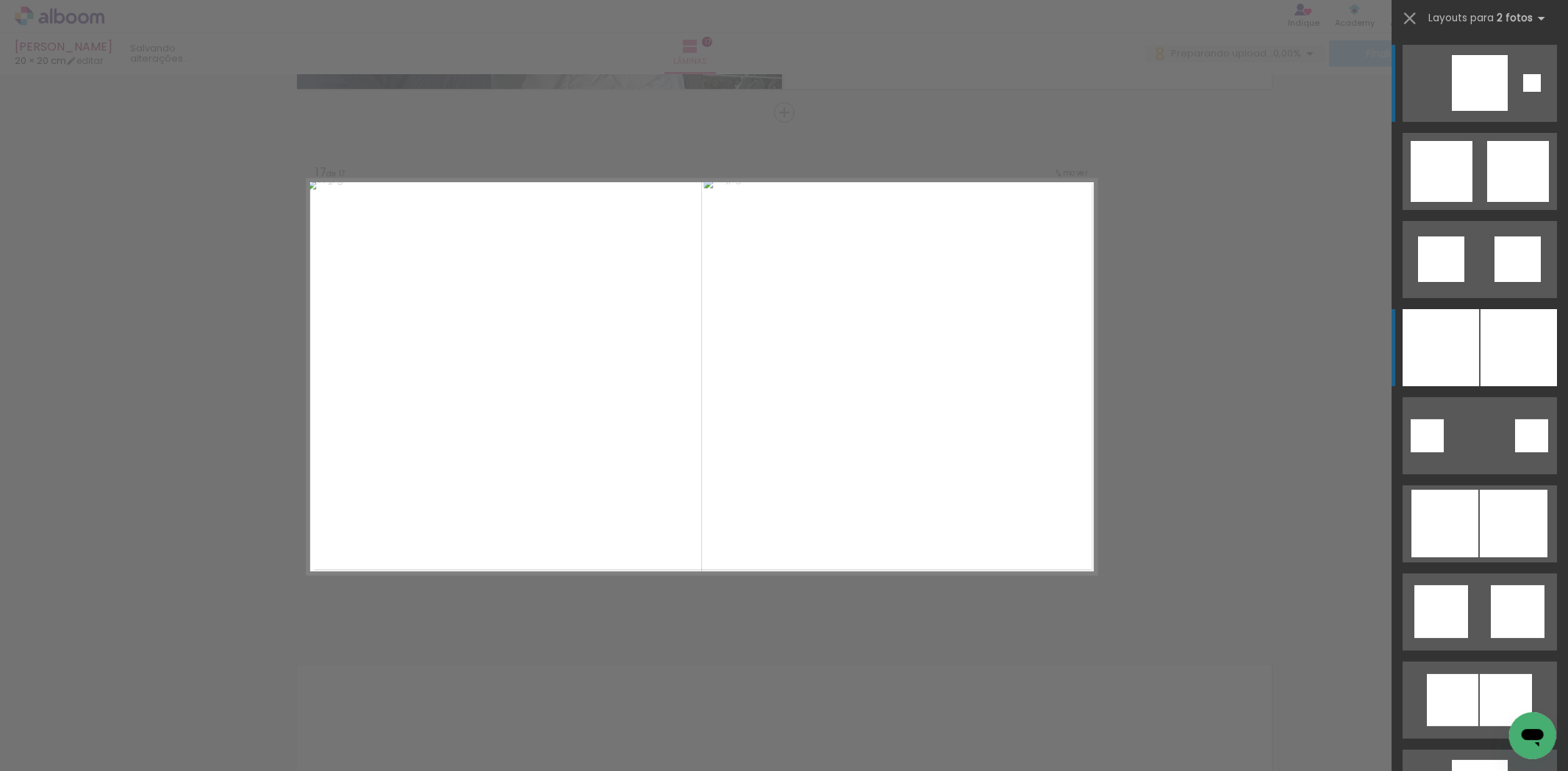
click at [1518, 342] on div at bounding box center [1519, 348] width 76 height 77
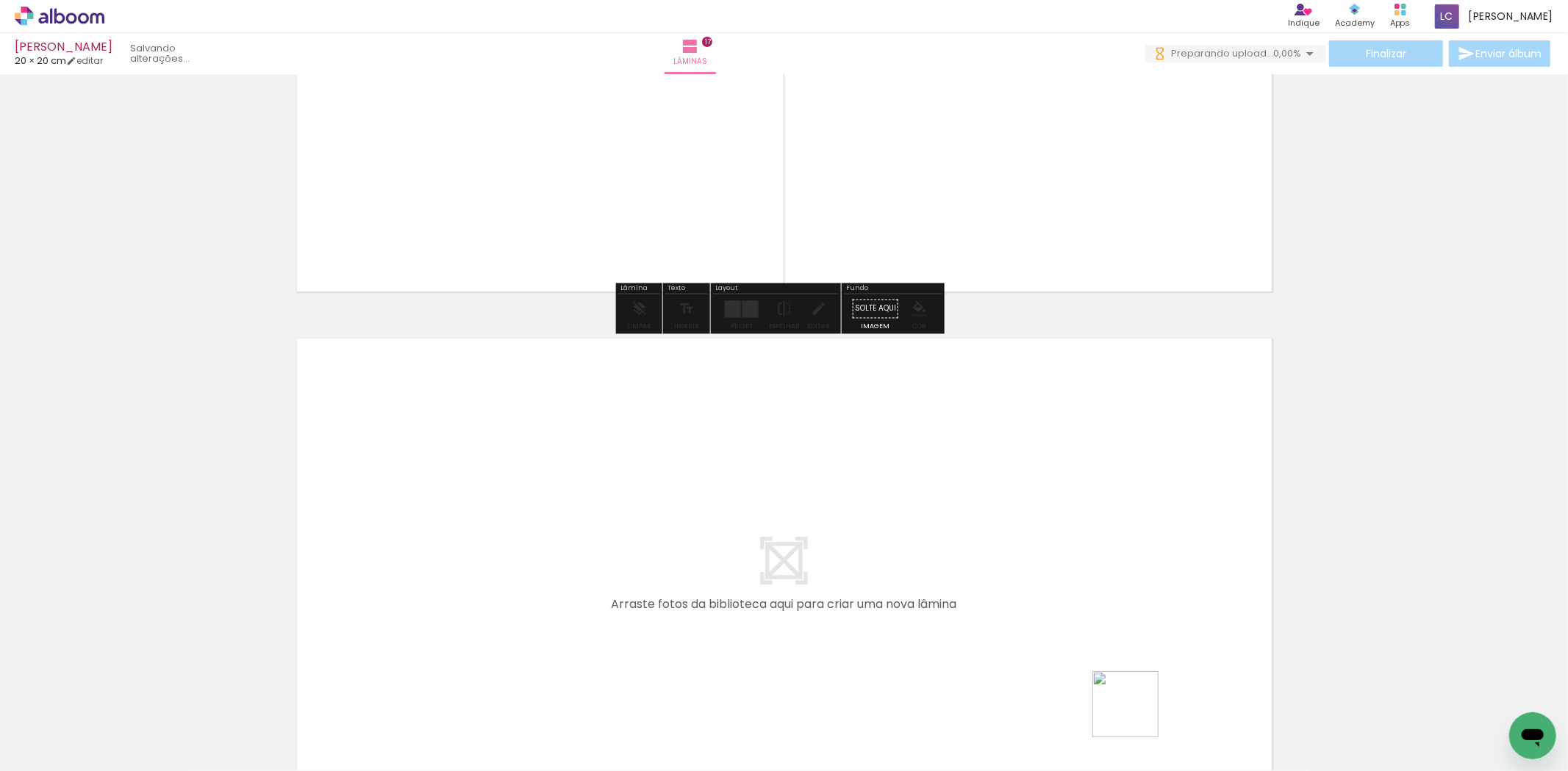
drag, startPoint x: 1136, startPoint y: 715, endPoint x: 1173, endPoint y: 724, distance: 38.1
click at [1123, 635] on quentale-workspace at bounding box center [784, 385] width 1568 height 771
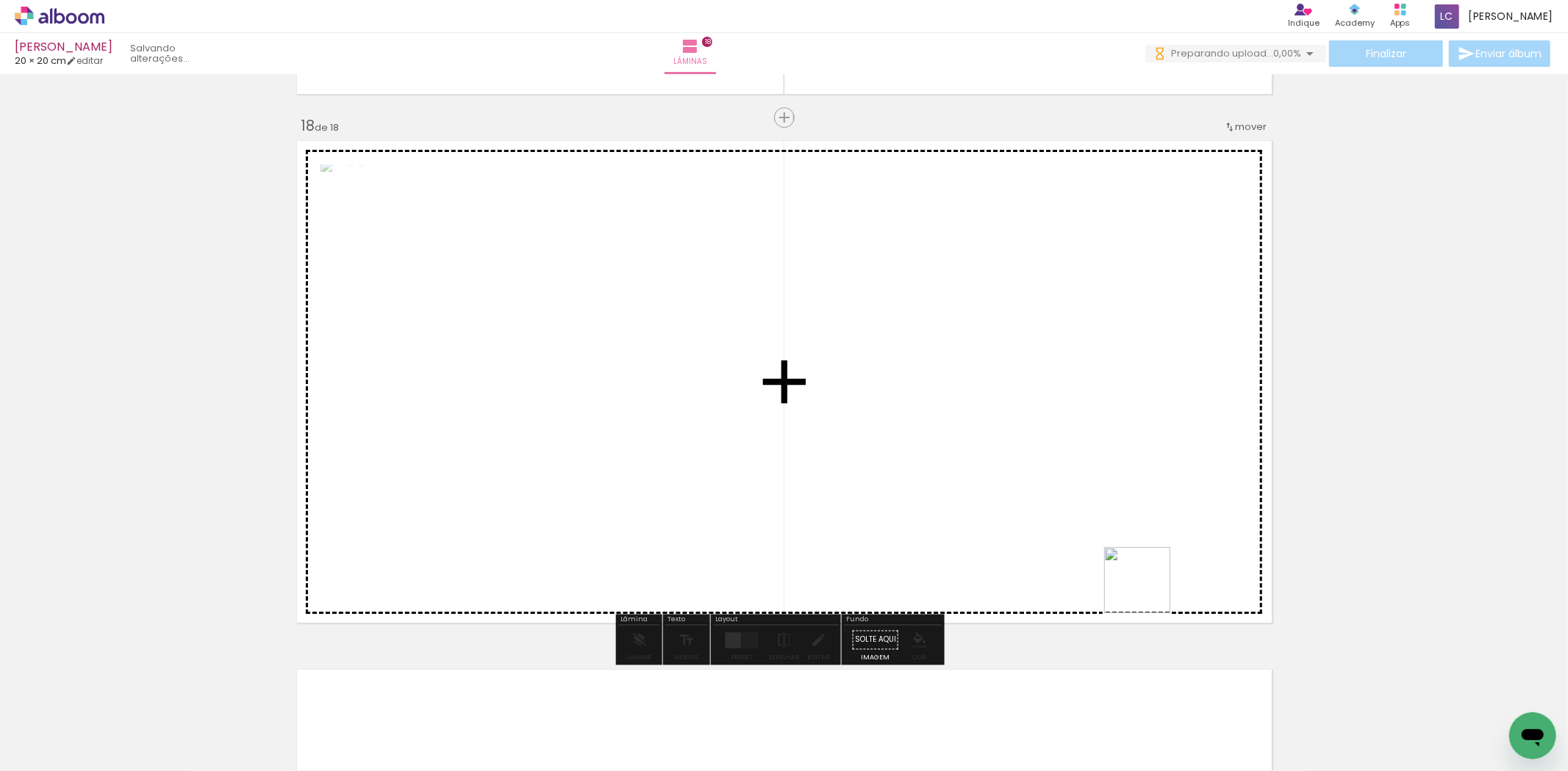
drag, startPoint x: 1185, startPoint y: 717, endPoint x: 711, endPoint y: 621, distance: 483.6
click at [1012, 530] on quentale-workspace at bounding box center [784, 385] width 1568 height 771
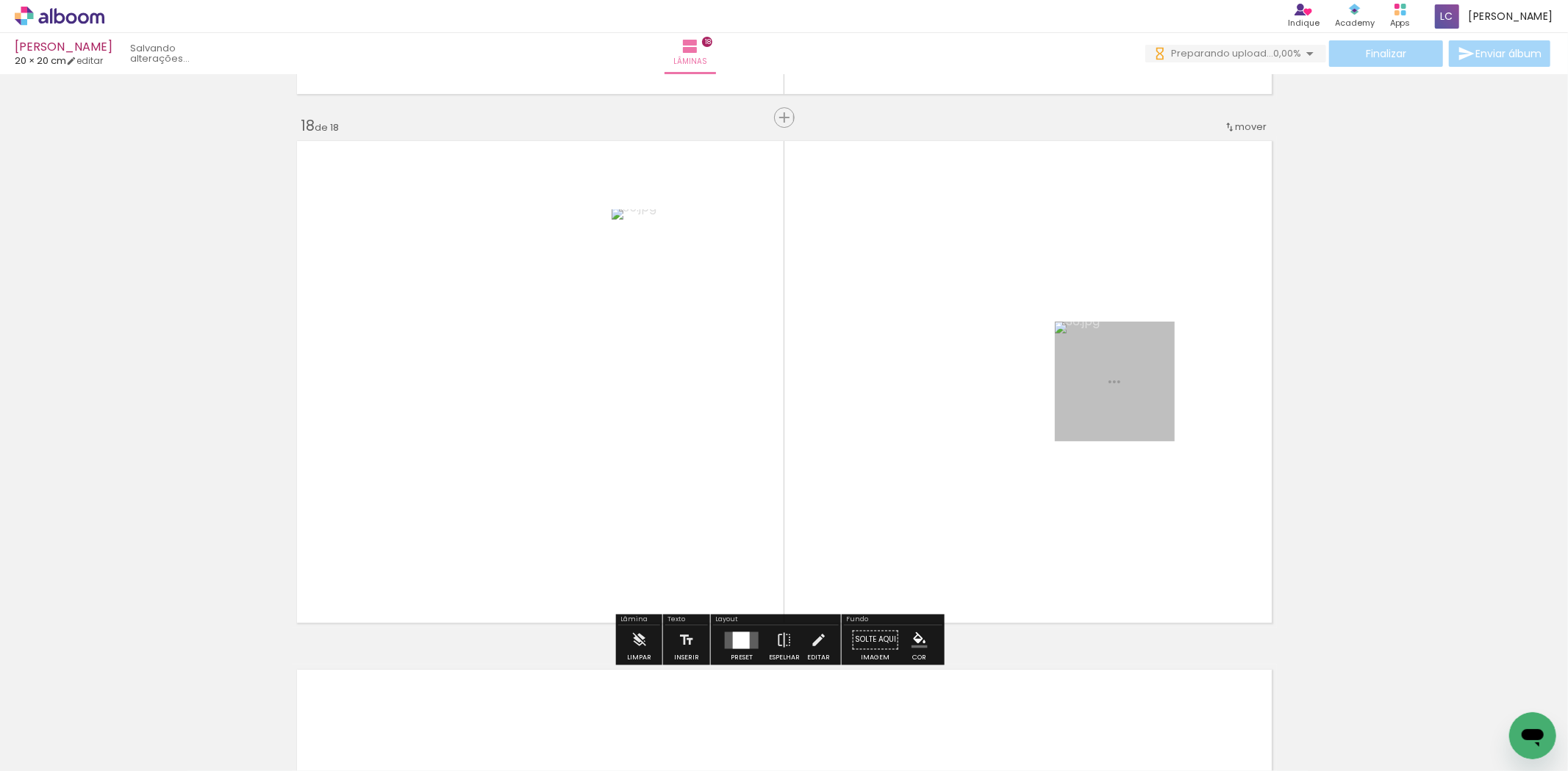
scroll to position [8978, 0]
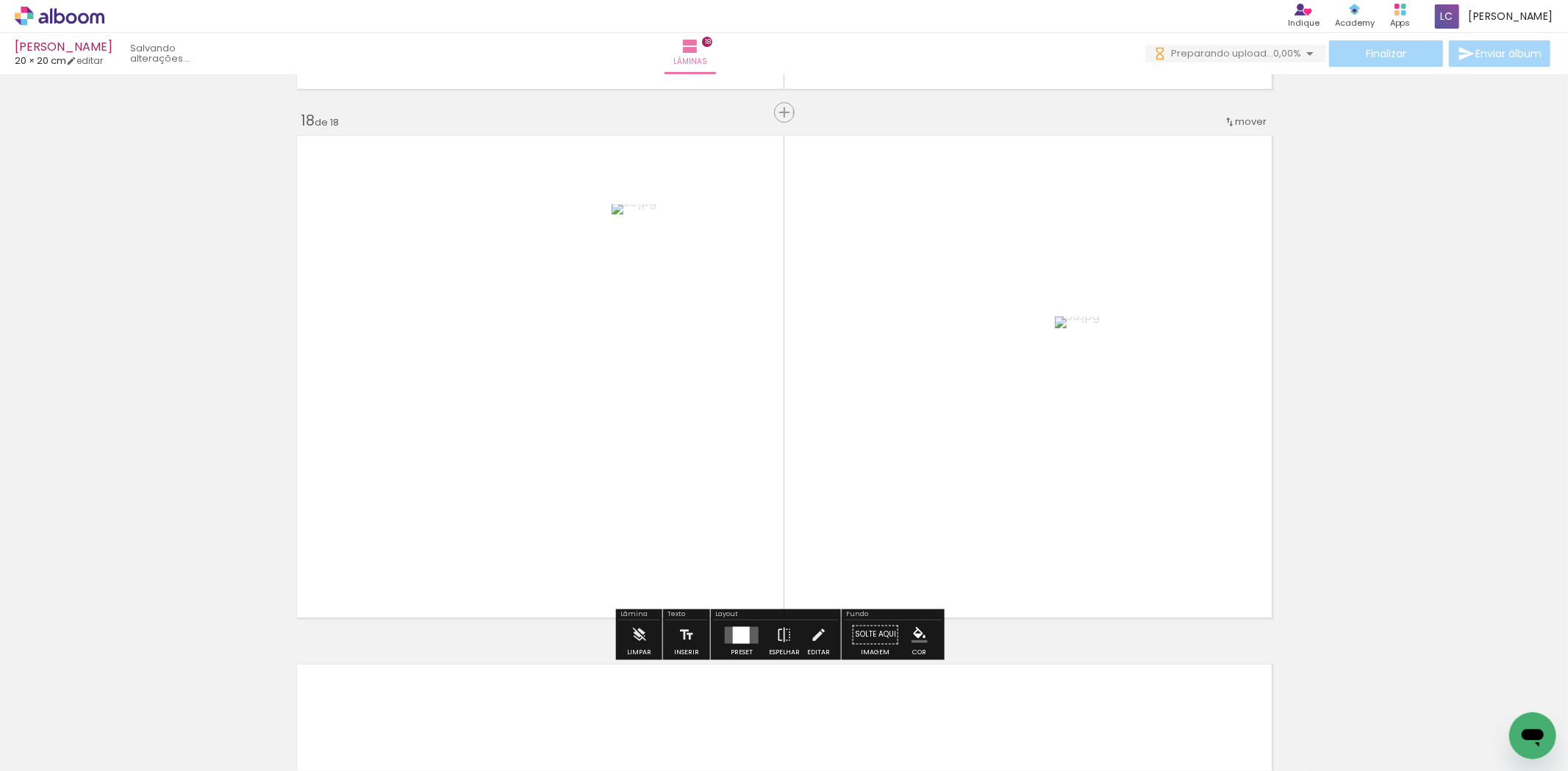
click at [744, 635] on div at bounding box center [741, 635] width 17 height 17
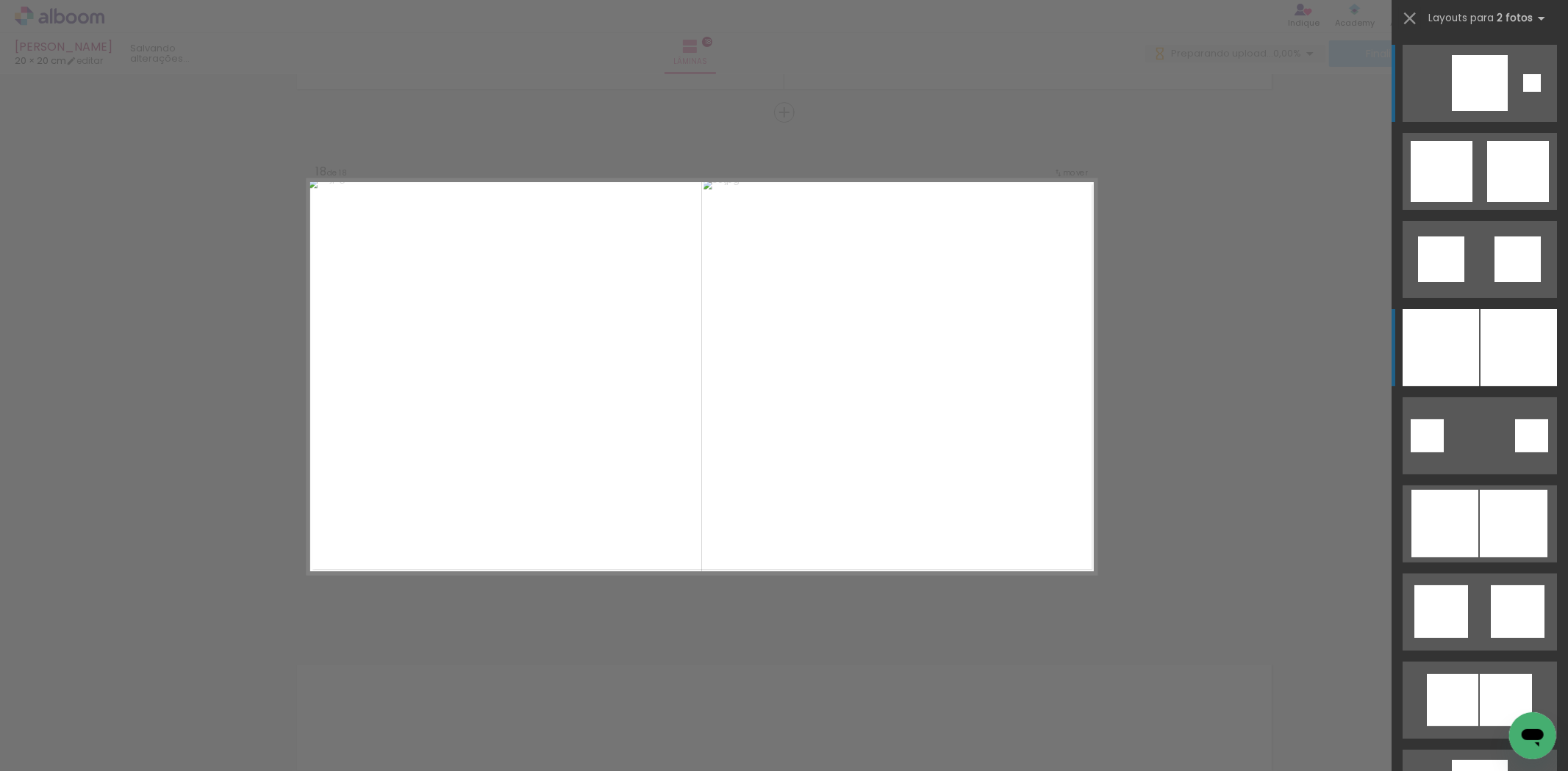
click at [1437, 338] on div at bounding box center [1440, 348] width 76 height 77
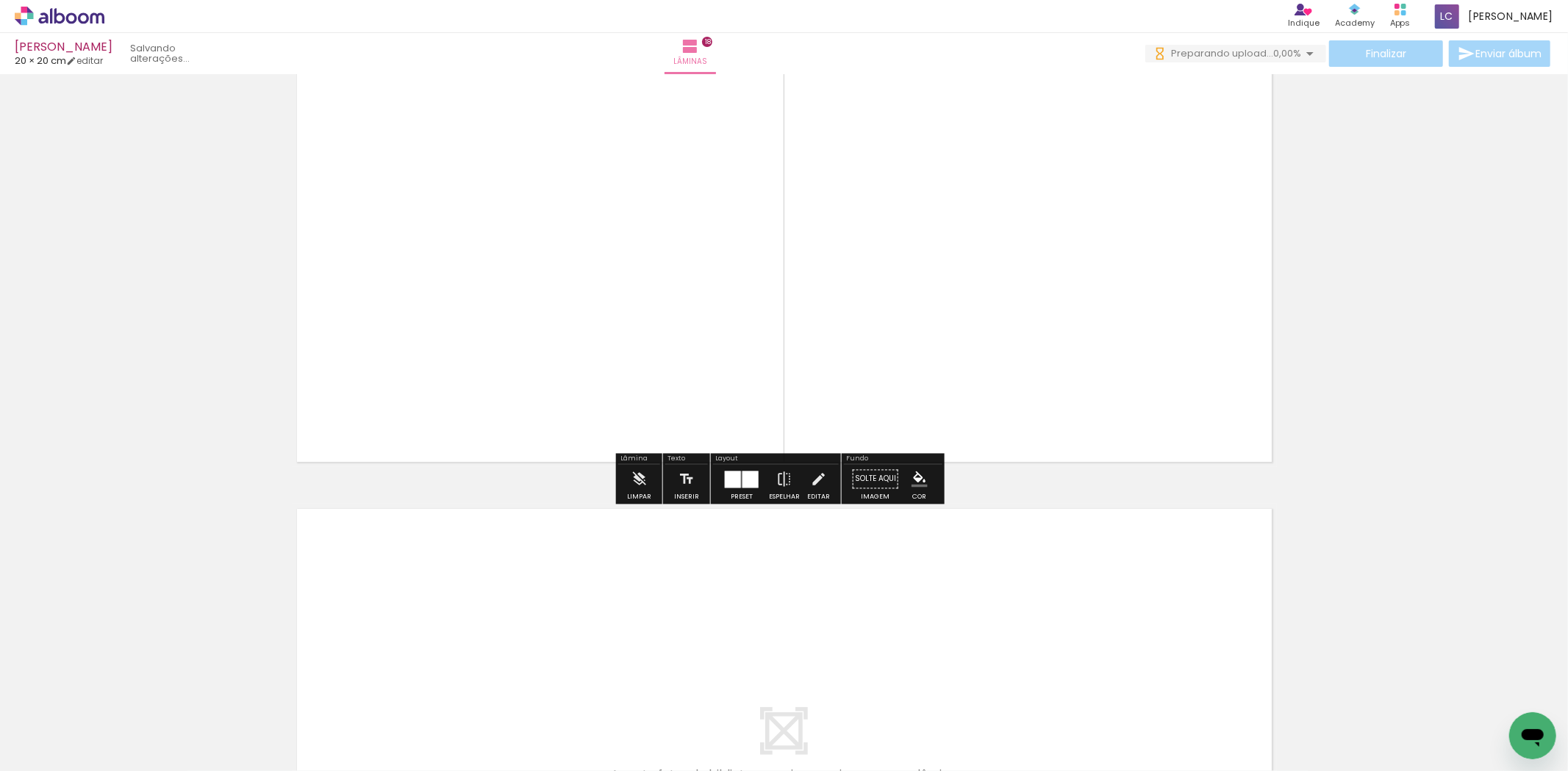
scroll to position [9142, 0]
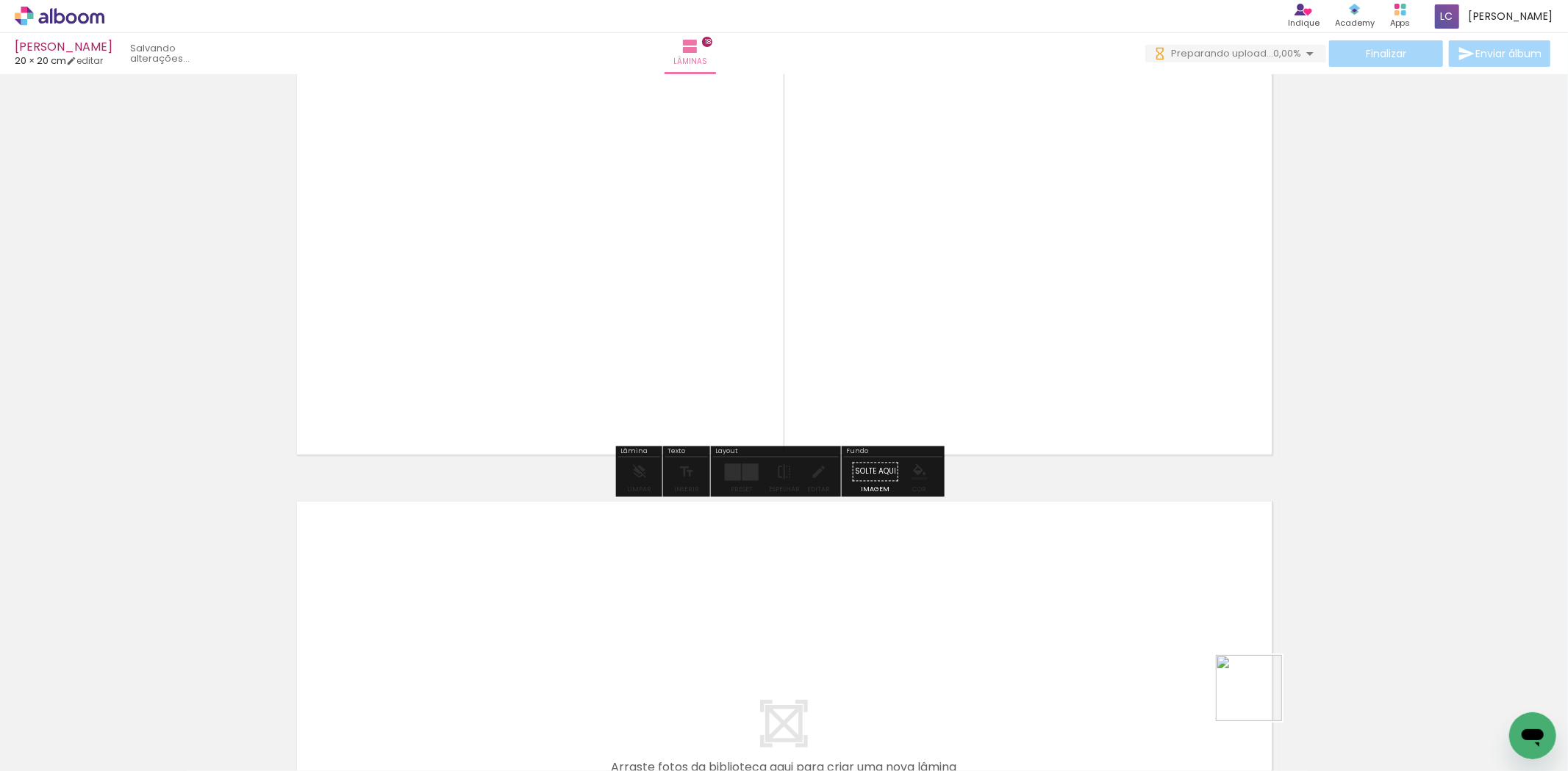
drag, startPoint x: 1264, startPoint y: 709, endPoint x: 1093, endPoint y: 613, distance: 196.1
click at [1093, 613] on quentale-workspace at bounding box center [784, 385] width 1568 height 771
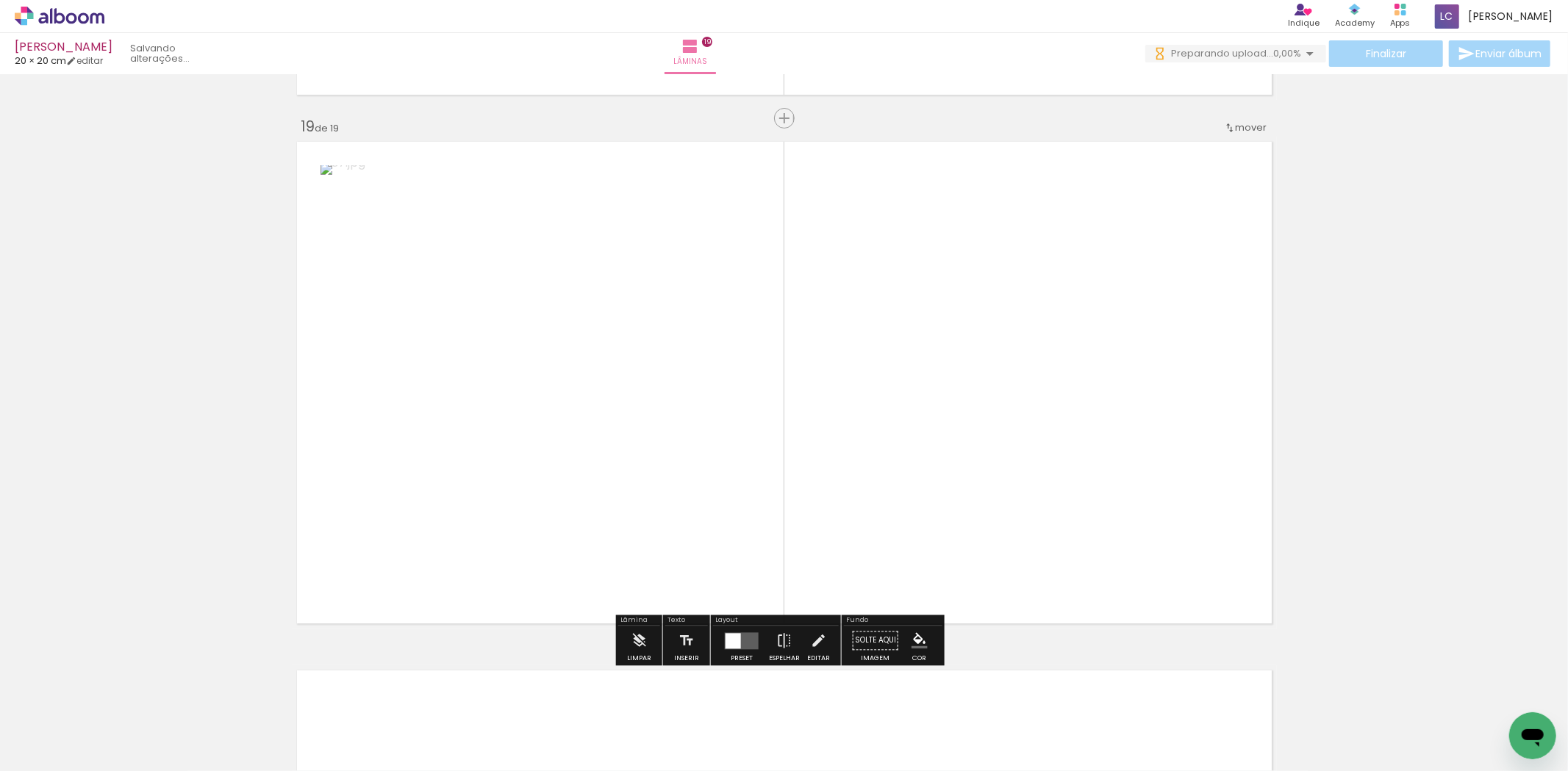
scroll to position [9508, 0]
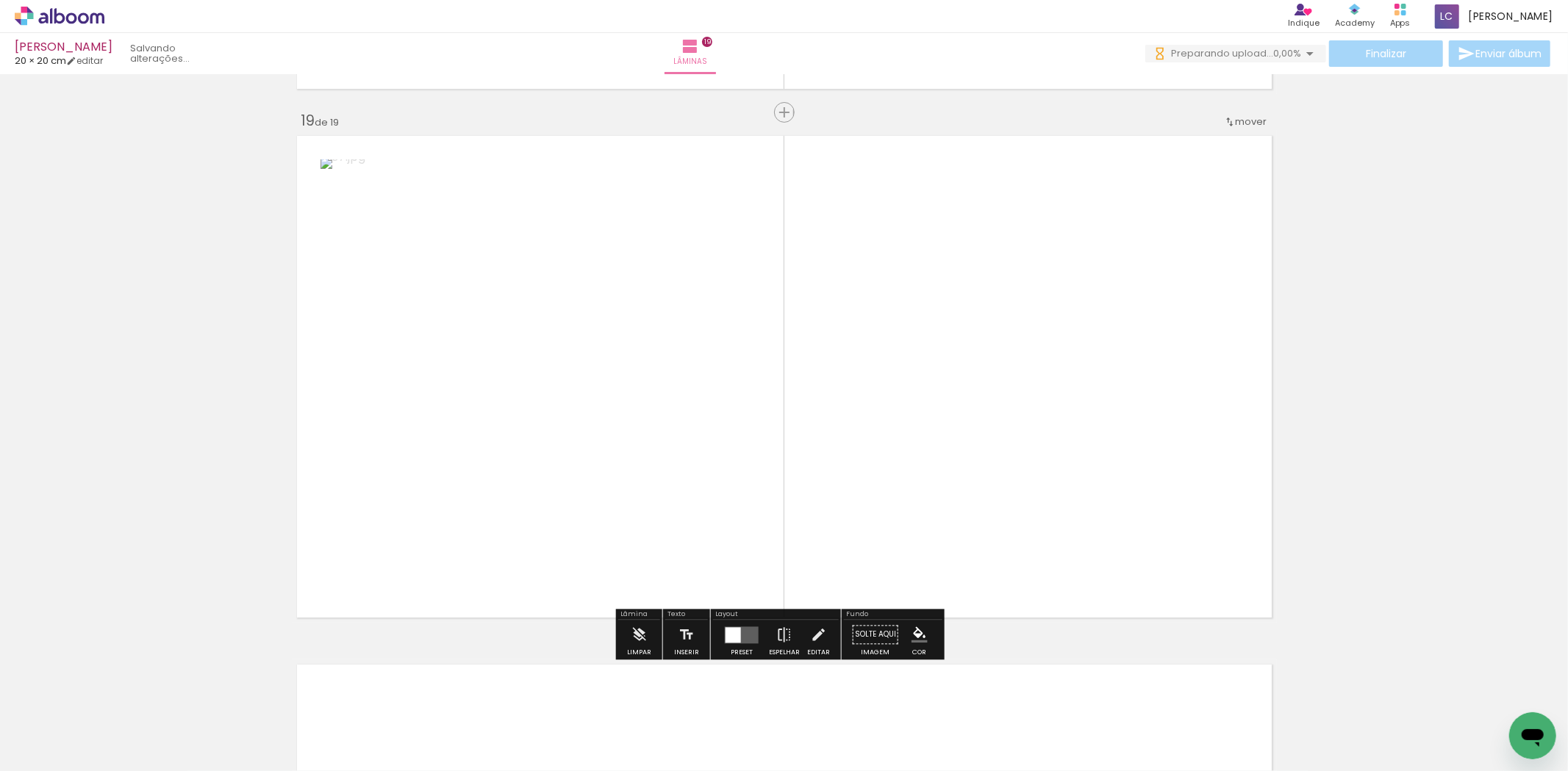
drag, startPoint x: 1354, startPoint y: 722, endPoint x: 744, endPoint y: 636, distance: 616.0
click at [1120, 562] on quentale-workspace at bounding box center [784, 385] width 1568 height 771
click at [733, 641] on div at bounding box center [741, 635] width 17 height 17
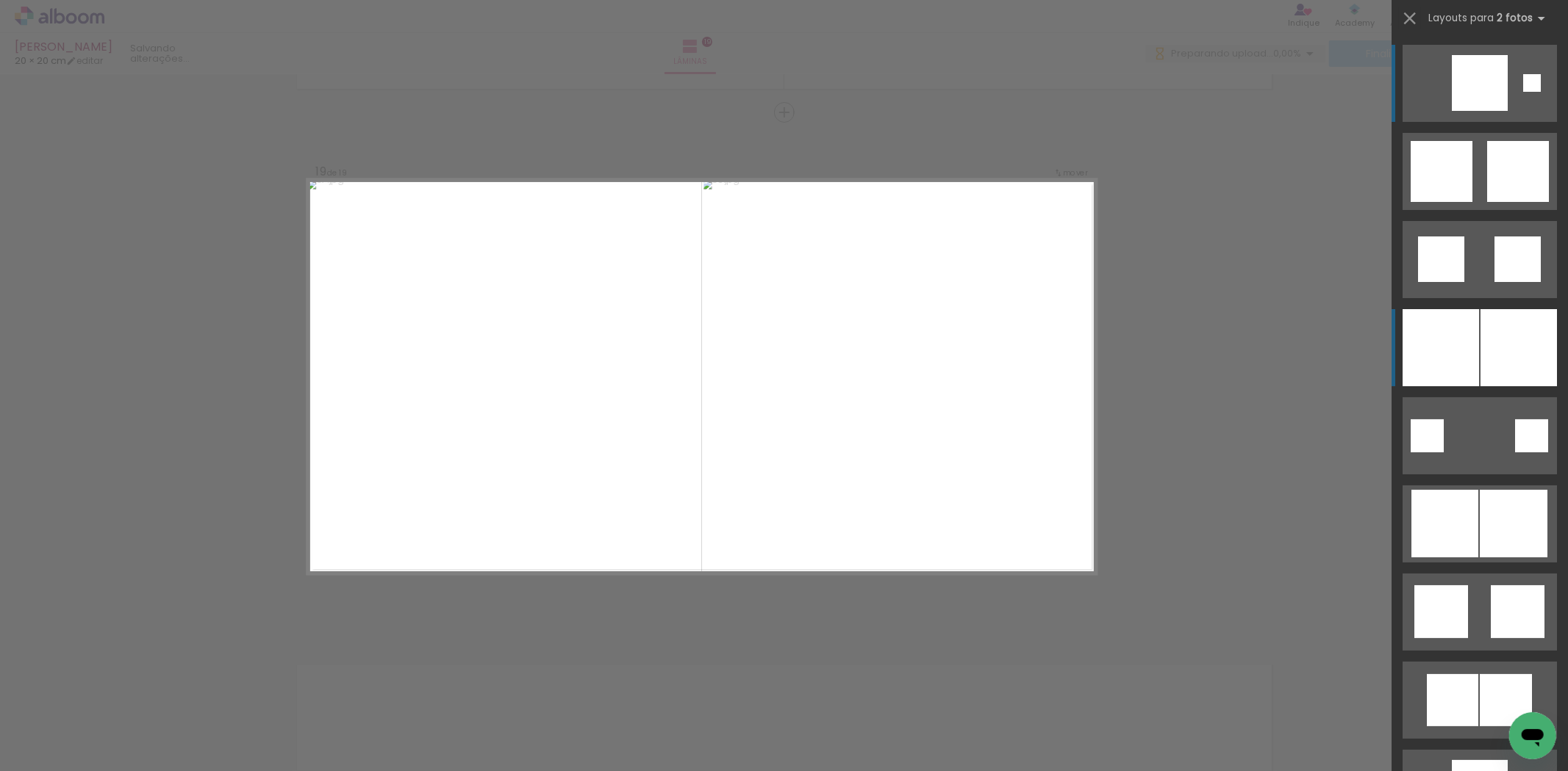
click at [1414, 340] on div at bounding box center [1440, 348] width 76 height 77
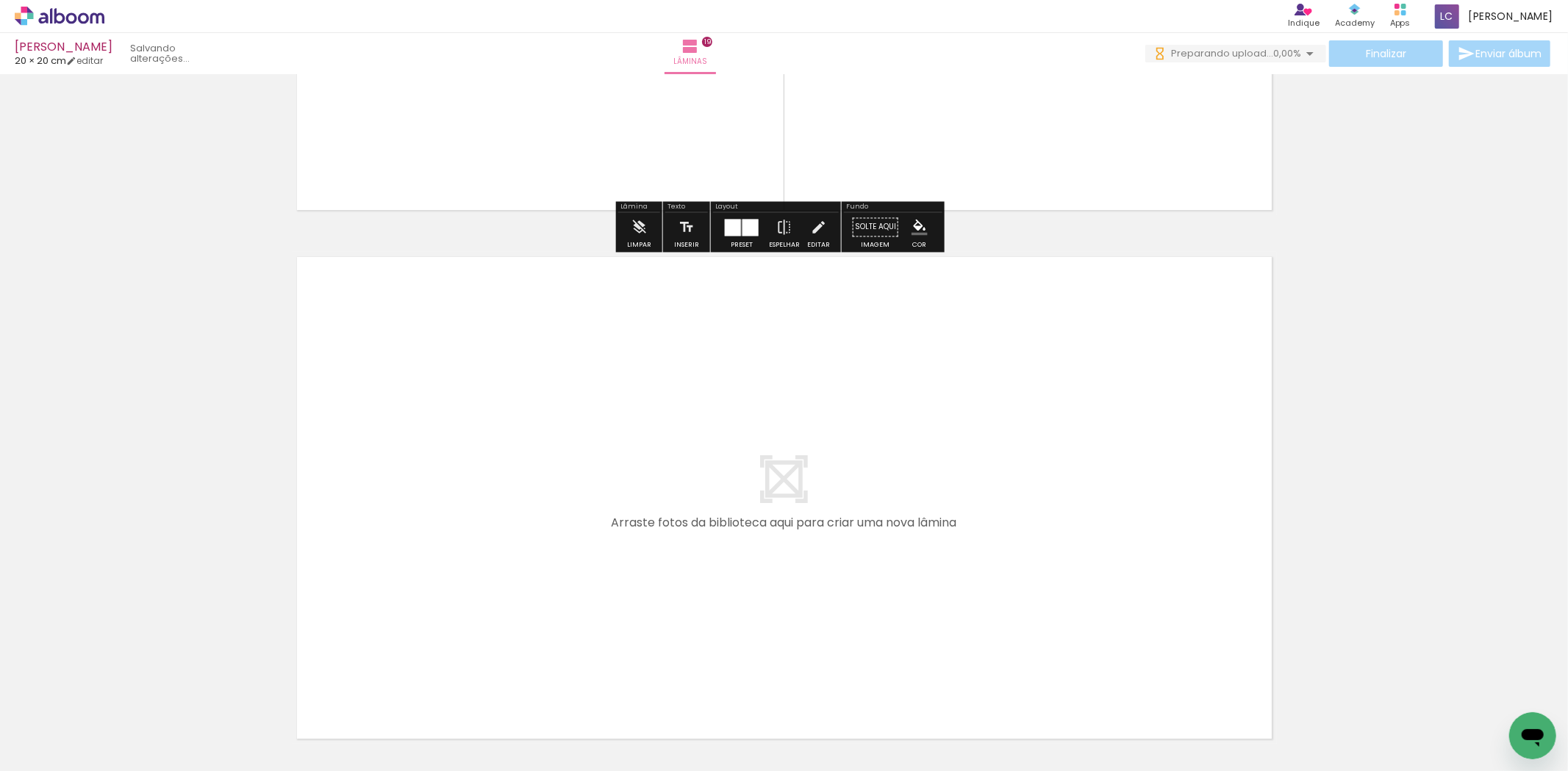
scroll to position [0, 2673]
drag, startPoint x: 612, startPoint y: 711, endPoint x: 637, endPoint y: 665, distance: 52.4
click at [616, 629] on quentale-workspace at bounding box center [784, 385] width 1568 height 771
drag, startPoint x: 630, startPoint y: 591, endPoint x: 701, endPoint y: 707, distance: 136.0
click at [644, 562] on quentale-workspace at bounding box center [784, 385] width 1568 height 771
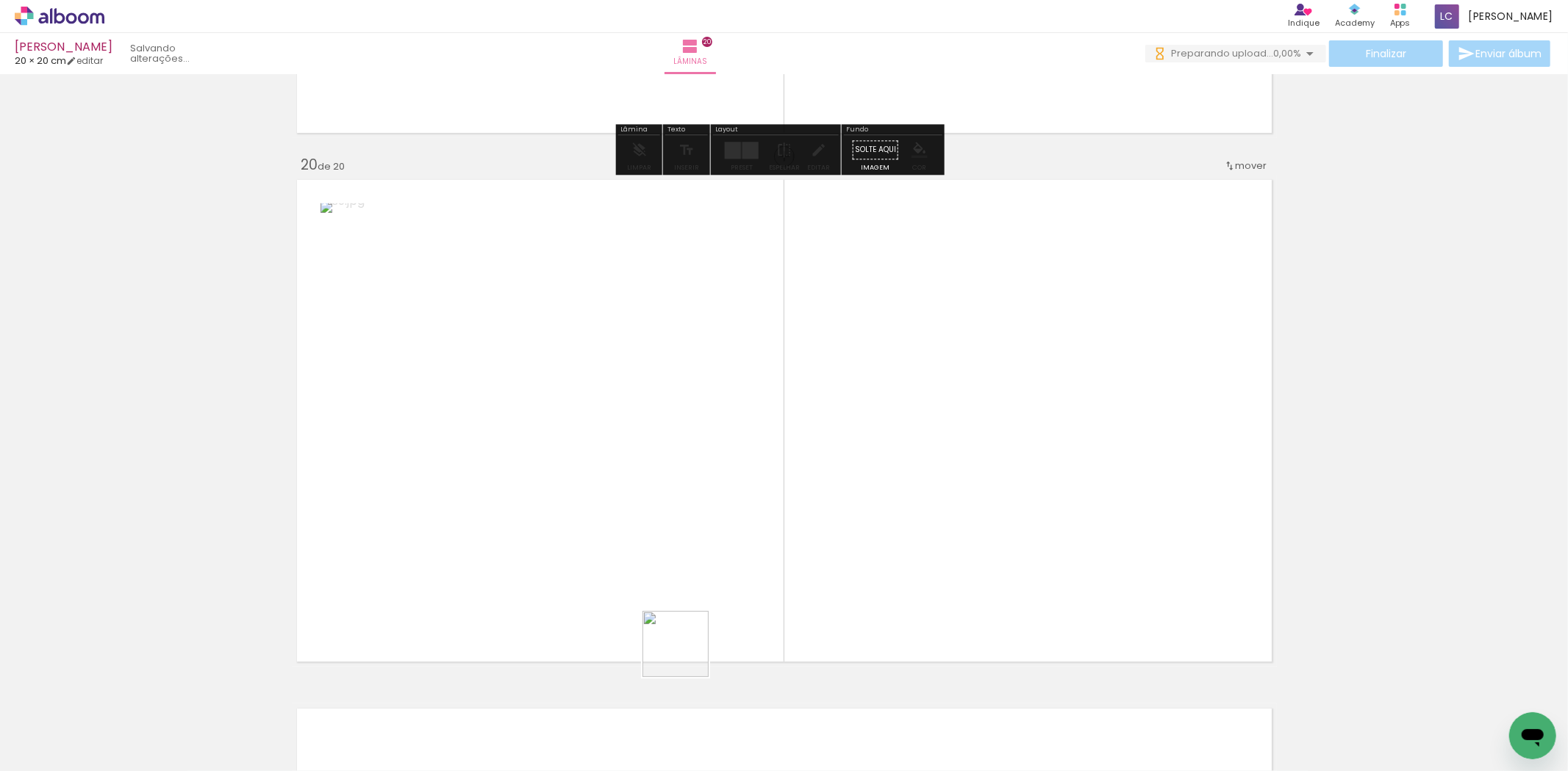
drag, startPoint x: 687, startPoint y: 655, endPoint x: 722, endPoint y: 635, distance: 40.3
click at [710, 533] on quentale-workspace at bounding box center [784, 385] width 1568 height 771
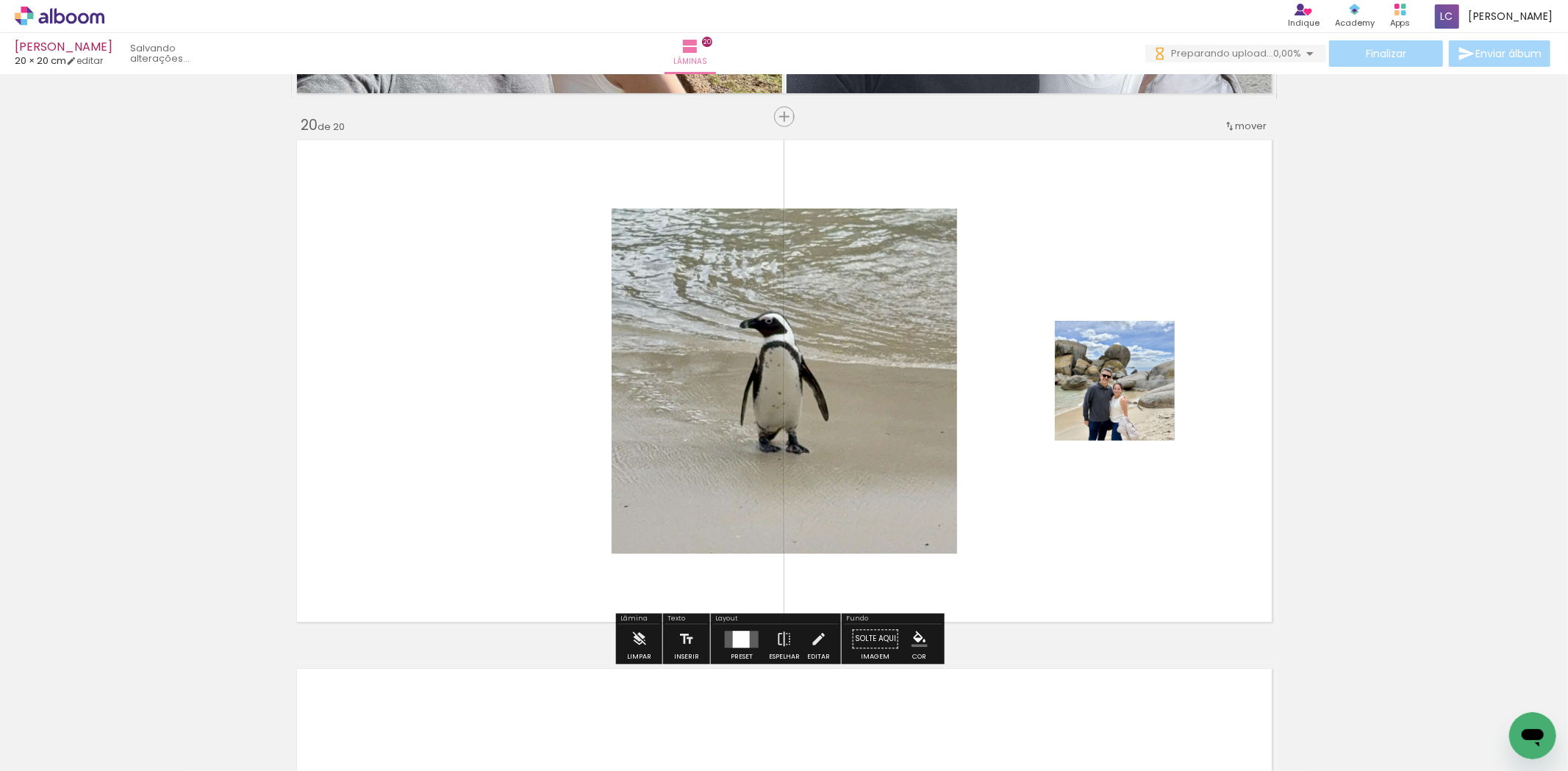
scroll to position [10036, 0]
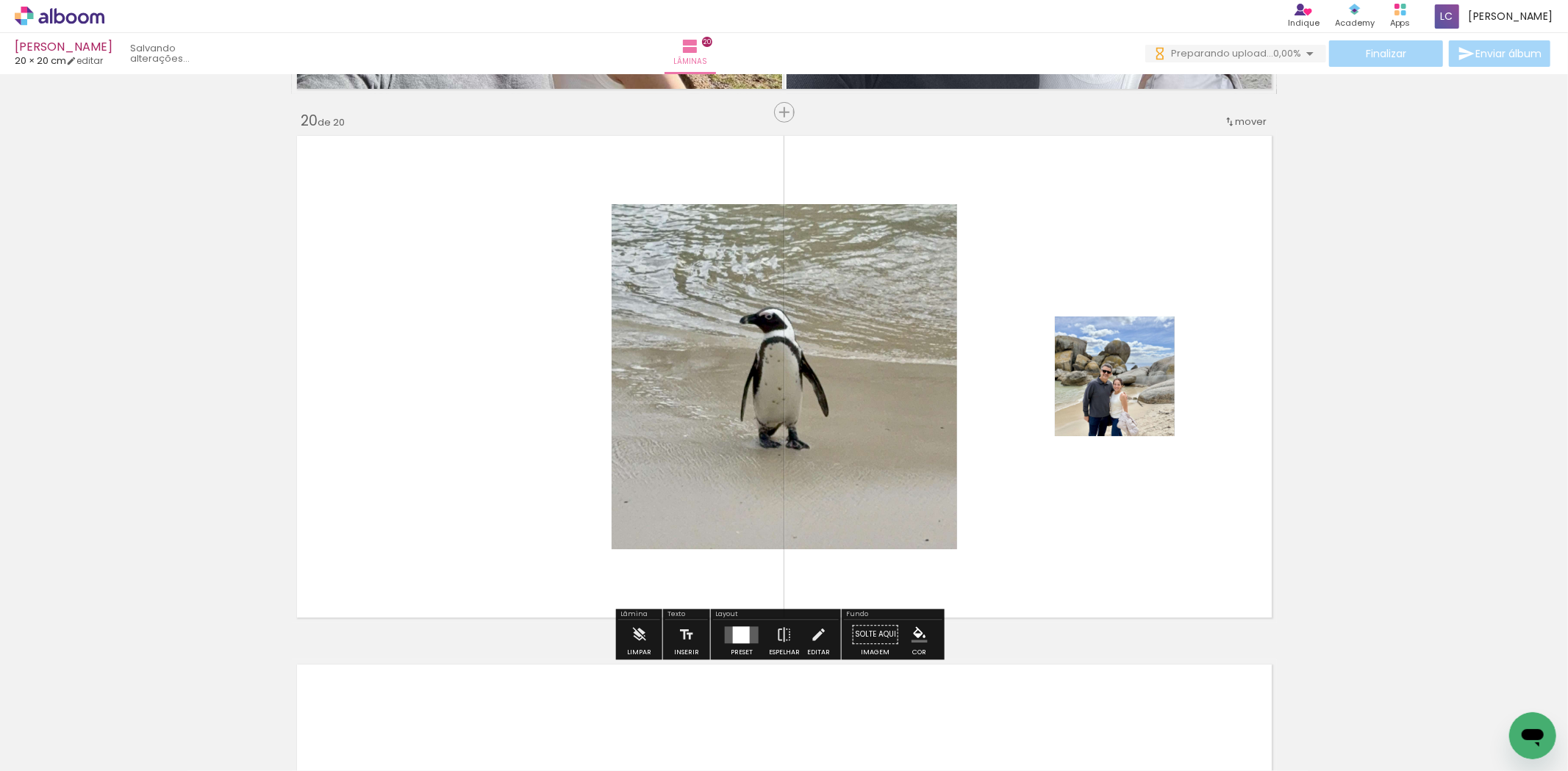
click at [725, 635] on quentale-layouter at bounding box center [742, 635] width 34 height 17
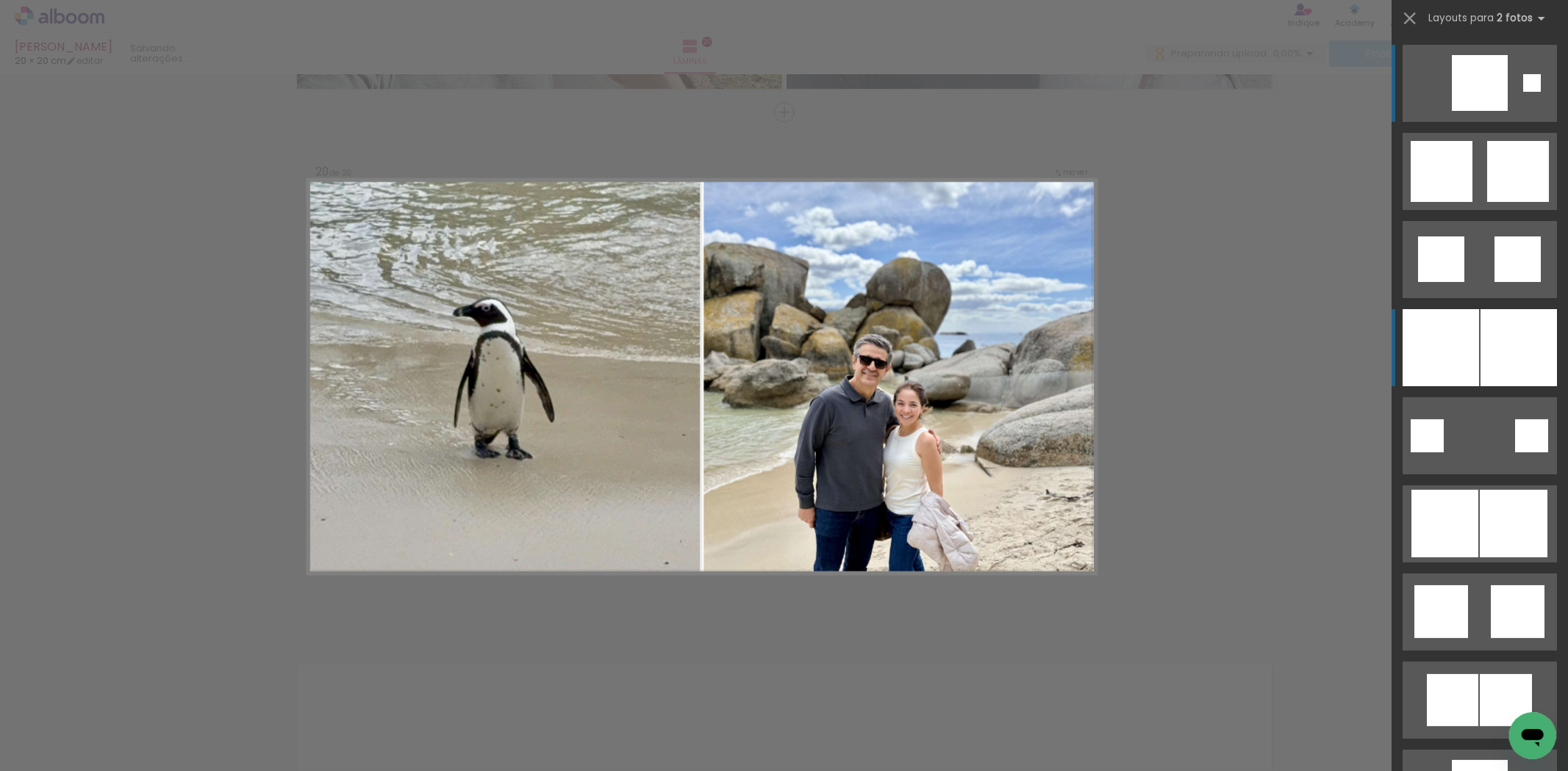
click at [1528, 349] on div at bounding box center [1519, 348] width 76 height 77
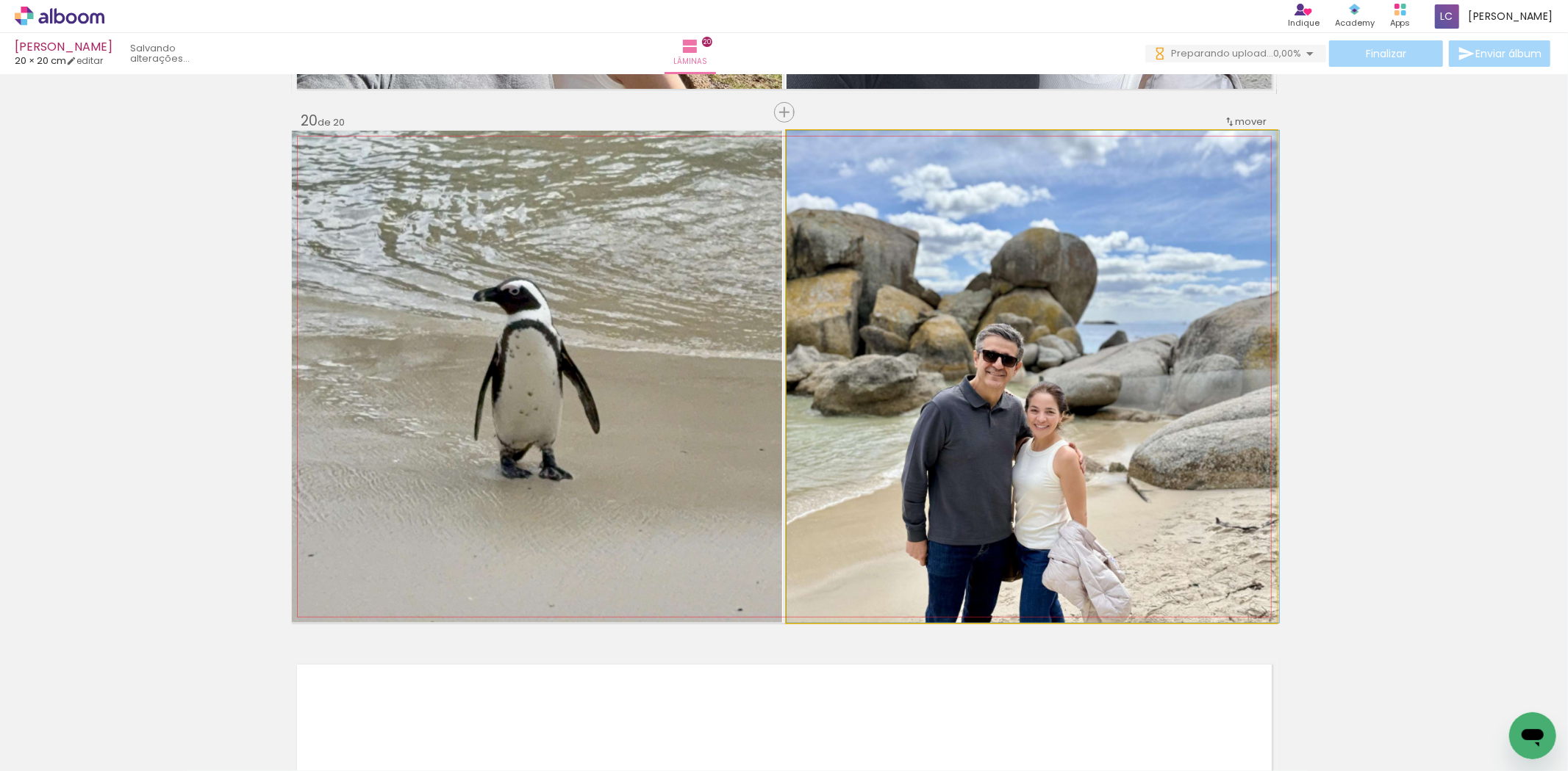
drag, startPoint x: 815, startPoint y: 495, endPoint x: 812, endPoint y: 409, distance: 86.1
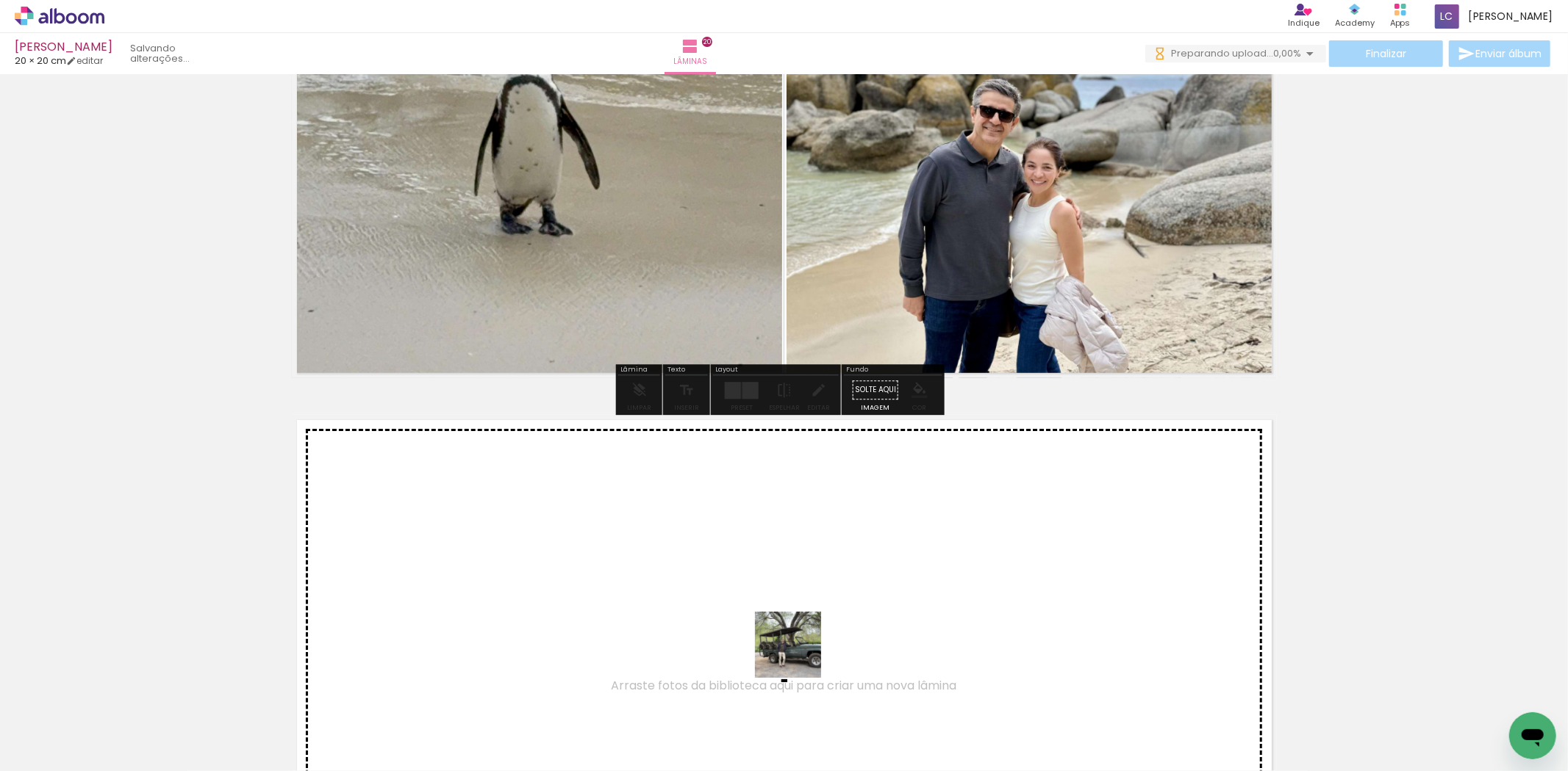
drag, startPoint x: 806, startPoint y: 692, endPoint x: 820, endPoint y: 702, distance: 17.2
click at [799, 653] on quentale-workspace at bounding box center [784, 385] width 1568 height 771
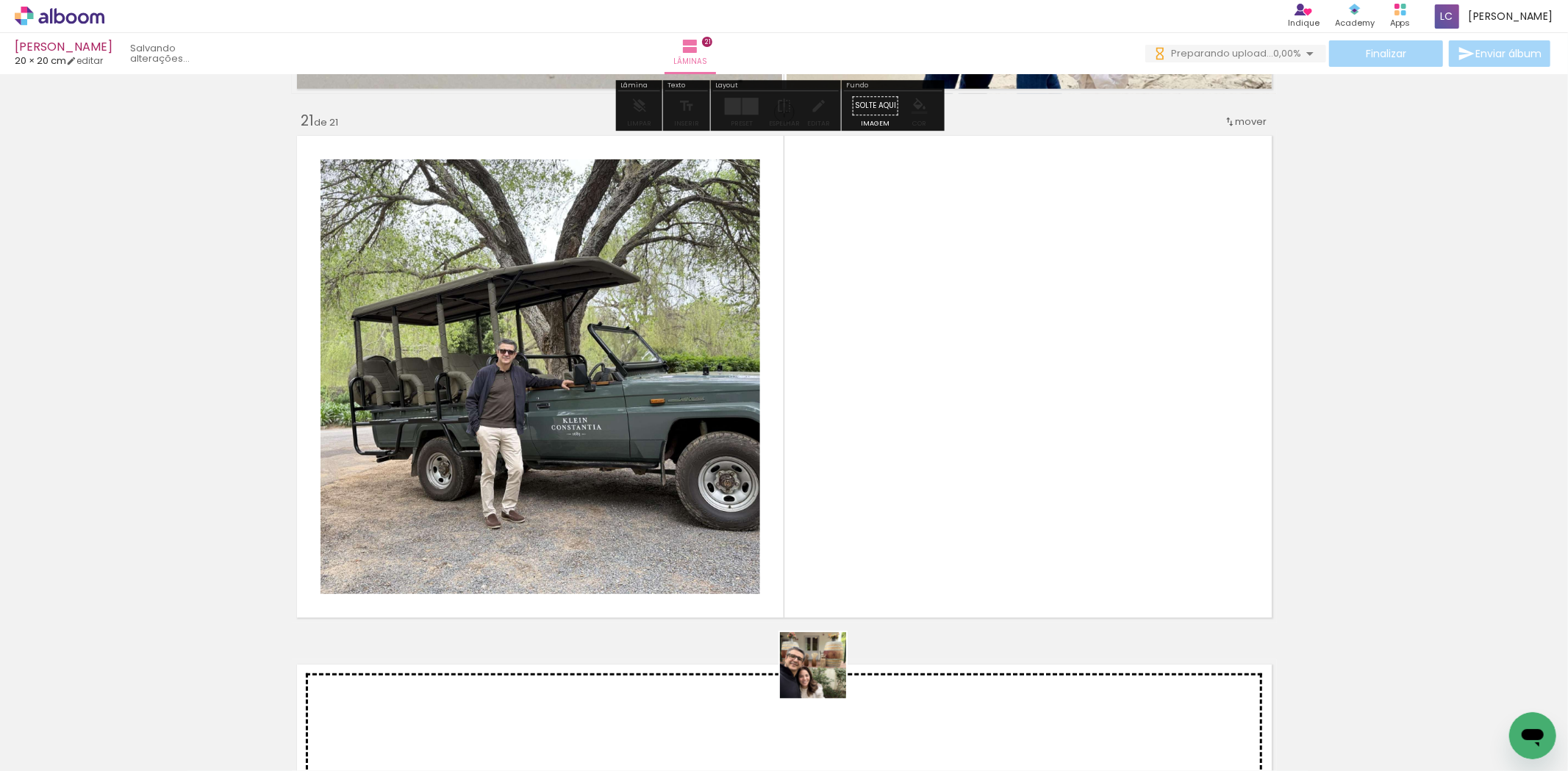
drag, startPoint x: 824, startPoint y: 685, endPoint x: 788, endPoint y: 636, distance: 60.8
click at [817, 628] on quentale-workspace at bounding box center [784, 385] width 1568 height 771
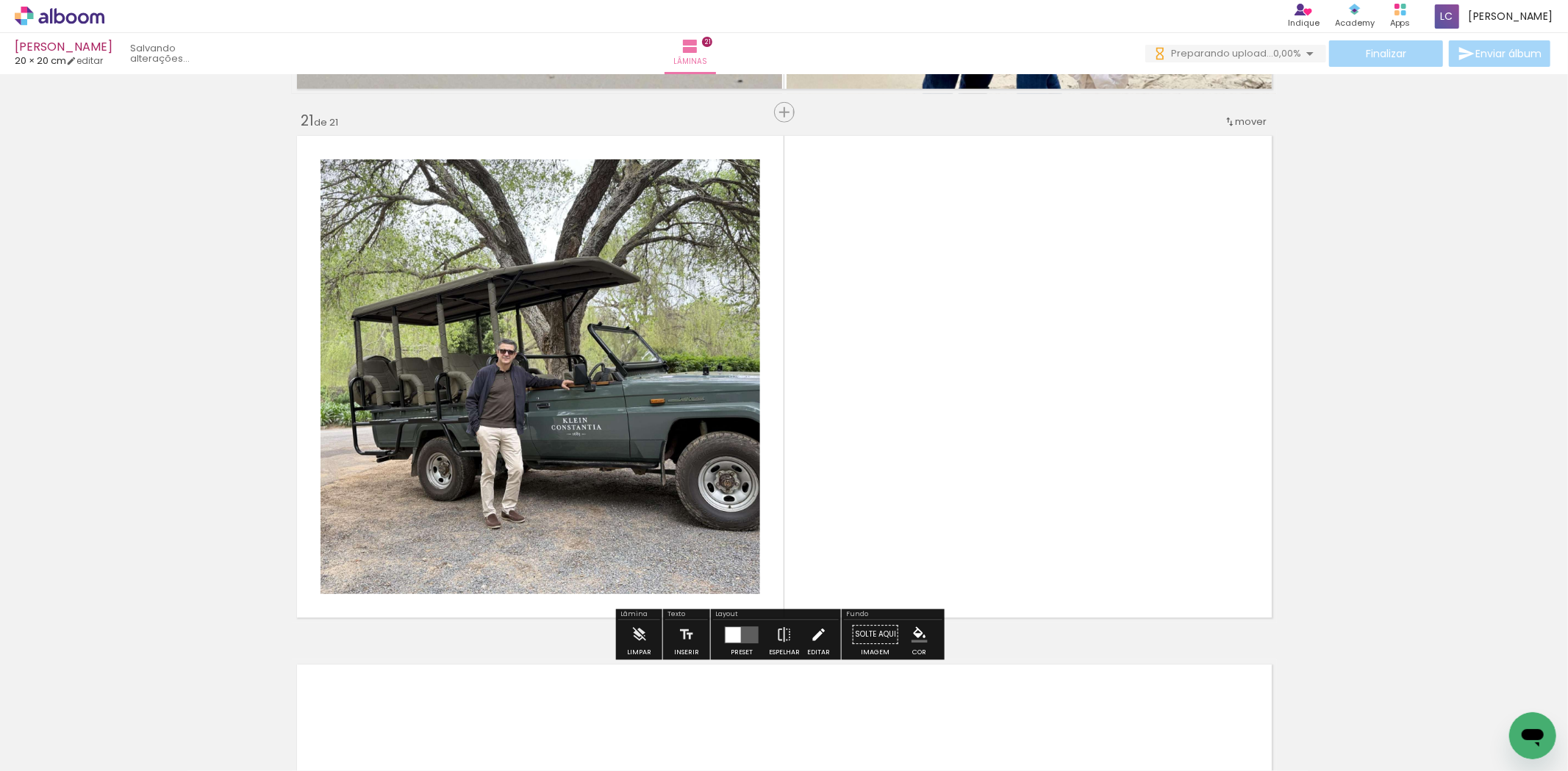
drag, startPoint x: 826, startPoint y: 583, endPoint x: 816, endPoint y: 628, distance: 46.1
click at [820, 576] on quentale-layouter at bounding box center [784, 377] width 985 height 492
drag, startPoint x: 861, startPoint y: 616, endPoint x: 753, endPoint y: 629, distance: 108.8
click at [853, 583] on quentale-workspace at bounding box center [784, 385] width 1568 height 771
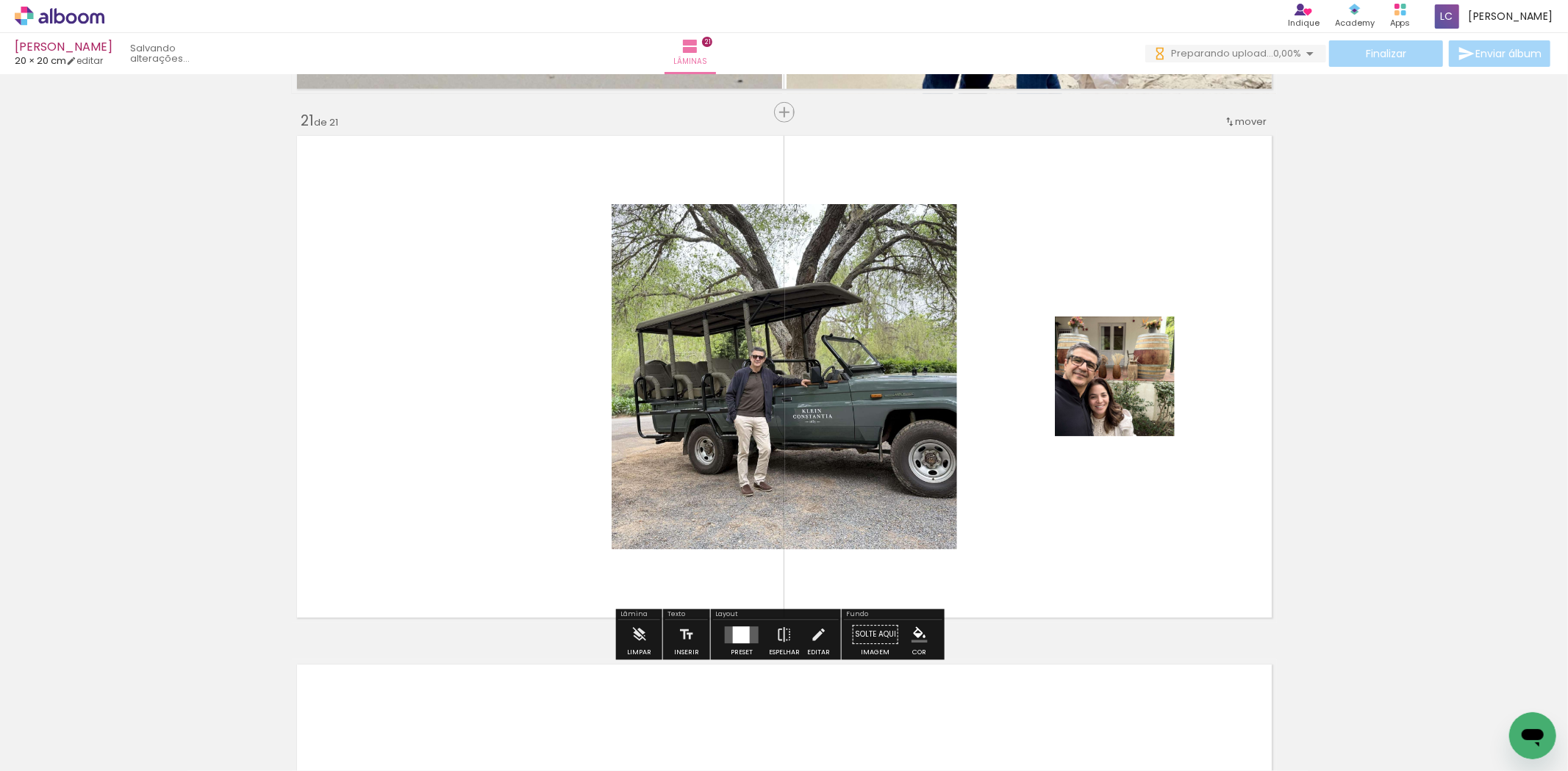
click at [746, 634] on quentale-layouter at bounding box center [742, 635] width 34 height 17
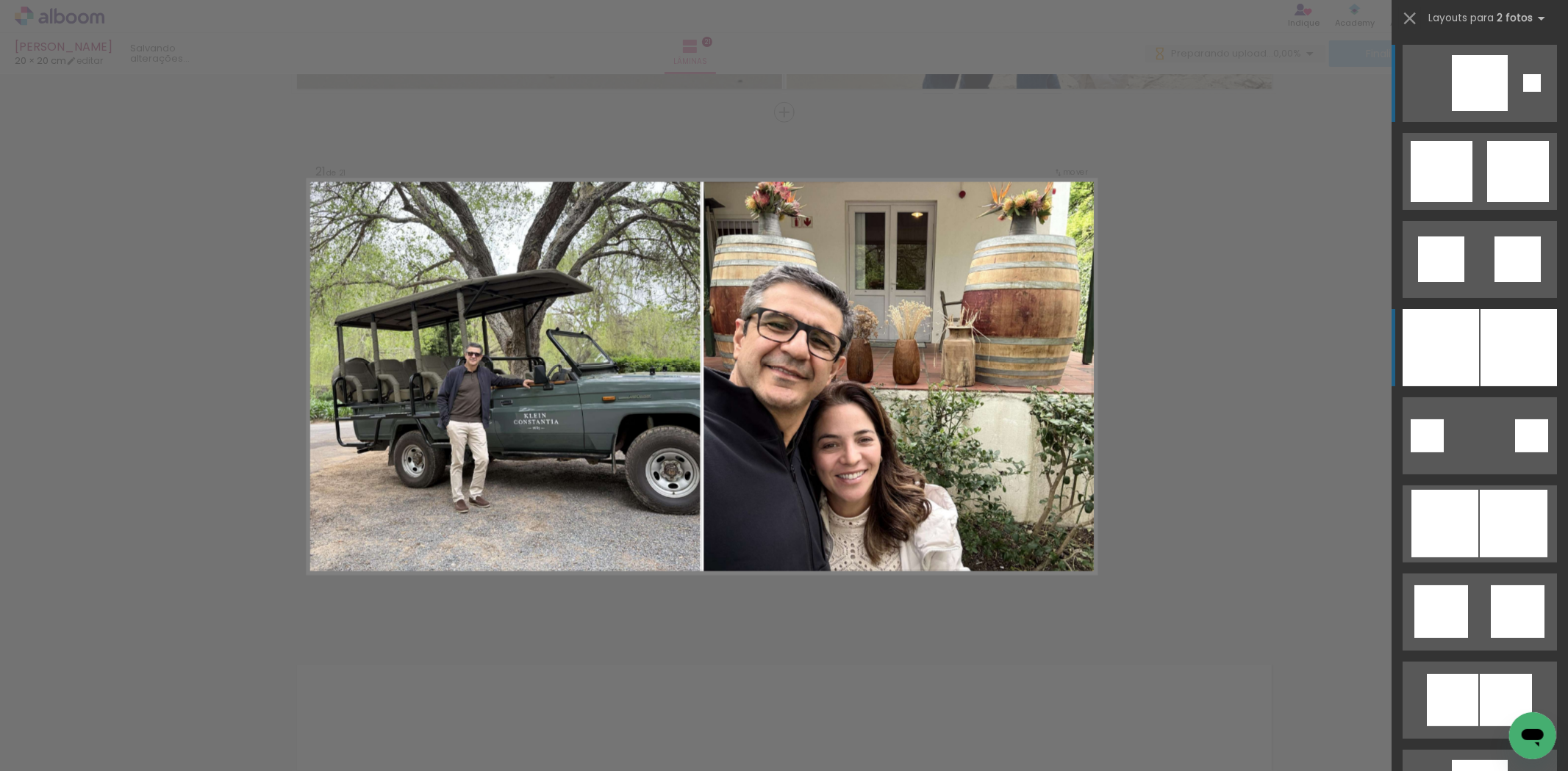
click at [1488, 358] on div at bounding box center [1519, 348] width 76 height 77
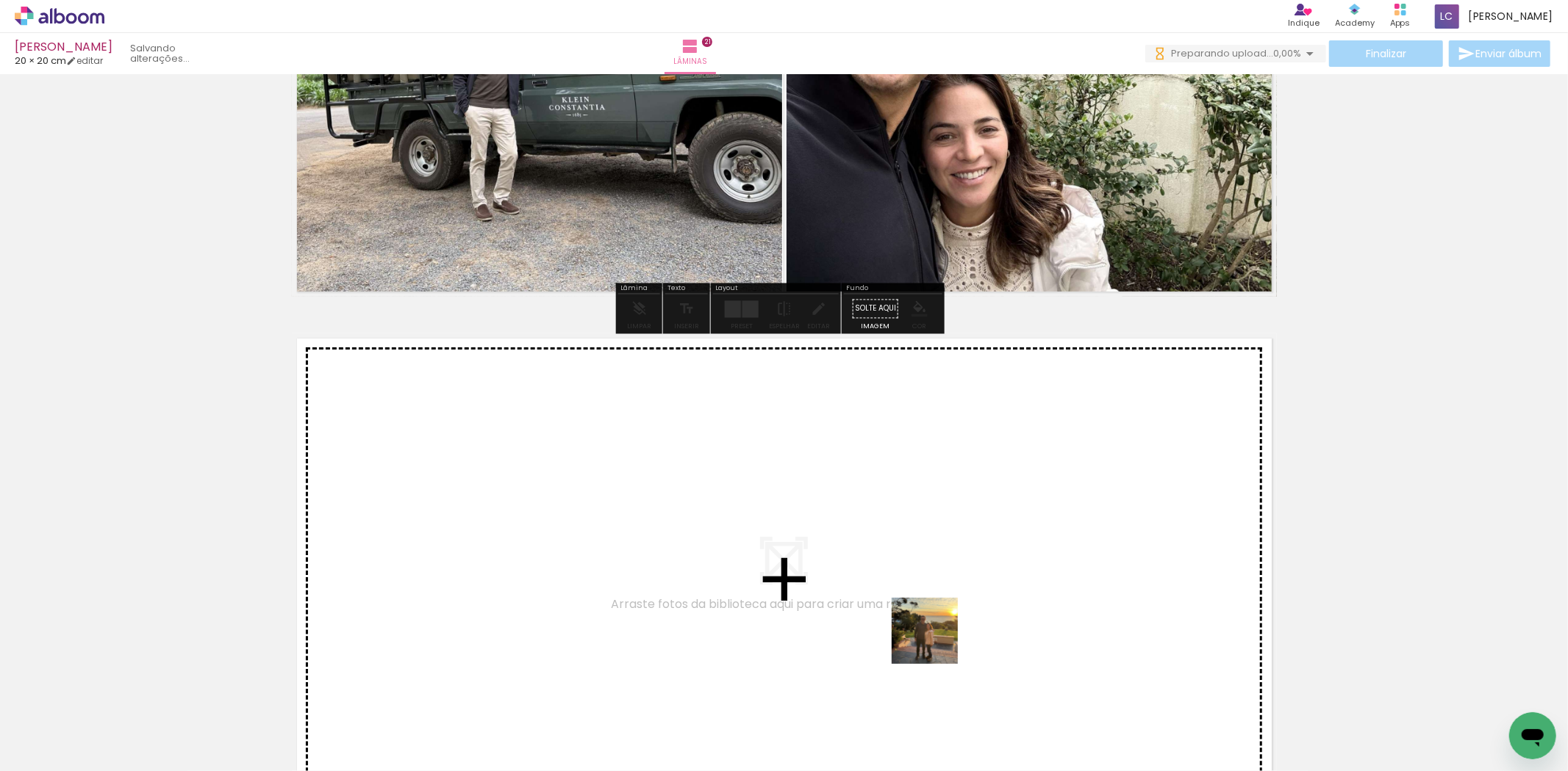
drag
click at [973, 553] on quentale-workspace at bounding box center [784, 385] width 1568 height 771
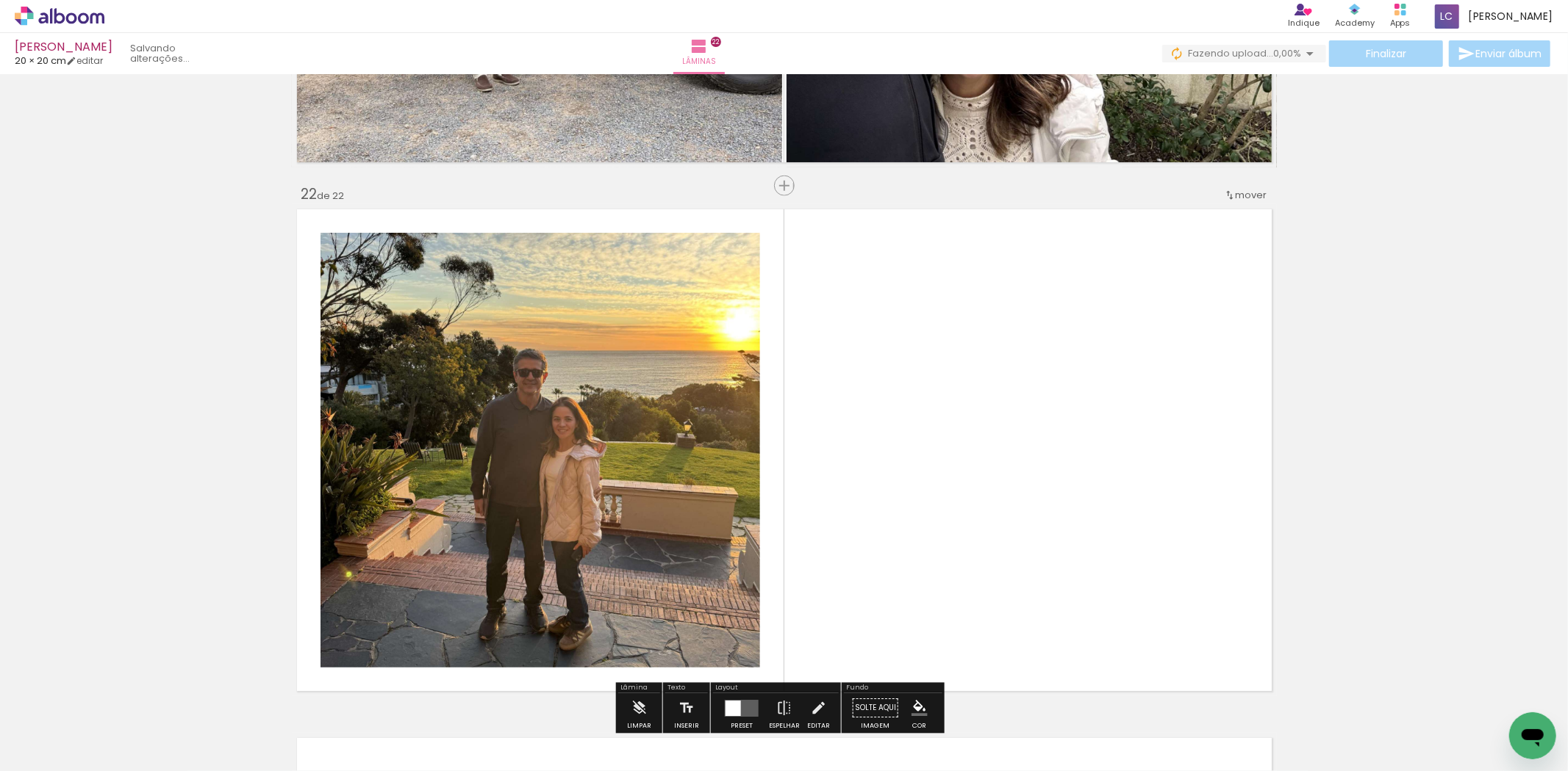
scroll to position [11095, 0]
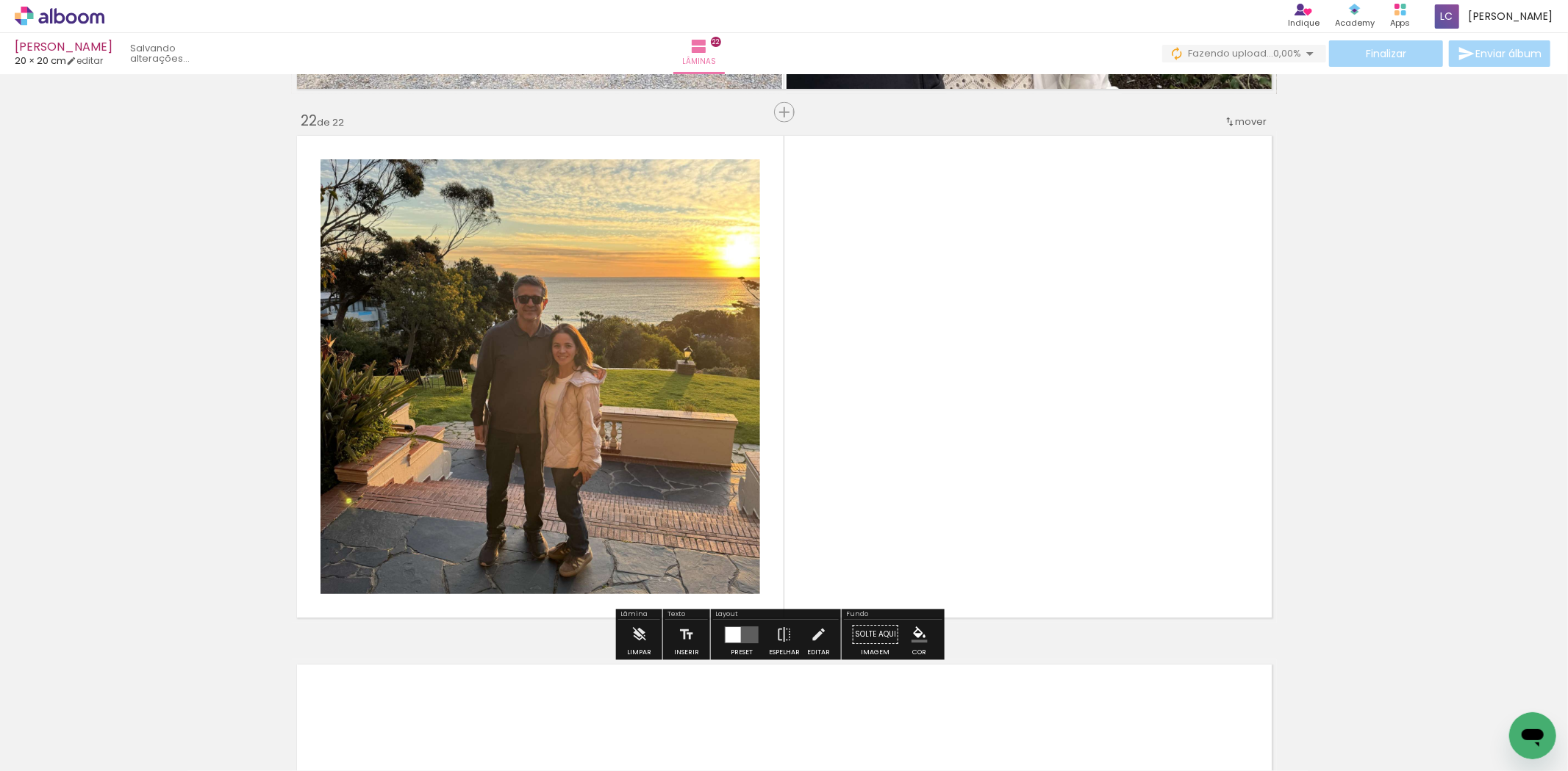
click at [951, 532] on quentale-workspace at bounding box center [784, 385] width 1568 height 771
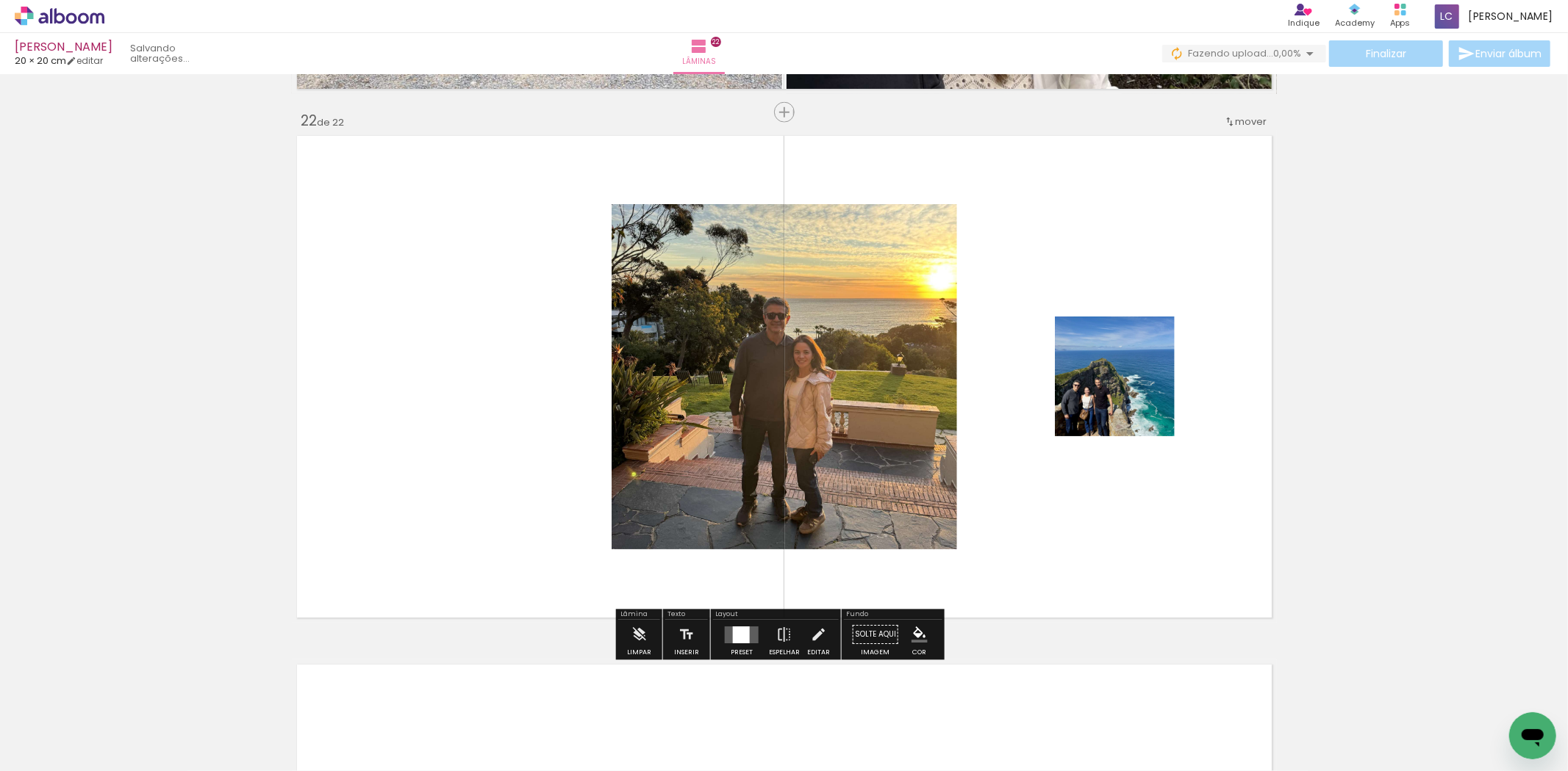
click at [739, 634] on div at bounding box center [741, 635] width 17 height 17
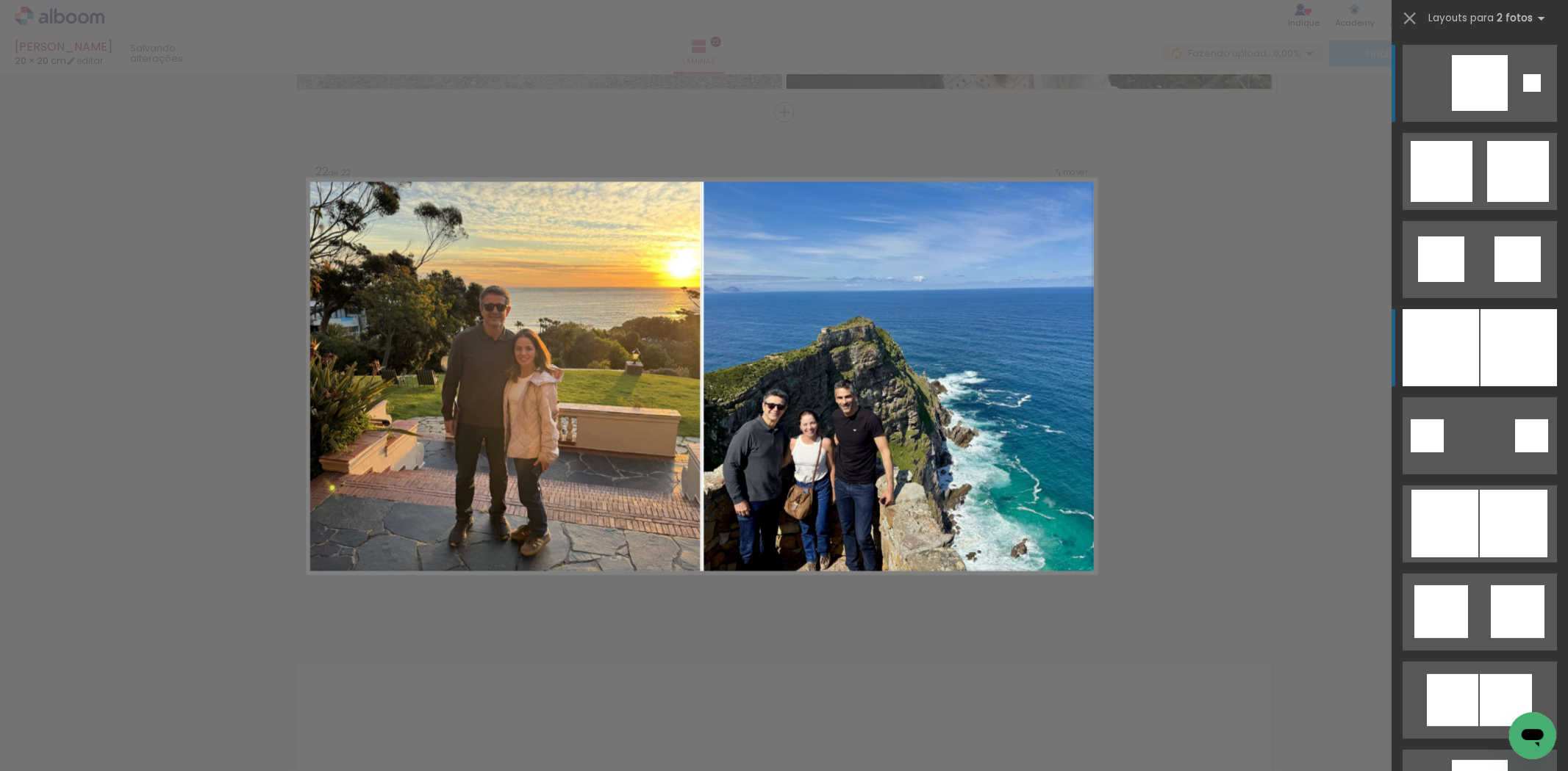
click at [1404, 337] on div at bounding box center [1440, 348] width 76 height 77
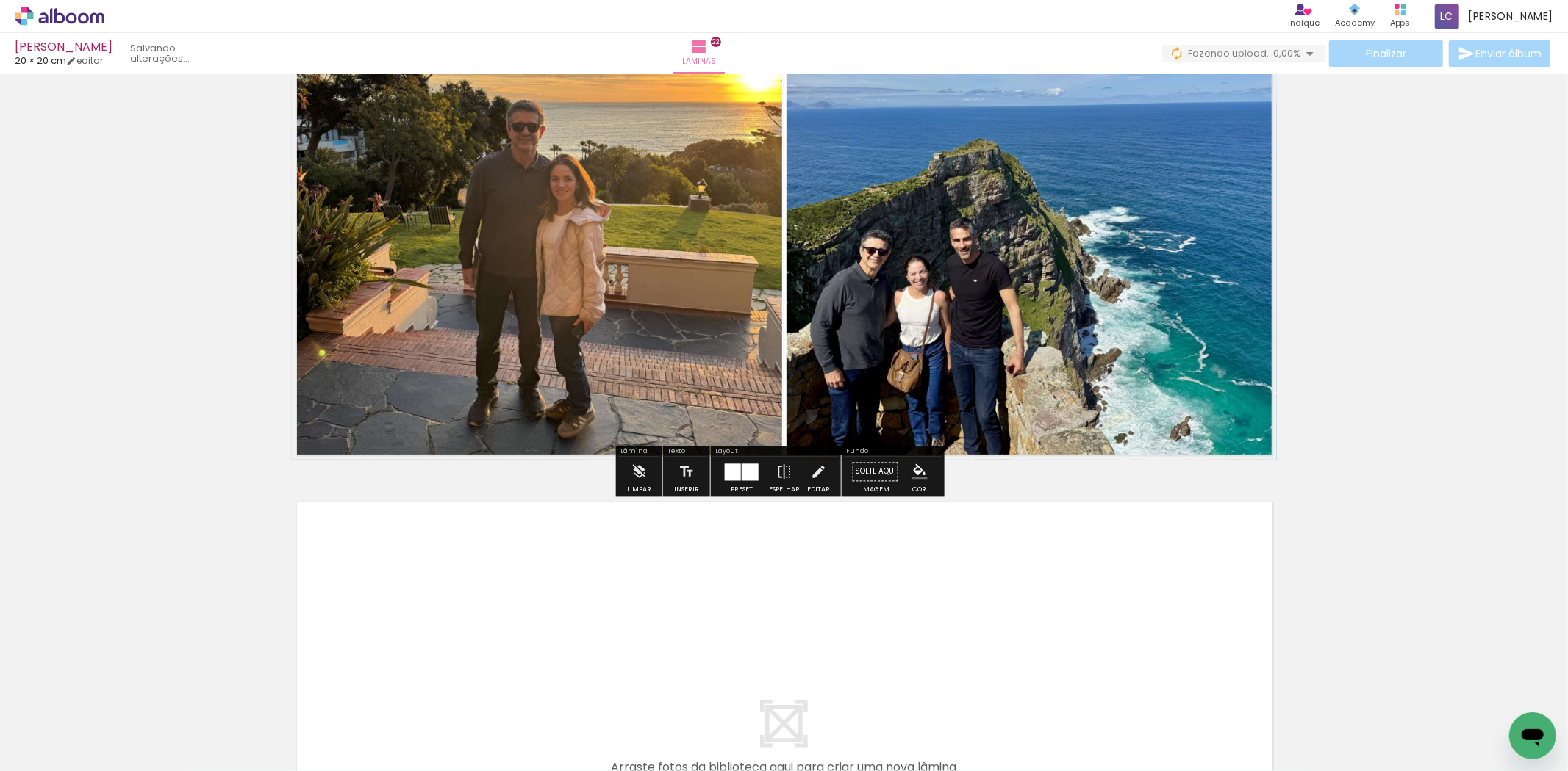
drag, startPoint x: 1086, startPoint y: 735, endPoint x: 1079, endPoint y: 527, distance: 208.1
click at [1079, 527] on quentale-workspace at bounding box center [784, 385] width 1568 height 771
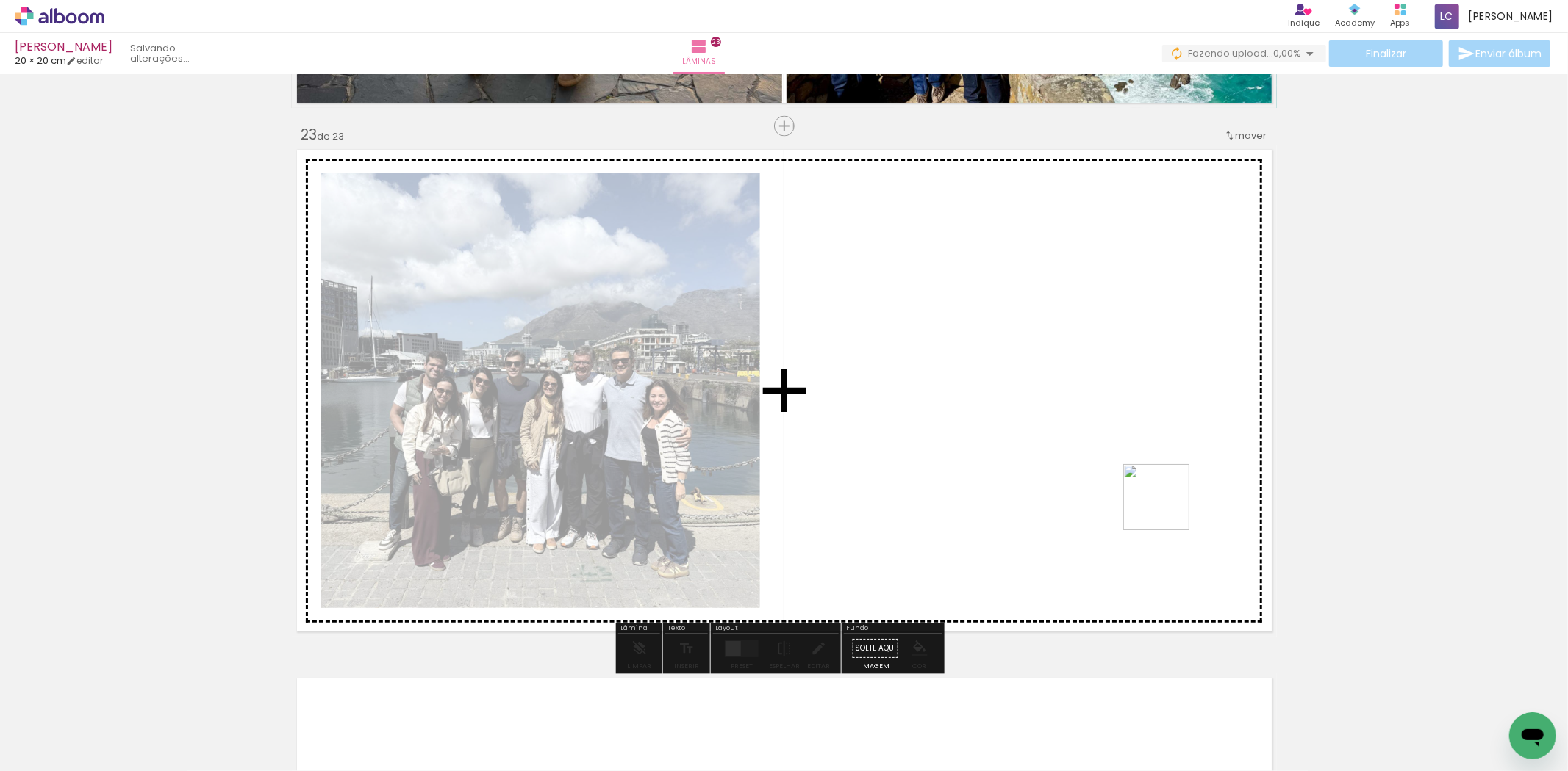
drag, startPoint x: 1154, startPoint y: 703, endPoint x: 849, endPoint y: 553, distance: 339.9
click at [1038, 438] on quentale-workspace at bounding box center [784, 385] width 1568 height 771
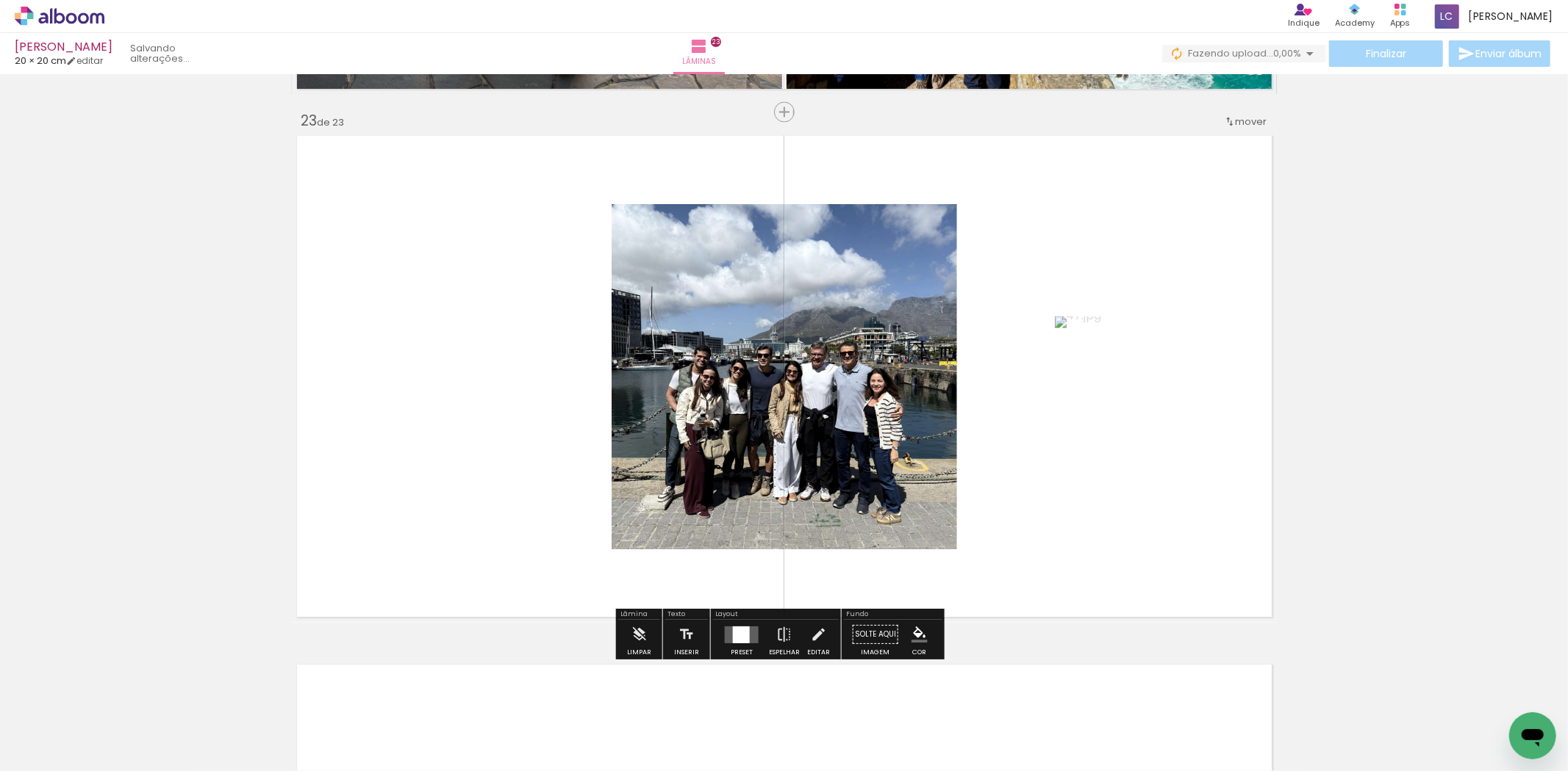
click at [743, 626] on div at bounding box center [742, 635] width 40 height 30
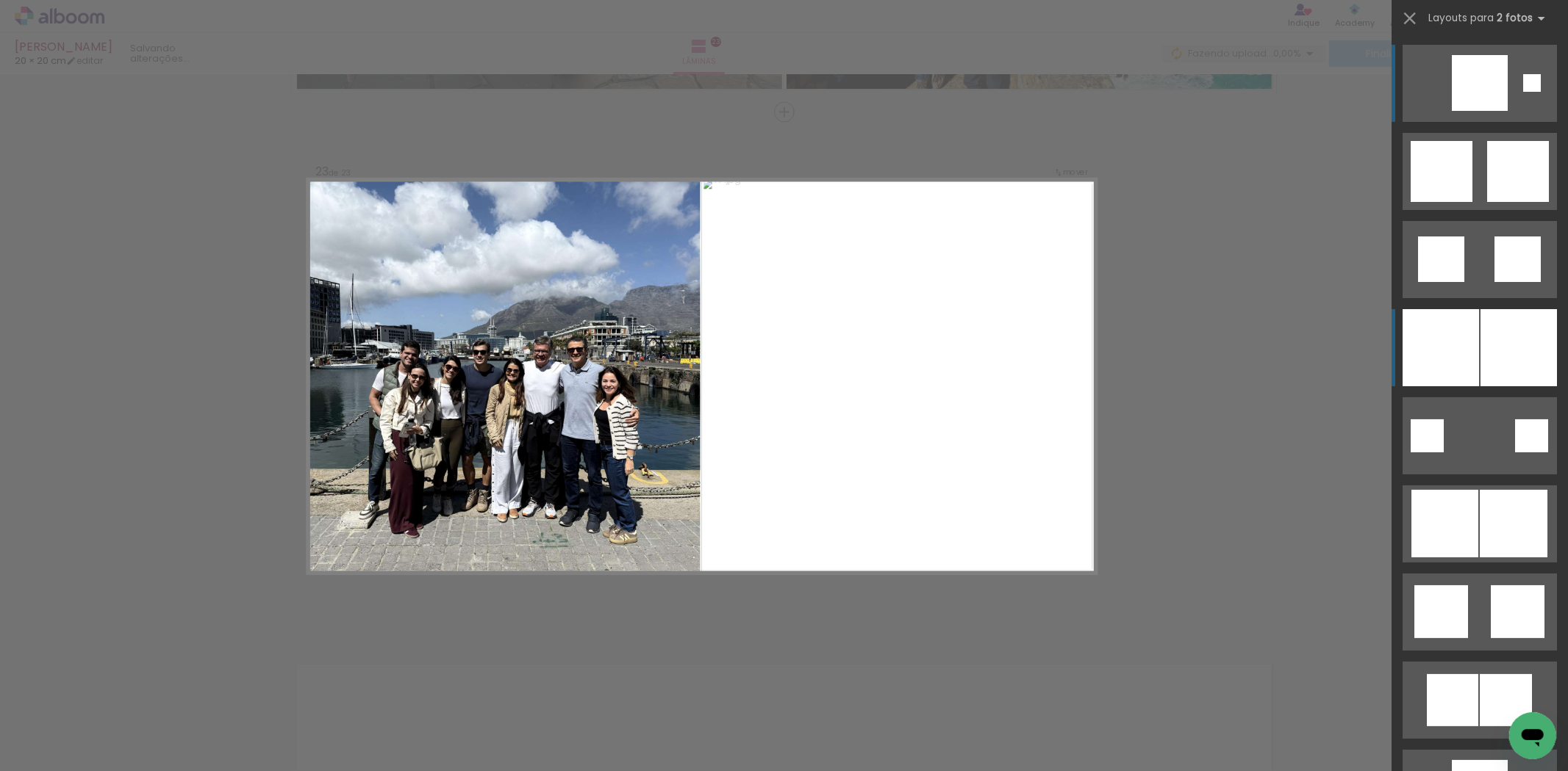
click at [1500, 339] on div at bounding box center [1519, 348] width 76 height 77
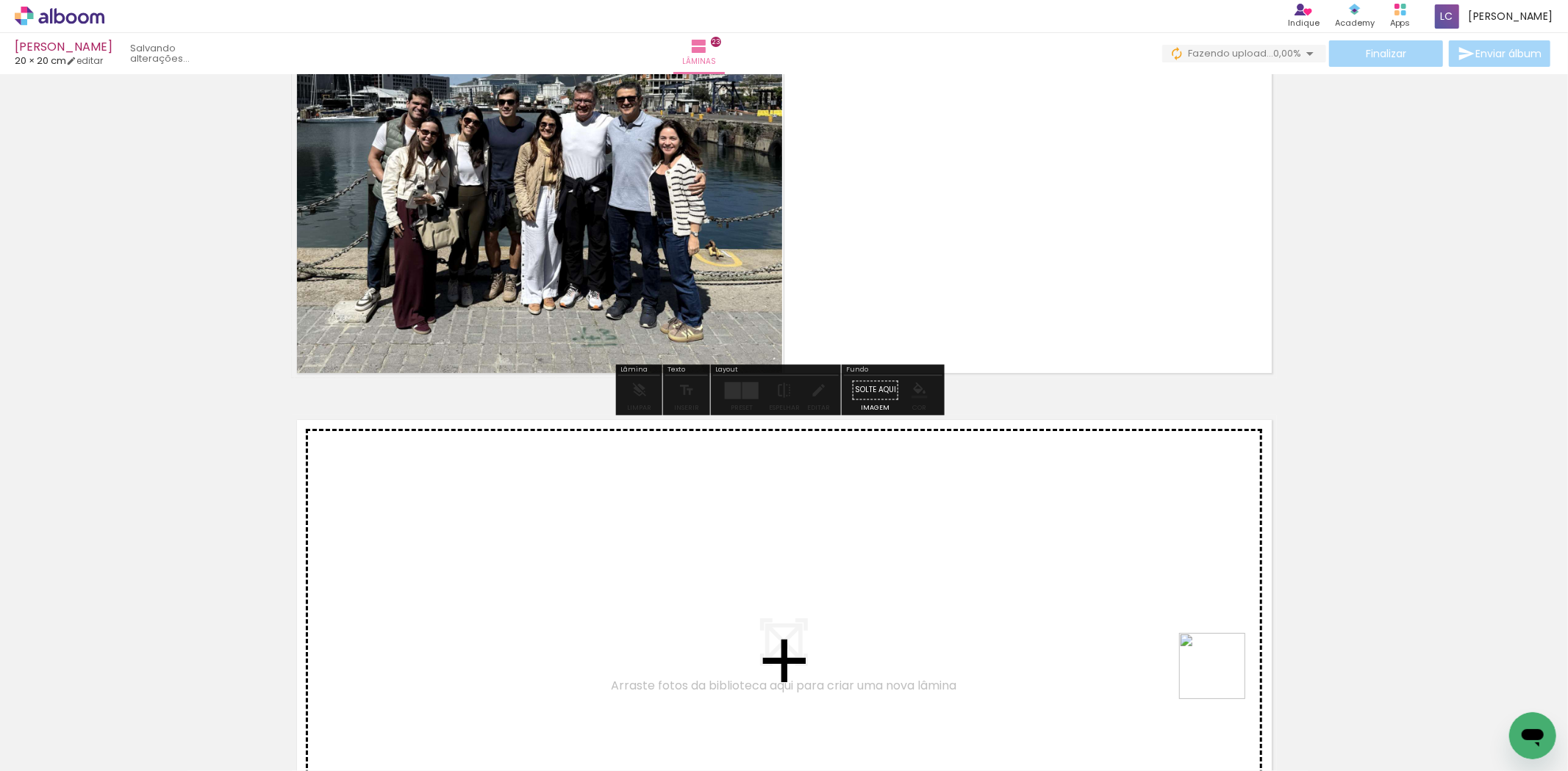
click at [1206, 672] on quentale-workspace at bounding box center [784, 385] width 1568 height 771
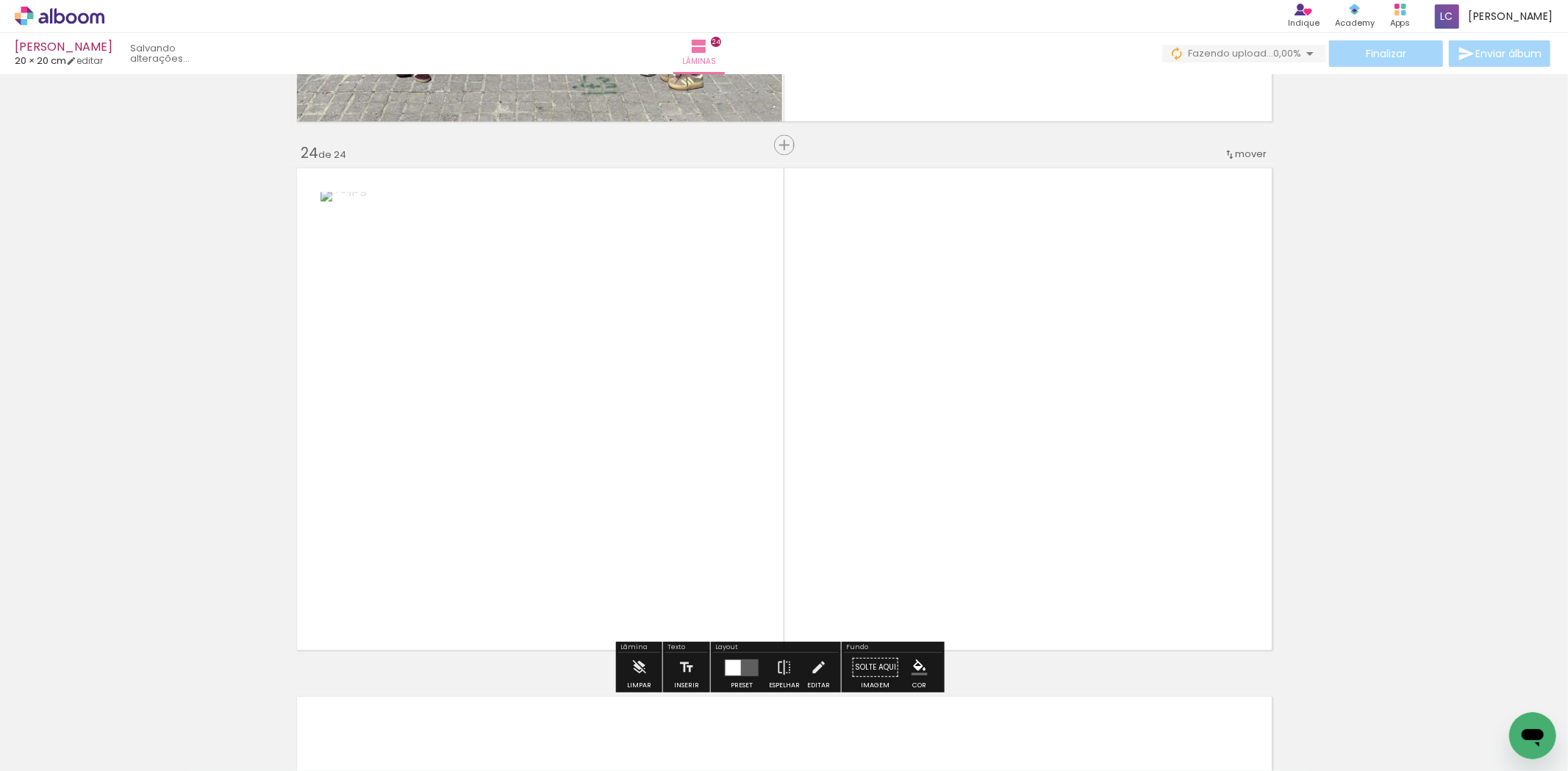
scroll to position [12152, 0]
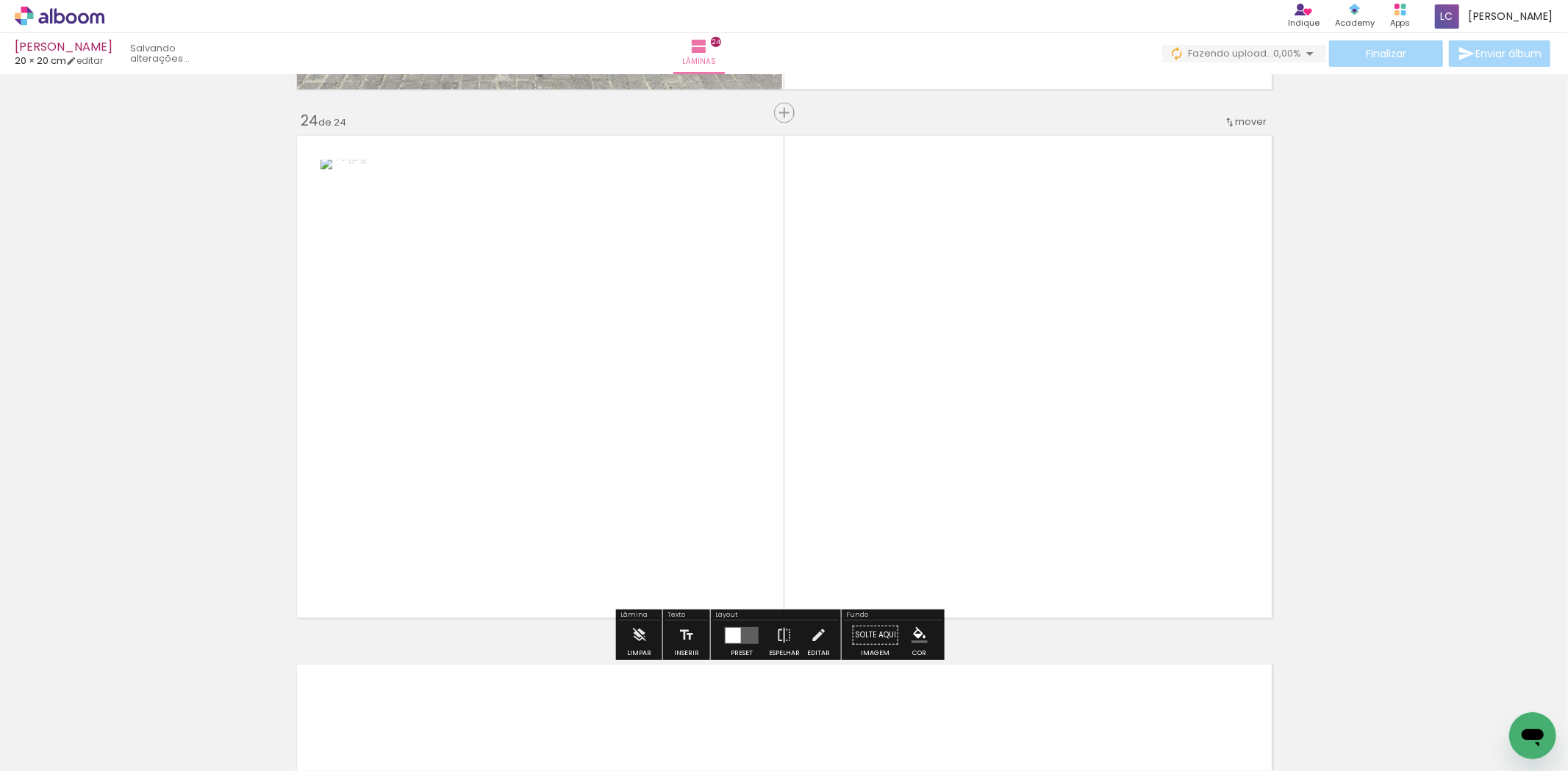
click at [1039, 493] on quentale-workspace at bounding box center [784, 385] width 1568 height 771
click at [733, 637] on div at bounding box center [741, 635] width 17 height 17
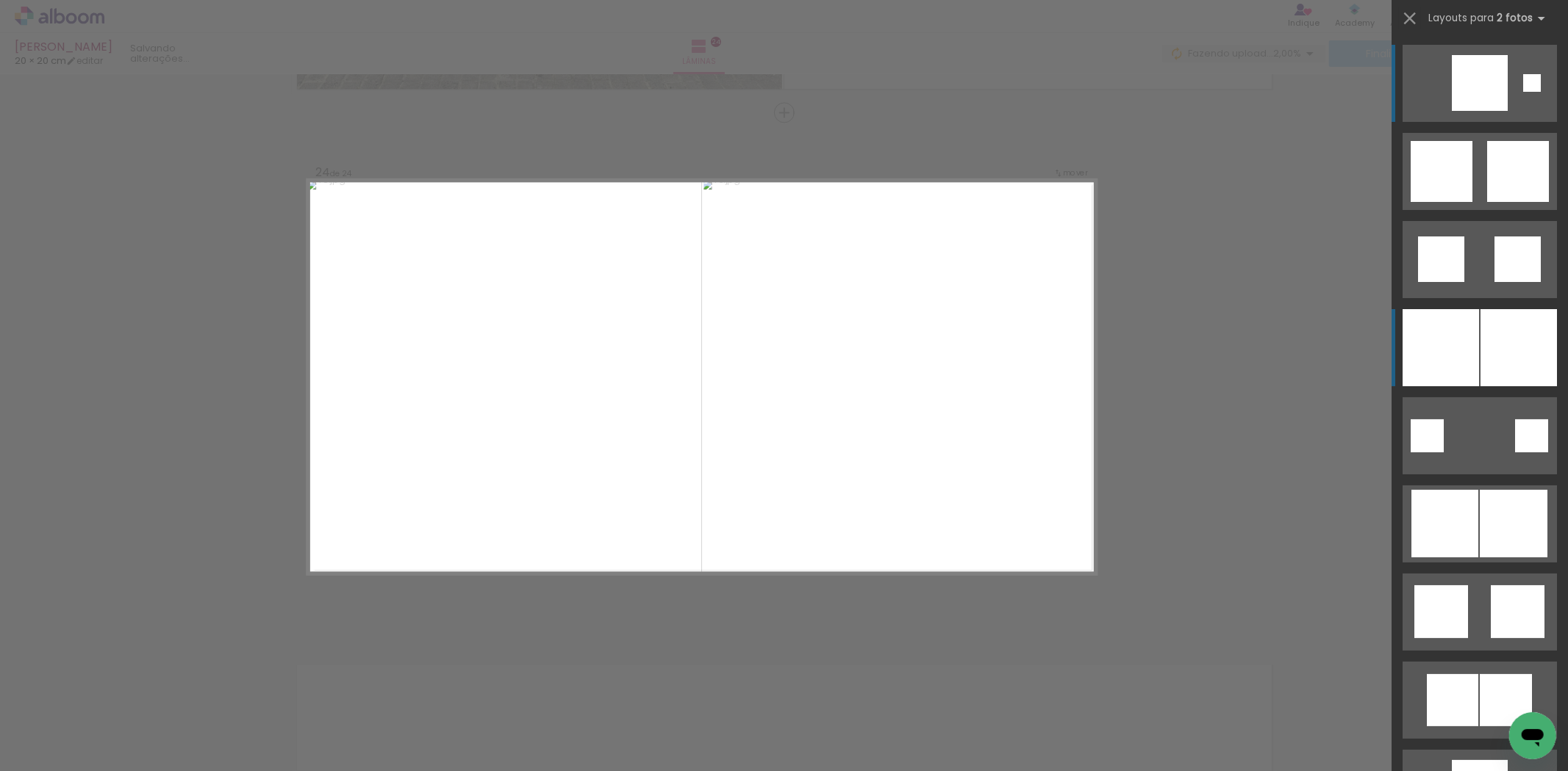
click at [1431, 343] on div at bounding box center [1440, 348] width 76 height 77
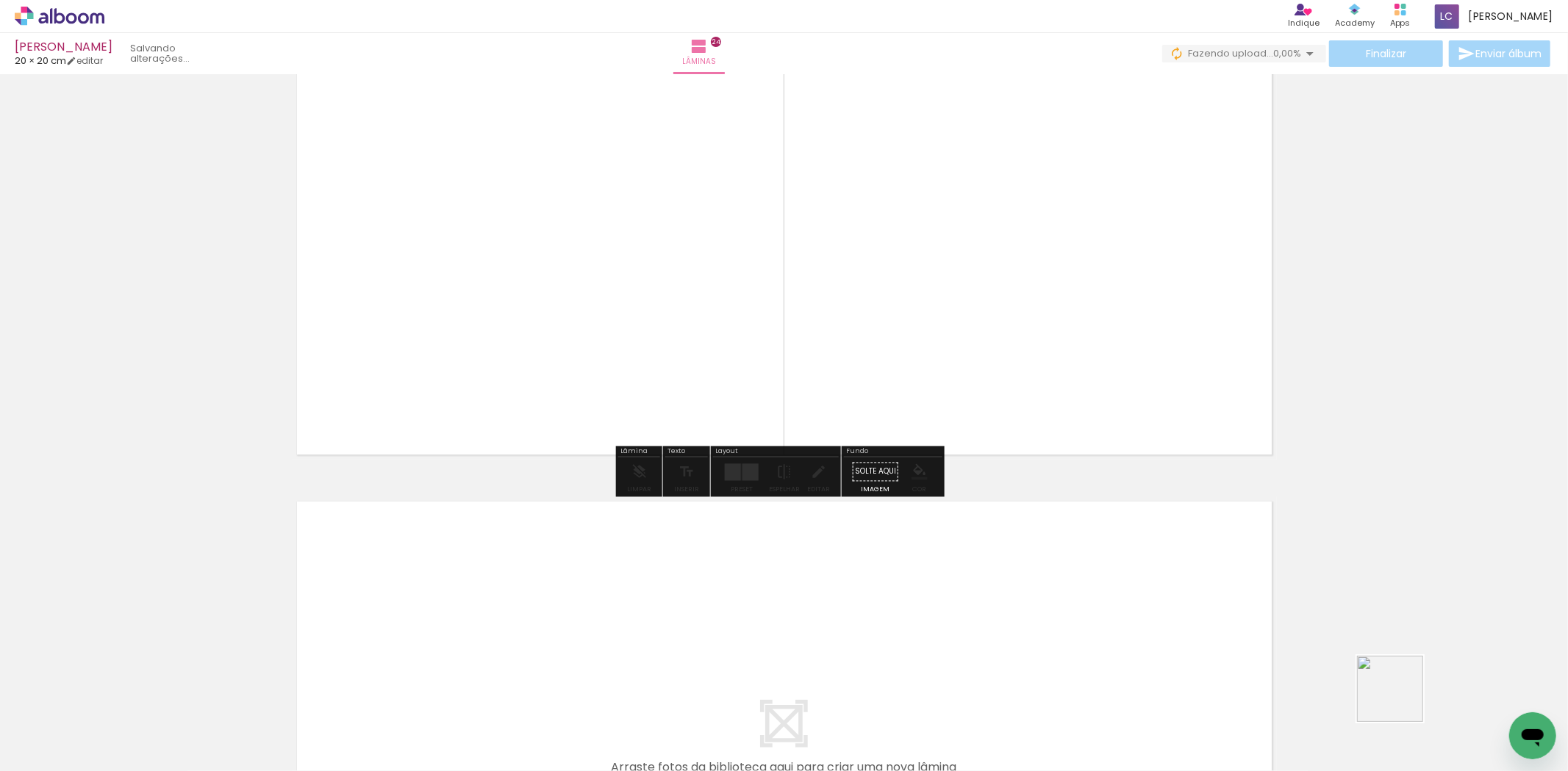
drag, startPoint x: 1401, startPoint y: 700, endPoint x: 1468, endPoint y: 653, distance: 81.8
click at [925, 644] on quentale-workspace at bounding box center [784, 385] width 1568 height 771
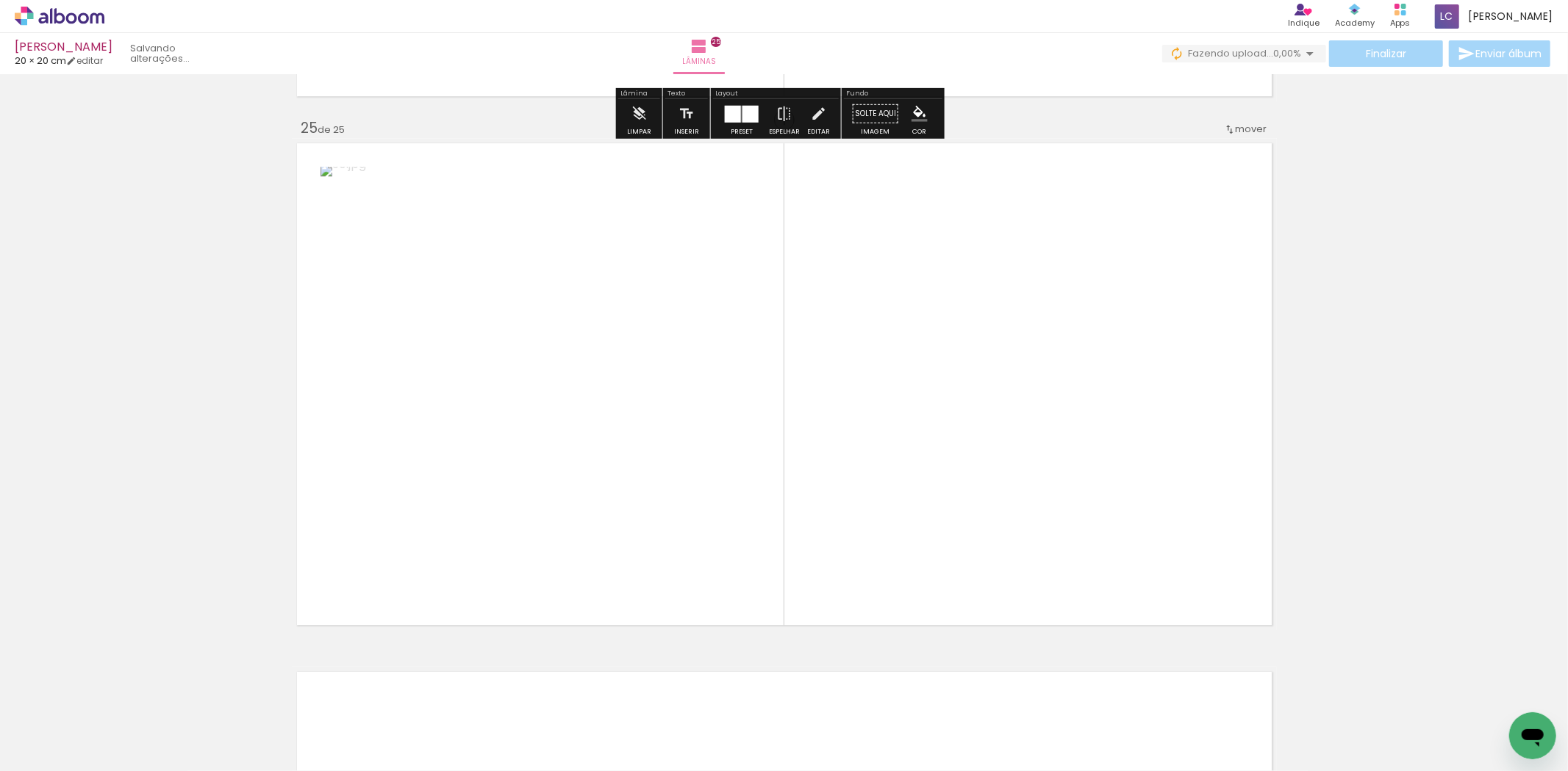
scroll to position [12682, 0]
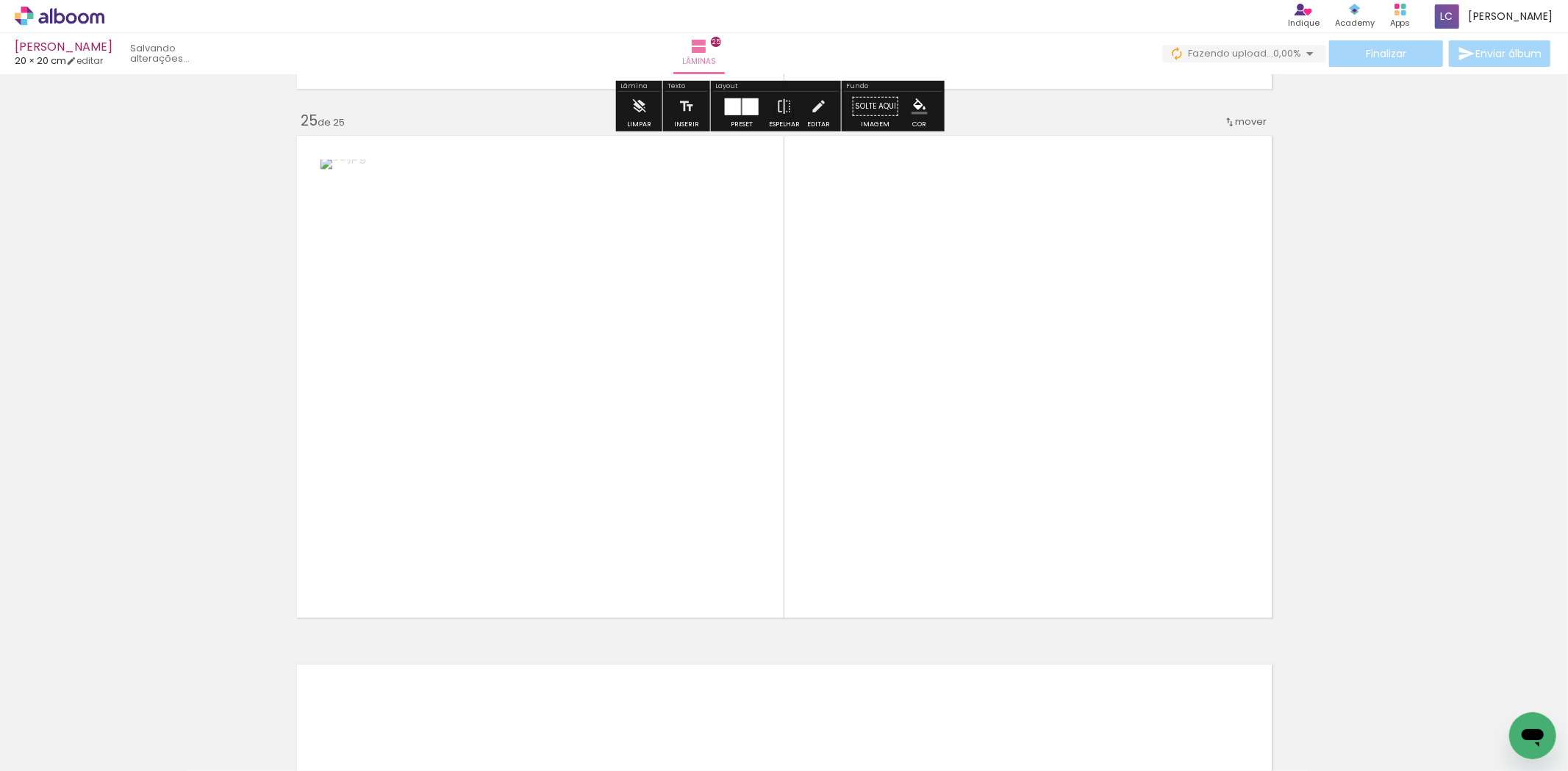
click at [853, 539] on quentale-workspace at bounding box center [784, 385] width 1568 height 771
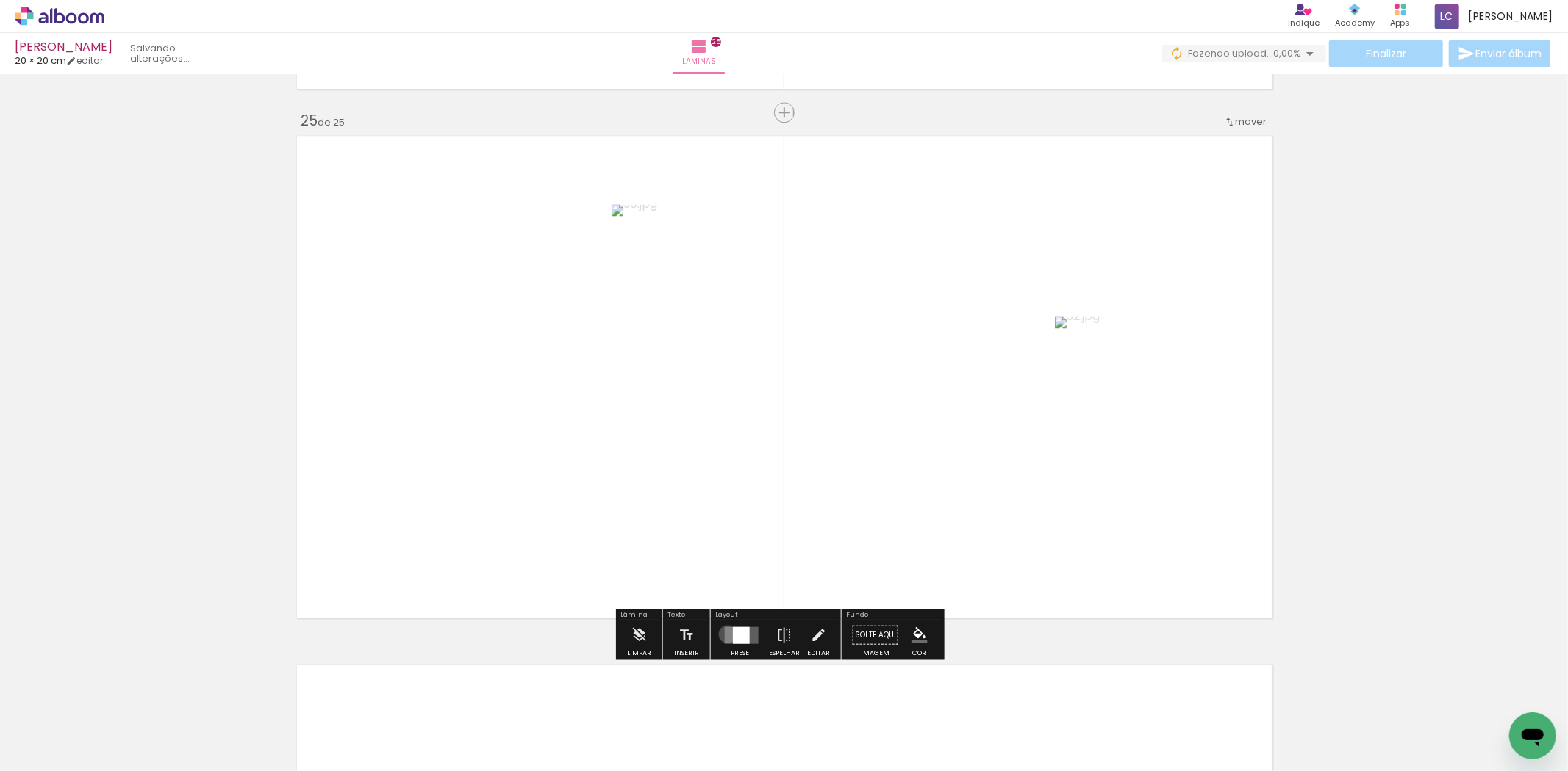
click at [725, 634] on quentale-layouter at bounding box center [742, 635] width 34 height 17
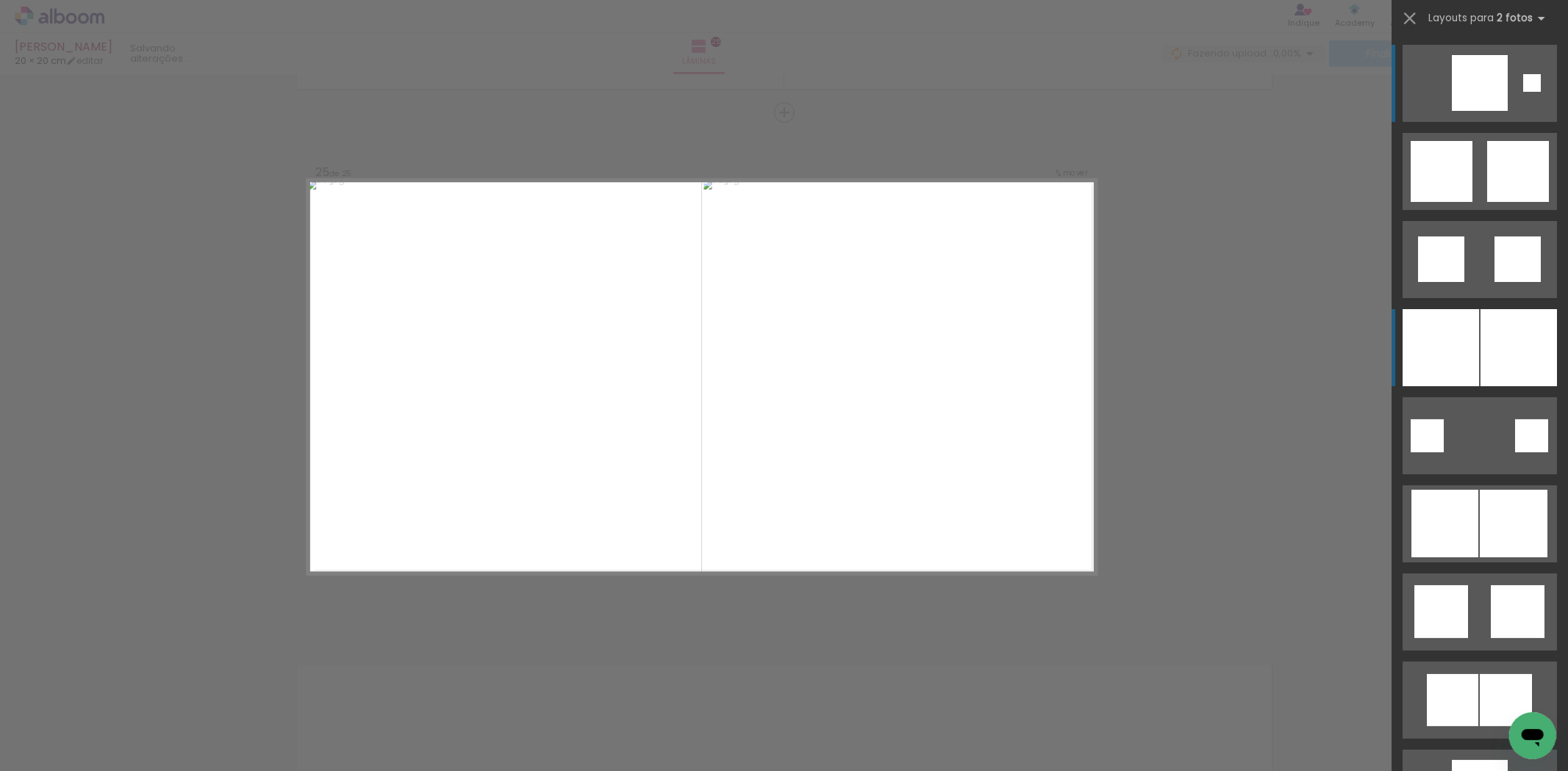
click at [1485, 325] on div at bounding box center [1519, 348] width 76 height 77
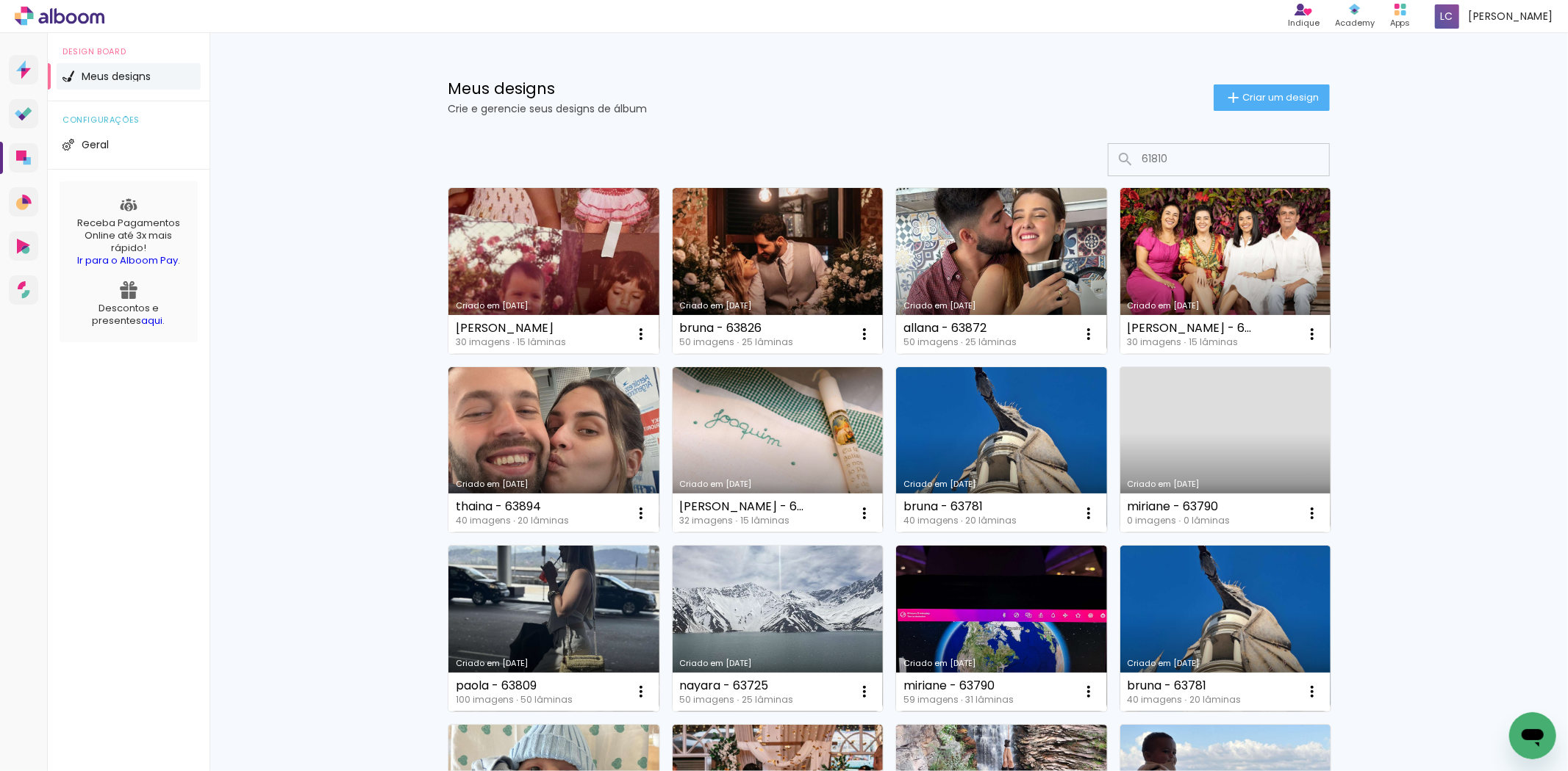
type input "61810"
type paper-input "61810"
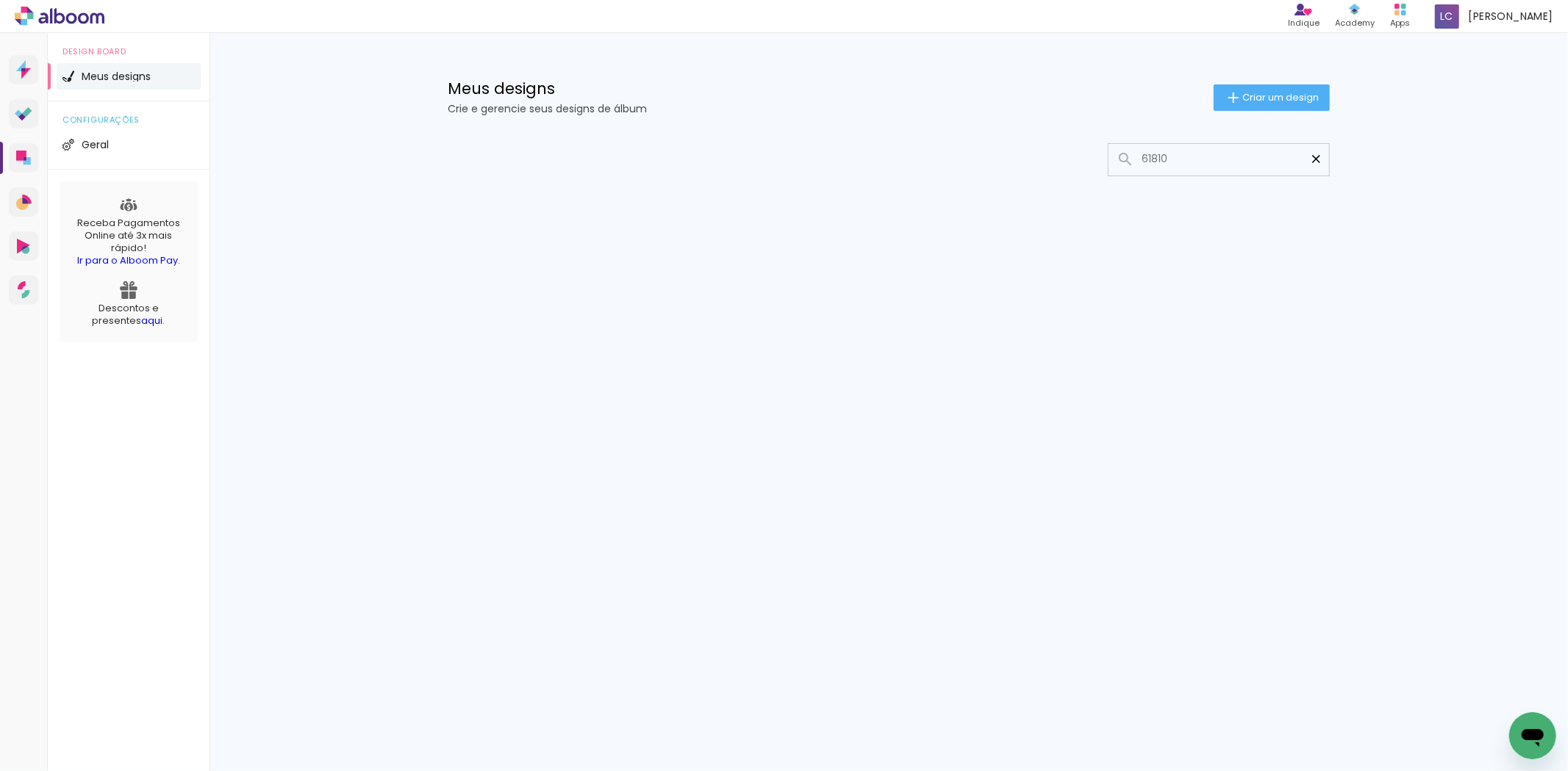
click at [1318, 150] on paper-icon-button at bounding box center [1316, 159] width 26 height 26
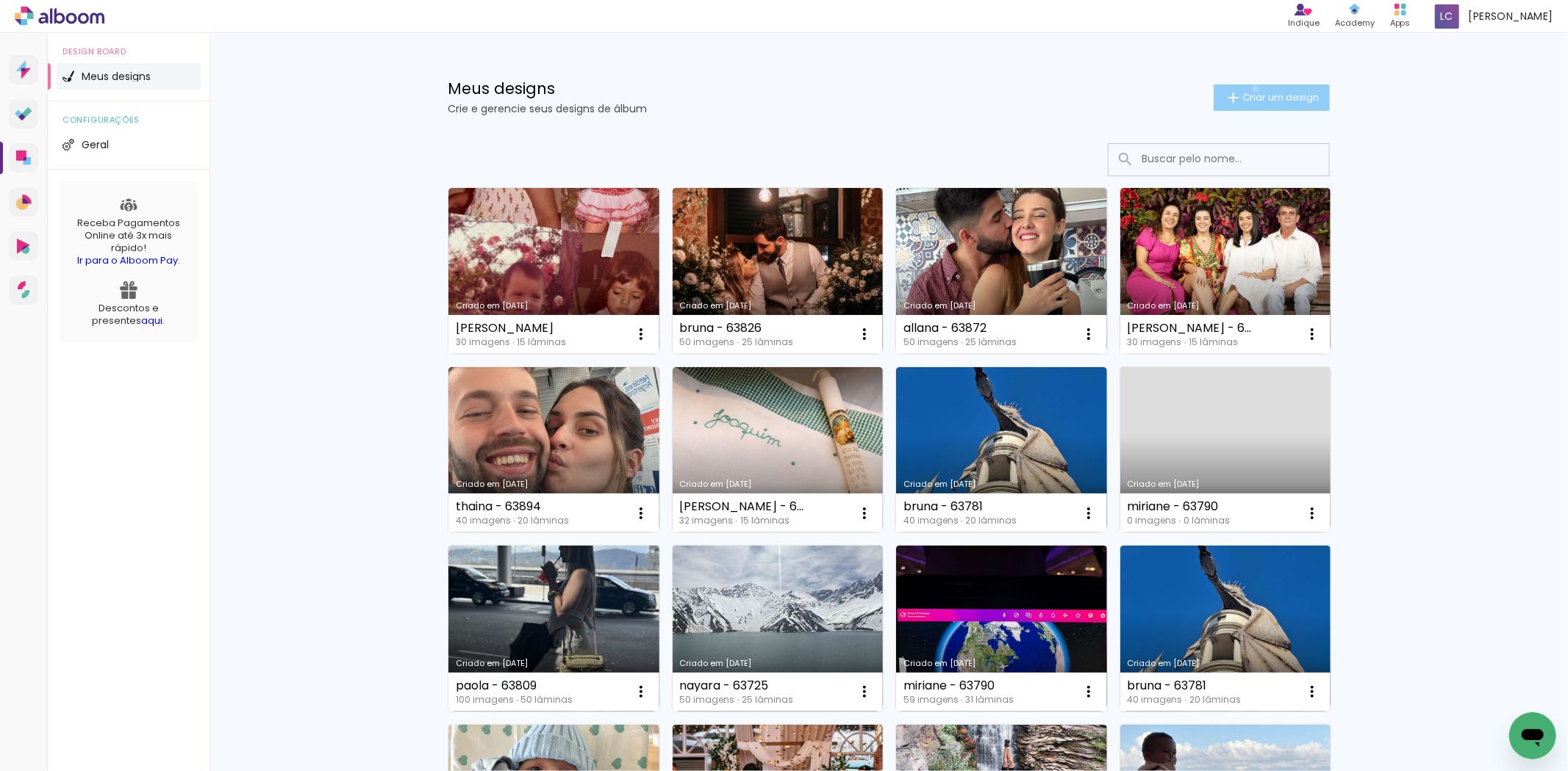
click at [1246, 88] on paper-button "Criar um design" at bounding box center [1271, 97] width 116 height 26
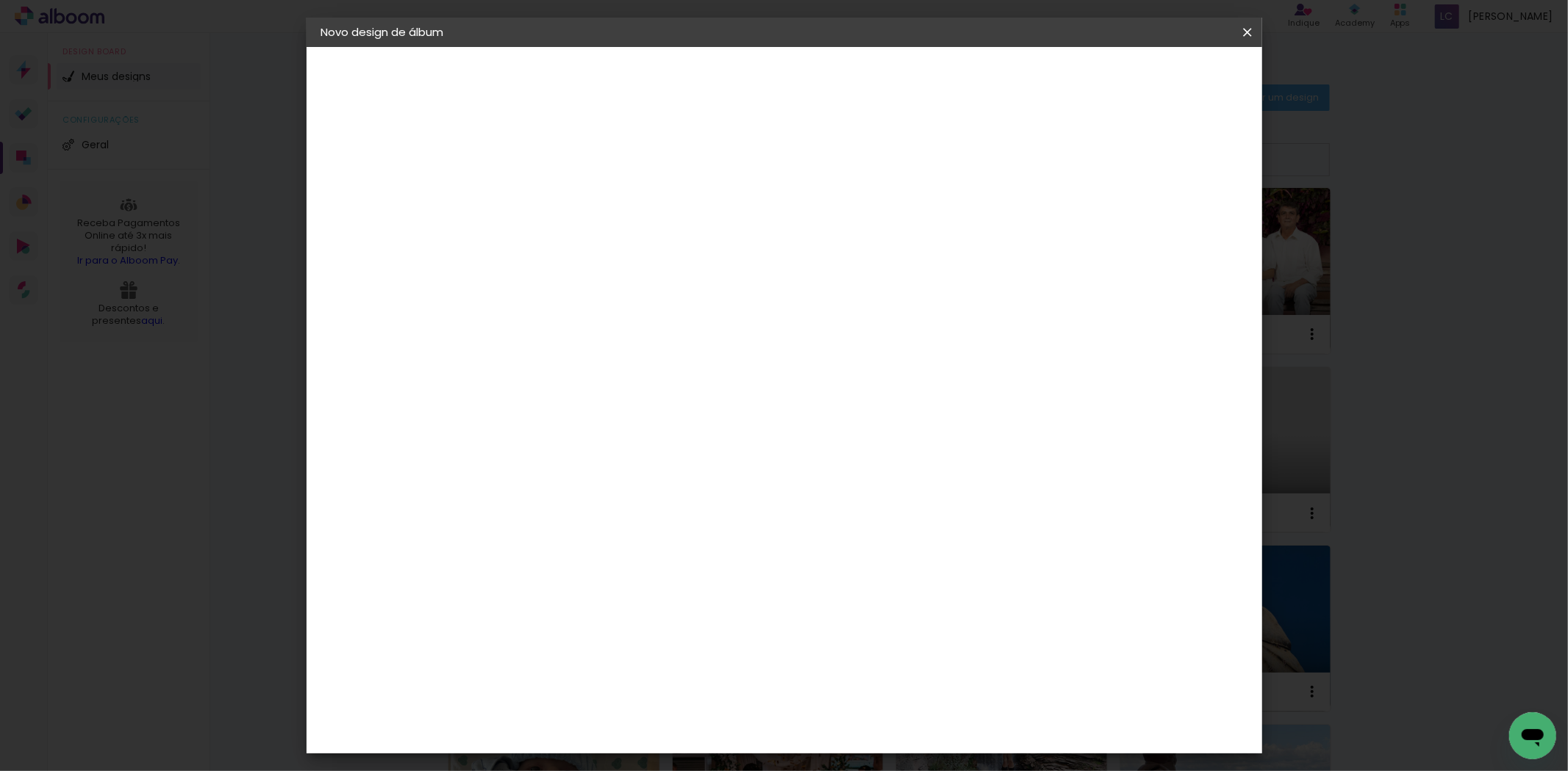
click at [561, 195] on input at bounding box center [561, 197] width 0 height 22
type input "AMANDA"
type paper-input "AMANDA"
click at [626, 91] on header "Informações Dê um título ao seu álbum. Avançar" at bounding box center [561, 90] width 128 height 87
click at [0, 0] on slot "Avançar" at bounding box center [0, 0] width 0 height 0
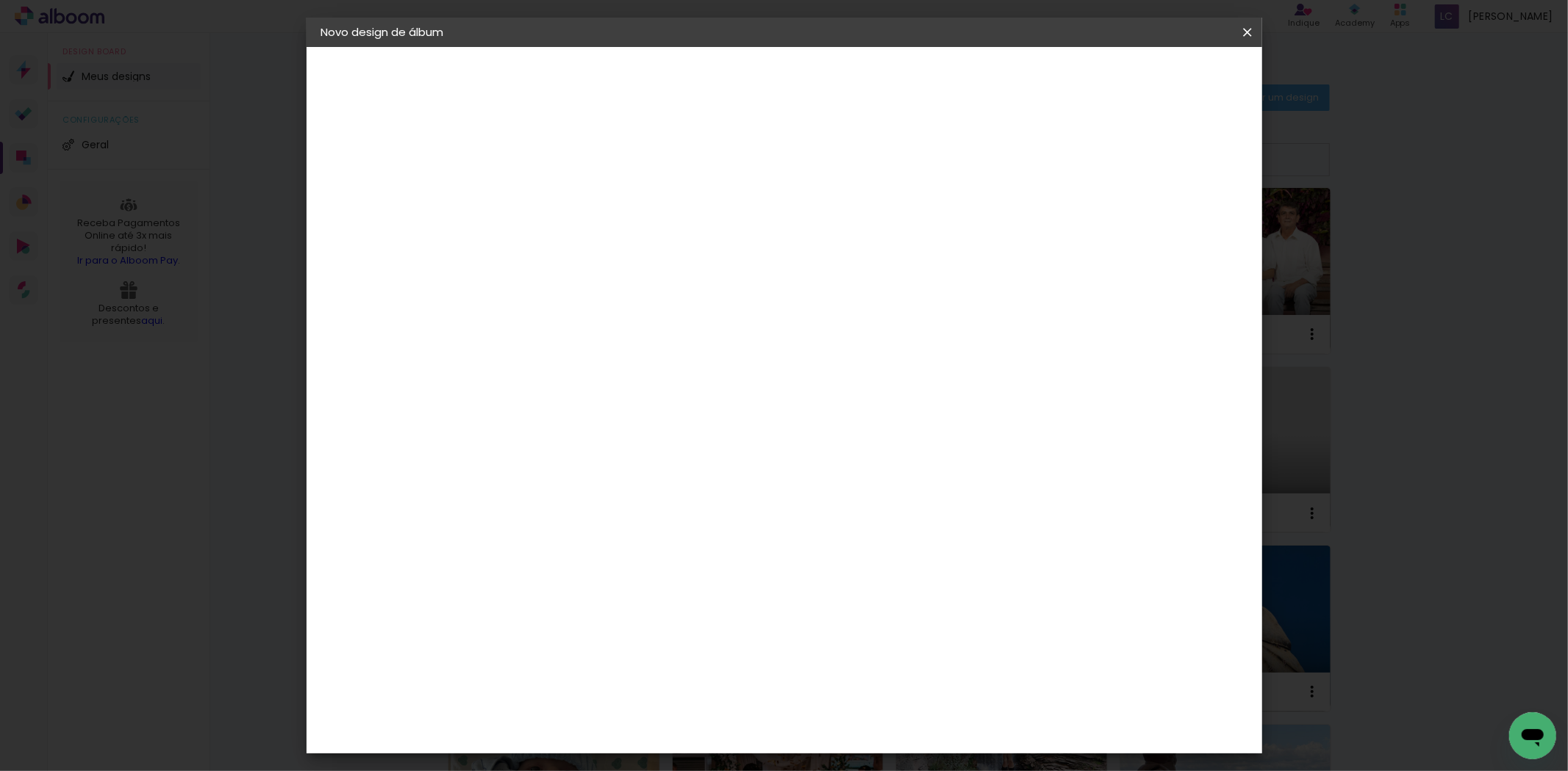
click at [836, 212] on paper-item "Tamanho Livre" at bounding box center [765, 223] width 141 height 32
click at [859, 56] on header "Fornecedor Escolha um fornecedor ou avance com o tamanho livre. Voltar Avançar" at bounding box center [678, 90] width 361 height 87
click at [836, 90] on paper-button "Avançar" at bounding box center [800, 78] width 72 height 25
click at [868, 609] on input "60" at bounding box center [864, 612] width 39 height 22
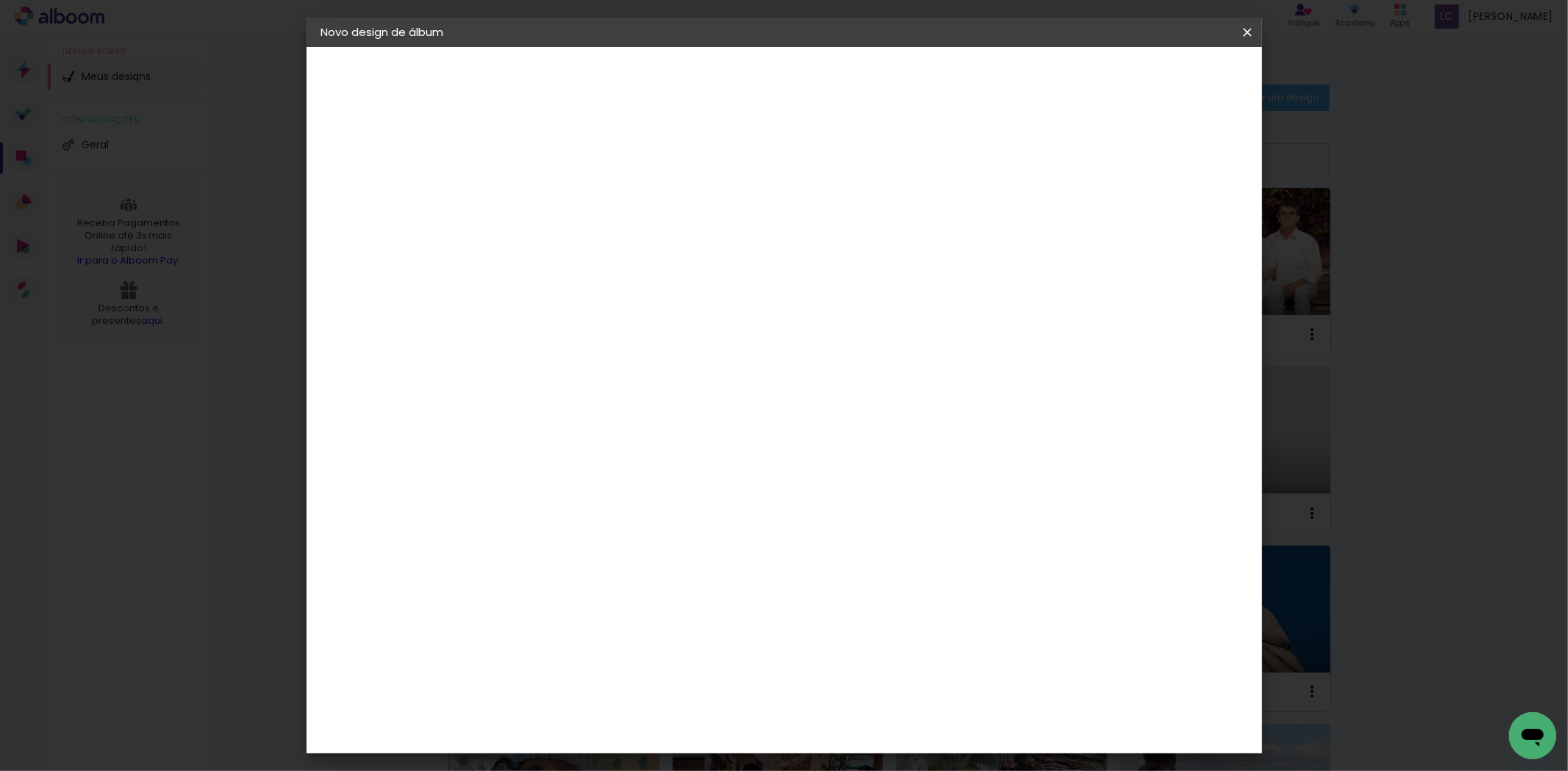
scroll to position [111, 0]
type input "50,6"
type paper-input "50,6"
click at [529, 442] on input "30" at bounding box center [515, 444] width 39 height 22
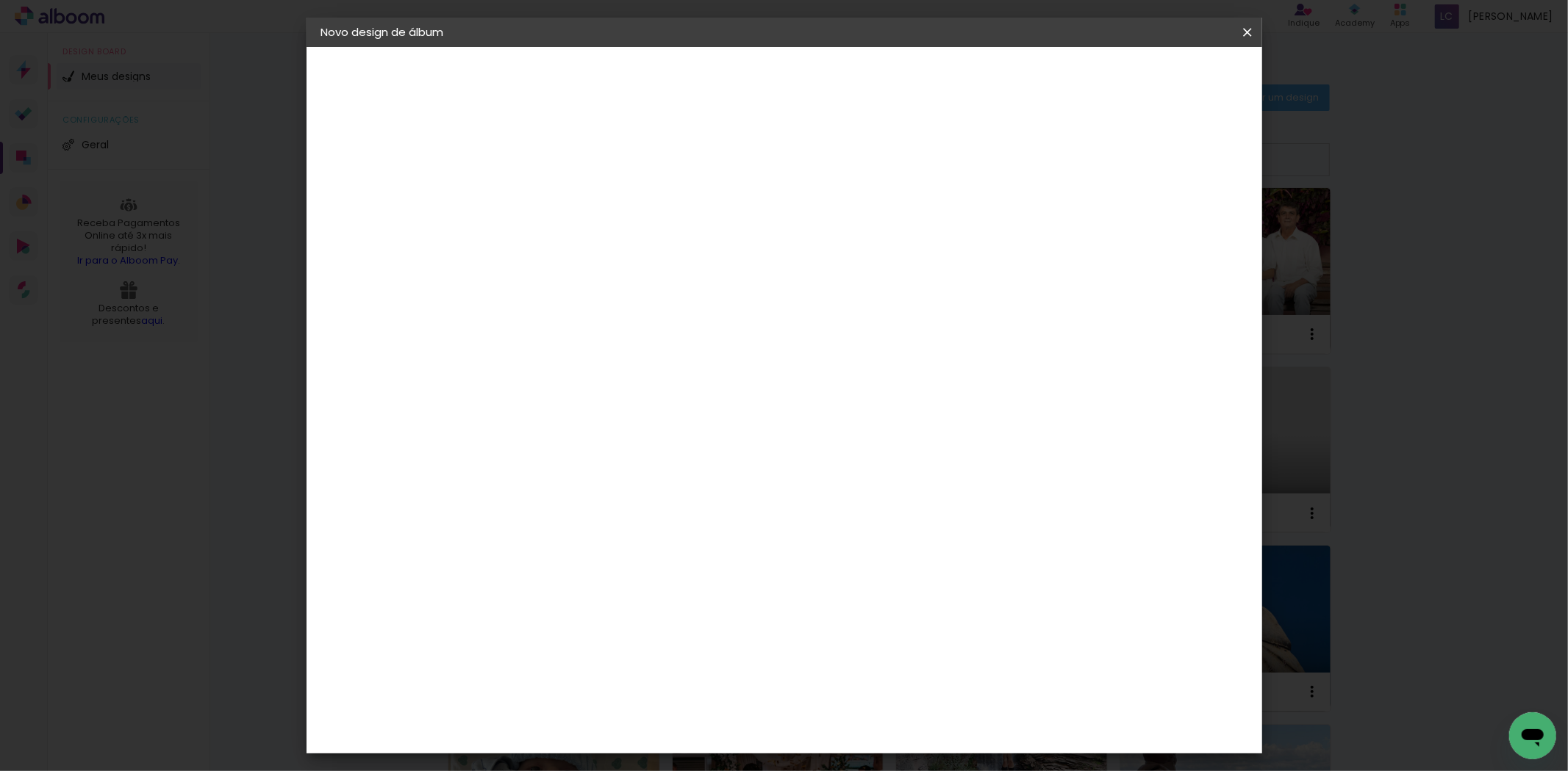
type input "25,4"
type paper-input "25,4"
type input "4"
type paper-input "4"
click at [1176, 223] on input "4" at bounding box center [1167, 223] width 26 height 22
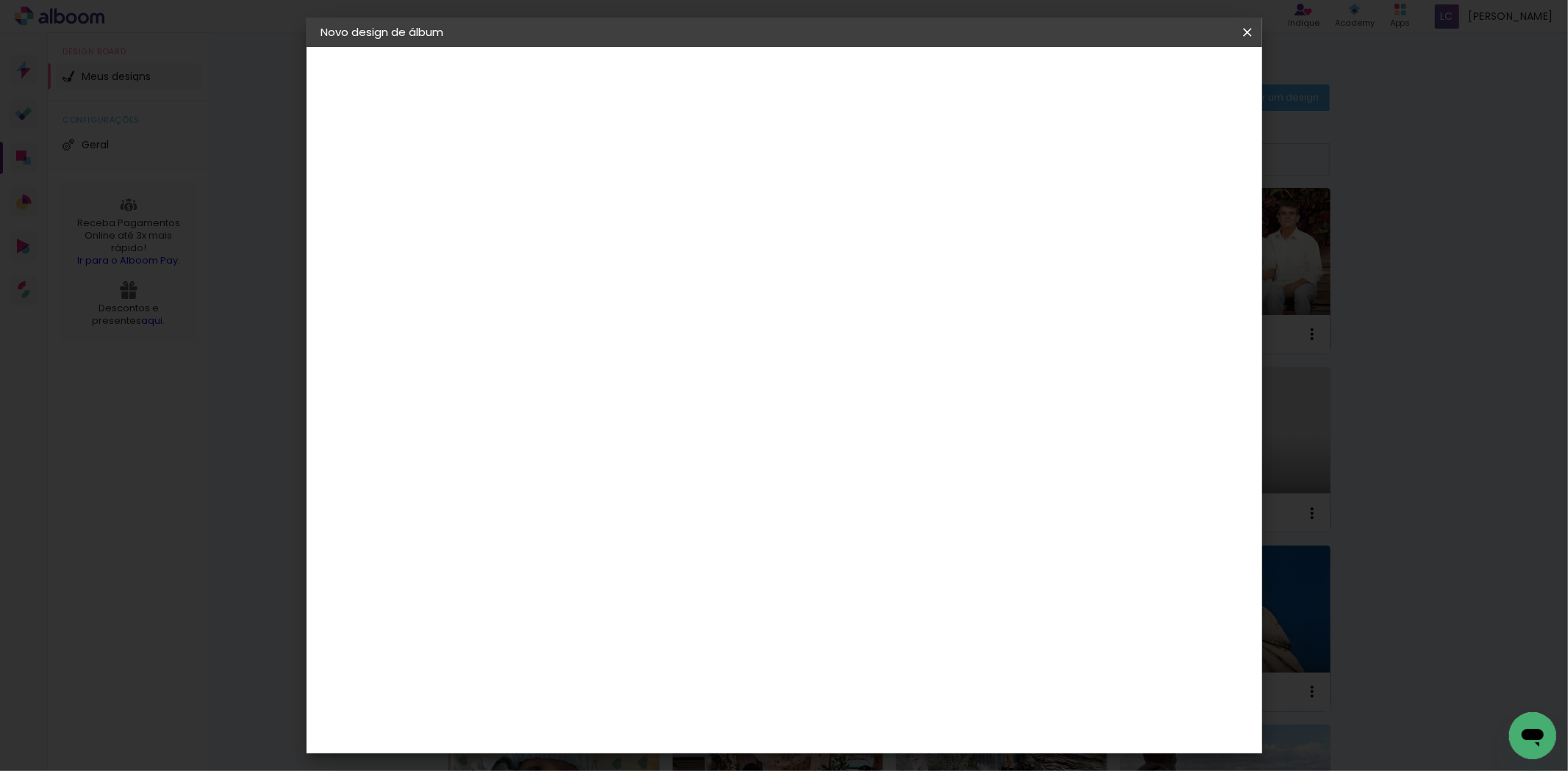
type input "3"
type paper-input "3"
click at [1179, 223] on input "3" at bounding box center [1169, 223] width 26 height 22
type input "2"
type paper-input "2"
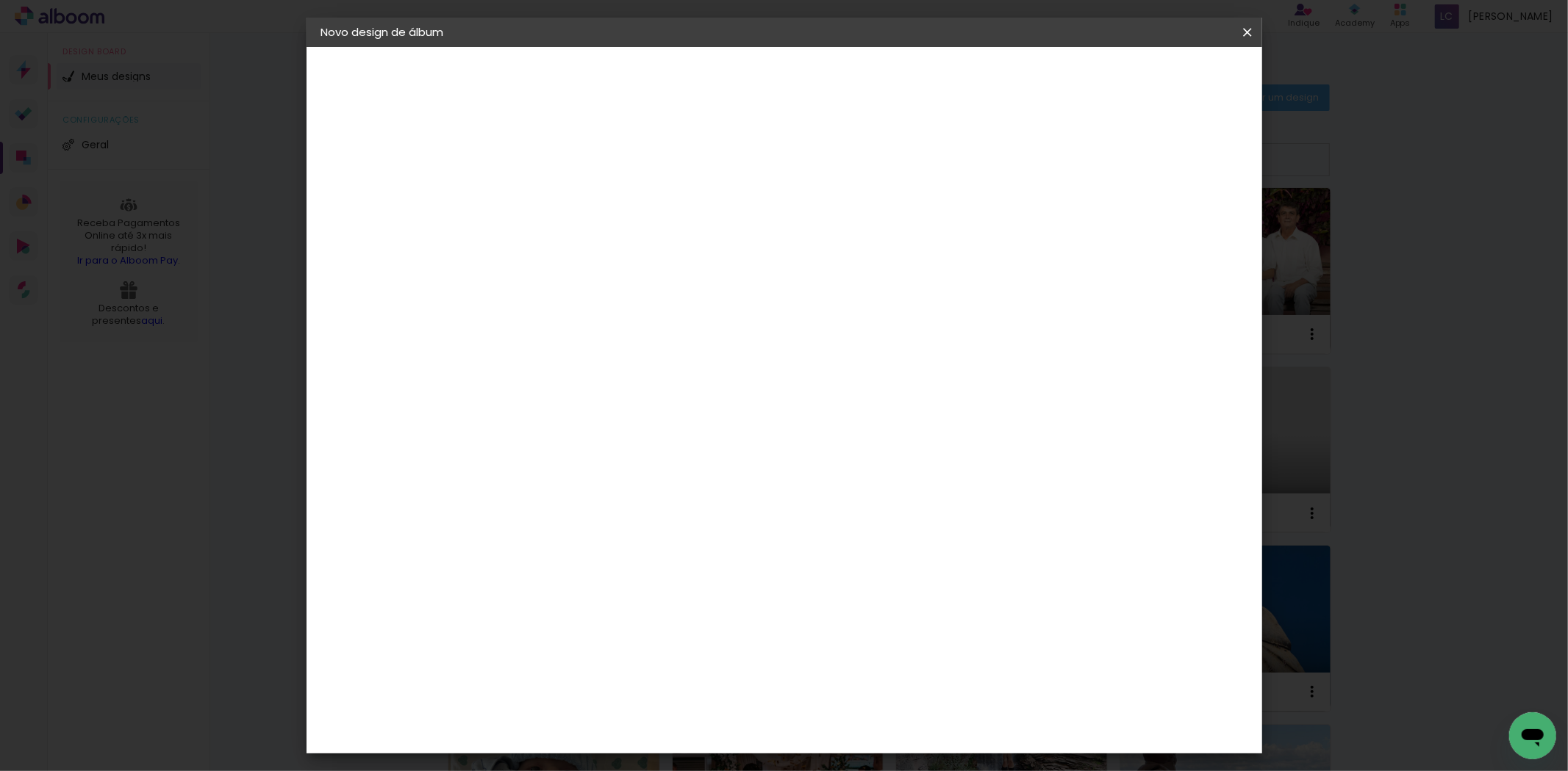
click at [1179, 223] on input "2" at bounding box center [1174, 223] width 26 height 22
click at [1154, 74] on span "Iniciar design" at bounding box center [1121, 77] width 66 height 10
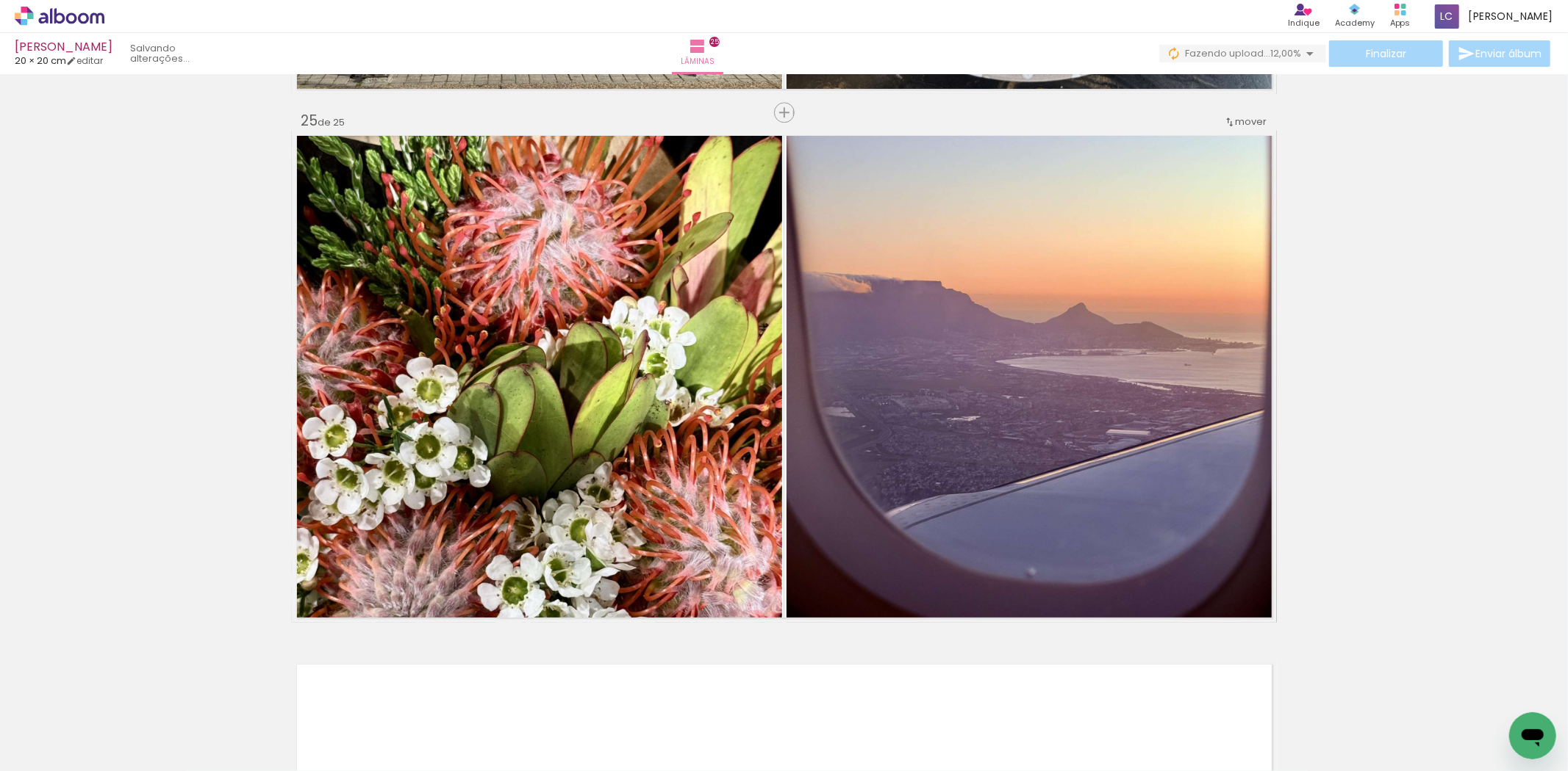
scroll to position [0, 2673]
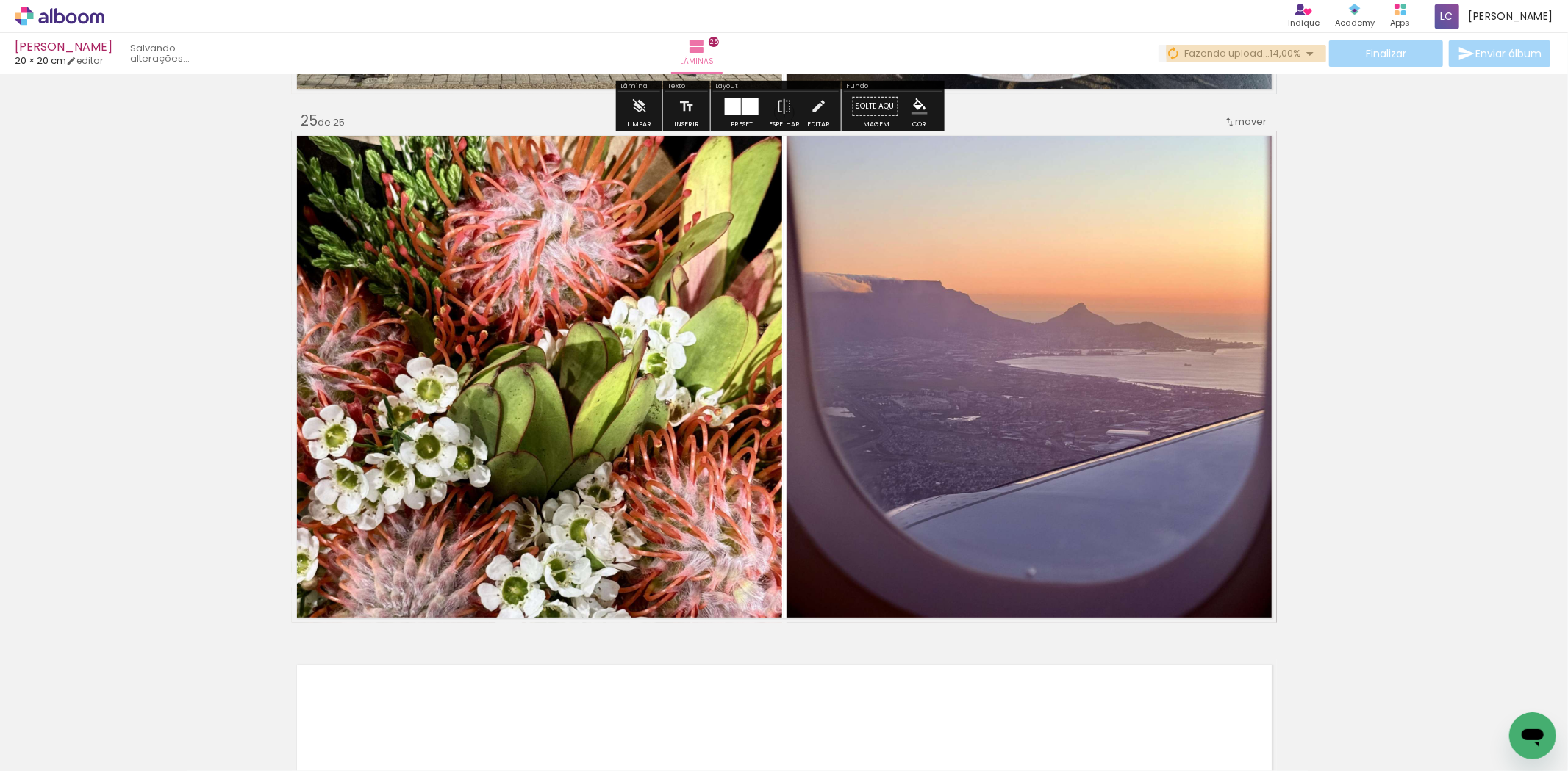
click at [1270, 51] on span "14,00%" at bounding box center [1285, 54] width 31 height 14
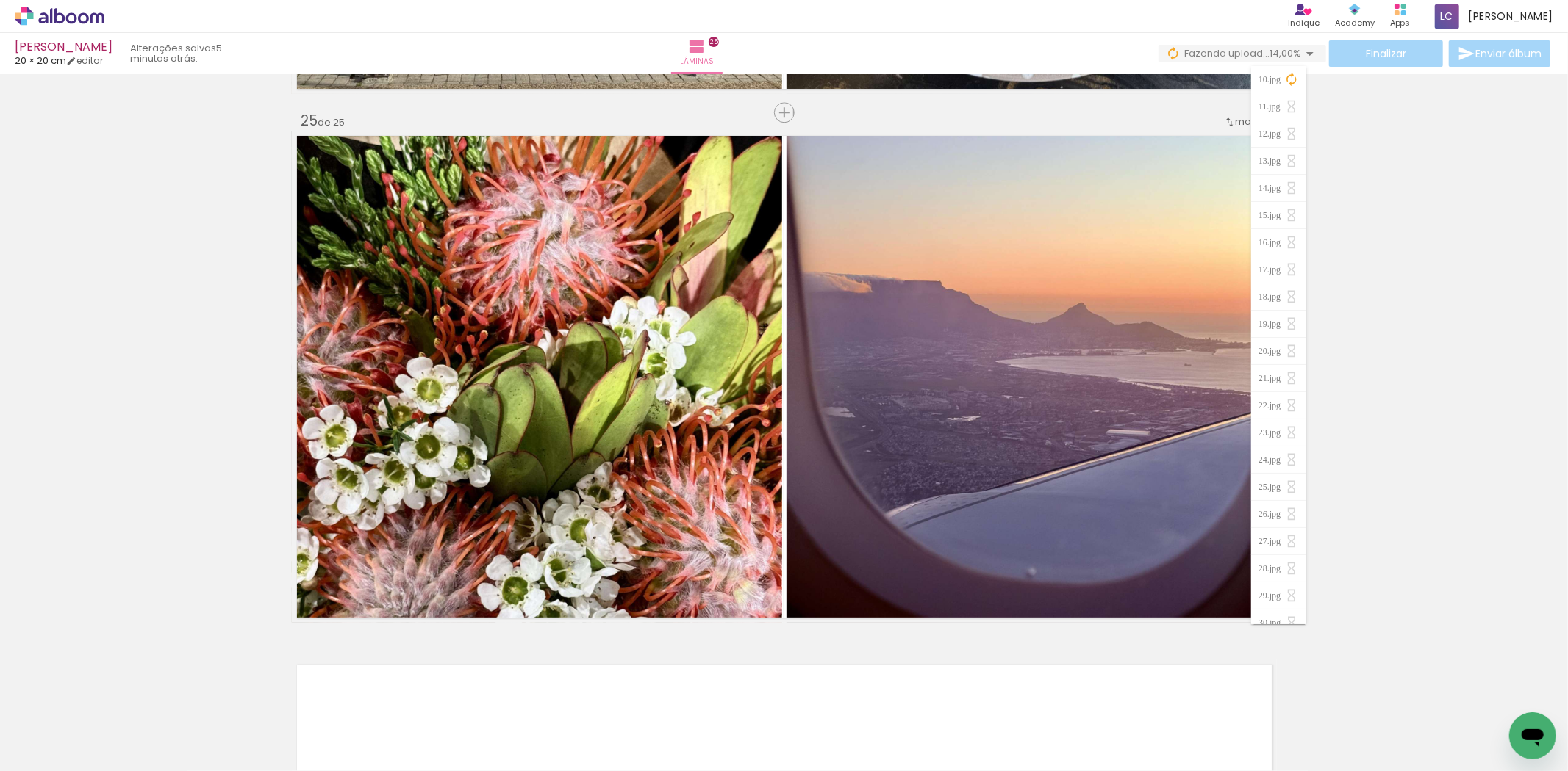
click at [1299, 81] on paper-item "10.jpg" at bounding box center [1278, 80] width 55 height 27
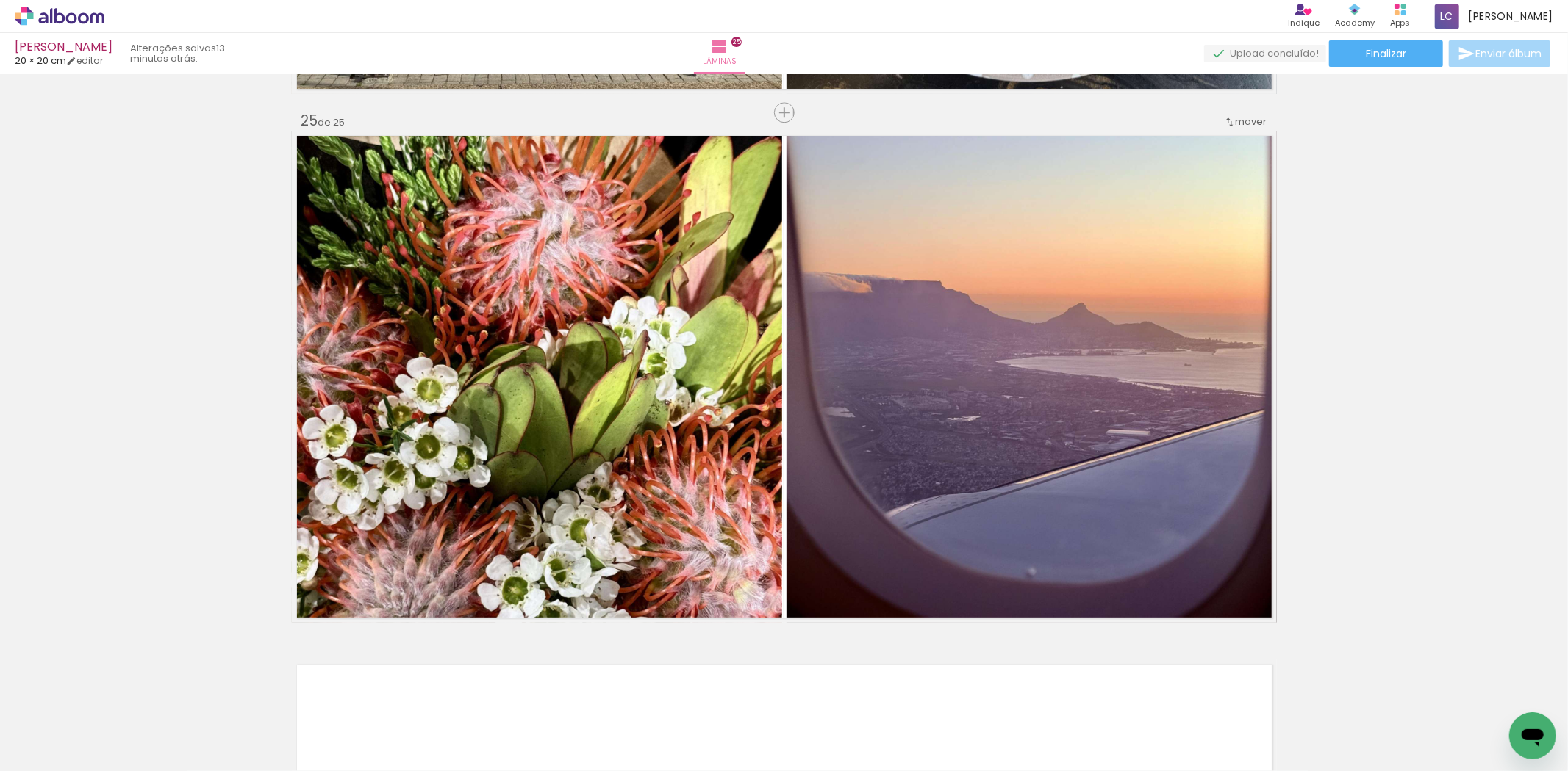
scroll to position [0, 2673]
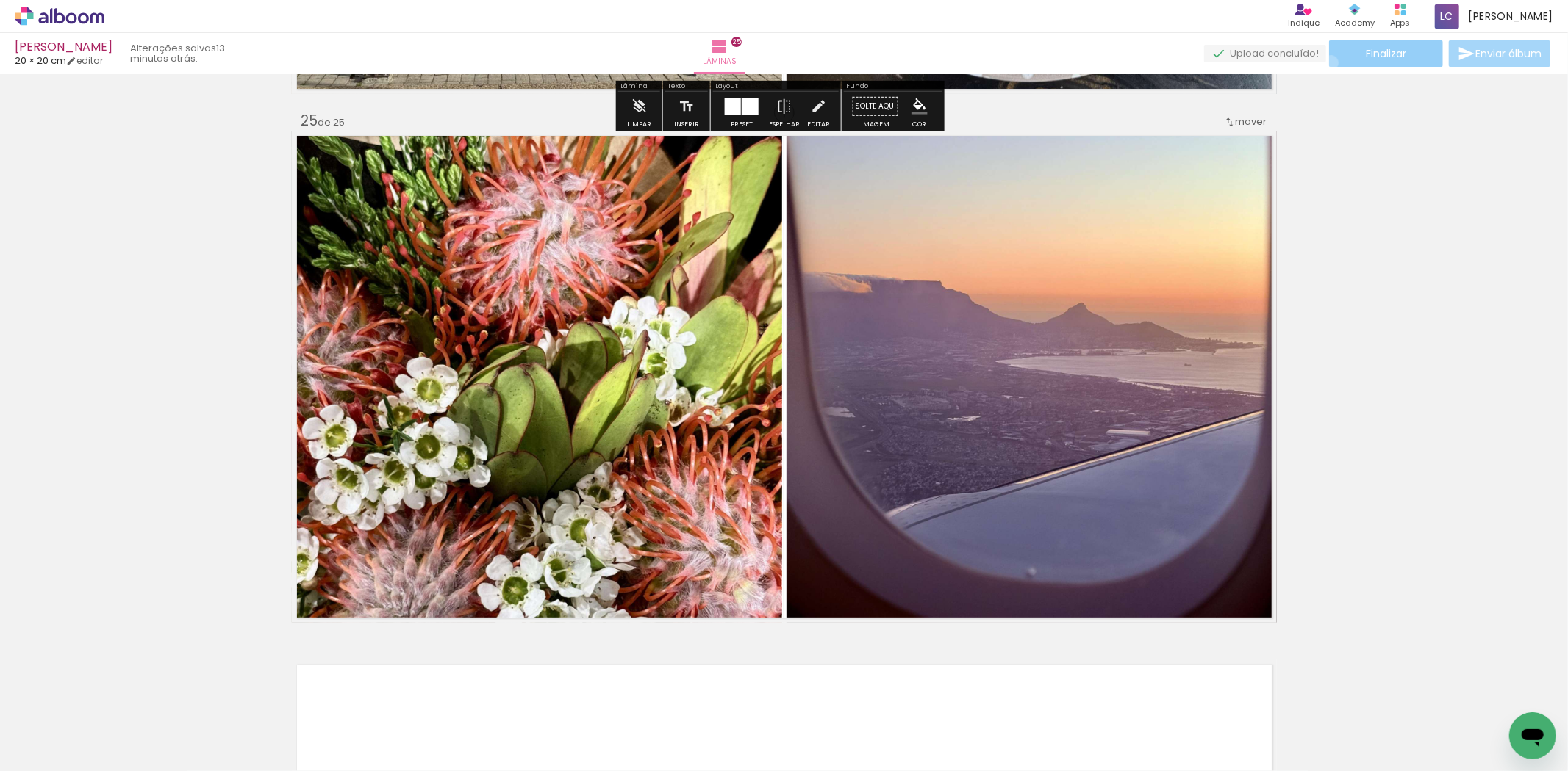
click at [1329, 63] on paper-button "Finalizar" at bounding box center [1386, 53] width 114 height 26
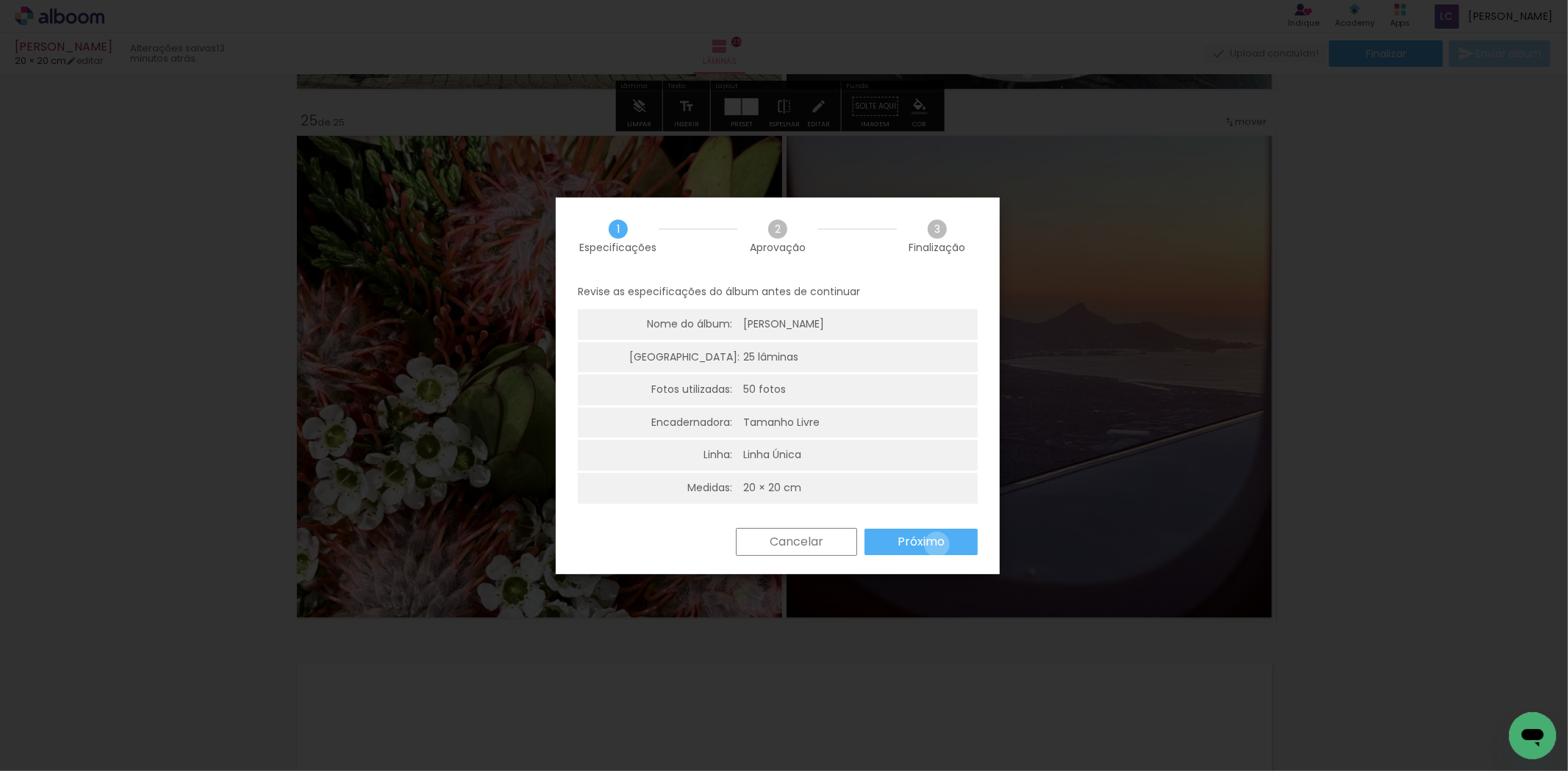
click at [0, 0] on slot "Próximo" at bounding box center [0, 0] width 0 height 0
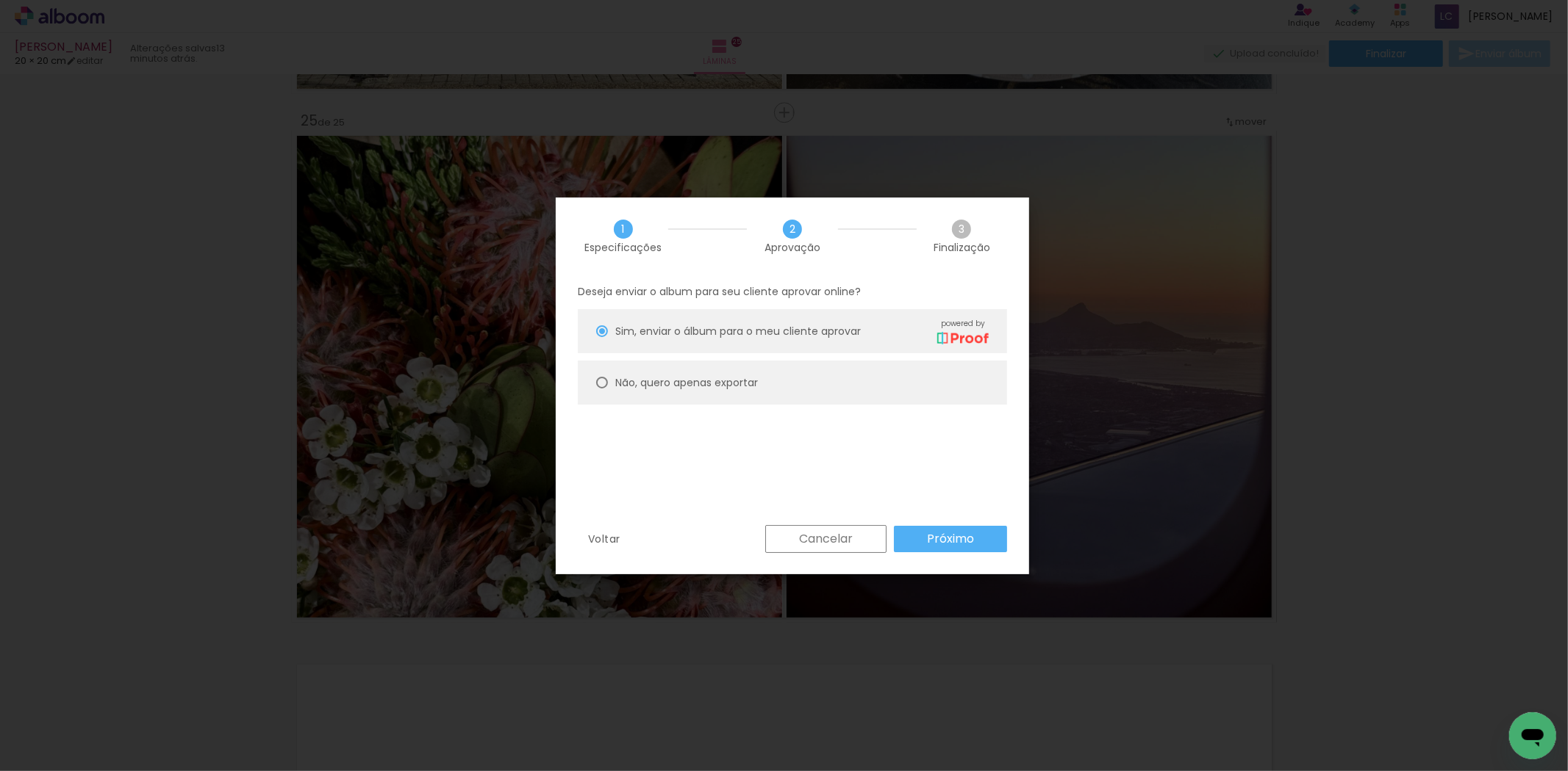
click at [832, 367] on paper-radio-button "Não, quero apenas exportar" at bounding box center [792, 382] width 429 height 44
type paper-radio-button "on"
click at [929, 548] on paper-button "Próximo" at bounding box center [950, 539] width 113 height 26
type input "Alta, 300 DPI"
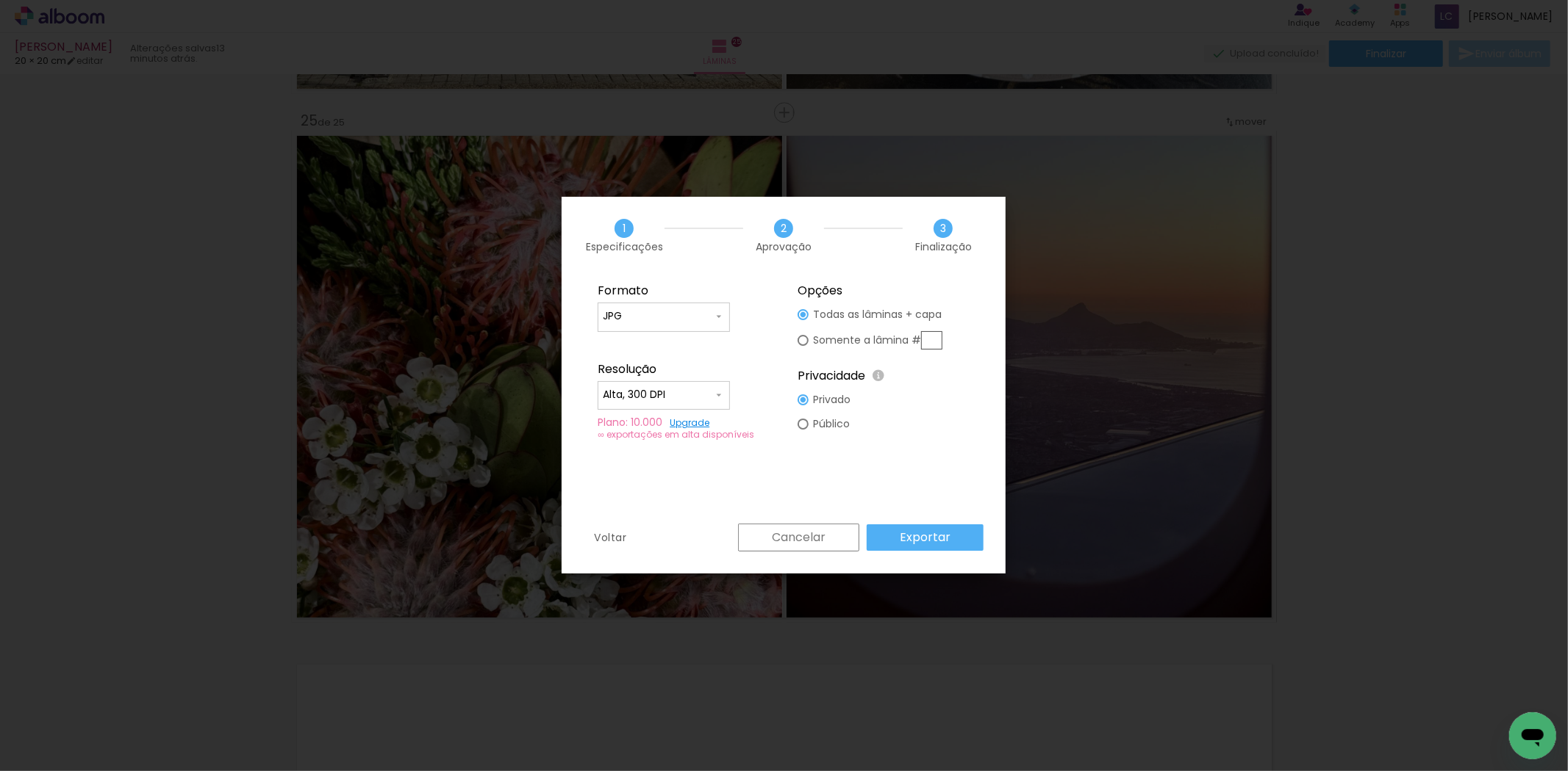
click at [929, 548] on paper-button "Exportar" at bounding box center [925, 537] width 117 height 26
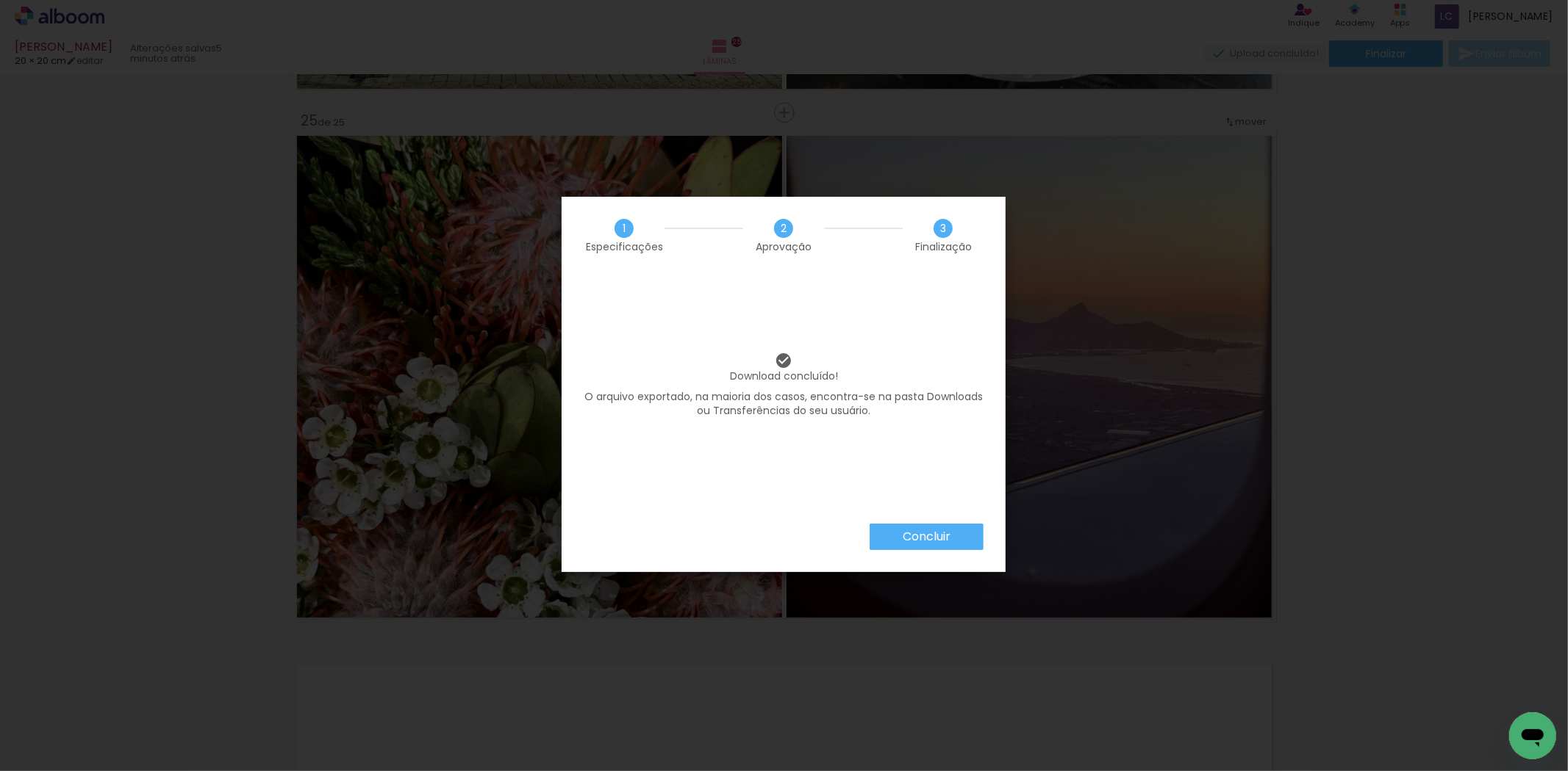
scroll to position [0, 2673]
click at [1532, 344] on iron-overlay-backdrop at bounding box center [784, 385] width 1568 height 771
